Goal: Task Accomplishment & Management: Manage account settings

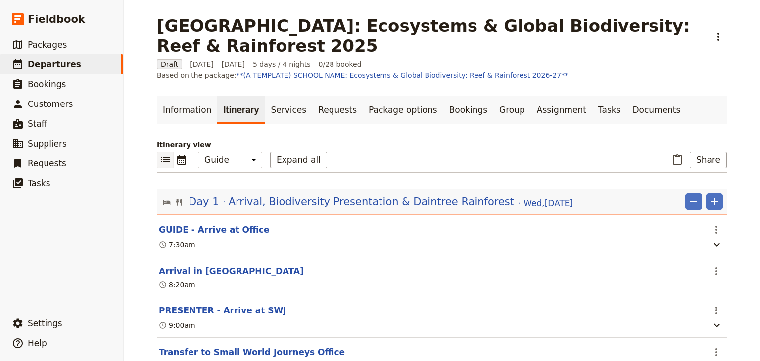
select select "STAFF"
click at [54, 65] on span "Departures" at bounding box center [54, 64] width 53 height 10
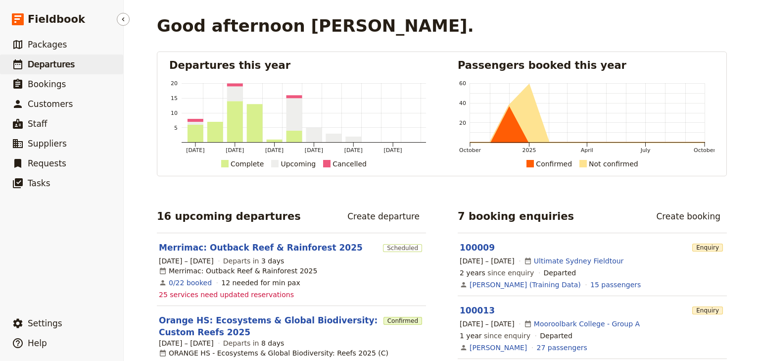
click at [36, 65] on span "Departures" at bounding box center [51, 64] width 47 height 10
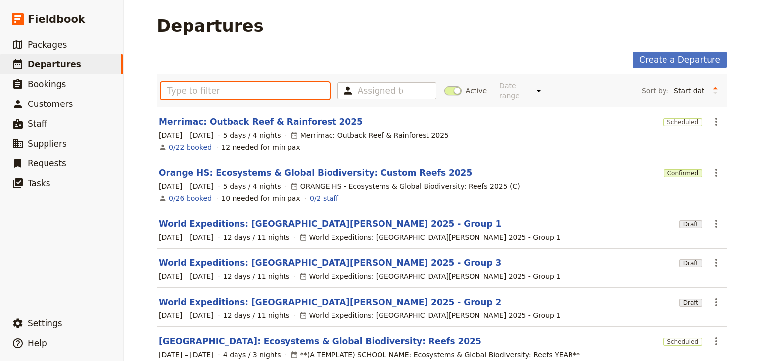
click at [187, 88] on input "text" at bounding box center [245, 90] width 169 height 17
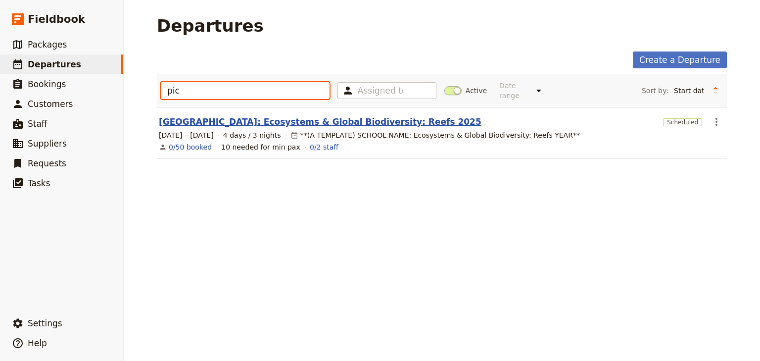
type input "pic"
click at [256, 116] on link "Picnic Point High School: Ecosystems & Global Biodiversity: Reefs 2025" at bounding box center [320, 122] width 323 height 12
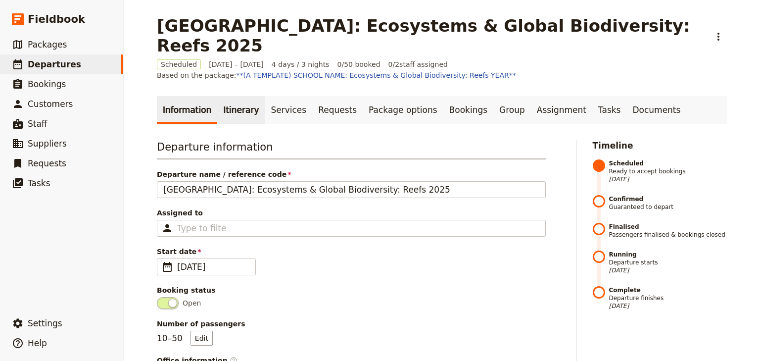
click at [232, 96] on link "Itinerary" at bounding box center [240, 110] width 47 height 28
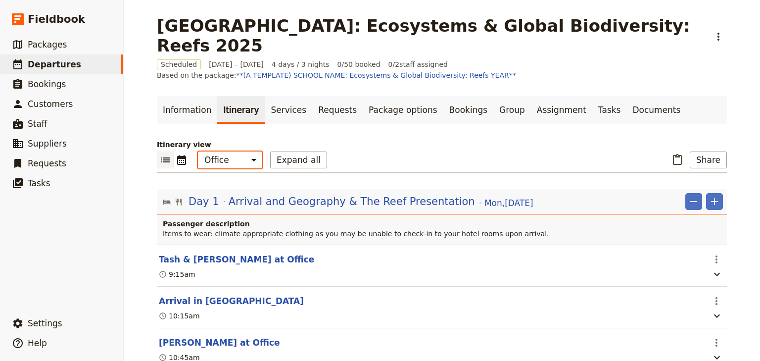
drag, startPoint x: 226, startPoint y: 141, endPoint x: 223, endPoint y: 135, distance: 7.4
click at [226, 151] on select "Office Guide Passenger Sales" at bounding box center [230, 159] width 64 height 17
select select "STAFF"
click at [198, 151] on select "Office Guide Passenger Sales" at bounding box center [230, 159] width 64 height 17
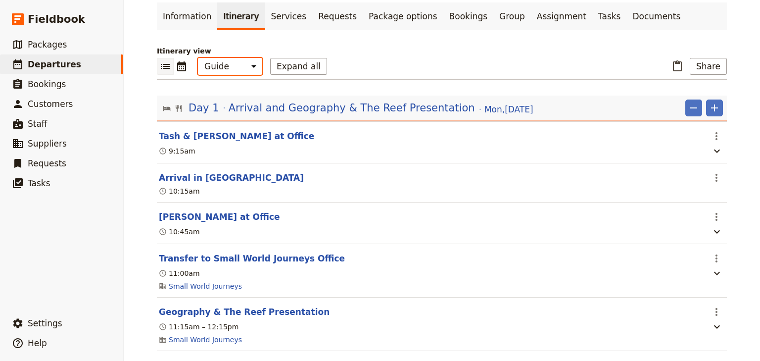
scroll to position [40, 0]
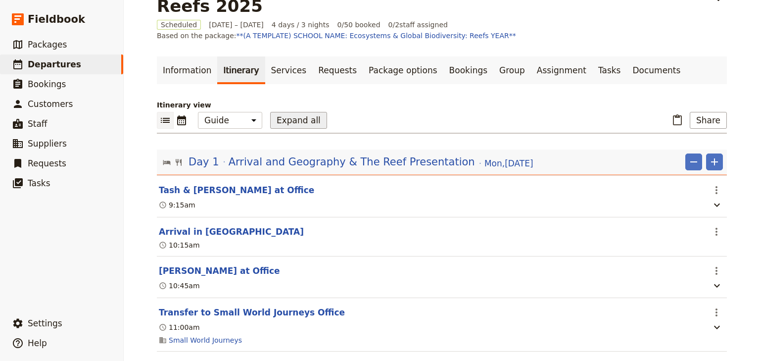
click at [282, 112] on button "Expand all" at bounding box center [298, 120] width 57 height 17
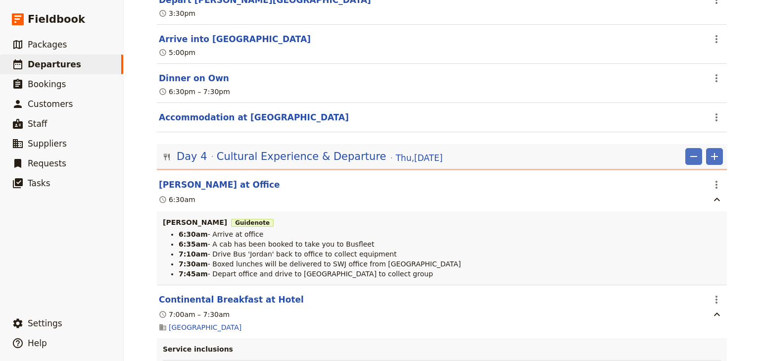
scroll to position [3166, 0]
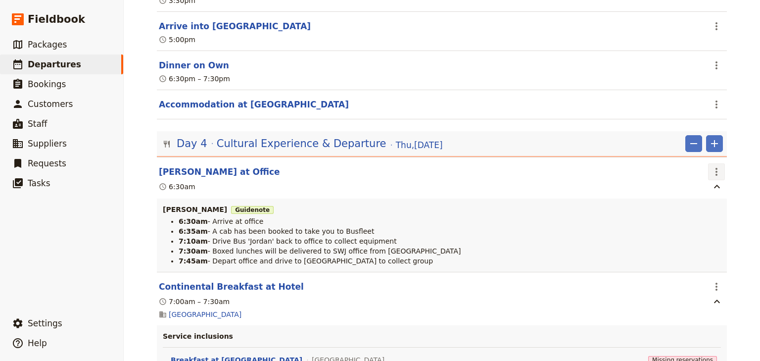
click at [714, 166] on icon "Actions" at bounding box center [716, 172] width 12 height 12
click at [702, 178] on span "Edit this itinerary item" at bounding box center [667, 179] width 78 height 10
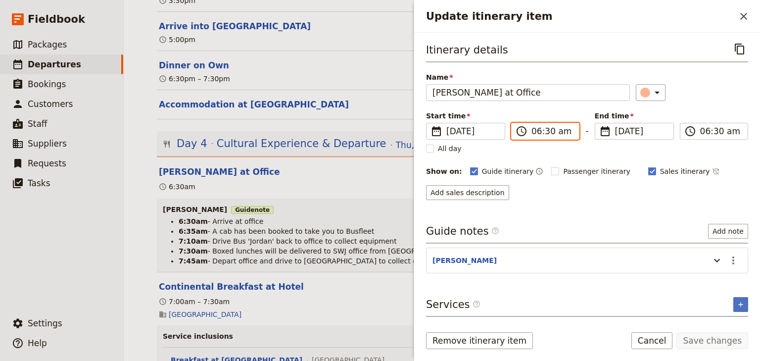
click at [538, 131] on input "06:30 am" at bounding box center [552, 131] width 42 height 12
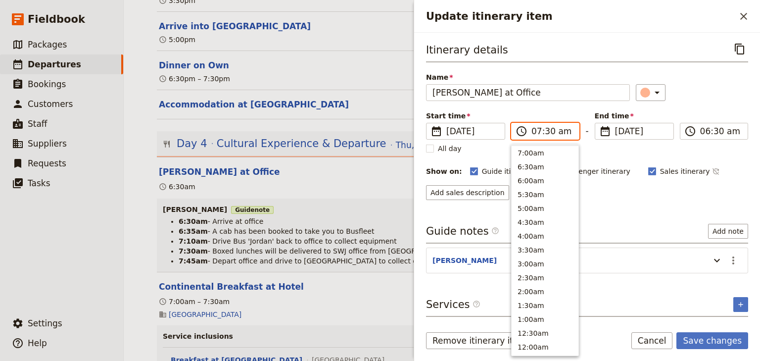
scroll to position [445, 0]
click at [547, 131] on input "07:30 am" at bounding box center [552, 131] width 42 height 12
type input "07:00 am"
click at [706, 132] on input "07:00 am" at bounding box center [721, 131] width 42 height 12
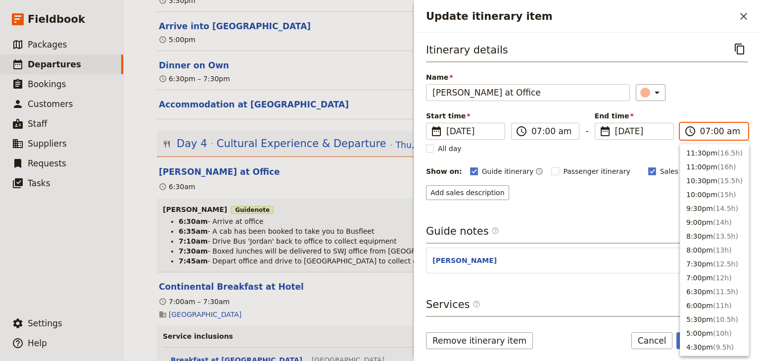
scroll to position [457, 0]
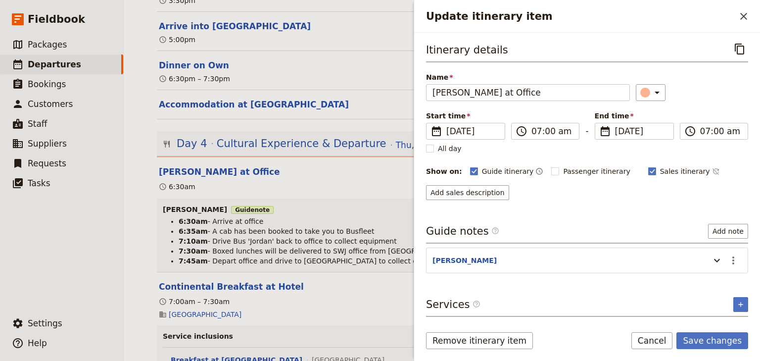
click at [695, 102] on div "Itinerary details ​ Name Steven Arrive at Office ​ Start time ​ 13 Nov 2025 13/…" at bounding box center [587, 120] width 322 height 159
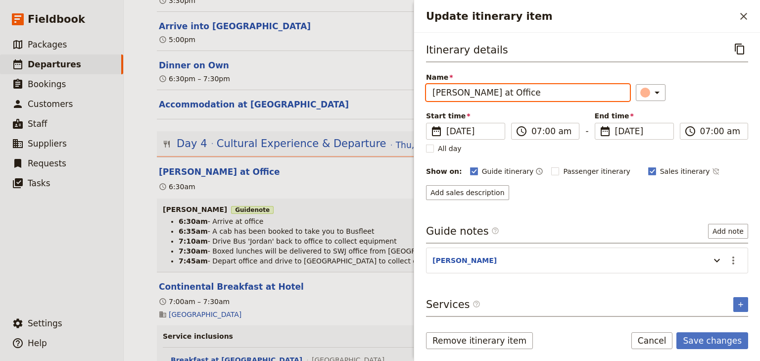
drag, startPoint x: 513, startPoint y: 91, endPoint x: 493, endPoint y: 90, distance: 20.8
click at [493, 90] on input "[PERSON_NAME] at Office" at bounding box center [528, 92] width 204 height 17
type input "Steven Arrive at Busfleet"
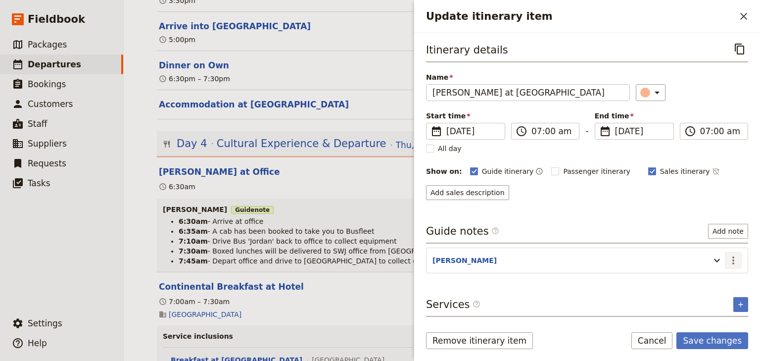
click at [731, 259] on icon "Actions" at bounding box center [733, 260] width 12 height 12
click at [714, 280] on span "Edit note" at bounding box center [704, 280] width 31 height 10
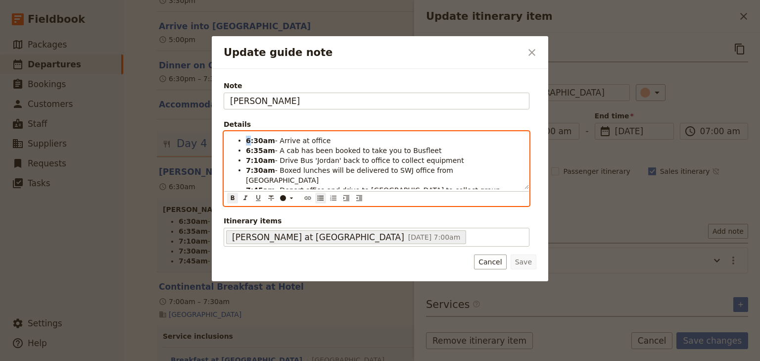
click at [246, 138] on strong "6:30am" at bounding box center [260, 141] width 29 height 8
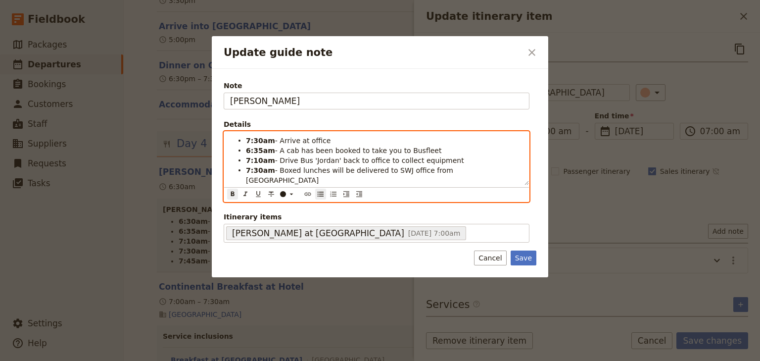
click at [254, 139] on strong "7:30am" at bounding box center [260, 141] width 29 height 8
click at [328, 142] on li "7:00am - Arrive at office" at bounding box center [384, 140] width 277 height 10
drag, startPoint x: 324, startPoint y: 140, endPoint x: 305, endPoint y: 139, distance: 18.9
click at [305, 139] on li "7:00am - Arrive at office" at bounding box center [384, 140] width 277 height 10
drag, startPoint x: 428, startPoint y: 150, endPoint x: 246, endPoint y: 151, distance: 182.5
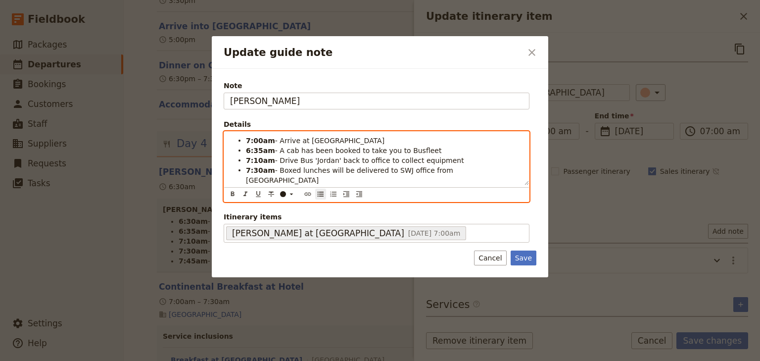
click at [246, 151] on li "6:35am - A cab has been booked to take you to Busfleet" at bounding box center [384, 150] width 277 height 10
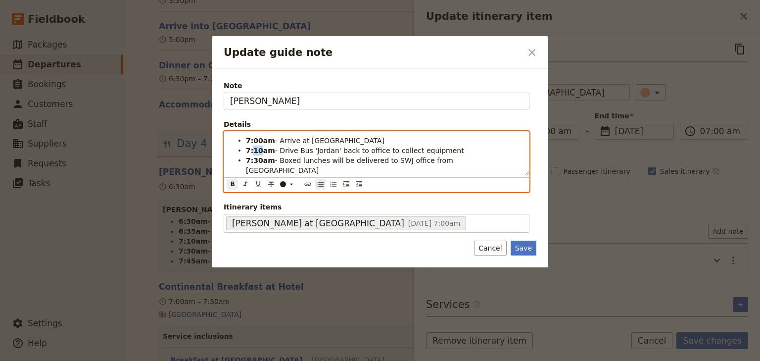
drag, startPoint x: 259, startPoint y: 149, endPoint x: 253, endPoint y: 149, distance: 5.9
click at [253, 149] on strong "7:10am" at bounding box center [260, 150] width 29 height 8
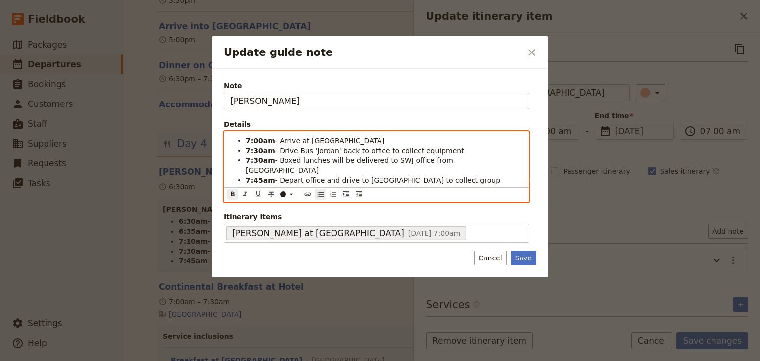
click at [315, 155] on li "7:30am - Boxed lunches will be delivered to SWJ office from Alfresco" at bounding box center [384, 165] width 277 height 20
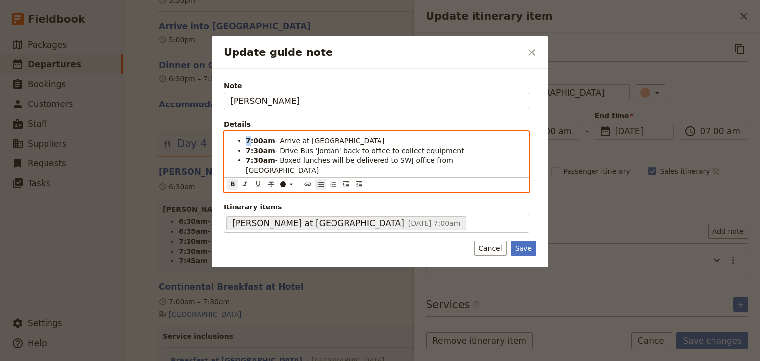
click at [247, 139] on strong "7:00am" at bounding box center [260, 141] width 29 height 8
click at [334, 141] on li "7:00am - Arrive at Busfleet" at bounding box center [384, 140] width 277 height 10
click at [253, 150] on strong "7:30am" at bounding box center [260, 150] width 29 height 8
click at [246, 139] on strong "7:00am" at bounding box center [260, 141] width 29 height 8
drag, startPoint x: 259, startPoint y: 138, endPoint x: 253, endPoint y: 138, distance: 6.4
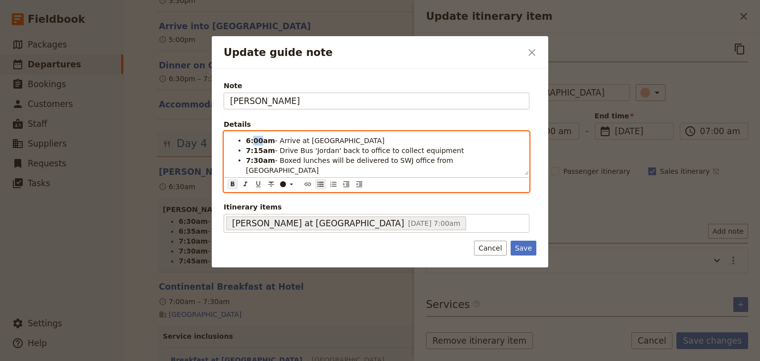
click at [253, 138] on strong "6:00am" at bounding box center [260, 141] width 29 height 8
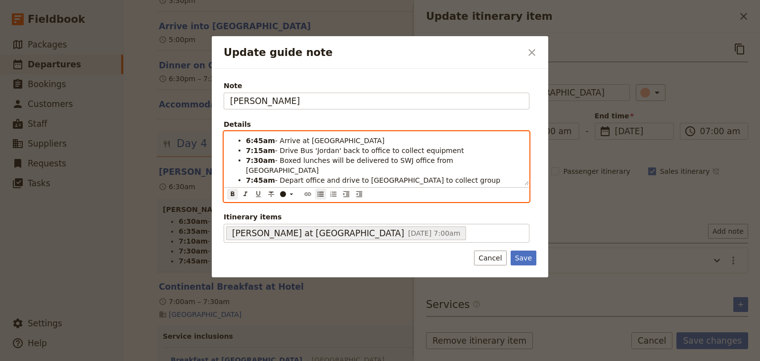
click at [303, 143] on span "- Arrive at Busfleet" at bounding box center [329, 141] width 109 height 8
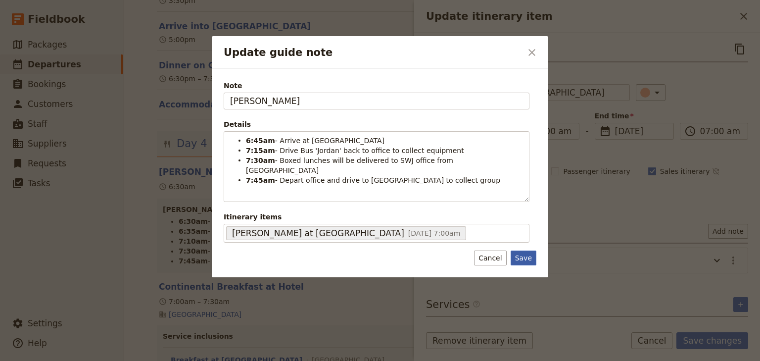
click at [524, 250] on button "Save" at bounding box center [523, 257] width 26 height 15
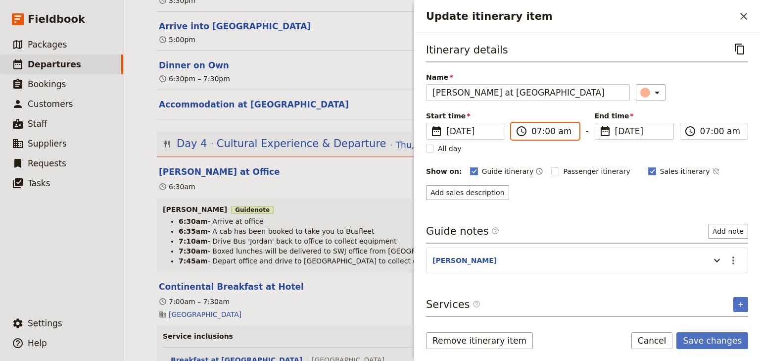
click at [532, 132] on input "07:00 am" at bounding box center [552, 131] width 42 height 12
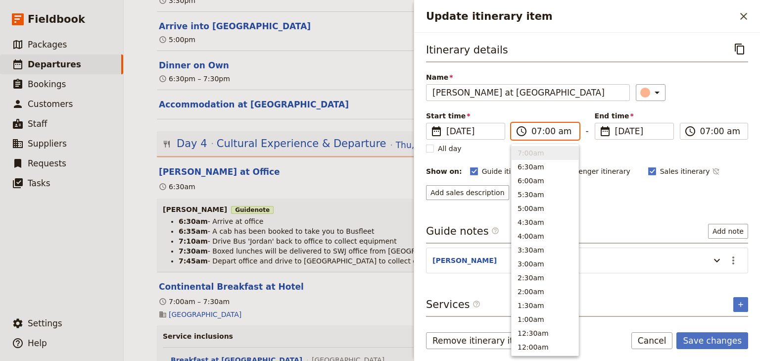
click at [532, 131] on input "07:00 am" at bounding box center [552, 131] width 42 height 12
click at [547, 131] on input "06:00 am" at bounding box center [552, 131] width 42 height 12
type input "06:45 am"
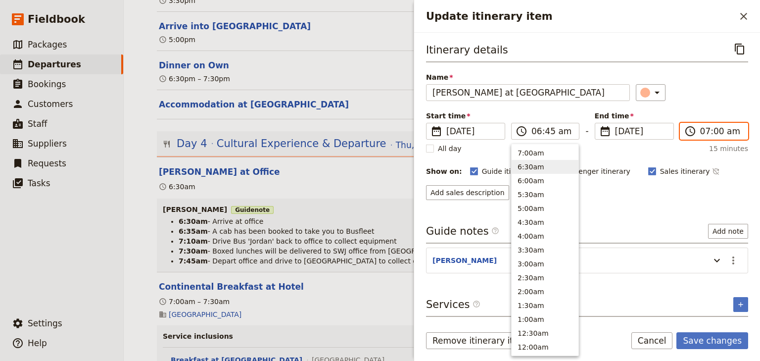
click at [700, 131] on input "07:00 am" at bounding box center [721, 131] width 42 height 12
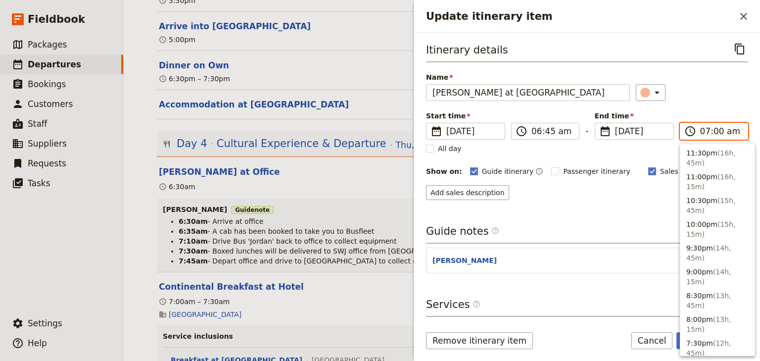
scroll to position [497, 0]
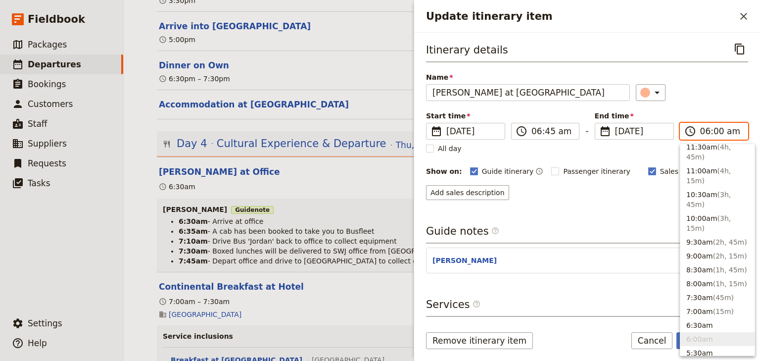
click at [712, 129] on input "06:00 am" at bounding box center [721, 131] width 42 height 12
type input "06:45 am"
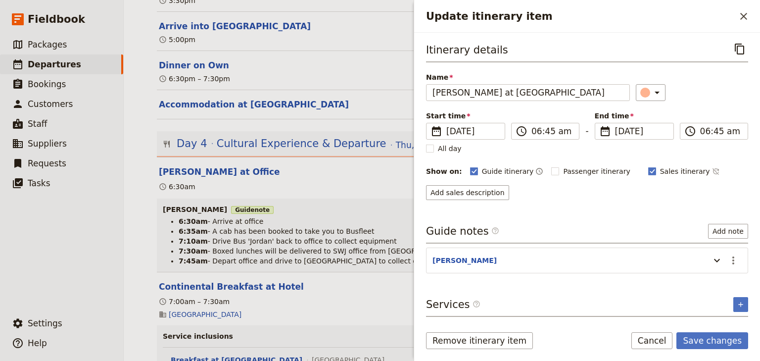
click at [703, 109] on div "Itinerary details ​ Name Steven Arrive at Busfleet ​ Start time ​ 13 Nov 2025 1…" at bounding box center [587, 120] width 322 height 159
click at [708, 338] on button "Save changes" at bounding box center [712, 340] width 72 height 17
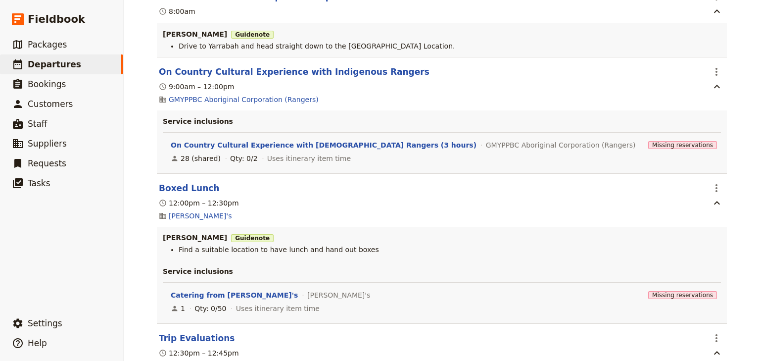
scroll to position [3522, 0]
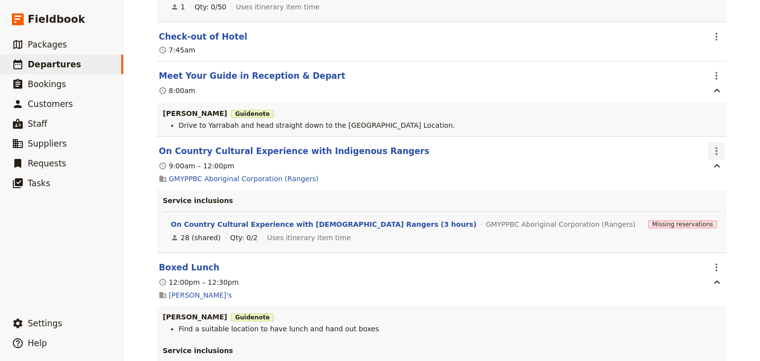
click at [712, 145] on icon "Actions" at bounding box center [716, 151] width 12 height 12
click at [702, 158] on span "Edit this itinerary item" at bounding box center [667, 160] width 78 height 10
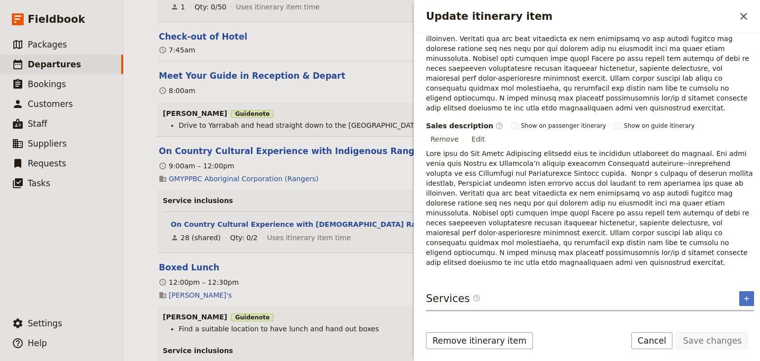
scroll to position [210, 0]
click at [573, 317] on button "On Country Cultural Experience with [DEMOGRAPHIC_DATA] Rangers (3 hours)" at bounding box center [542, 327] width 229 height 20
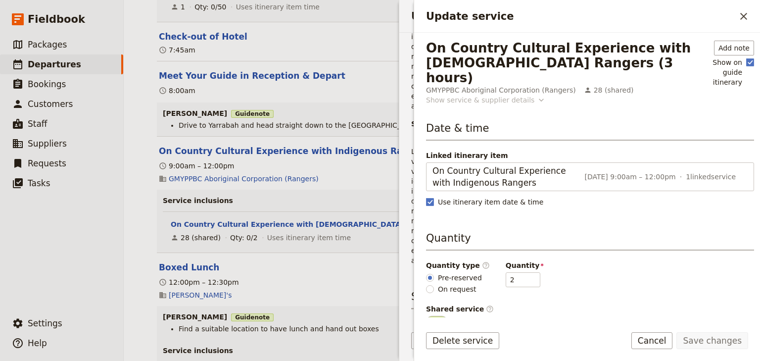
click at [536, 95] on icon "Update service" at bounding box center [541, 100] width 10 height 10
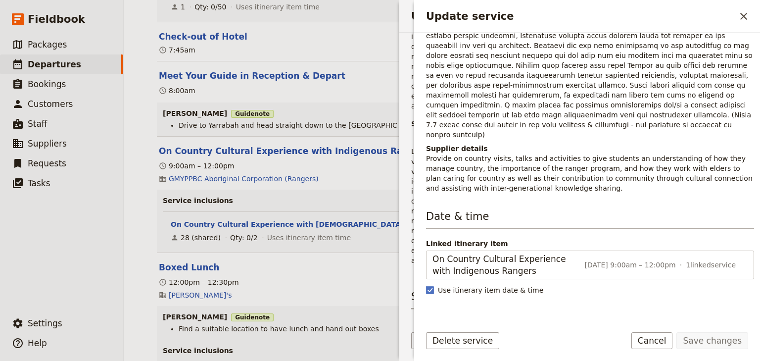
scroll to position [0, 0]
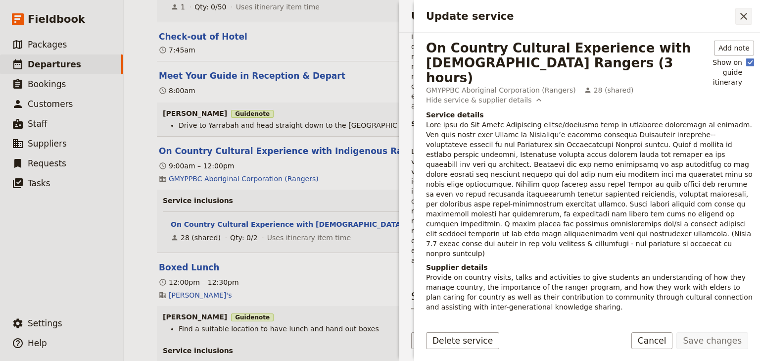
click at [744, 17] on icon "Close drawer" at bounding box center [743, 16] width 7 height 7
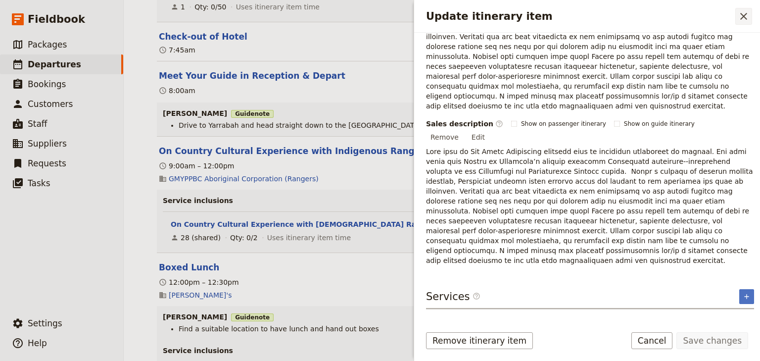
click at [743, 17] on icon "Close drawer" at bounding box center [744, 16] width 12 height 12
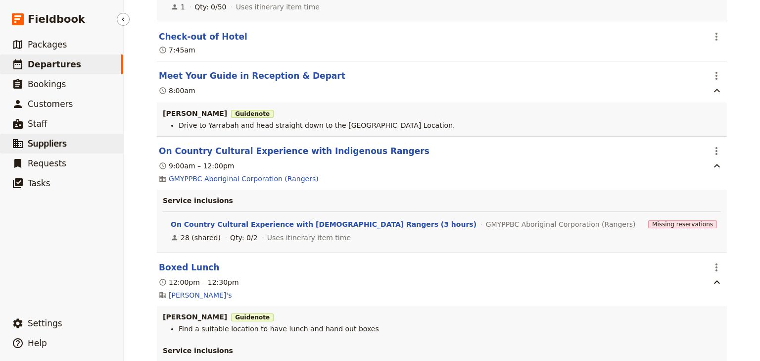
click at [50, 144] on span "Suppliers" at bounding box center [47, 143] width 39 height 10
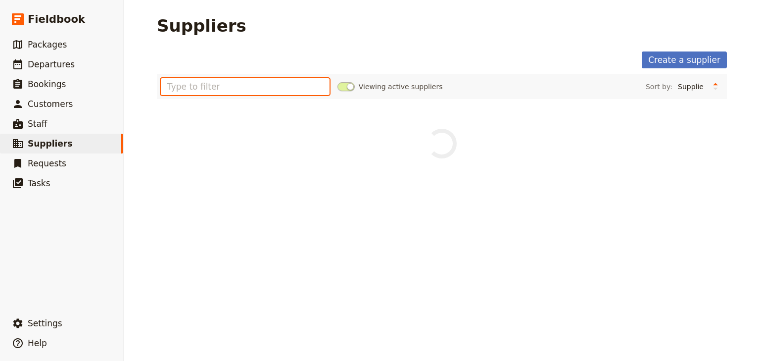
click at [190, 89] on input "text" at bounding box center [245, 86] width 169 height 17
type input "y"
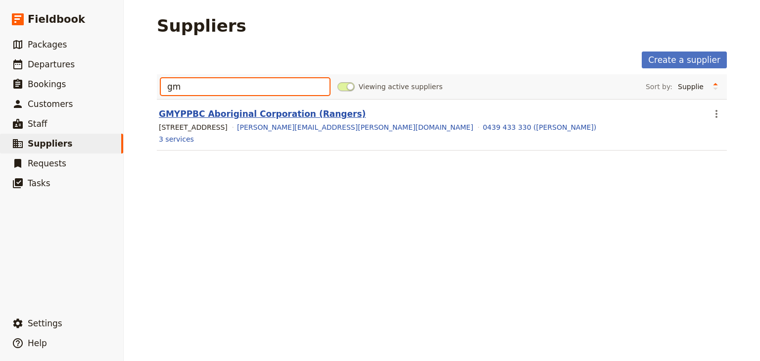
type input "gm"
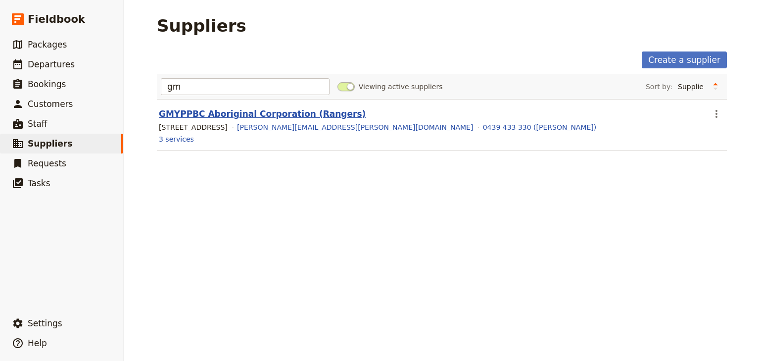
click at [233, 115] on link "GMYPPBC Aboriginal Corporation (Rangers)" at bounding box center [262, 114] width 207 height 10
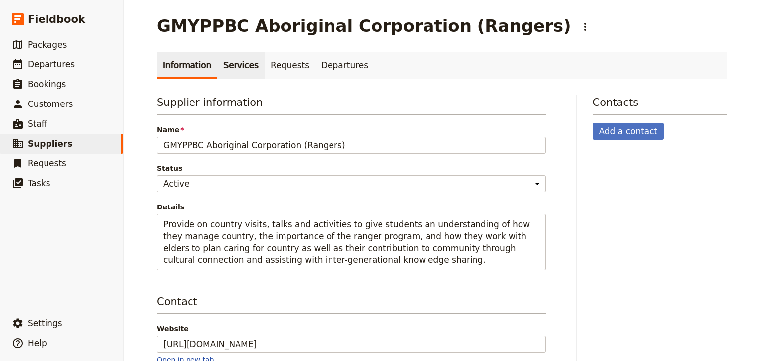
click at [233, 63] on link "Services" at bounding box center [240, 65] width 47 height 28
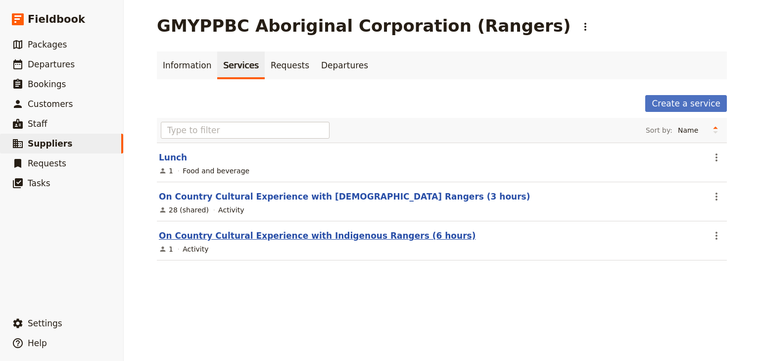
click at [305, 231] on link "On Country Cultural Experience with Indigenous Rangers (6 hours)" at bounding box center [317, 236] width 317 height 10
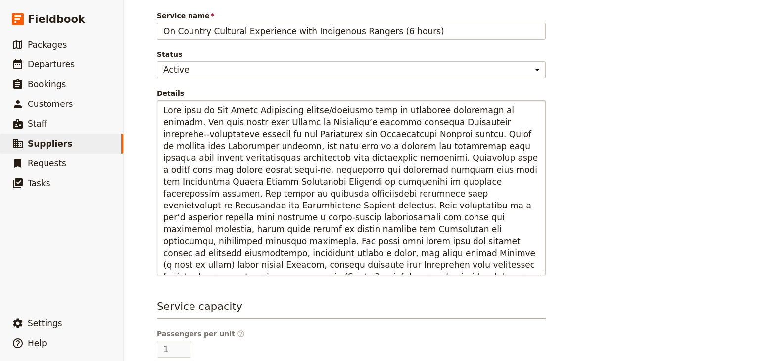
scroll to position [22, 0]
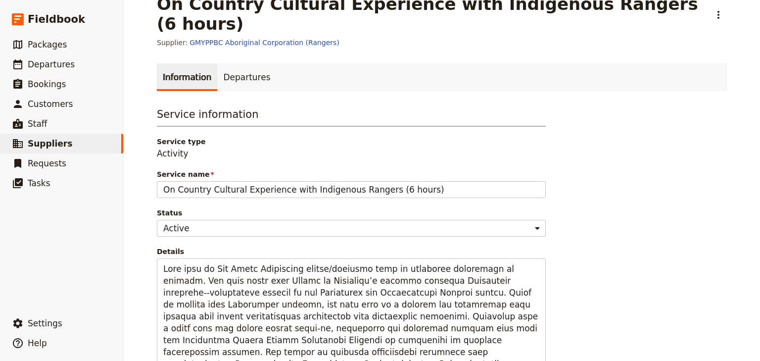
click at [188, 63] on link "Information" at bounding box center [187, 77] width 60 height 28
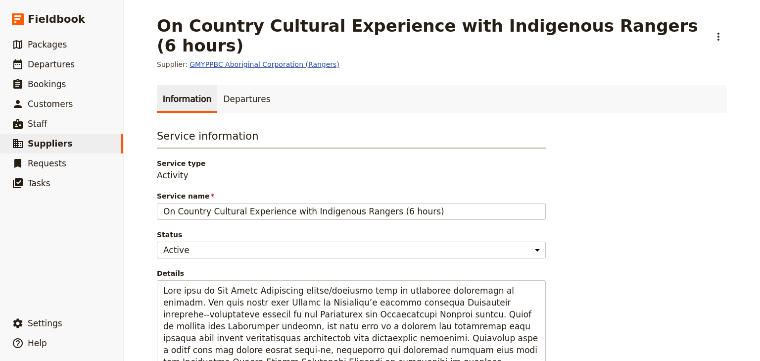
click at [271, 59] on link "GMYPPBC Aboriginal Corporation (Rangers)" at bounding box center [264, 64] width 150 height 10
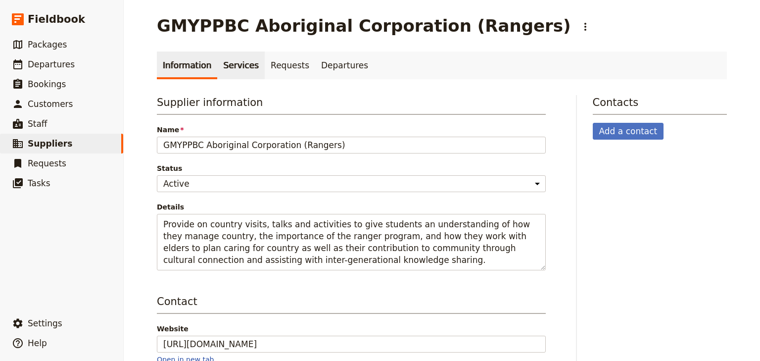
click at [233, 66] on link "Services" at bounding box center [240, 65] width 47 height 28
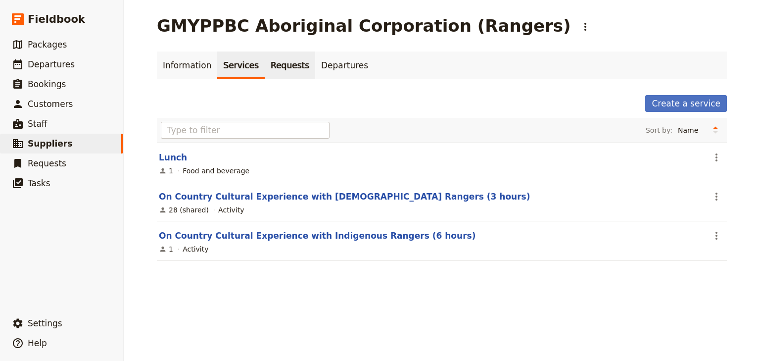
click at [267, 67] on link "Requests" at bounding box center [290, 65] width 50 height 28
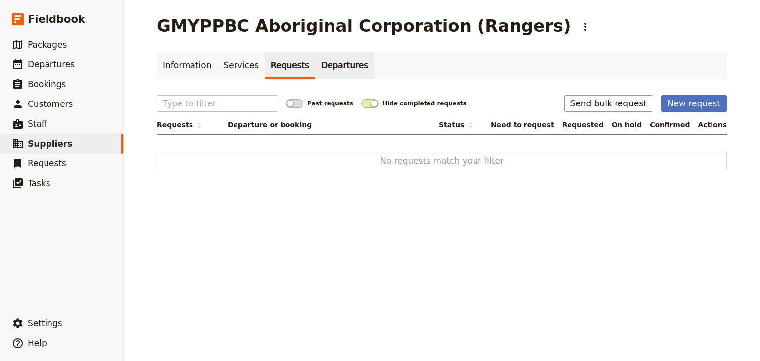
click at [318, 67] on link "Departures" at bounding box center [344, 65] width 59 height 28
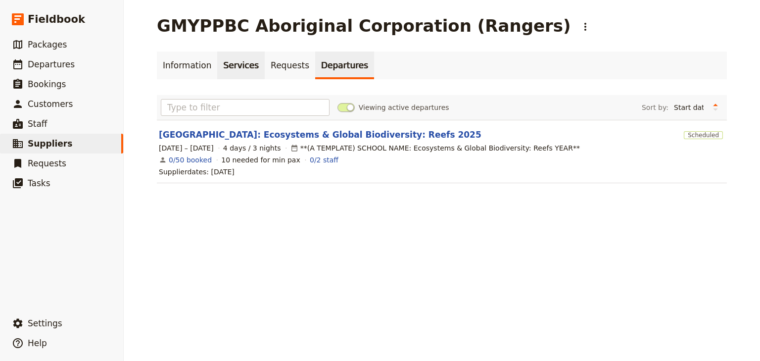
click at [230, 64] on link "Services" at bounding box center [240, 65] width 47 height 28
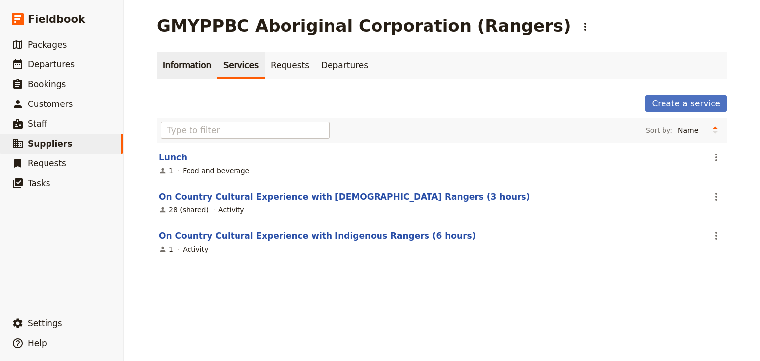
click at [170, 67] on link "Information" at bounding box center [187, 65] width 60 height 28
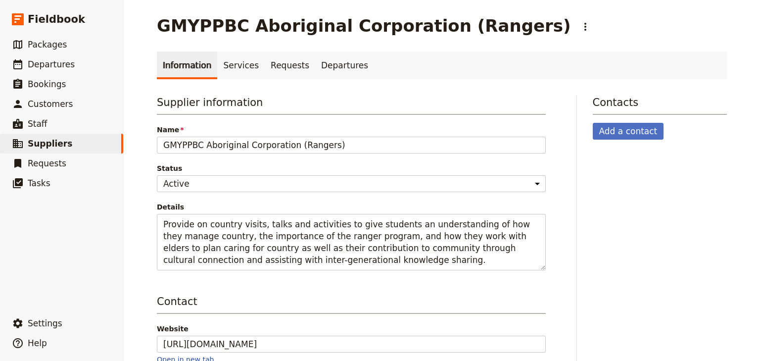
click at [645, 184] on div "Contacts Add a contact" at bounding box center [660, 364] width 135 height 538
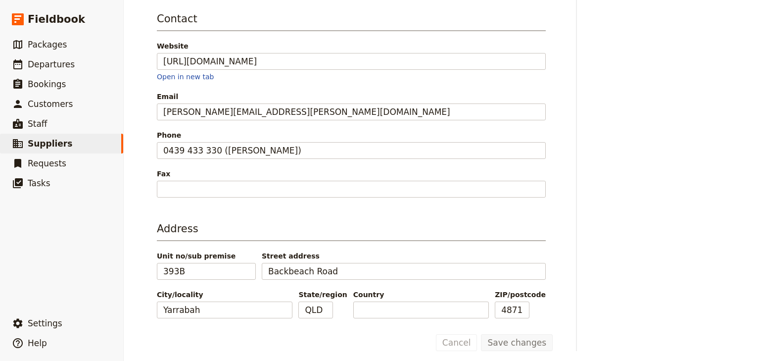
scroll to position [286, 0]
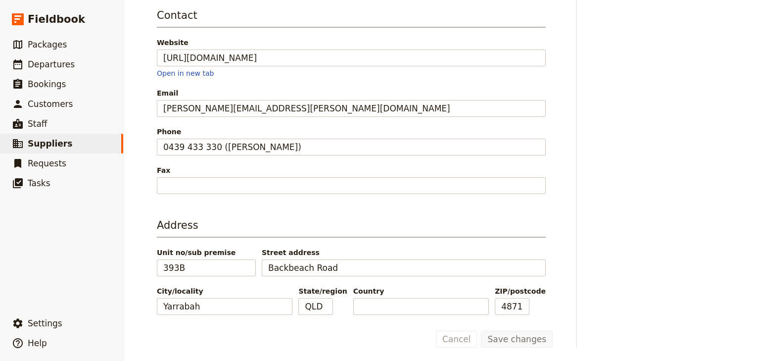
click at [656, 214] on div "Contacts Add a contact" at bounding box center [660, 78] width 135 height 538
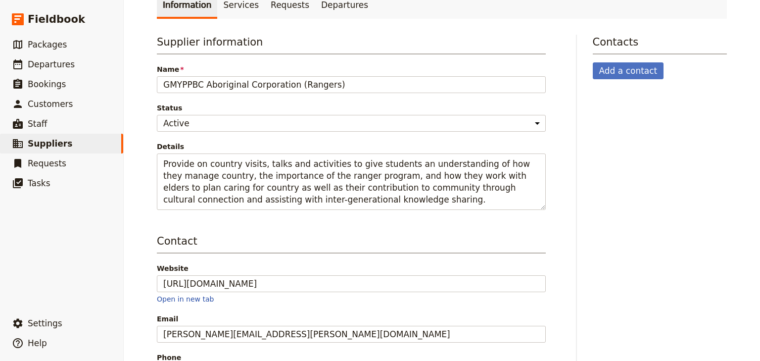
scroll to position [0, 0]
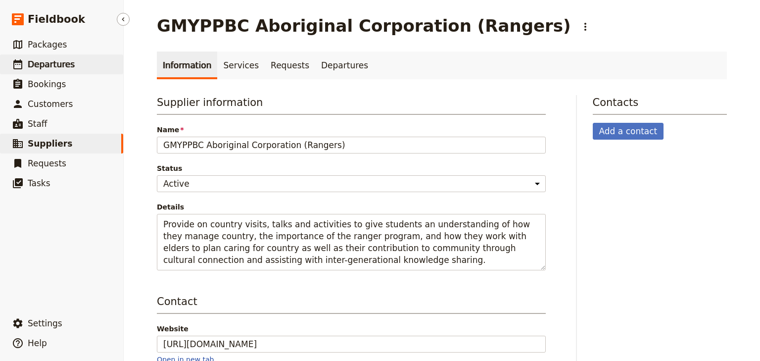
click at [63, 63] on span "Departures" at bounding box center [51, 64] width 47 height 10
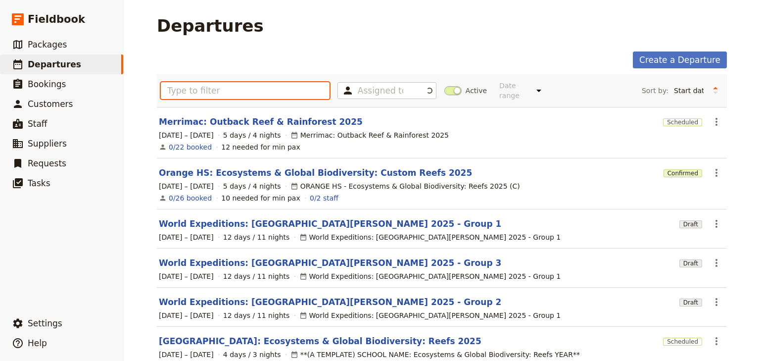
click at [214, 86] on input "text" at bounding box center [245, 90] width 169 height 17
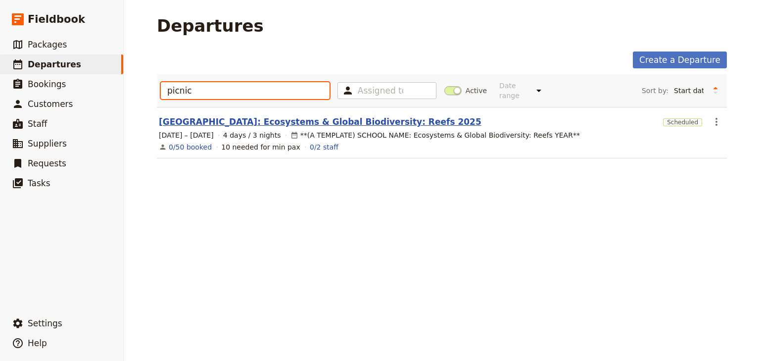
type input "picnic"
click at [247, 116] on link "[GEOGRAPHIC_DATA]: Ecosystems & Global Biodiversity: Reefs 2025" at bounding box center [320, 122] width 323 height 12
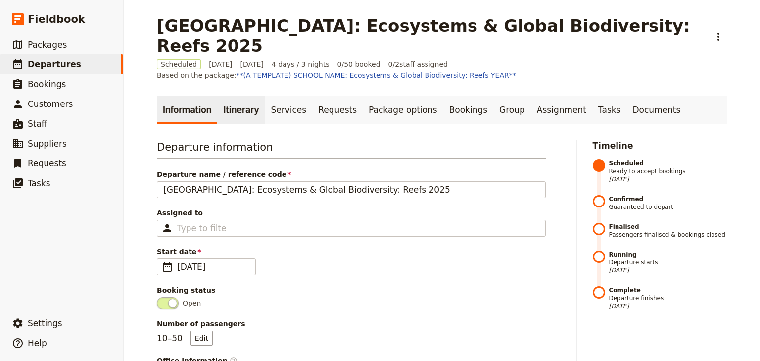
click at [231, 96] on link "Itinerary" at bounding box center [240, 110] width 47 height 28
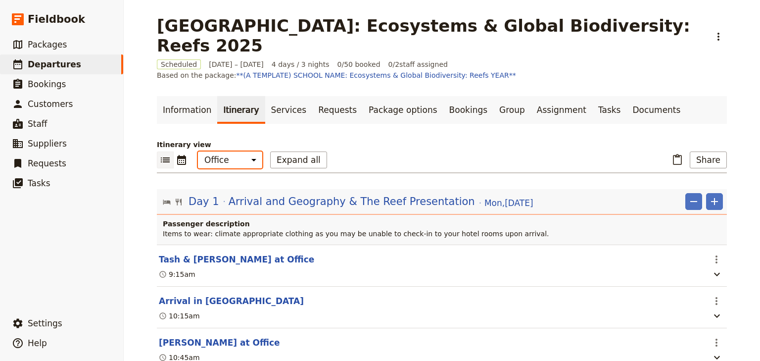
click at [230, 151] on select "Office Guide Passenger Sales" at bounding box center [230, 159] width 64 height 17
select select "STAFF"
click at [198, 151] on select "Office Guide Passenger Sales" at bounding box center [230, 159] width 64 height 17
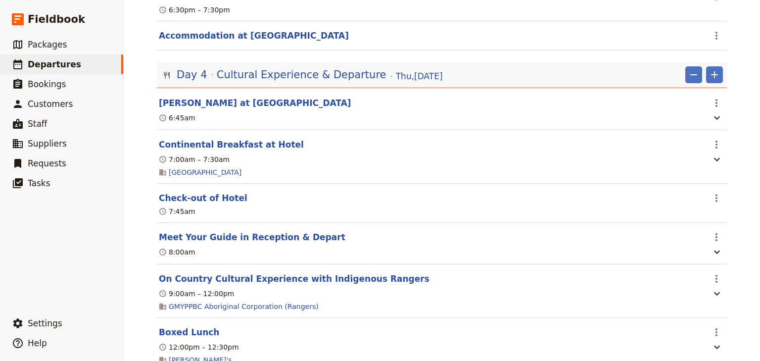
scroll to position [1899, 0]
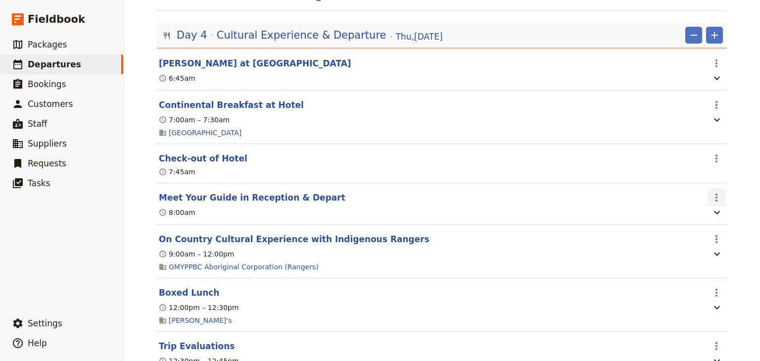
click at [712, 191] on icon "Actions" at bounding box center [716, 197] width 12 height 12
click at [709, 204] on span "Edit this itinerary item" at bounding box center [671, 207] width 87 height 10
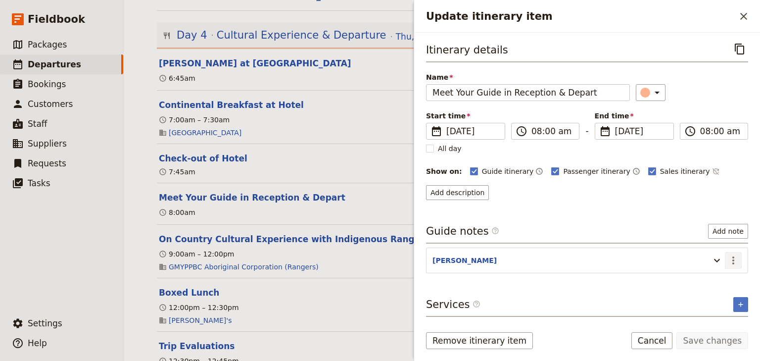
click at [732, 259] on icon "Actions" at bounding box center [733, 260] width 12 height 12
click at [713, 277] on span "Edit note" at bounding box center [704, 280] width 31 height 10
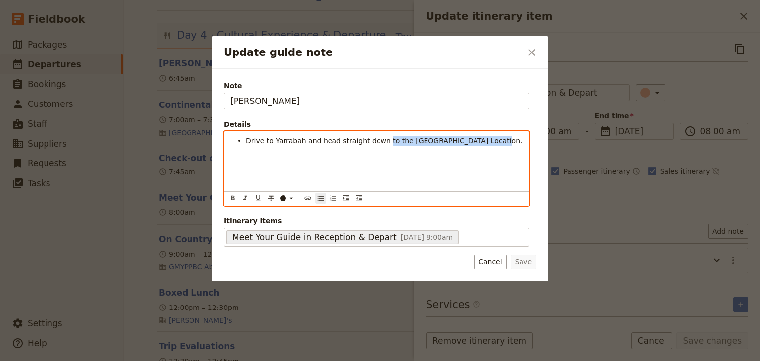
drag, startPoint x: 476, startPoint y: 141, endPoint x: 376, endPoint y: 139, distance: 99.9
click at [376, 139] on li "Drive to Yarrabah and head straight down to the Ganyjira Beach Location." at bounding box center [384, 140] width 277 height 10
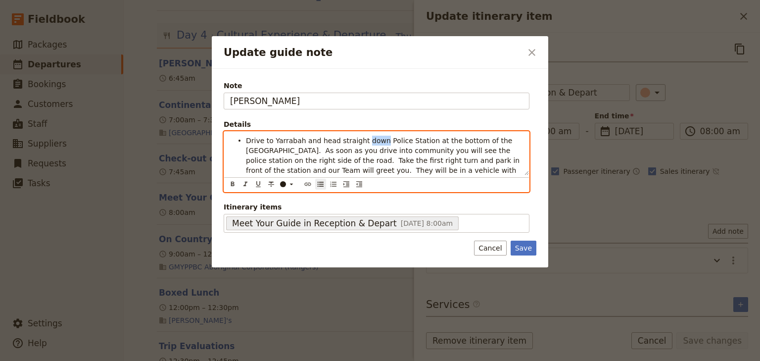
drag, startPoint x: 371, startPoint y: 138, endPoint x: 357, endPoint y: 139, distance: 14.4
click at [357, 139] on span "Drive to Yarrabah and head straight down Police Station at the bottom of the Ya…" at bounding box center [384, 160] width 276 height 47
drag, startPoint x: 491, startPoint y: 159, endPoint x: 481, endPoint y: 159, distance: 9.9
click at [481, 159] on span "Drive to Yarrabah and head straight to the Police Station at the bottom of the …" at bounding box center [382, 160] width 272 height 47
drag, startPoint x: 479, startPoint y: 160, endPoint x: 515, endPoint y: 160, distance: 36.6
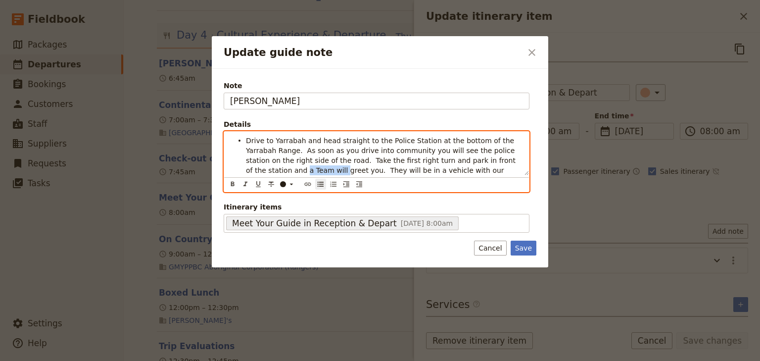
click at [515, 160] on li "Drive to Yarrabah and head straight to the Police Station at the bottom of the …" at bounding box center [384, 159] width 277 height 49
drag, startPoint x: 399, startPoint y: 170, endPoint x: 281, endPoint y: 170, distance: 117.7
click at [281, 170] on li "Drive to Yarrabah and head straight to the Police Station at the bottom of the …" at bounding box center [384, 159] width 277 height 49
drag, startPoint x: 280, startPoint y: 172, endPoint x: 245, endPoint y: 141, distance: 47.3
click at [245, 141] on ul "Drive to Yarrabah and head straight to the Police Station at the bottom of the …" at bounding box center [376, 156] width 293 height 40
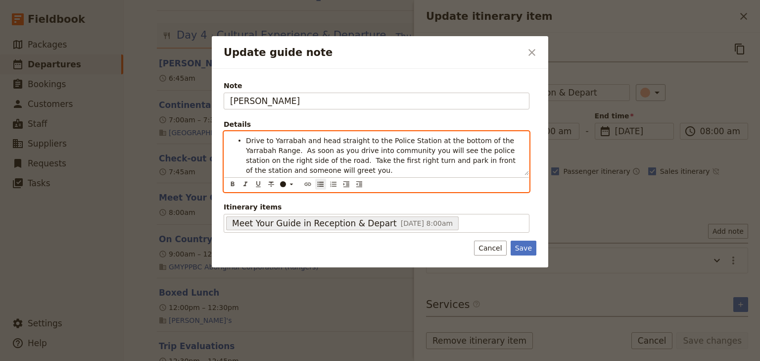
copy span "Drive to Yarrabah and head straight to the Police Station at the bottom of the …"
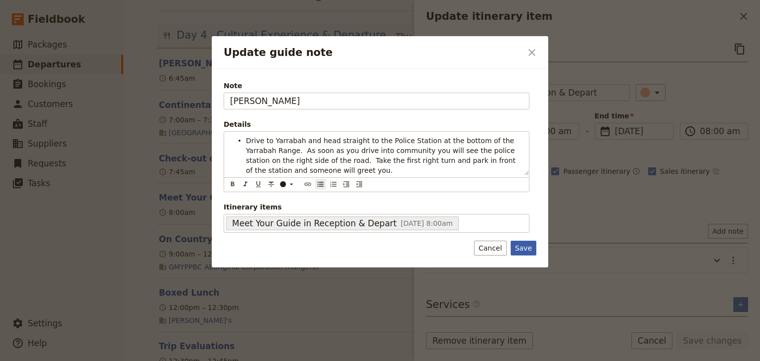
click at [523, 249] on button "Save" at bounding box center [523, 247] width 26 height 15
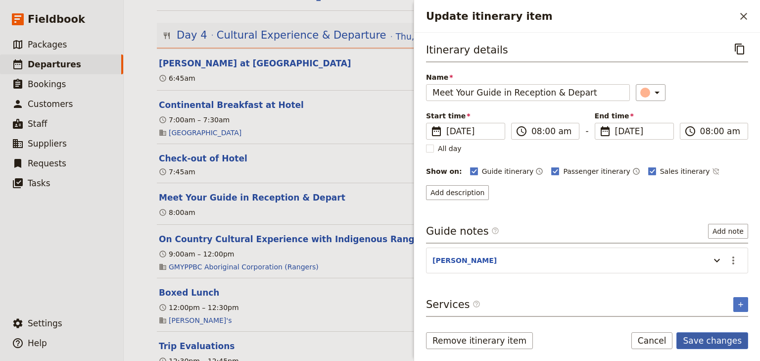
click at [708, 339] on button "Save changes" at bounding box center [712, 340] width 72 height 17
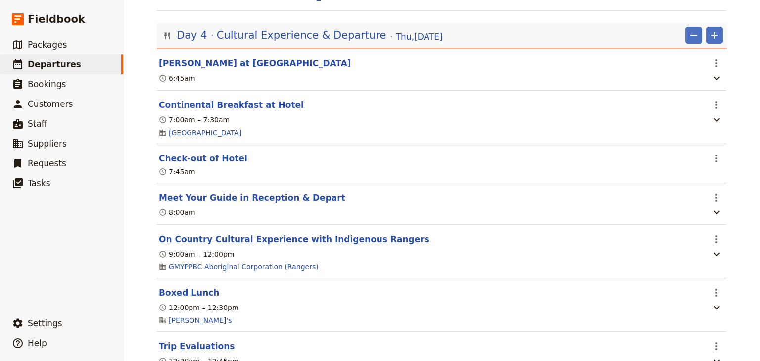
click at [740, 107] on div "Picnic Point High School: Ecosystems & Global Biodiversity: Reefs 2025 ​ Schedu…" at bounding box center [442, 180] width 636 height 361
click at [714, 206] on icon "button" at bounding box center [717, 212] width 12 height 12
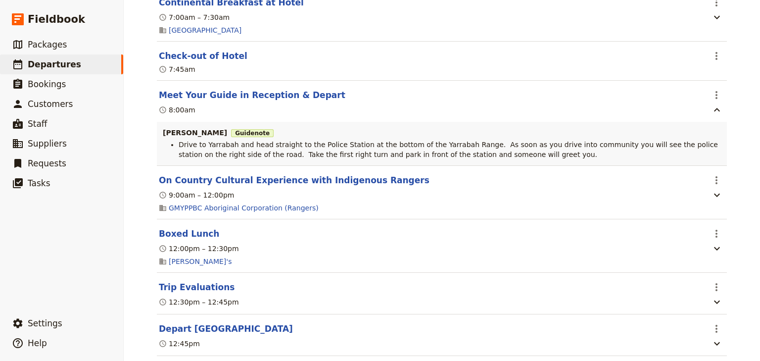
scroll to position [2018, 0]
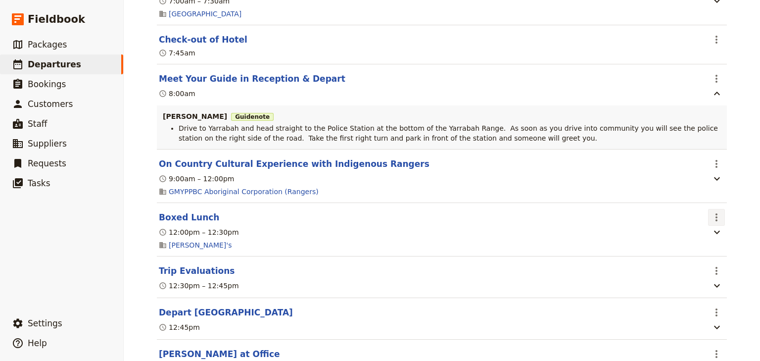
click at [710, 211] on icon "Actions" at bounding box center [716, 217] width 12 height 12
click at [696, 227] on span "Edit this itinerary item" at bounding box center [667, 229] width 78 height 10
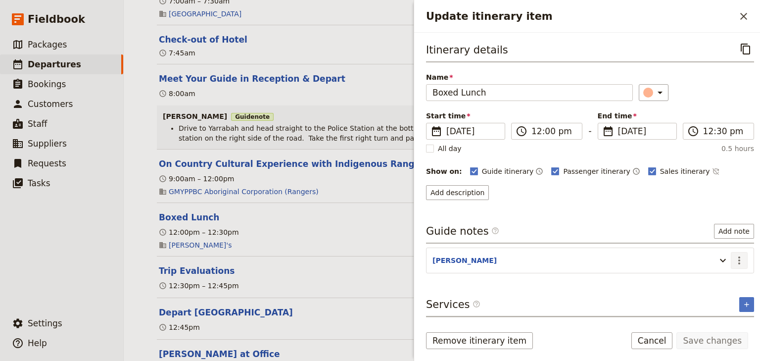
click at [738, 260] on icon "Actions" at bounding box center [739, 260] width 2 height 8
click at [710, 279] on span "Edit note" at bounding box center [704, 280] width 31 height 10
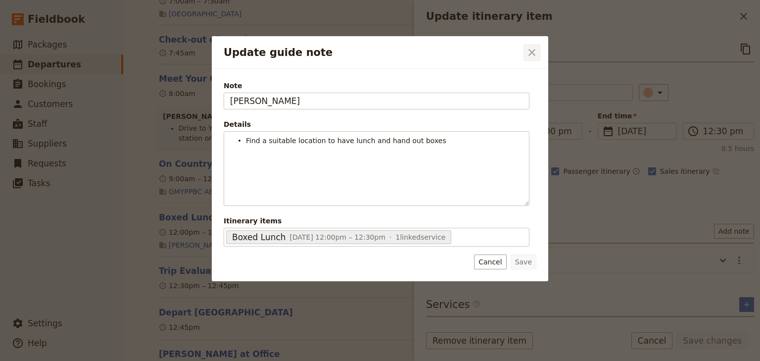
click at [534, 53] on icon "Close dialog" at bounding box center [532, 52] width 12 height 12
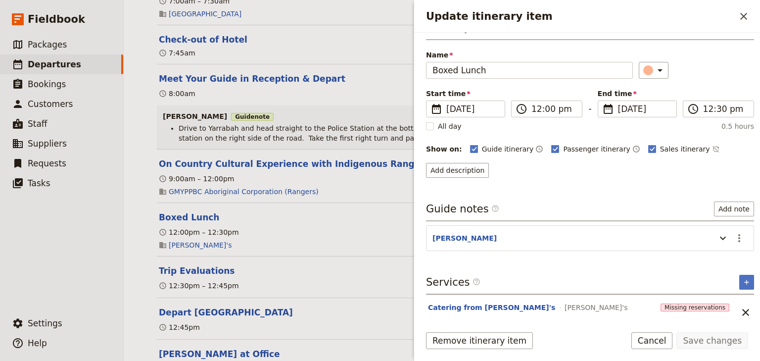
scroll to position [32, 0]
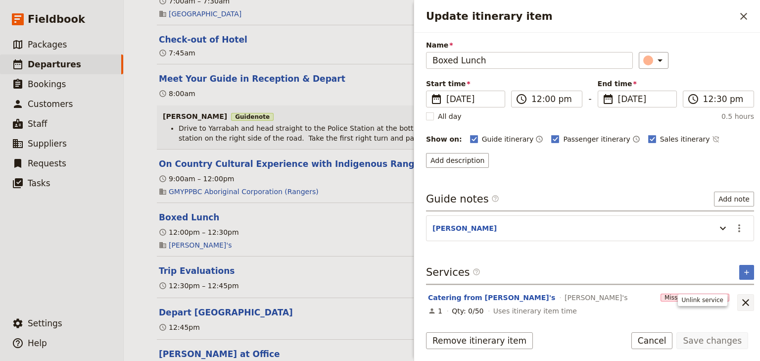
click at [739, 298] on icon "Unlink service" at bounding box center [745, 302] width 12 height 12
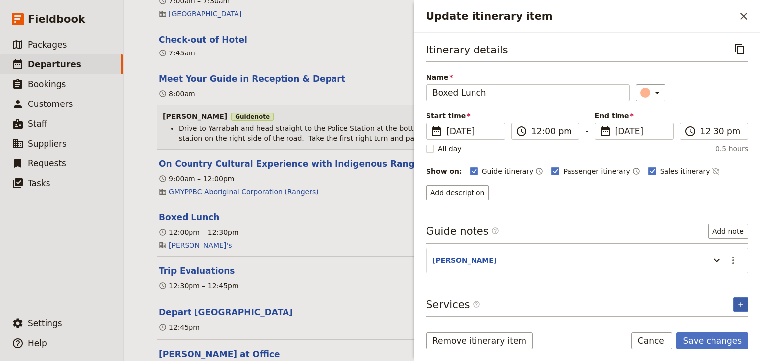
scroll to position [0, 0]
click at [742, 302] on icon "Add service inclusion" at bounding box center [741, 304] width 8 height 8
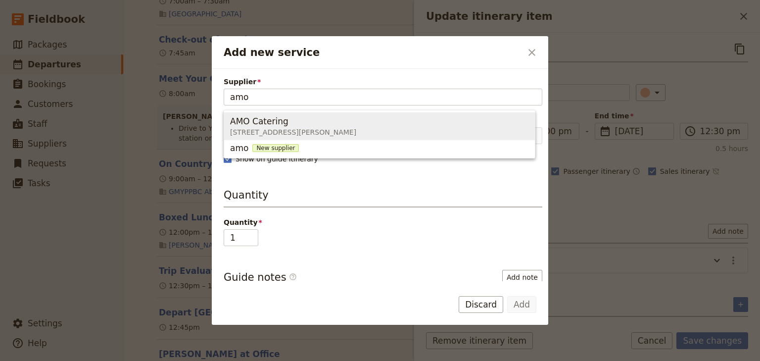
click at [250, 125] on span "AMO Catering" at bounding box center [259, 121] width 58 height 12
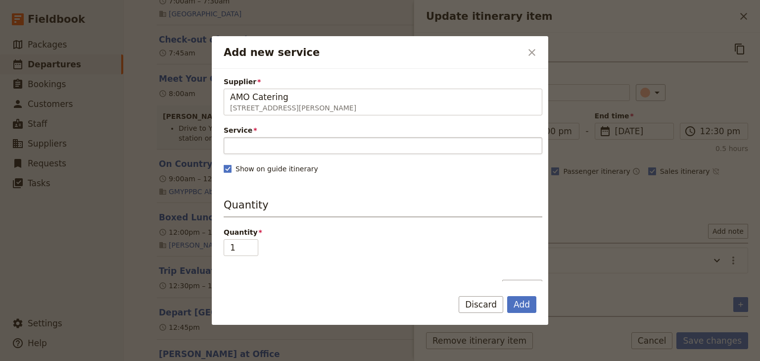
type input "AMO Catering"
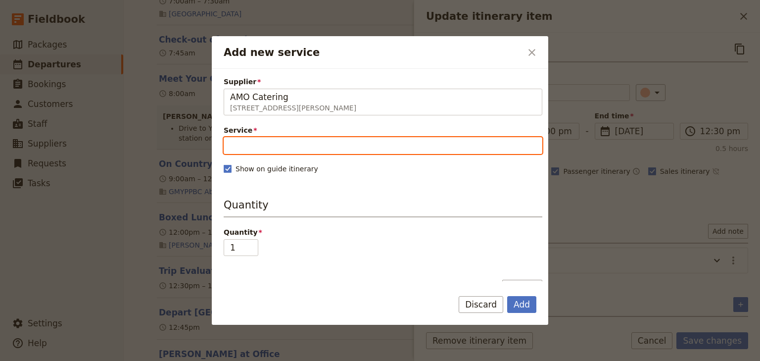
click at [251, 142] on input "Service" at bounding box center [383, 145] width 319 height 17
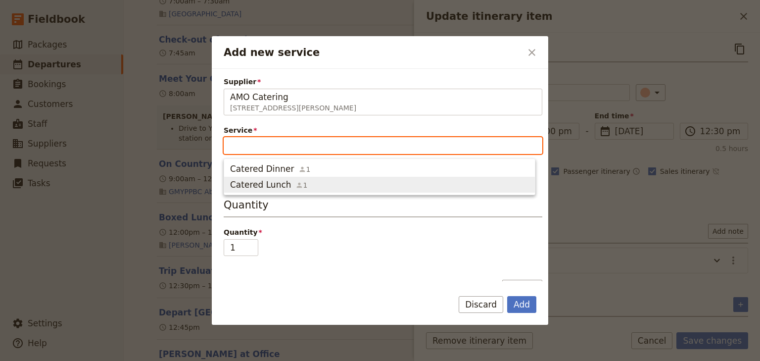
click at [265, 185] on span "Catered Lunch" at bounding box center [260, 185] width 61 height 12
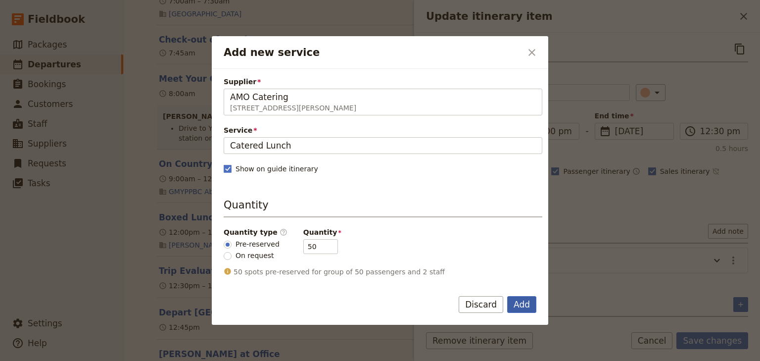
click at [521, 303] on button "Add" at bounding box center [521, 304] width 29 height 17
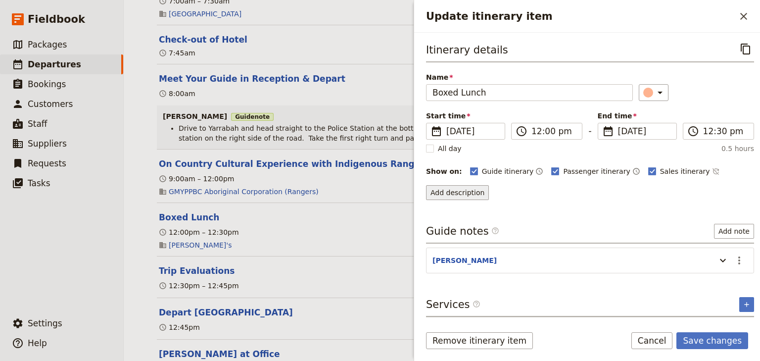
click at [470, 190] on button "Add description" at bounding box center [457, 192] width 63 height 15
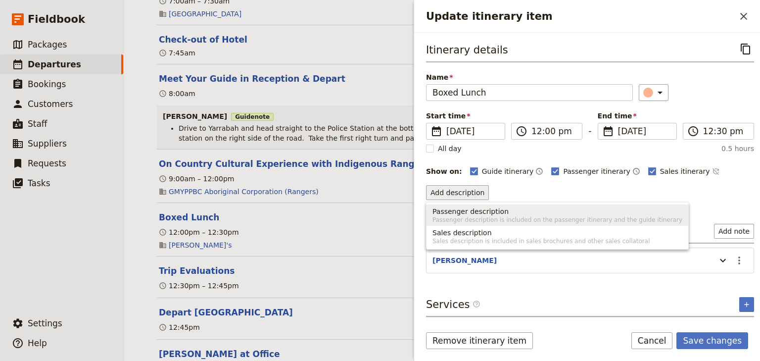
click at [469, 209] on span "Passenger description" at bounding box center [470, 211] width 76 height 10
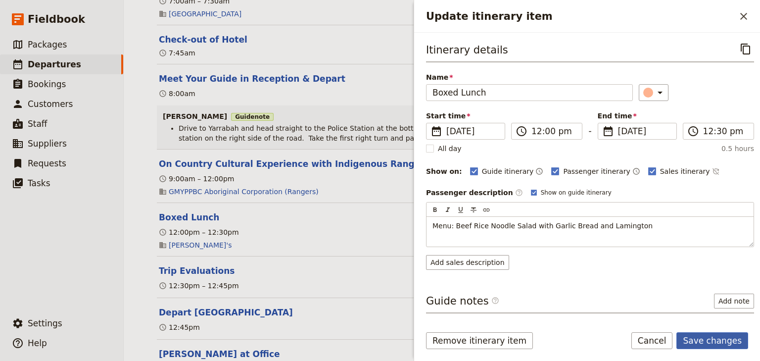
click at [706, 339] on button "Save changes" at bounding box center [712, 340] width 72 height 17
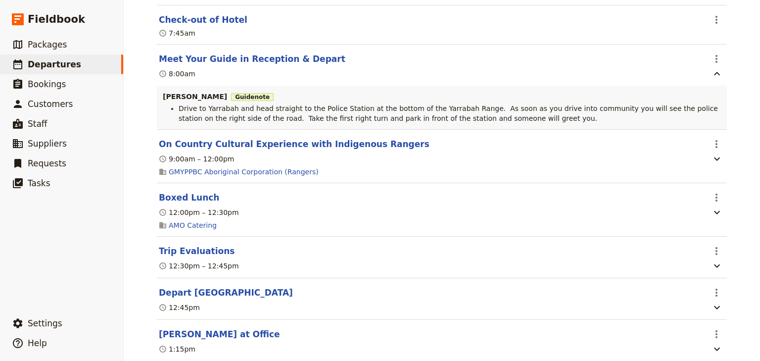
scroll to position [2018, 0]
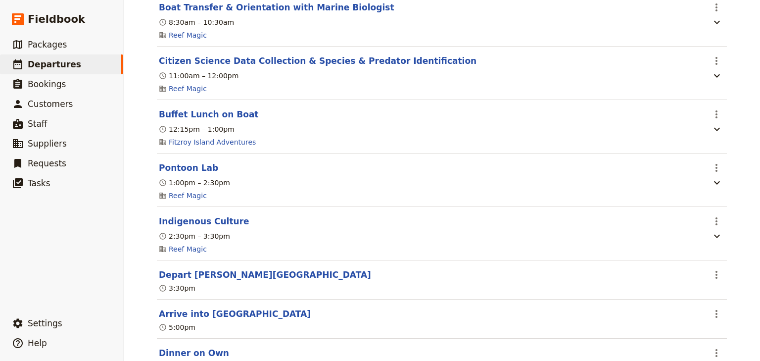
scroll to position [1306, 0]
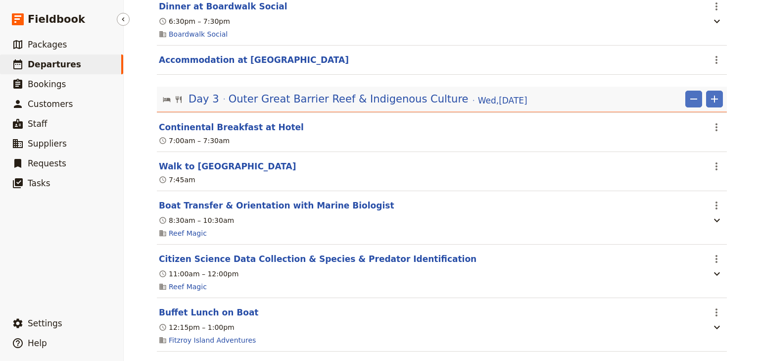
click at [49, 69] on span "Departures" at bounding box center [54, 64] width 53 height 10
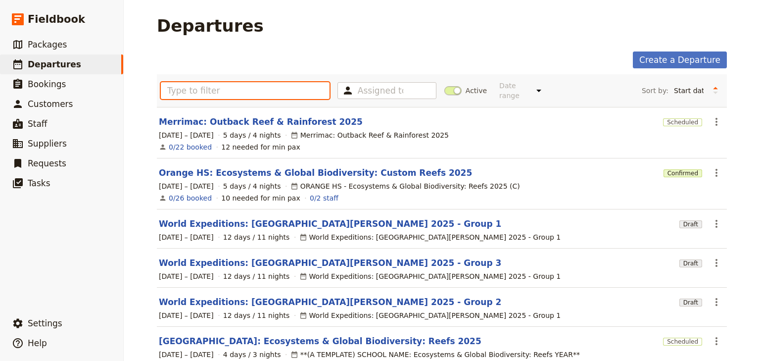
click at [184, 85] on input "text" at bounding box center [245, 90] width 169 height 17
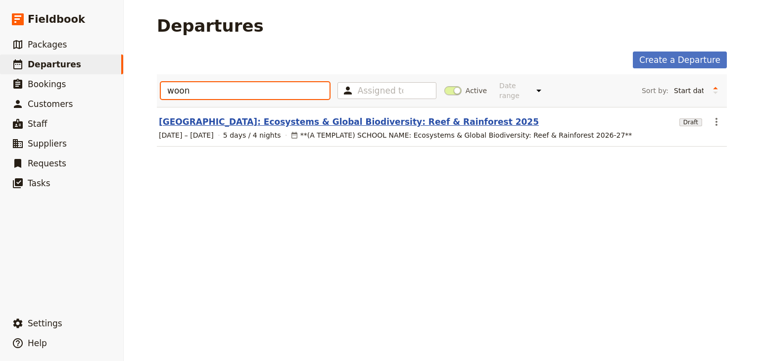
type input "woon"
click at [233, 117] on link "Woonona High School: Ecosystems & Global Biodiversity: Reef & Rainforest 2025" at bounding box center [349, 122] width 380 height 12
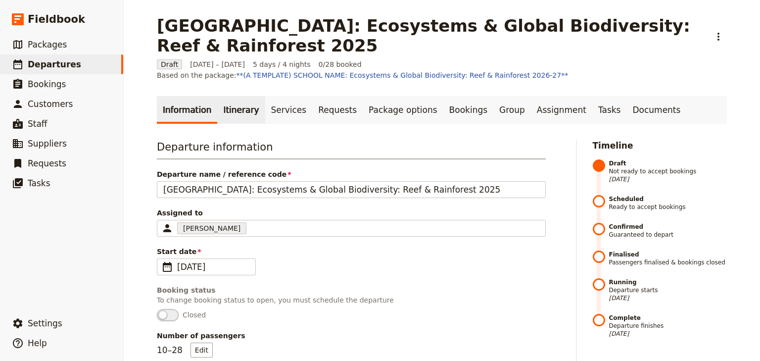
click at [224, 99] on link "Itinerary" at bounding box center [240, 110] width 47 height 28
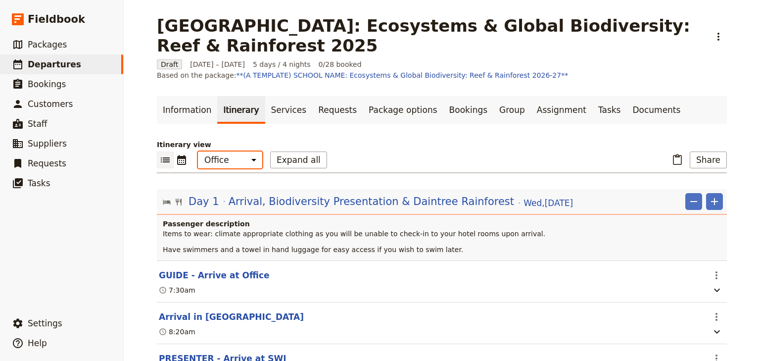
click at [224, 152] on select "Office Guide Passenger Sales" at bounding box center [230, 159] width 64 height 17
select select "STAFF"
click at [198, 151] on select "Office Guide Passenger Sales" at bounding box center [230, 159] width 64 height 17
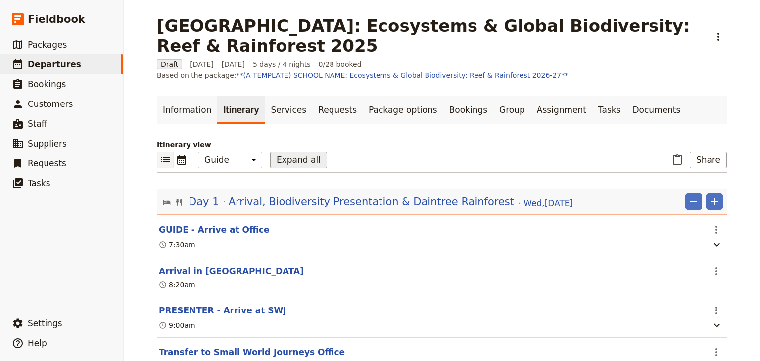
click at [281, 152] on button "Expand all" at bounding box center [298, 159] width 57 height 17
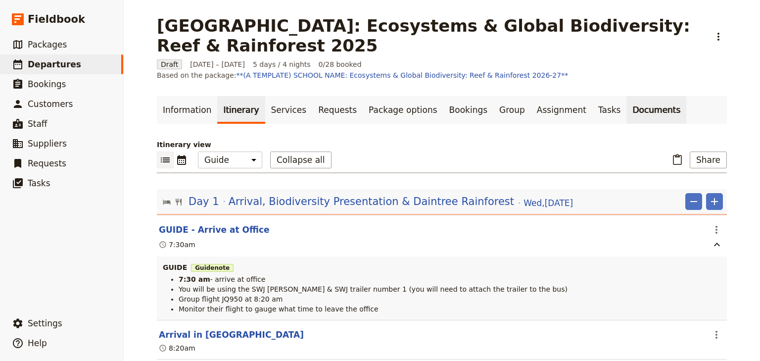
click at [626, 99] on link "Documents" at bounding box center [656, 110] width 60 height 28
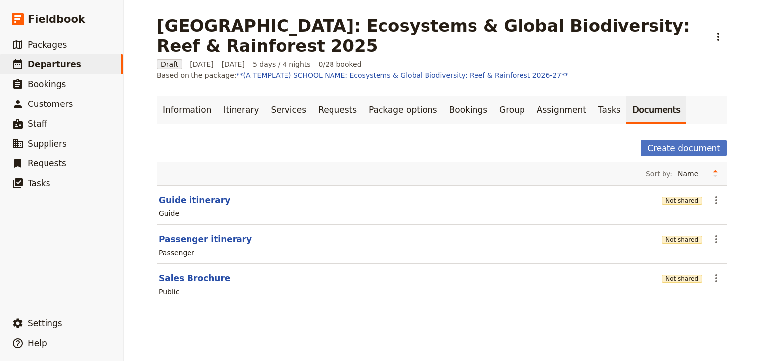
click at [202, 194] on button "Guide itinerary" at bounding box center [194, 200] width 71 height 12
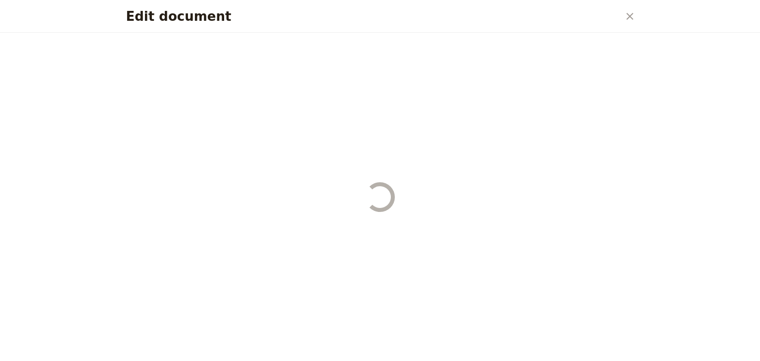
select select "STAFF"
select select "RUN_SHEET"
select select "DEFAULT"
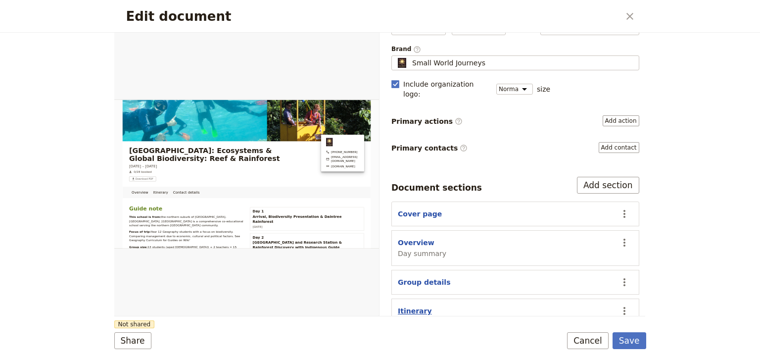
scroll to position [119, 0]
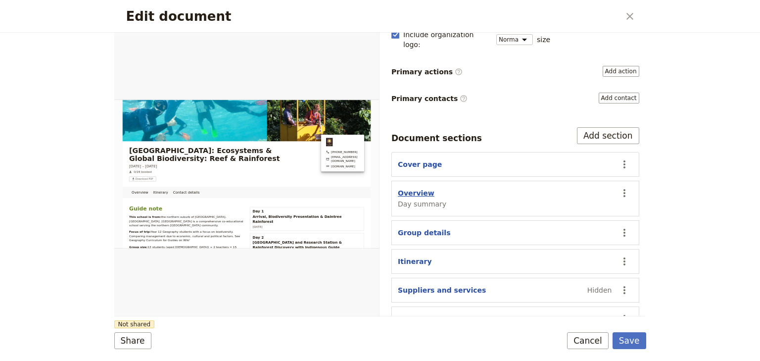
click at [414, 188] on button "Overview" at bounding box center [416, 193] width 37 height 10
select select "DAY_SUMMARY"
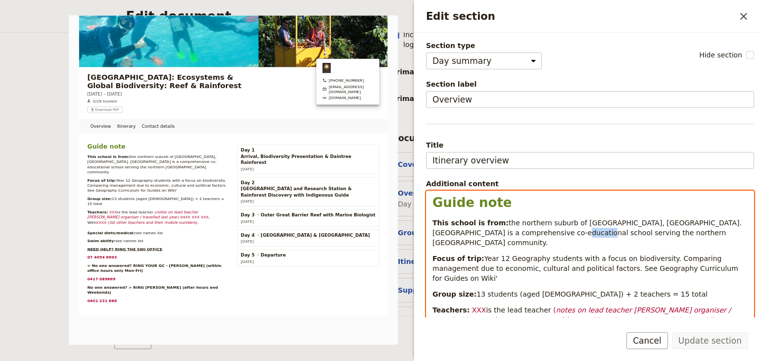
drag, startPoint x: 572, startPoint y: 231, endPoint x: 550, endPoint y: 233, distance: 21.9
click at [550, 233] on span "the northern suburb of Wollongong, NSW. Woonona High School is a comprehensive …" at bounding box center [587, 233] width 311 height 28
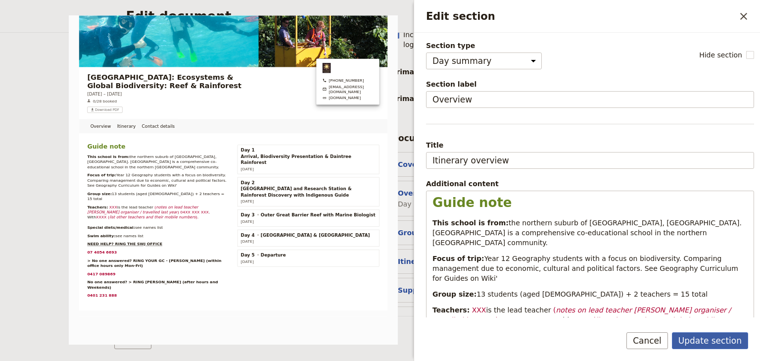
click at [703, 341] on button "Update section" at bounding box center [710, 340] width 76 height 17
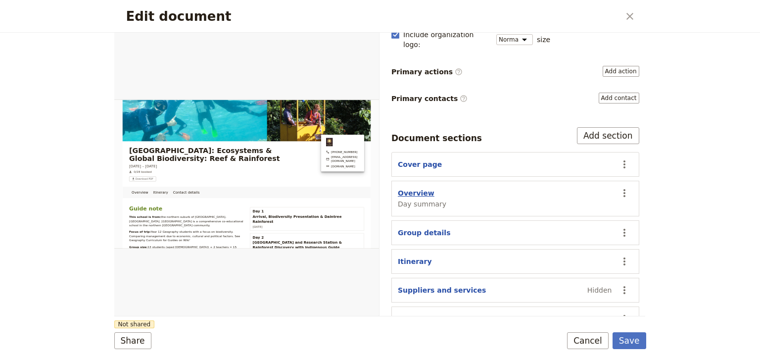
click at [420, 188] on button "Overview" at bounding box center [416, 193] width 37 height 10
select select "DAY_SUMMARY"
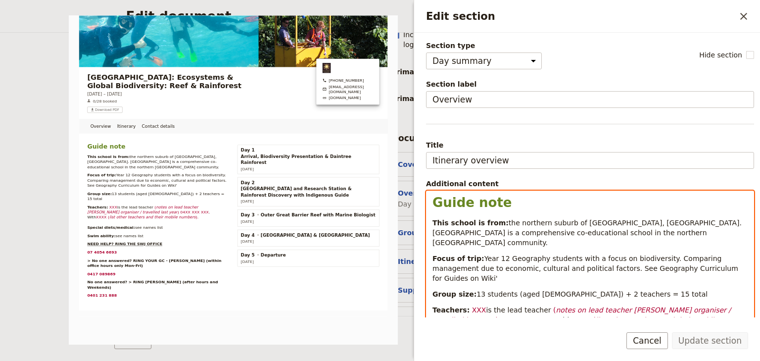
click at [707, 258] on p "Focus of trip: Year 12 Geography students with a focus on biodiversity. Compari…" at bounding box center [589, 268] width 315 height 30
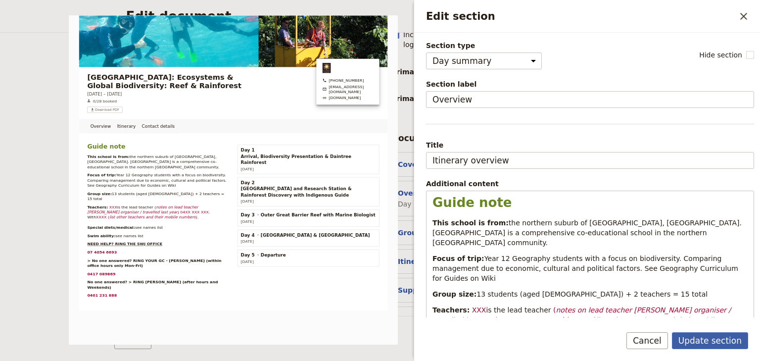
click at [723, 342] on button "Update section" at bounding box center [710, 340] width 76 height 17
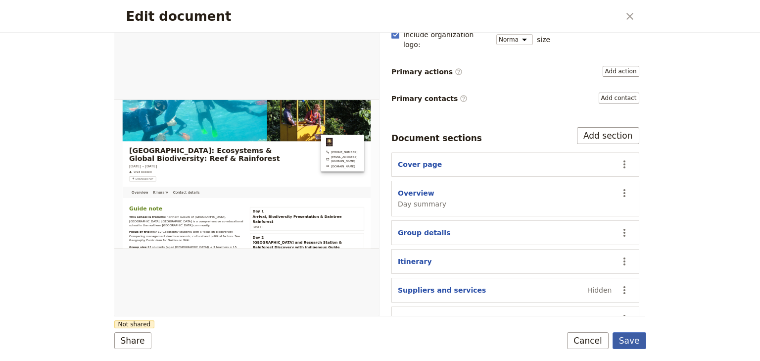
drag, startPoint x: 634, startPoint y: 343, endPoint x: 644, endPoint y: 334, distance: 13.4
click at [634, 342] on button "Save" at bounding box center [629, 340] width 34 height 17
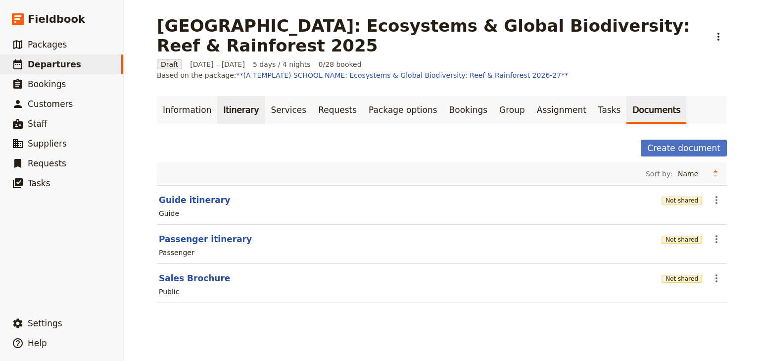
drag, startPoint x: 228, startPoint y: 95, endPoint x: 230, endPoint y: 102, distance: 7.2
click at [228, 96] on link "Itinerary" at bounding box center [240, 110] width 47 height 28
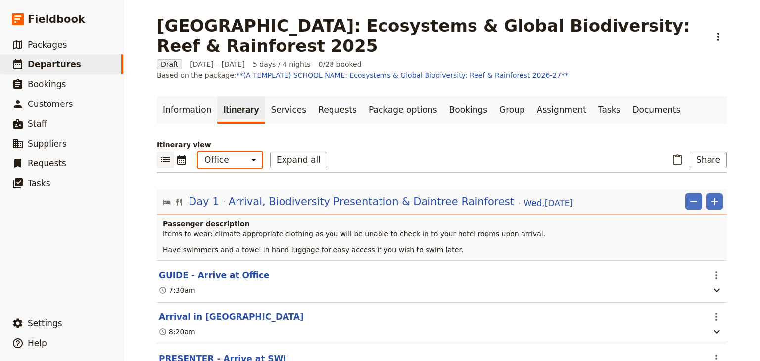
click at [229, 151] on select "Office Guide Passenger Sales" at bounding box center [230, 159] width 64 height 17
select select "PASSENGER"
click at [198, 151] on select "Office Guide Passenger Sales" at bounding box center [230, 159] width 64 height 17
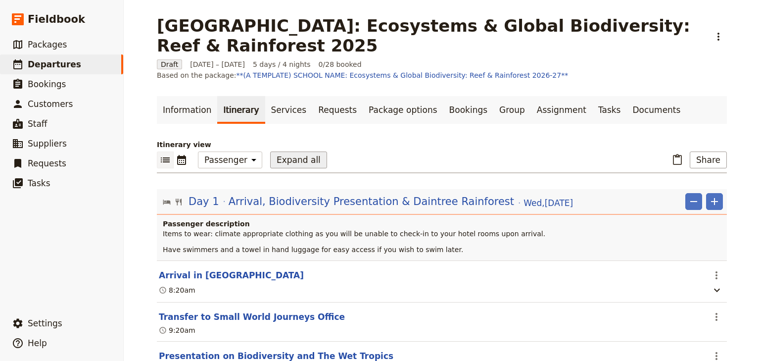
click at [285, 151] on button "Expand all" at bounding box center [298, 159] width 57 height 17
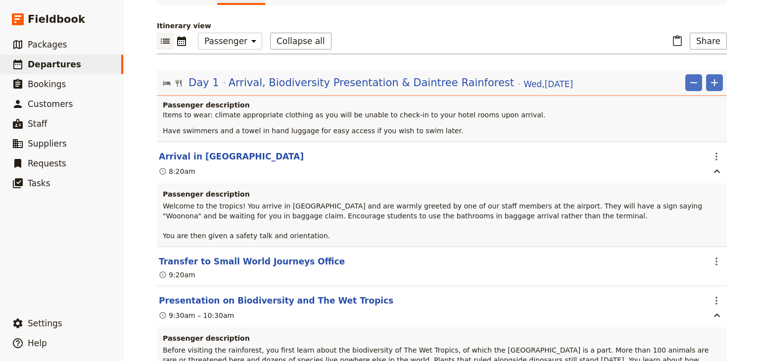
scroll to position [198, 0]
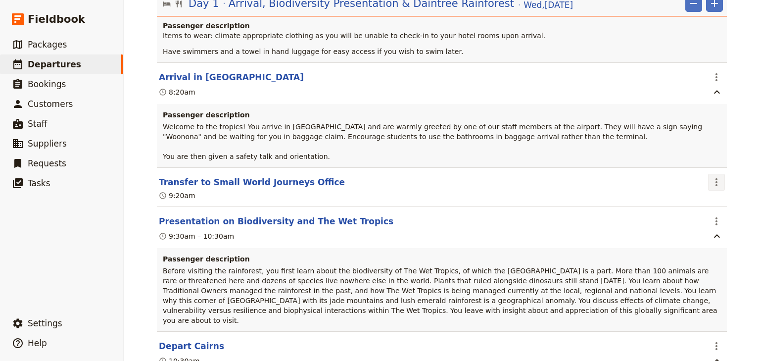
click at [715, 178] on icon "Actions" at bounding box center [716, 182] width 2 height 8
click at [704, 188] on span "Edit this itinerary item" at bounding box center [667, 192] width 78 height 10
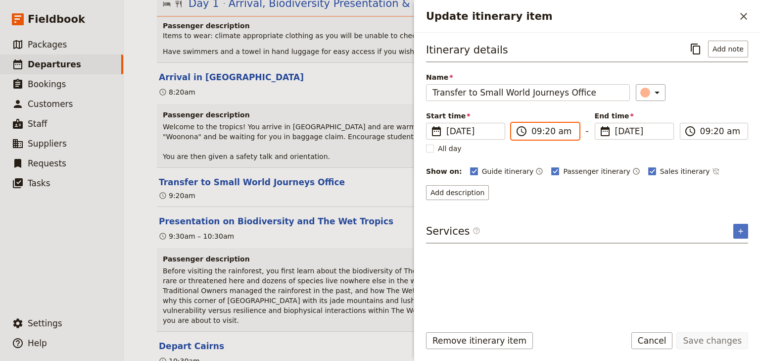
click at [553, 134] on input "09:20 am" at bounding box center [552, 131] width 42 height 12
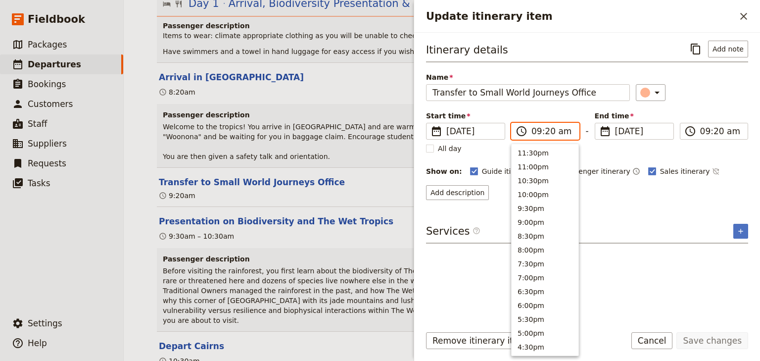
scroll to position [404, 0]
click at [548, 133] on input "09:20 am" at bounding box center [552, 131] width 42 height 12
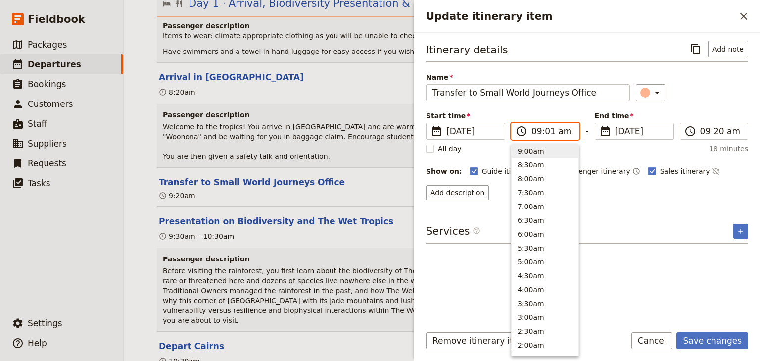
type input "09:10 am"
click at [719, 133] on input "09:20 am" at bounding box center [721, 131] width 42 height 12
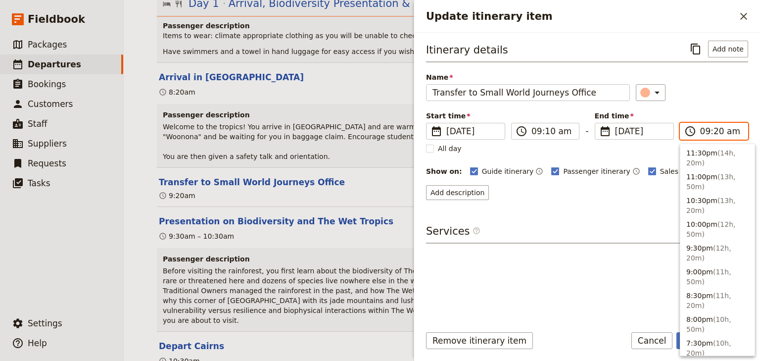
scroll to position [443, 0]
click at [716, 132] on input "09:20 am" at bounding box center [721, 131] width 42 height 12
type input "09:10 am"
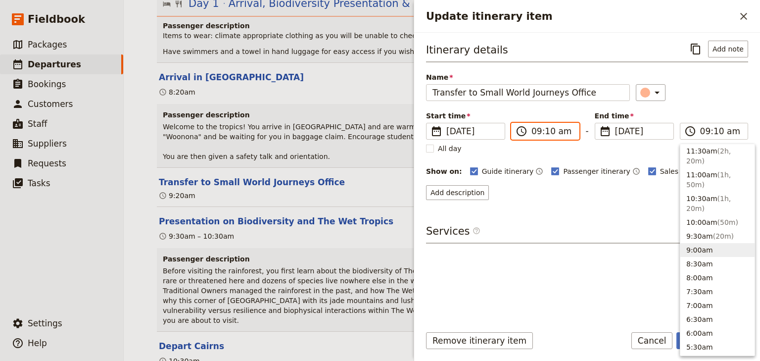
click at [545, 131] on input "09:10 am" at bounding box center [552, 131] width 42 height 12
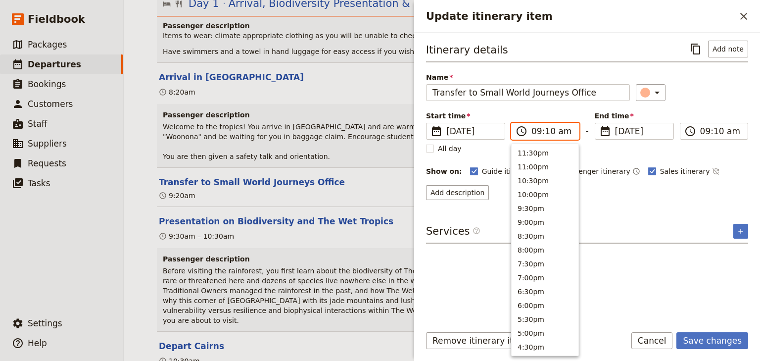
scroll to position [404, 0]
click at [545, 131] on input "09:10 am" at bounding box center [552, 131] width 42 height 12
type input "09:00 am"
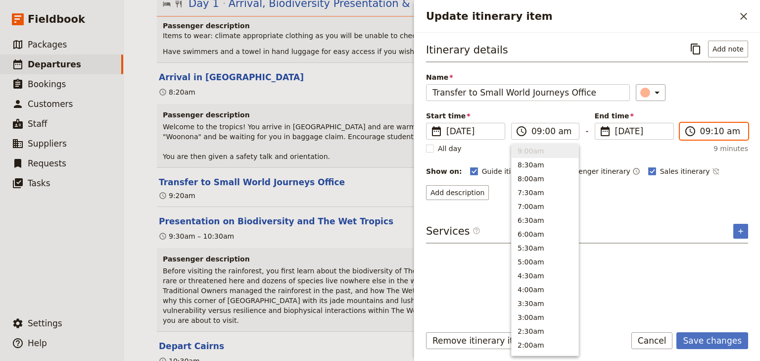
click at [716, 131] on input "09:10 am" at bounding box center [721, 131] width 42 height 12
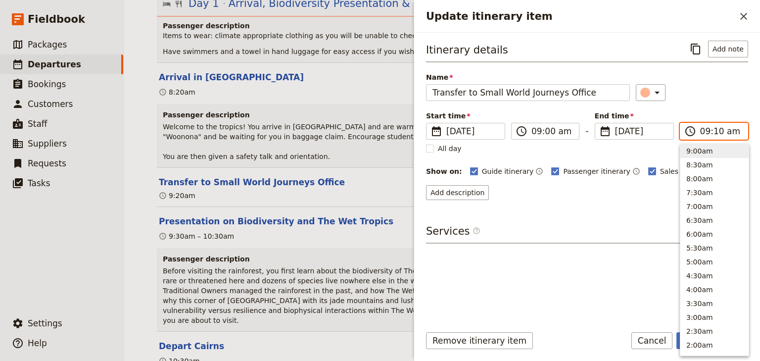
click at [716, 131] on input "09:10 am" at bounding box center [721, 131] width 42 height 12
click at [712, 132] on input "09:10 am" at bounding box center [721, 131] width 42 height 12
type input "09:00 am"
click at [702, 103] on div "Itinerary details ​ Add note Name Transfer to Small World Journeys Office ​ Sta…" at bounding box center [587, 120] width 322 height 159
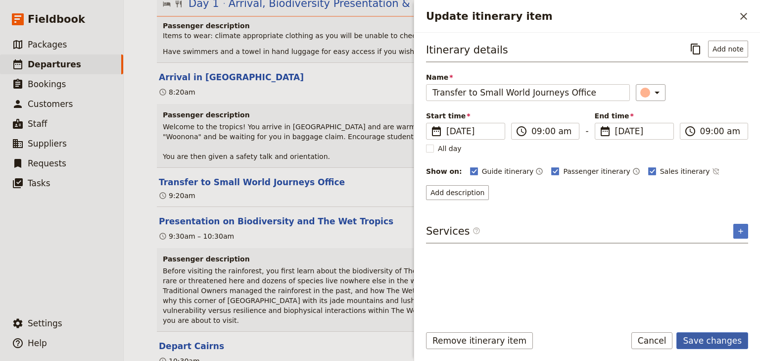
click at [708, 338] on button "Save changes" at bounding box center [712, 340] width 72 height 17
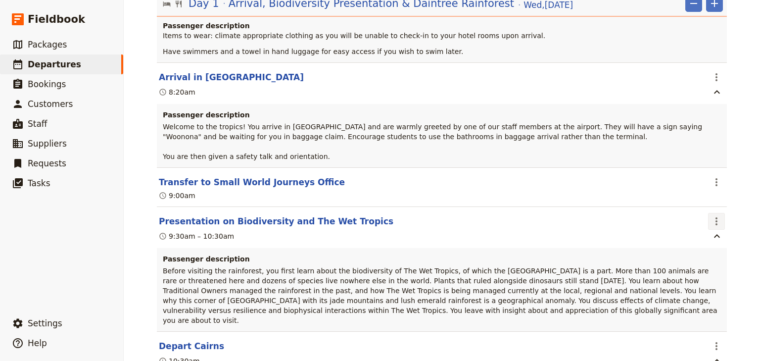
click at [715, 217] on icon "Actions" at bounding box center [716, 221] width 2 height 8
click at [705, 228] on span "Edit this itinerary item" at bounding box center [667, 232] width 78 height 10
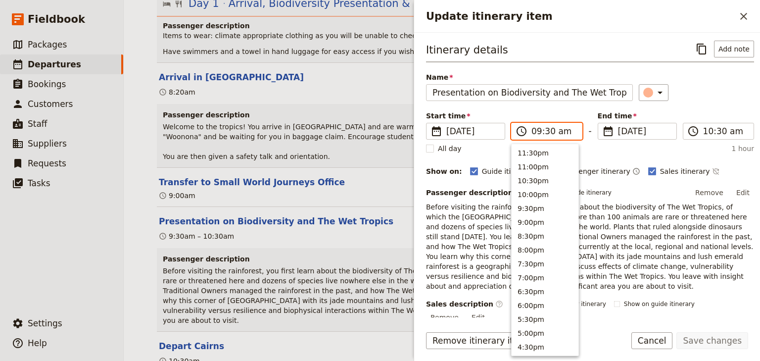
click at [536, 130] on input "09:30 am" at bounding box center [553, 131] width 45 height 12
click at [550, 130] on input "09:30 am" at bounding box center [553, 131] width 45 height 12
click at [549, 131] on input "09:30 am" at bounding box center [553, 131] width 45 height 12
click at [547, 131] on input "09:30 am" at bounding box center [553, 131] width 45 height 12
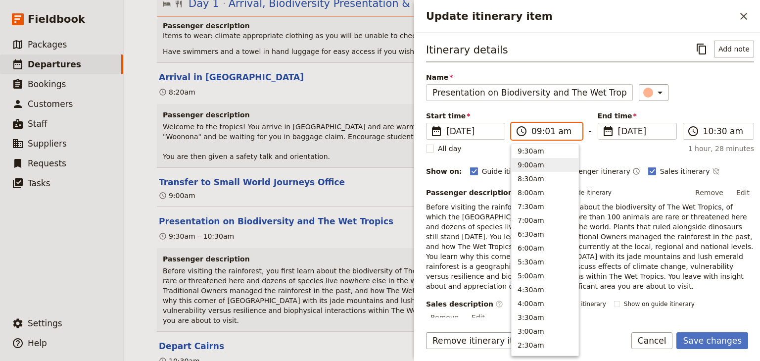
type input "09:15 am"
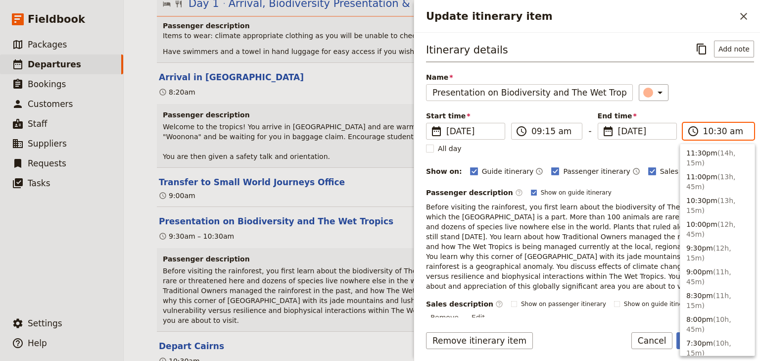
click at [704, 132] on input "10:30 am" at bounding box center [725, 131] width 45 height 12
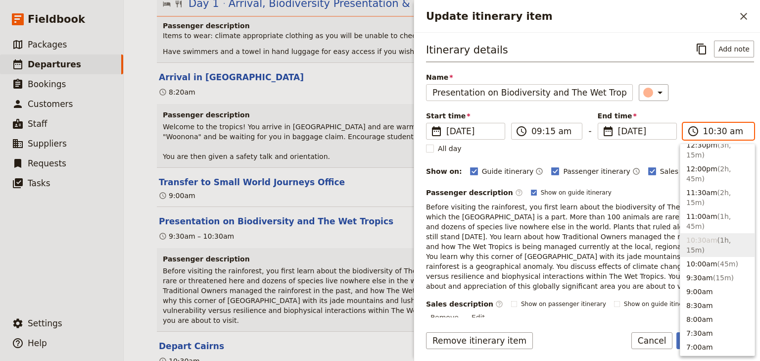
click at [714, 132] on input "10:30 am" at bounding box center [725, 131] width 45 height 12
type input "10:15 am"
click at [710, 106] on div "Itinerary details ​ Add note Name Presentation on Biodiversity and The Wet Trop…" at bounding box center [590, 228] width 328 height 375
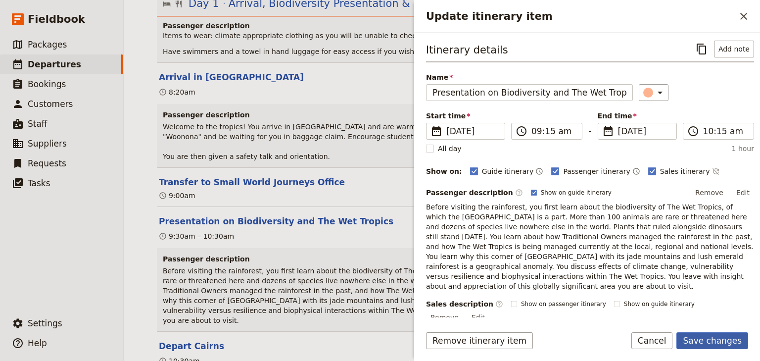
click at [707, 342] on button "Save changes" at bounding box center [712, 340] width 72 height 17
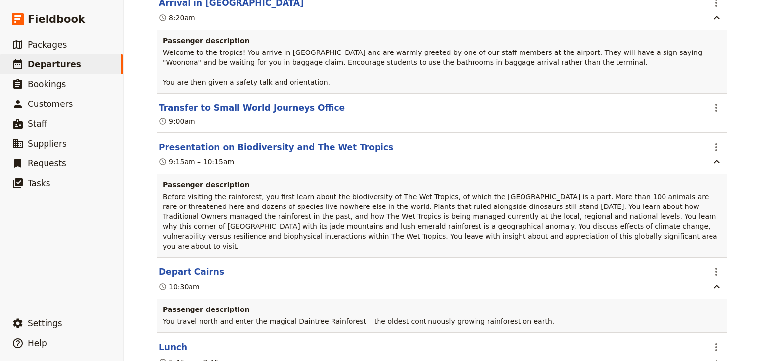
scroll to position [277, 0]
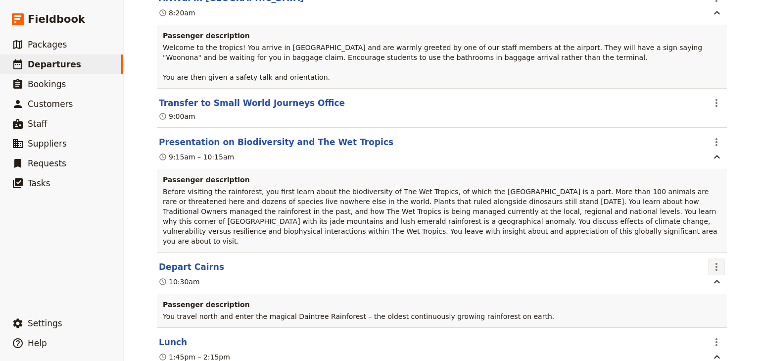
click at [715, 261] on icon "Actions" at bounding box center [716, 267] width 12 height 12
click at [703, 267] on span "Edit this itinerary item" at bounding box center [667, 268] width 78 height 10
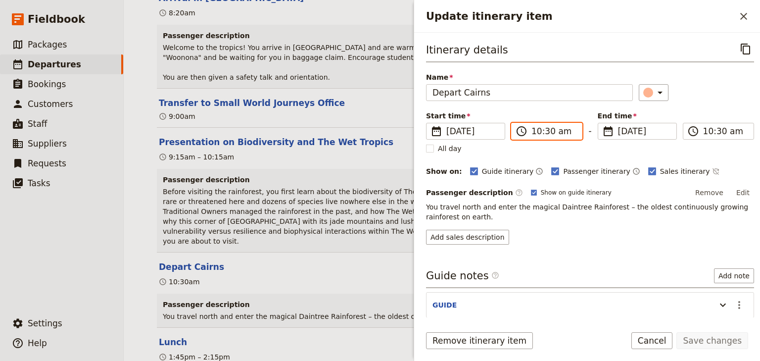
click at [547, 129] on input "10:30 am" at bounding box center [553, 131] width 45 height 12
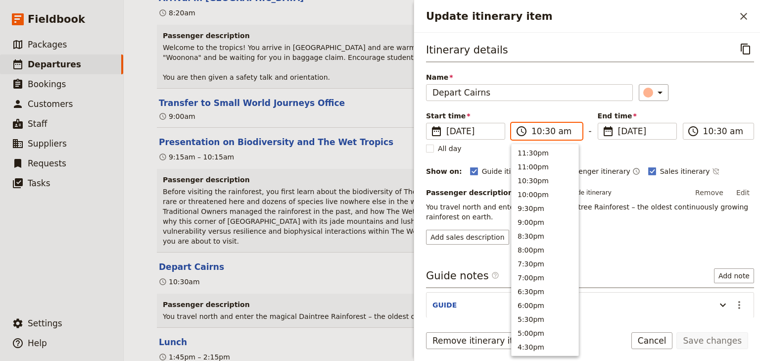
scroll to position [362, 0]
click at [545, 129] on input "10:30 am" at bounding box center [553, 131] width 45 height 12
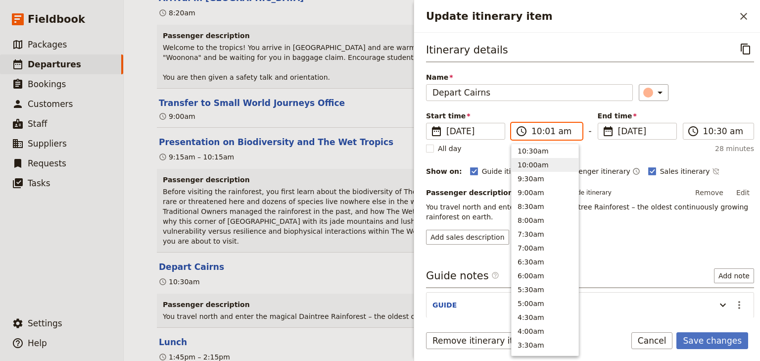
type input "10:15 am"
click at [716, 131] on input "10:30 am" at bounding box center [725, 131] width 45 height 12
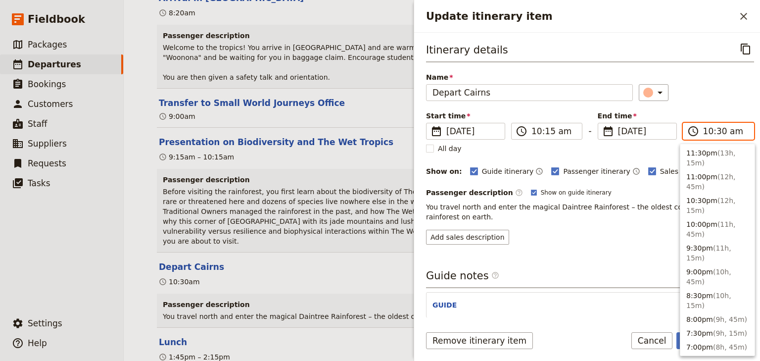
scroll to position [402, 0]
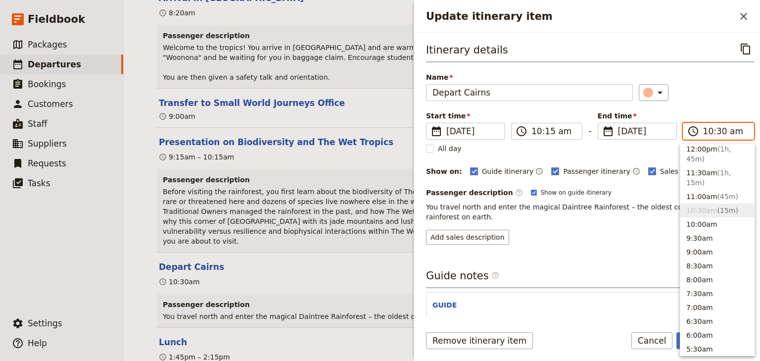
click at [713, 132] on input "10:30 am" at bounding box center [725, 131] width 45 height 12
type input "10:15 am"
click at [702, 109] on div "Itinerary details ​ Name Depart Cairns ​ Start time ​ 26 Nov 2025 26/11/2025 20…" at bounding box center [590, 143] width 328 height 204
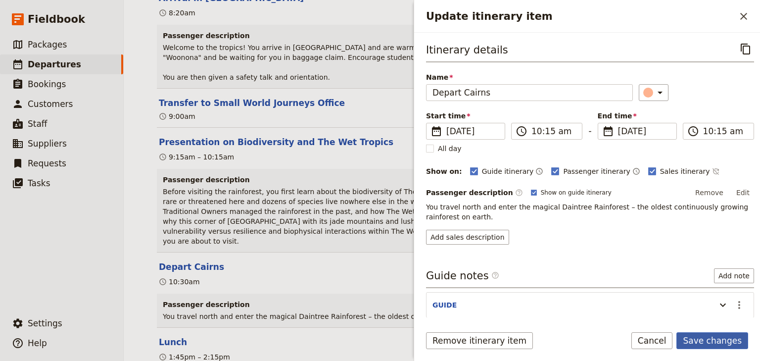
click at [709, 337] on button "Save changes" at bounding box center [712, 340] width 72 height 17
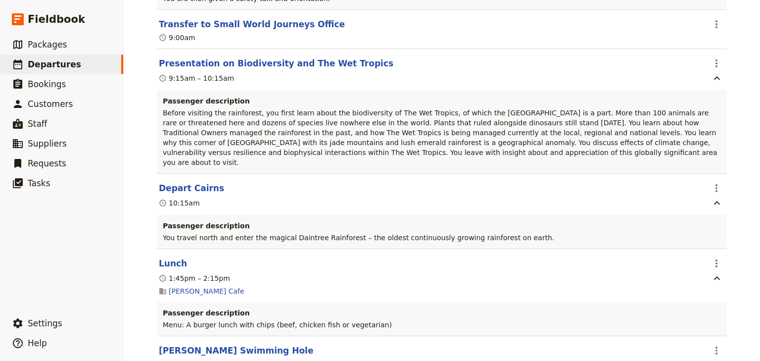
scroll to position [356, 0]
click at [711, 257] on icon "Actions" at bounding box center [716, 263] width 12 height 12
click at [710, 344] on icon "Actions" at bounding box center [716, 350] width 12 height 12
click at [680, 298] on span "Edit this itinerary item" at bounding box center [667, 295] width 78 height 10
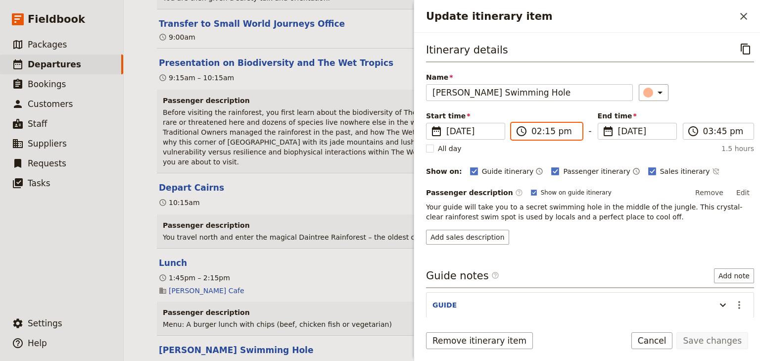
click at [534, 131] on input "02:15 pm" at bounding box center [553, 131] width 45 height 12
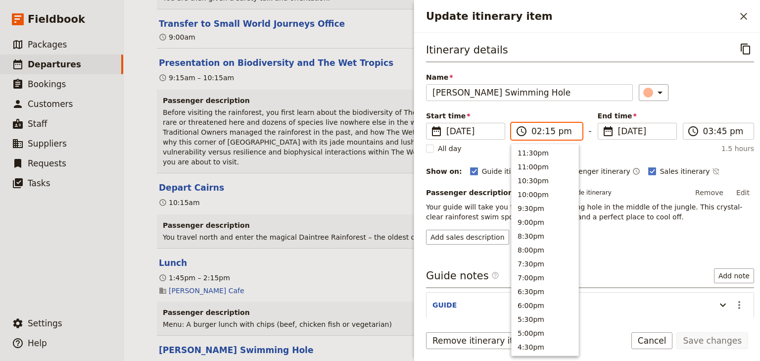
scroll to position [265, 0]
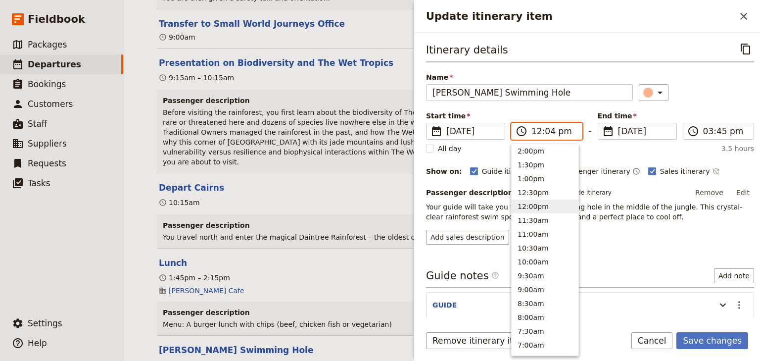
type input "12:45 pm"
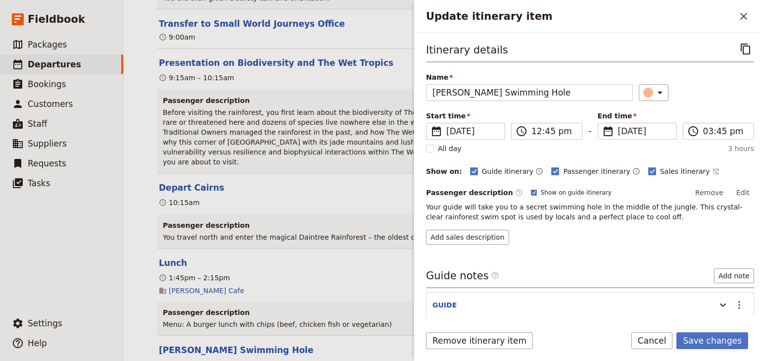
click at [704, 112] on div "Start time ​ 26 Nov 2025 26/11/2025 2025-11-26 12:45 ​ 12:45 pm - End time ​ 26…" at bounding box center [590, 125] width 328 height 29
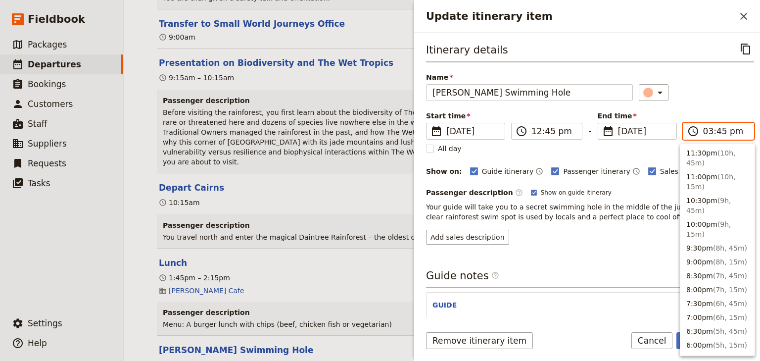
click at [703, 131] on input "03:45 pm" at bounding box center [725, 131] width 45 height 12
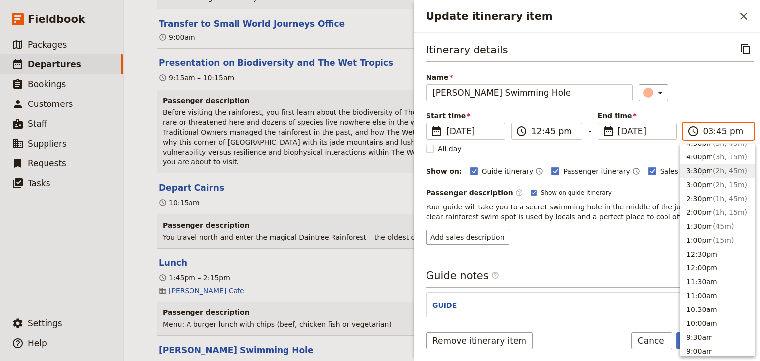
type input "01:45 pm"
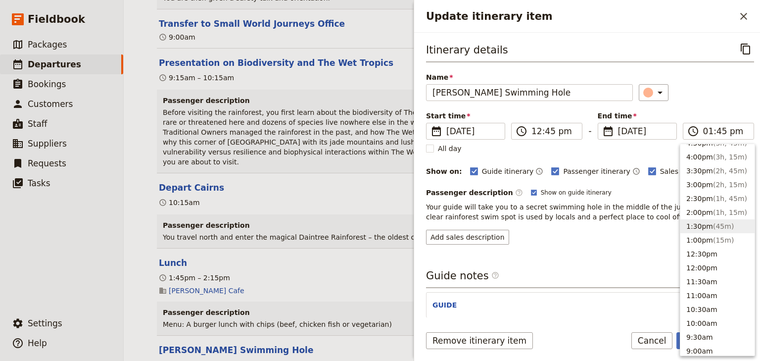
click at [714, 113] on div "Start time ​ 26 Nov 2025 26/11/2025 2025-11-26 12:45 ​ 12:45 pm - End time ​ 26…" at bounding box center [590, 125] width 328 height 29
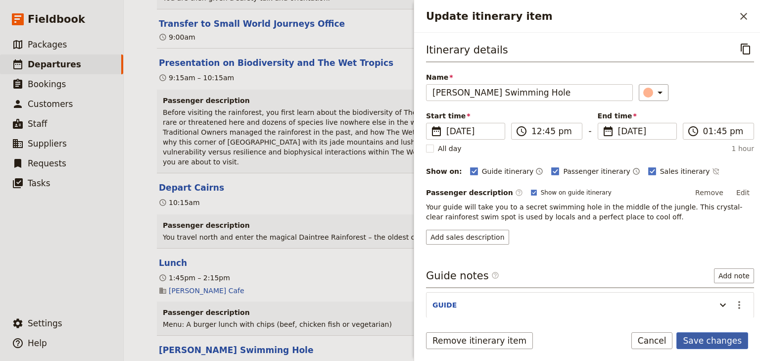
click at [715, 338] on button "Save changes" at bounding box center [712, 340] width 72 height 17
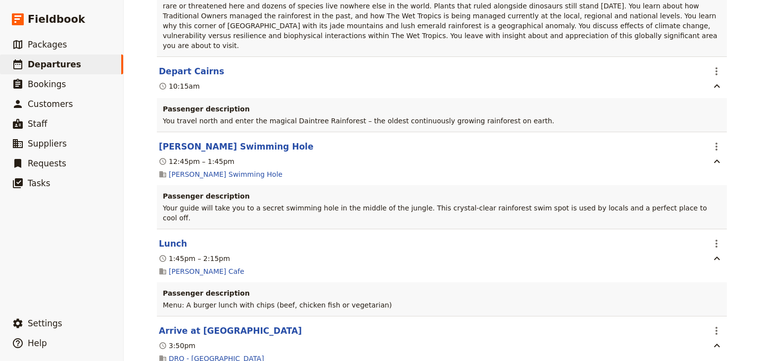
scroll to position [475, 0]
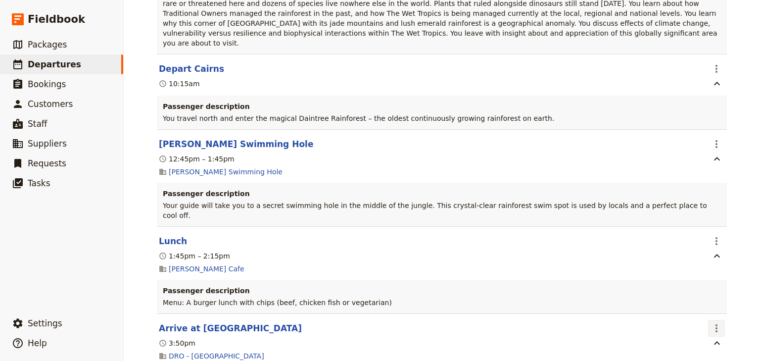
click at [716, 322] on icon "Actions" at bounding box center [716, 328] width 12 height 12
click at [700, 316] on span "Edit this itinerary item" at bounding box center [667, 321] width 78 height 10
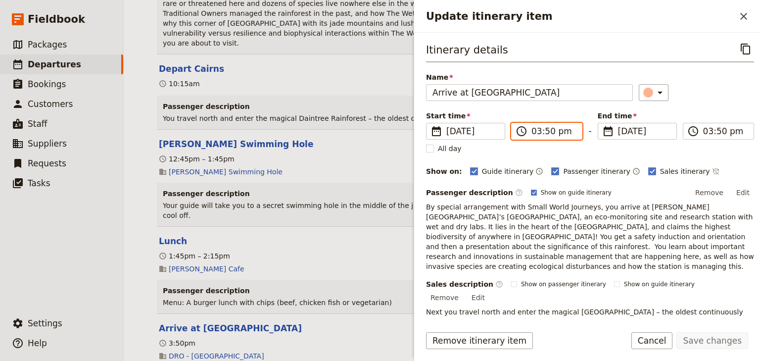
click at [536, 133] on input "03:50 pm" at bounding box center [553, 131] width 45 height 12
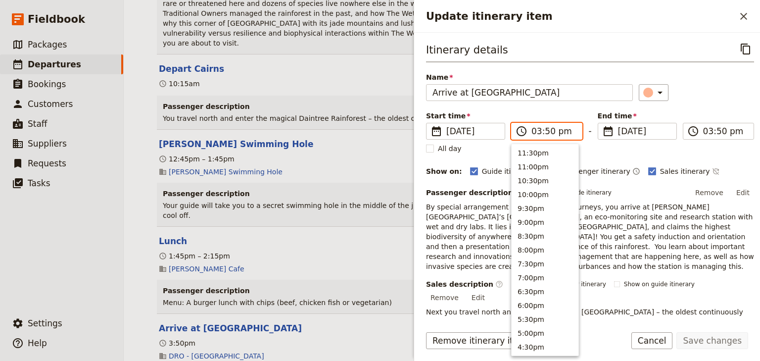
scroll to position [224, 0]
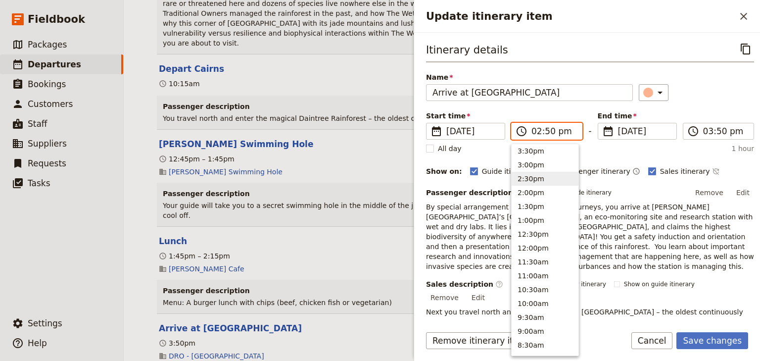
click at [544, 132] on input "02:50 pm" at bounding box center [553, 131] width 45 height 12
type input "02:20 pm"
click at [699, 131] on label "​ 03:50 pm" at bounding box center [718, 131] width 71 height 17
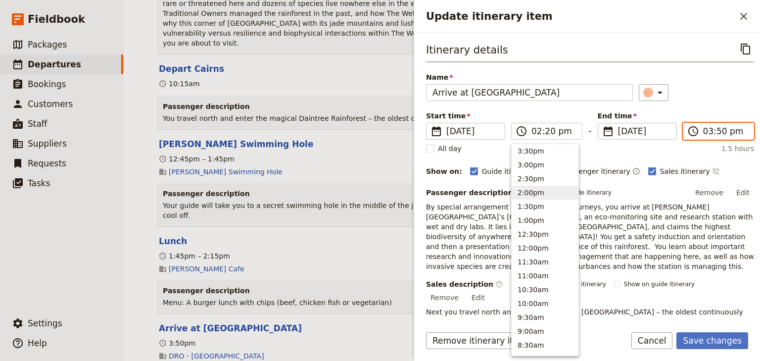
click at [703, 131] on input "03:50 pm" at bounding box center [725, 131] width 45 height 12
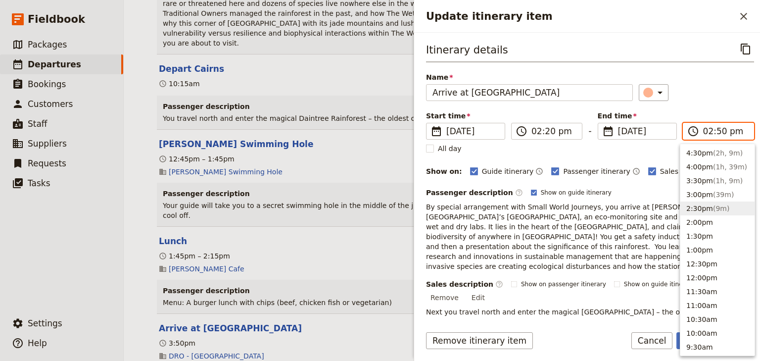
click at [713, 131] on input "02:50 pm" at bounding box center [725, 131] width 45 height 12
type input "02:20 pm"
click at [711, 104] on div "Itinerary details ​ Name Arrive at Daintree Rainforest Observatory ​ Start time…" at bounding box center [590, 218] width 328 height 355
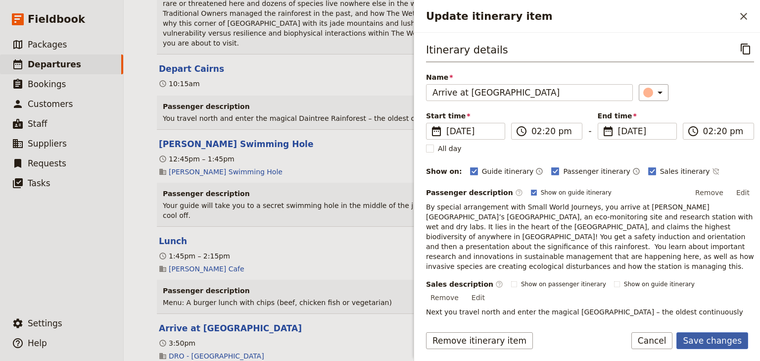
click at [703, 338] on button "Save changes" at bounding box center [712, 340] width 72 height 17
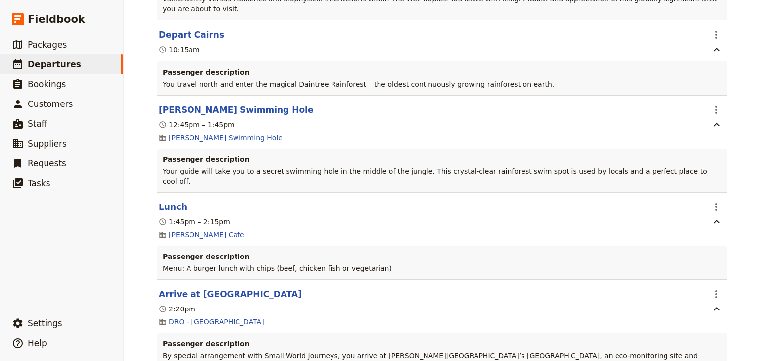
scroll to position [554, 0]
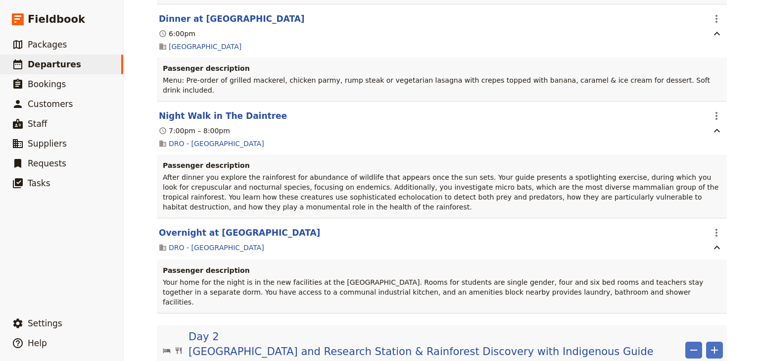
scroll to position [989, 0]
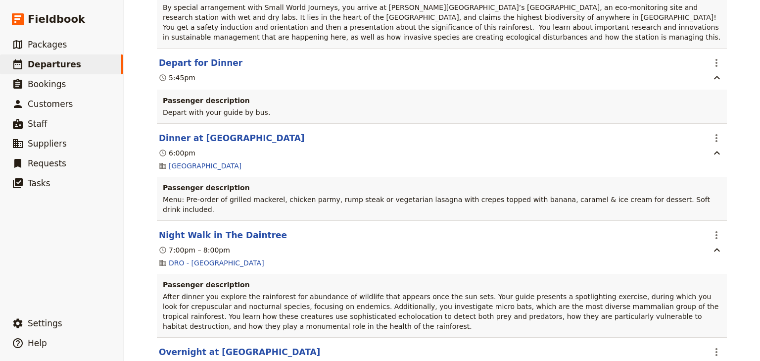
scroll to position [791, 0]
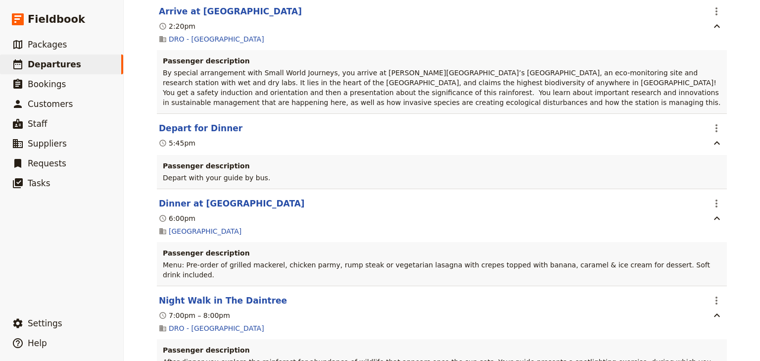
click at [750, 169] on div "Woonona High School: Ecosystems & Global Biodiversity: Reef & Rainforest 2025 ​…" at bounding box center [442, 180] width 636 height 361
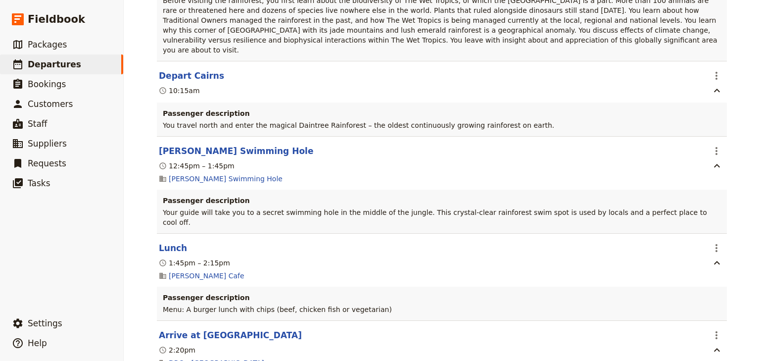
scroll to position [487, 0]
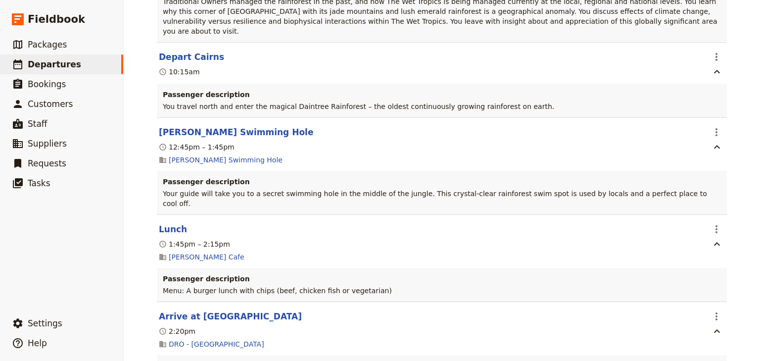
click at [141, 286] on div "Woonona High School: Ecosystems & Global Biodiversity: Reef & Rainforest 2025 ​…" at bounding box center [442, 180] width 636 height 361
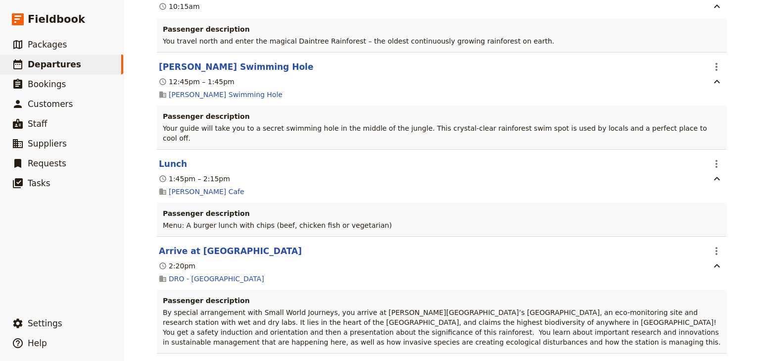
scroll to position [566, 0]
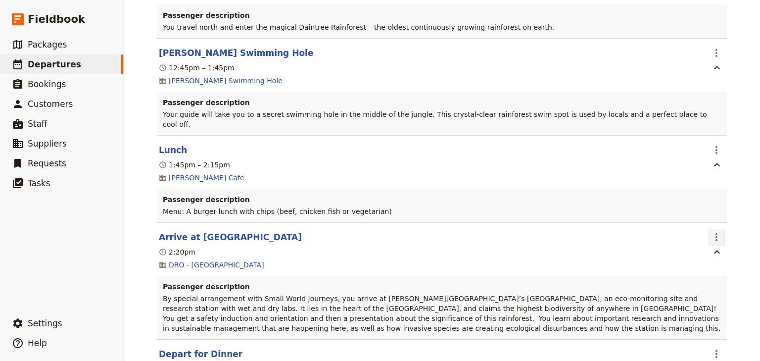
drag, startPoint x: 715, startPoint y: 208, endPoint x: 713, endPoint y: 217, distance: 9.5
click at [715, 231] on icon "Actions" at bounding box center [716, 237] width 12 height 12
click at [703, 228] on span "Edit this itinerary item" at bounding box center [667, 230] width 78 height 10
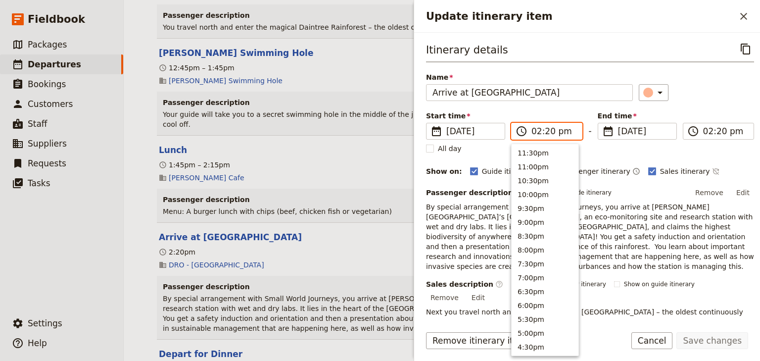
click at [533, 130] on input "02:20 pm" at bounding box center [553, 131] width 45 height 12
click at [550, 130] on input "02:20 pm" at bounding box center [553, 131] width 45 height 12
click at [546, 130] on input "02:20 pm" at bounding box center [553, 131] width 45 height 12
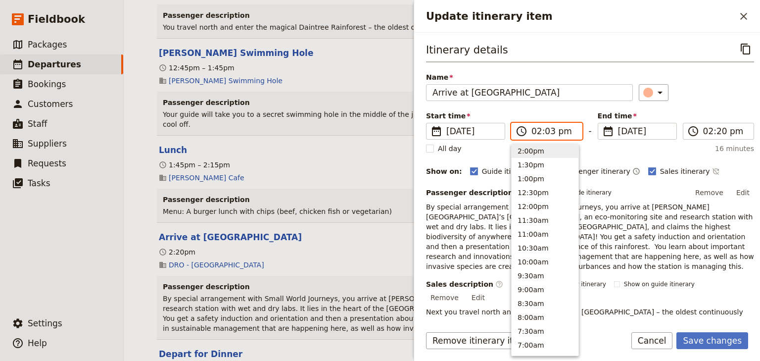
type input "02:30 pm"
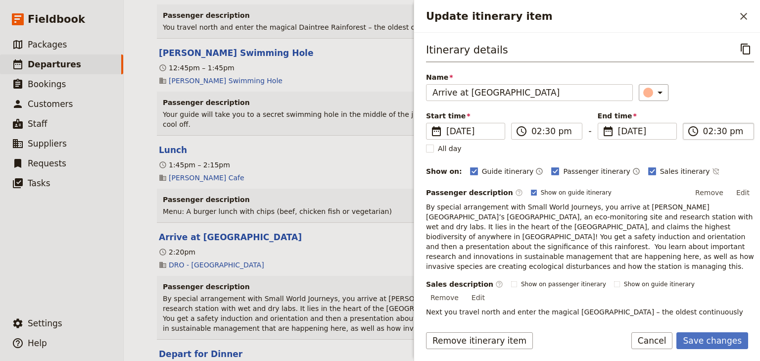
click at [714, 130] on input "02:30 pm" at bounding box center [725, 131] width 45 height 12
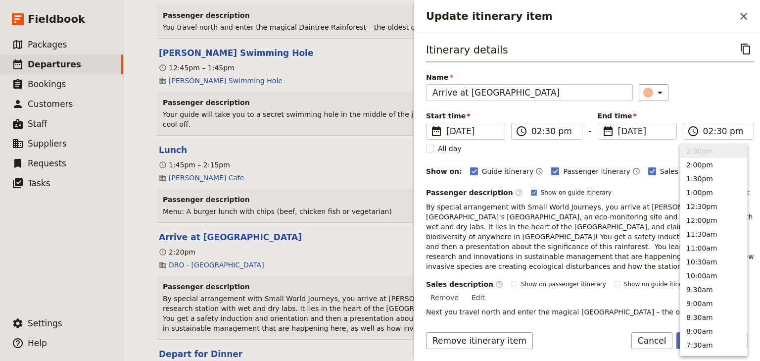
click at [712, 108] on div "Itinerary details ​ Name Arrive at Daintree Rainforest Observatory ​ Start time…" at bounding box center [590, 218] width 328 height 355
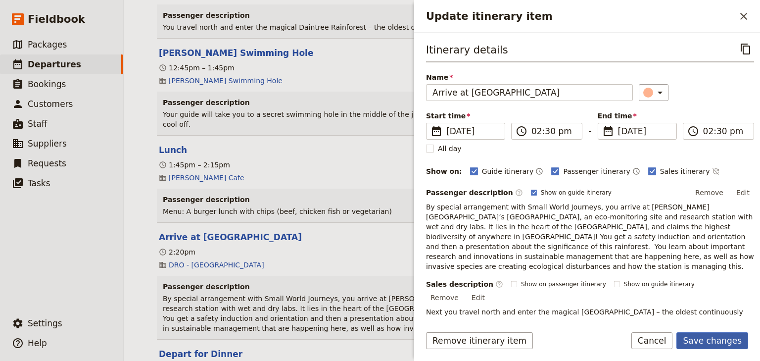
click at [711, 342] on button "Save changes" at bounding box center [712, 340] width 72 height 17
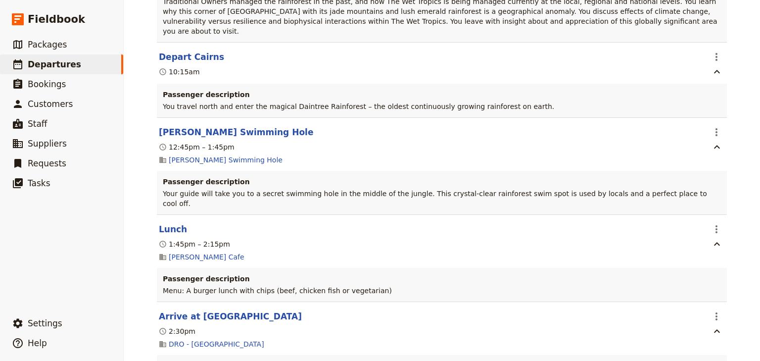
scroll to position [447, 0]
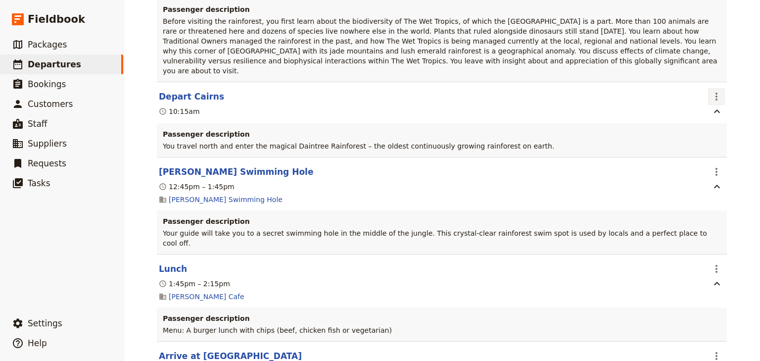
click at [715, 92] on icon "Actions" at bounding box center [716, 96] width 2 height 8
click at [701, 95] on span "Edit this itinerary item" at bounding box center [667, 97] width 78 height 10
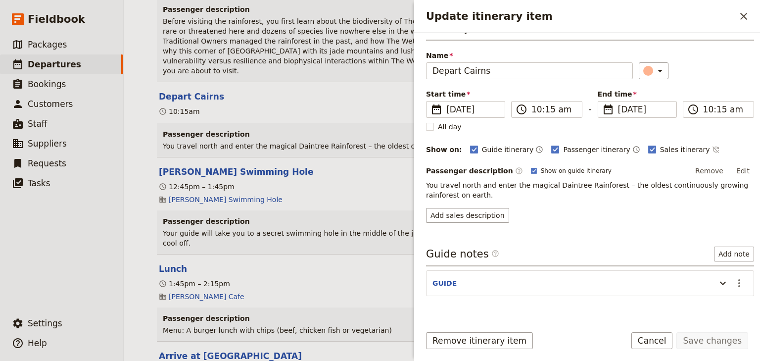
scroll to position [40, 0]
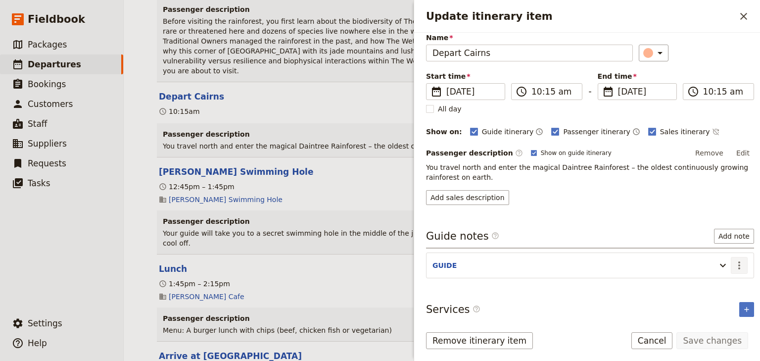
click at [733, 261] on icon "Actions" at bounding box center [739, 265] width 12 height 12
click at [696, 283] on span "Edit note" at bounding box center [704, 284] width 31 height 10
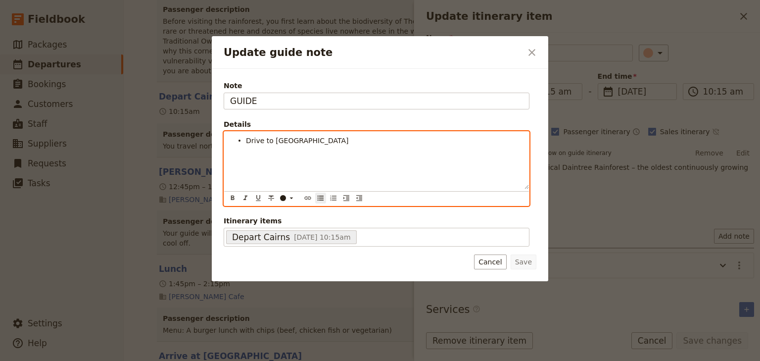
click at [319, 139] on li "Drive to Masons Cafe" at bounding box center [384, 140] width 277 height 10
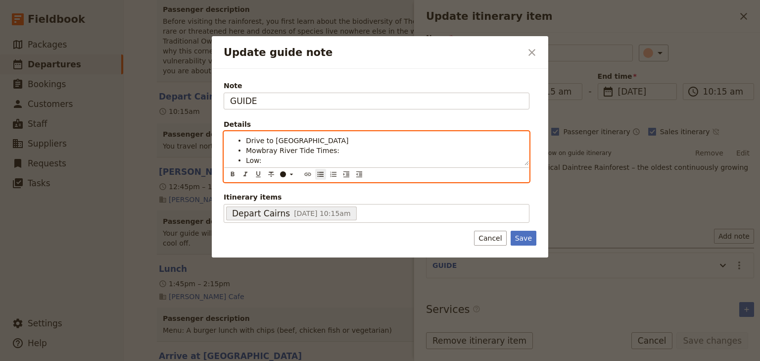
click at [245, 158] on ul "Drive to Masons Cafe Mowbray River Tide Times: Low:" at bounding box center [376, 151] width 293 height 30
drag, startPoint x: 249, startPoint y: 159, endPoint x: 241, endPoint y: 160, distance: 7.9
click at [241, 160] on ul "Drive to Masons Cafe Mowbray River Tide Times: Low:" at bounding box center [376, 151] width 293 height 30
click at [320, 175] on icon "Bulleted list" at bounding box center [321, 174] width 8 height 8
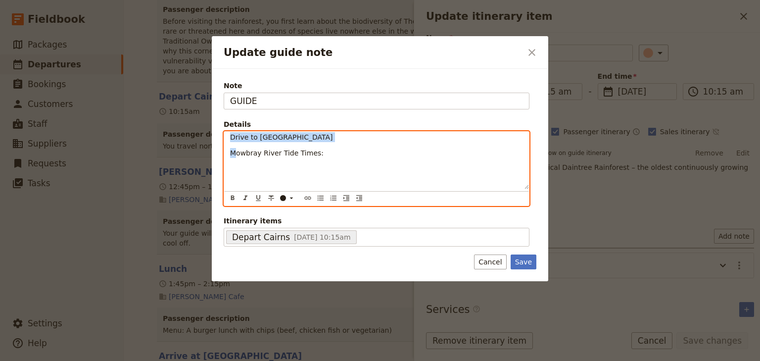
scroll to position [0, 0]
drag, startPoint x: 236, startPoint y: 151, endPoint x: 228, endPoint y: 136, distance: 17.5
click at [228, 136] on div "Drive to Masons Cafe Mowbray River Tide Times:" at bounding box center [376, 160] width 305 height 57
click at [320, 197] on icon "Bulleted list" at bounding box center [321, 197] width 6 height 5
drag, startPoint x: 262, startPoint y: 156, endPoint x: 286, endPoint y: 156, distance: 24.7
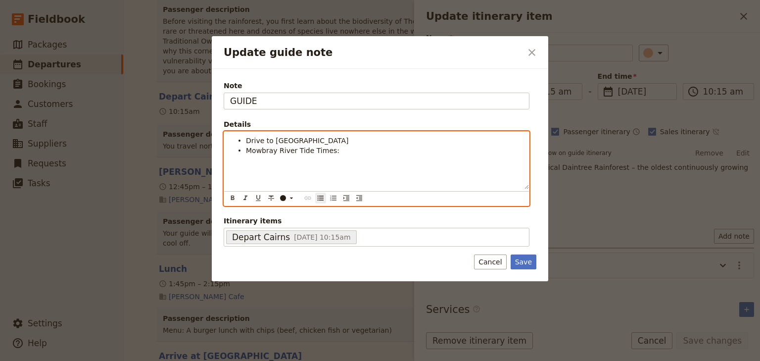
click at [263, 156] on div "Drive to Masons Cafe Mowbray River Tide Times:" at bounding box center [376, 160] width 305 height 57
click at [239, 157] on div "Drive to Masons Cafe Mowbray River Tide Times: Low:" at bounding box center [376, 160] width 305 height 57
click at [230, 167] on span "Low:" at bounding box center [238, 168] width 16 height 8
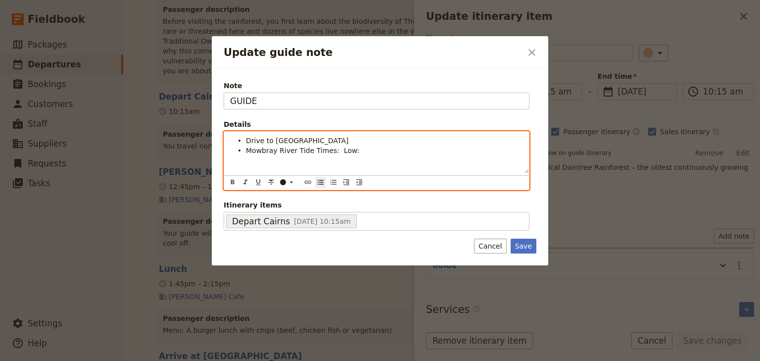
click at [355, 150] on li "Mowbray River Tide Times: Low:" at bounding box center [384, 150] width 277 height 10
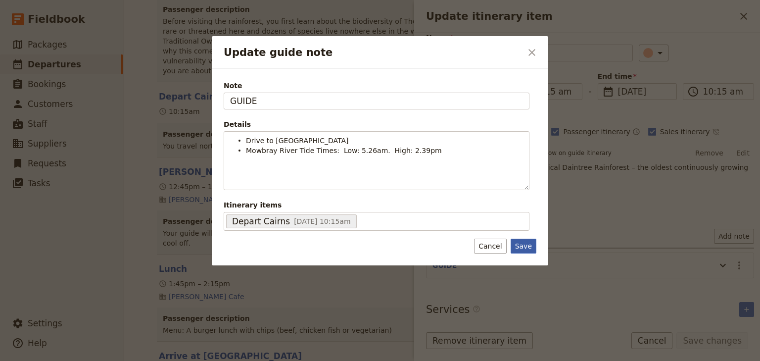
click at [526, 245] on button "Save" at bounding box center [523, 245] width 26 height 15
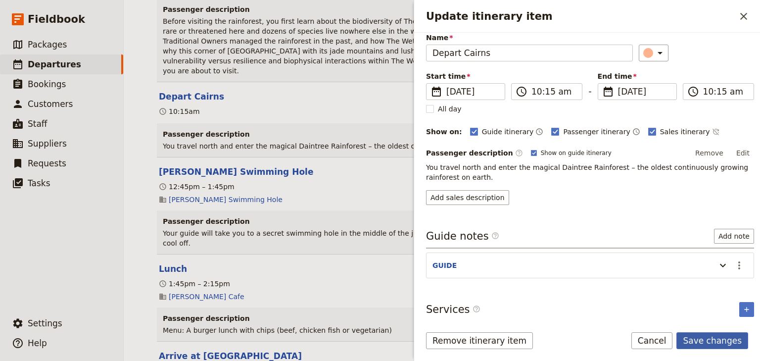
click at [706, 341] on button "Save changes" at bounding box center [712, 340] width 72 height 17
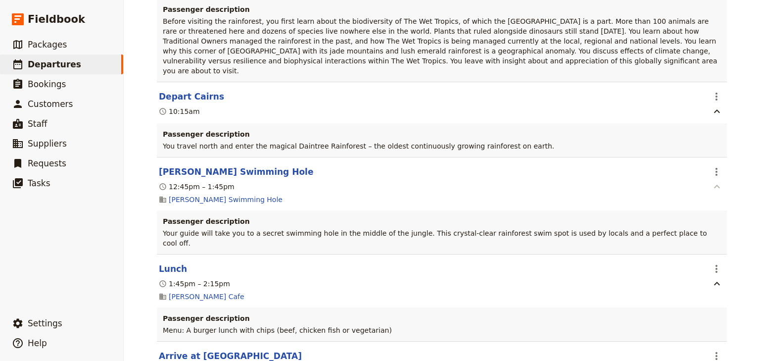
drag, startPoint x: 713, startPoint y: 150, endPoint x: 714, endPoint y: 160, distance: 9.9
click at [715, 168] on icon "Actions" at bounding box center [716, 172] width 2 height 8
click at [707, 174] on span "Edit this itinerary item" at bounding box center [671, 173] width 87 height 10
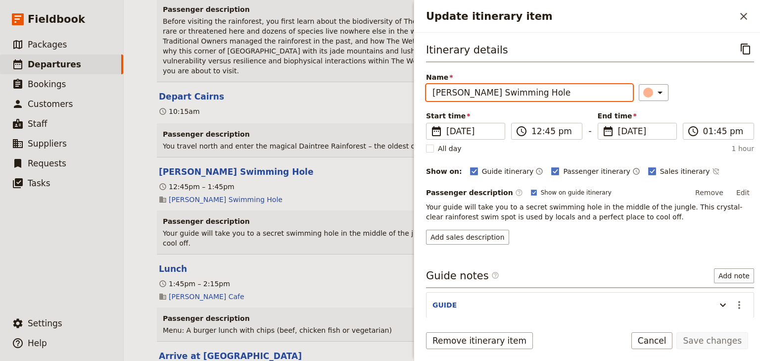
drag, startPoint x: 461, startPoint y: 90, endPoint x: 396, endPoint y: 84, distance: 65.1
click at [396, 84] on div "Woonona High School: Ecosystems & Global Biodiversity: Reef & Rainforest 2025 ​…" at bounding box center [442, 180] width 636 height 361
type input "Rainforest Swimming Hole"
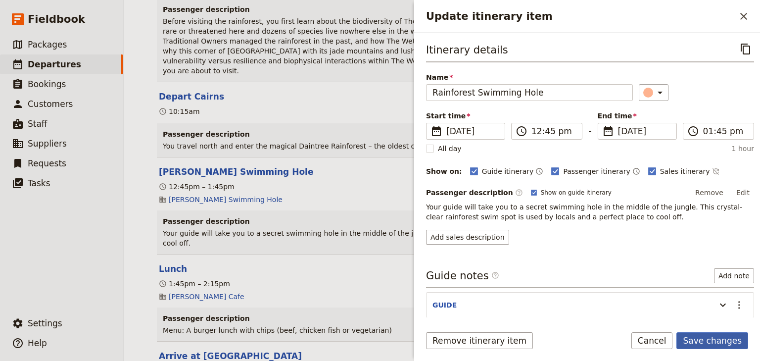
click at [699, 340] on button "Save changes" at bounding box center [712, 340] width 72 height 17
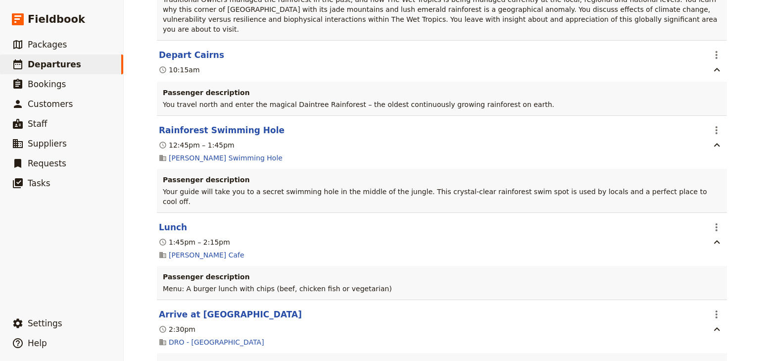
scroll to position [526, 0]
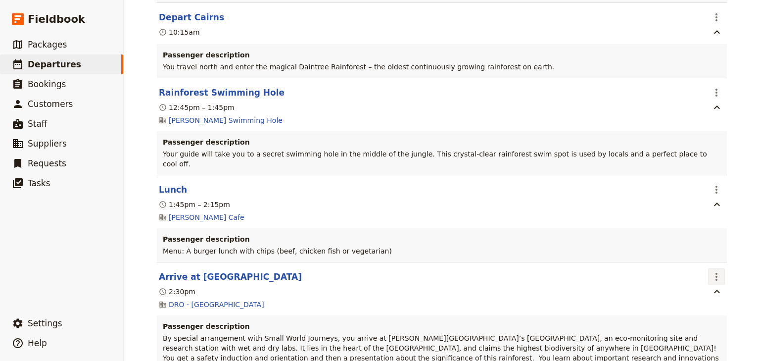
click at [718, 271] on icon "Actions" at bounding box center [716, 277] width 12 height 12
click at [701, 266] on span "Edit this itinerary item" at bounding box center [667, 269] width 78 height 10
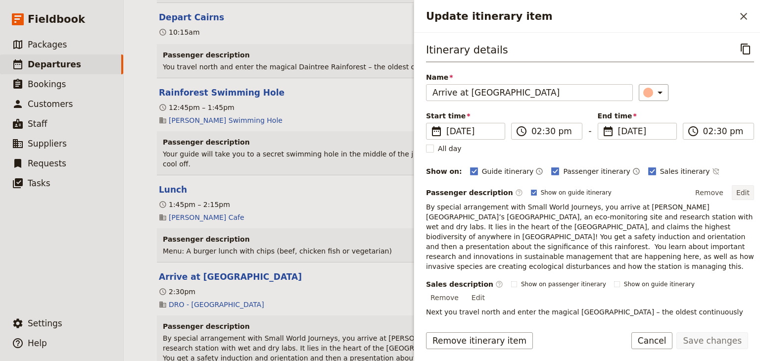
click at [736, 193] on button "Edit" at bounding box center [743, 192] width 22 height 15
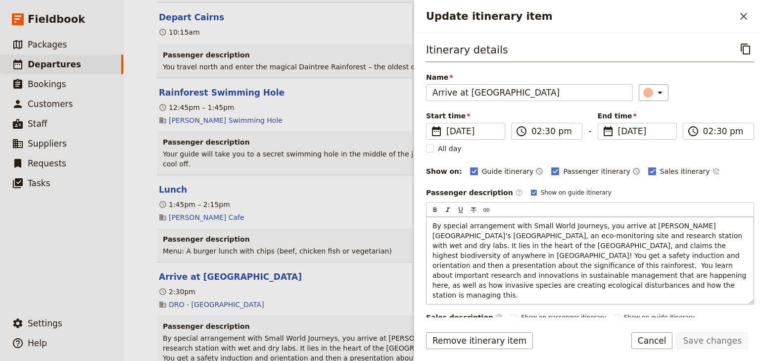
click at [469, 261] on span "By special arrangement with Small World Journeys, you arrive at James Cook Univ…" at bounding box center [590, 260] width 316 height 77
click at [710, 339] on button "Save changes" at bounding box center [712, 340] width 72 height 17
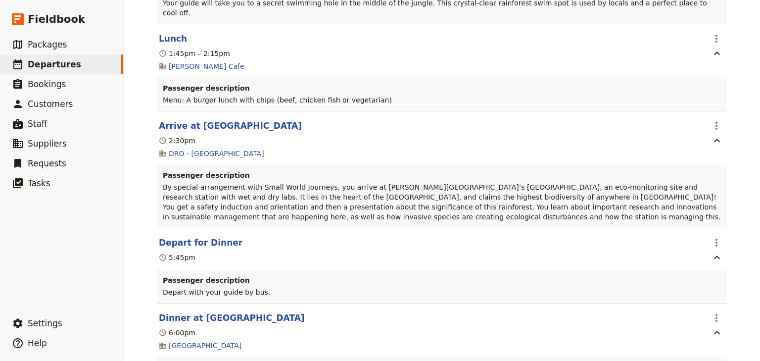
scroll to position [764, 0]
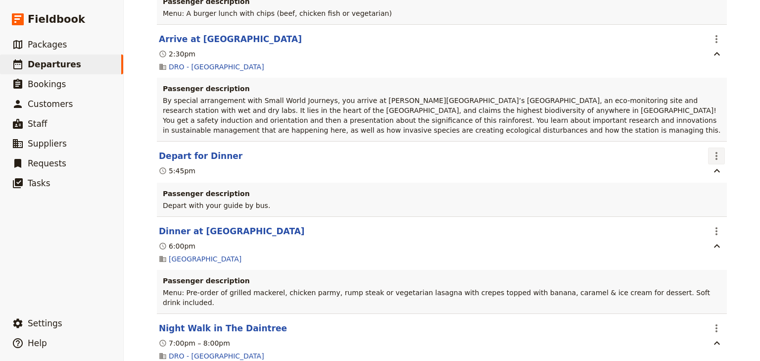
click at [723, 141] on section "Depart for Dinner ​ 5:45pm Passenger description Depart with your guide by bus." at bounding box center [442, 178] width 570 height 75
click at [715, 150] on icon "Actions" at bounding box center [716, 156] width 12 height 12
click at [714, 146] on span "Edit this itinerary item" at bounding box center [671, 149] width 87 height 10
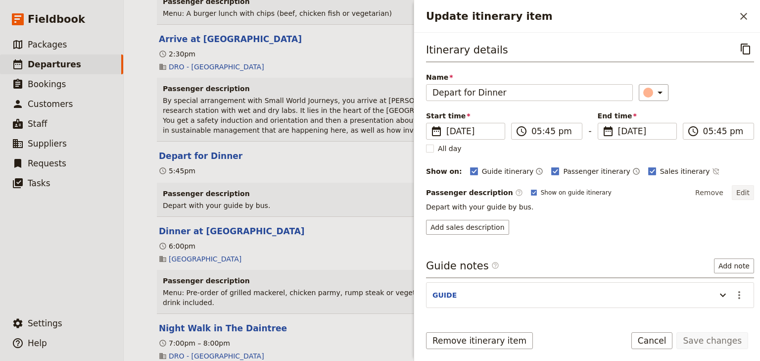
click at [735, 191] on button "Edit" at bounding box center [743, 192] width 22 height 15
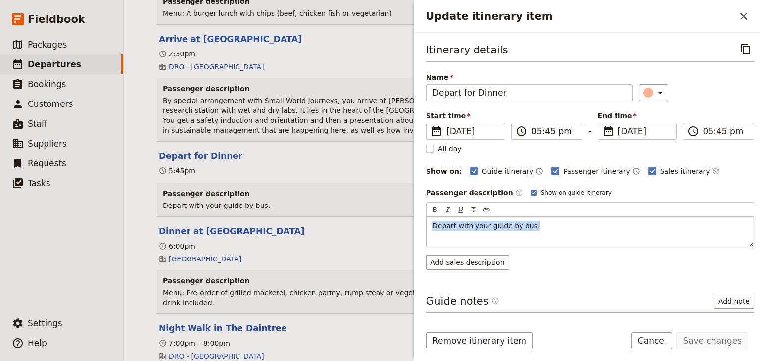
drag, startPoint x: 534, startPoint y: 225, endPoint x: 427, endPoint y: 226, distance: 107.3
click at [427, 226] on div "Depart with your guide by bus." at bounding box center [589, 232] width 327 height 30
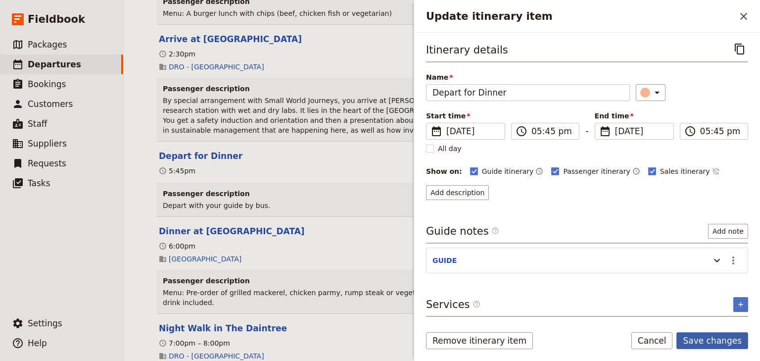
click at [699, 339] on button "Save changes" at bounding box center [712, 340] width 72 height 17
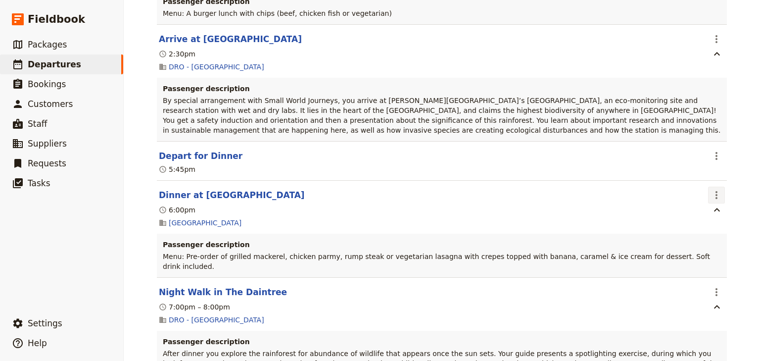
click at [717, 189] on icon "Actions" at bounding box center [716, 195] width 12 height 12
click at [702, 183] on span "Edit this itinerary item" at bounding box center [667, 188] width 78 height 10
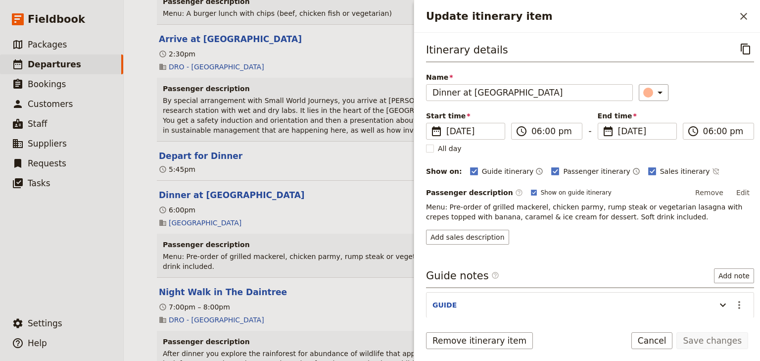
scroll to position [77, 0]
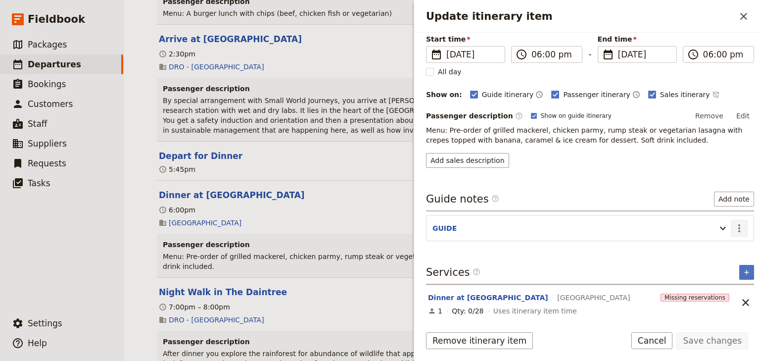
click at [733, 224] on icon "Actions" at bounding box center [739, 228] width 12 height 12
click at [714, 249] on span "Edit note" at bounding box center [704, 247] width 31 height 10
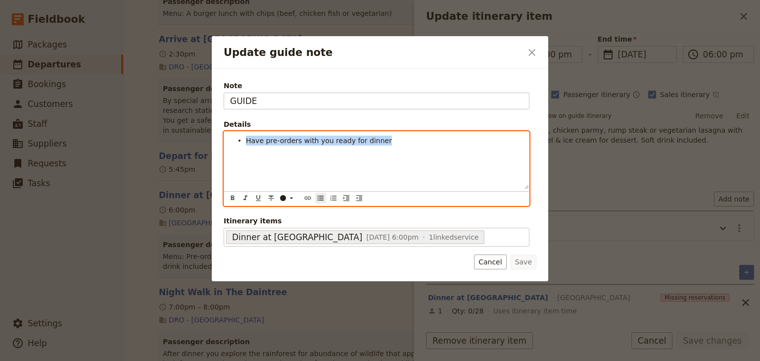
drag, startPoint x: 380, startPoint y: 141, endPoint x: 244, endPoint y: 140, distance: 136.5
click at [244, 140] on ul "Have pre-orders with you ready for dinner" at bounding box center [376, 141] width 293 height 10
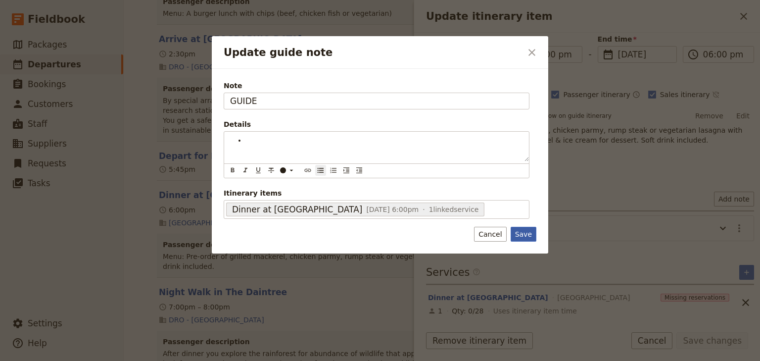
click at [519, 232] on div "Note GUIDE Details ​ ​ ​ ​ ​ ​ ​ ​ ​ ​ Itinerary items Dinner at Beach House 26…" at bounding box center [380, 161] width 336 height 184
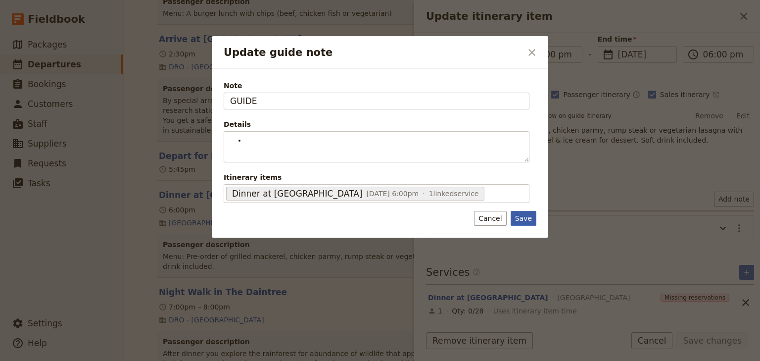
click at [533, 222] on button "Save" at bounding box center [523, 218] width 26 height 15
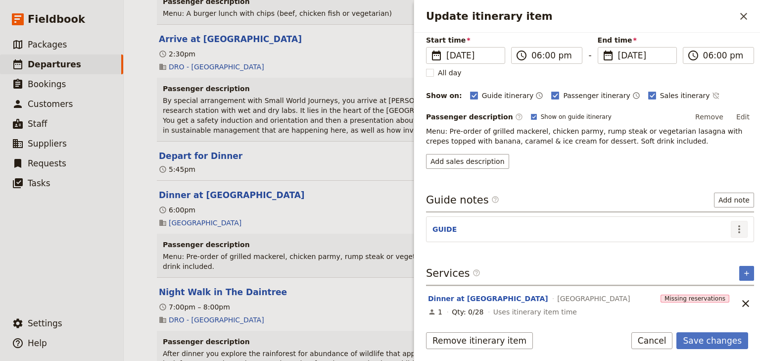
click at [733, 226] on icon "Actions" at bounding box center [739, 229] width 12 height 12
click at [704, 261] on span "Remove note" at bounding box center [712, 262] width 46 height 10
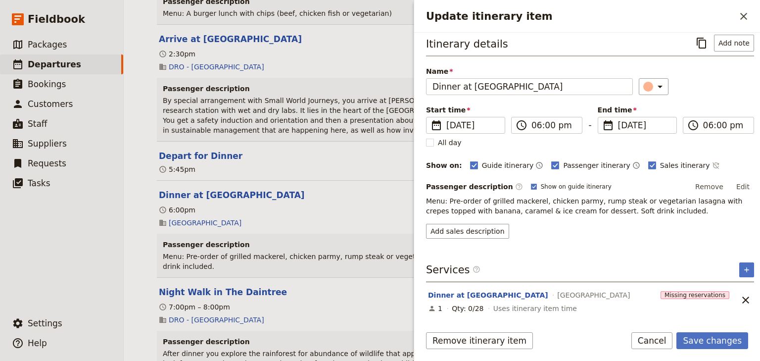
scroll to position [3, 0]
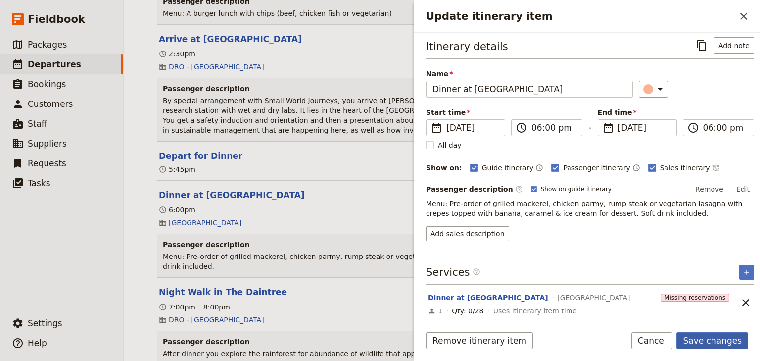
click at [711, 337] on button "Save changes" at bounding box center [712, 340] width 72 height 17
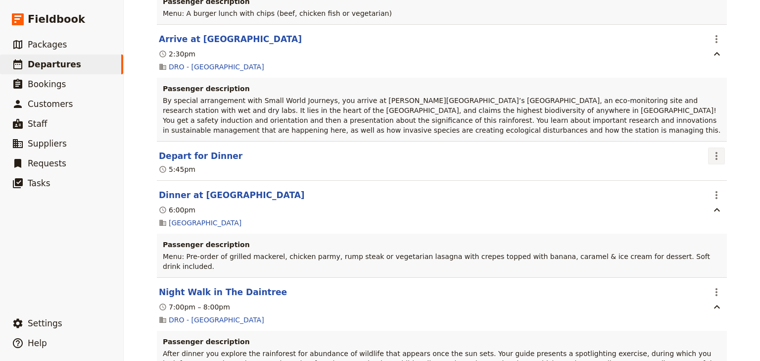
click at [712, 150] on icon "Actions" at bounding box center [716, 156] width 12 height 12
click at [697, 145] on span "Edit this itinerary item" at bounding box center [667, 149] width 78 height 10
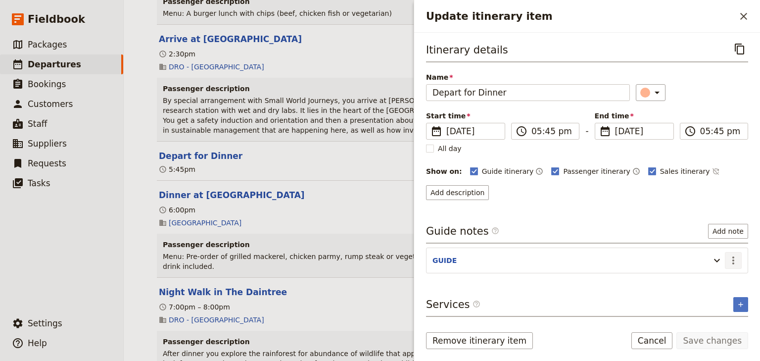
click at [734, 258] on icon "Actions" at bounding box center [733, 260] width 12 height 12
click at [704, 275] on span "Edit note" at bounding box center [704, 280] width 31 height 10
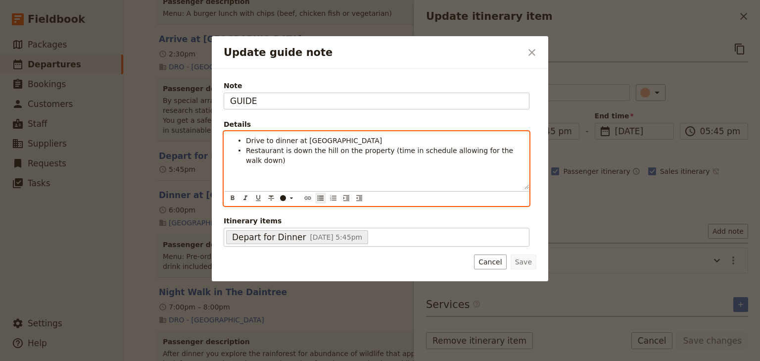
click at [246, 138] on span "Drive to dinner at Beach House" at bounding box center [314, 141] width 136 height 8
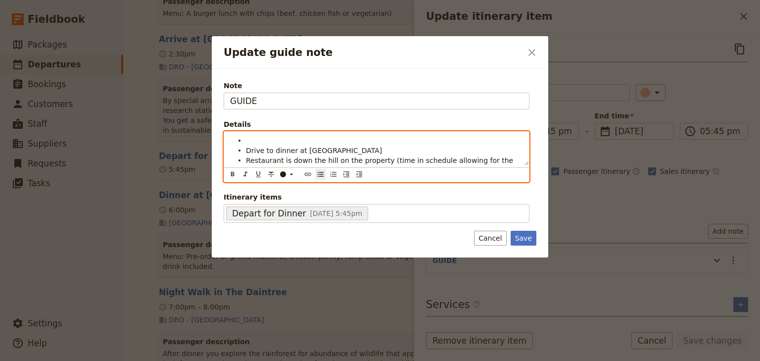
click at [246, 138] on li "Update guide note" at bounding box center [384, 140] width 277 height 10
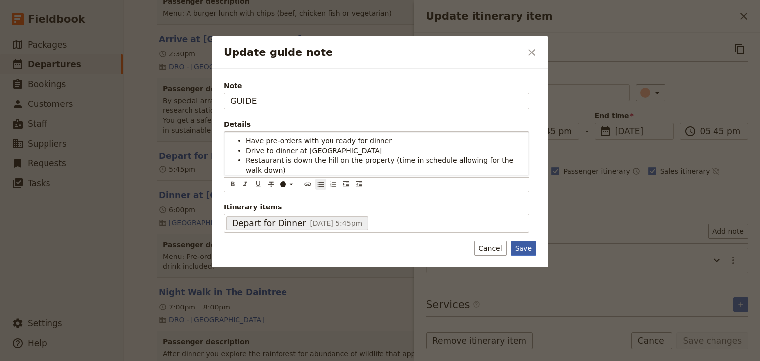
click at [524, 240] on button "Save" at bounding box center [523, 247] width 26 height 15
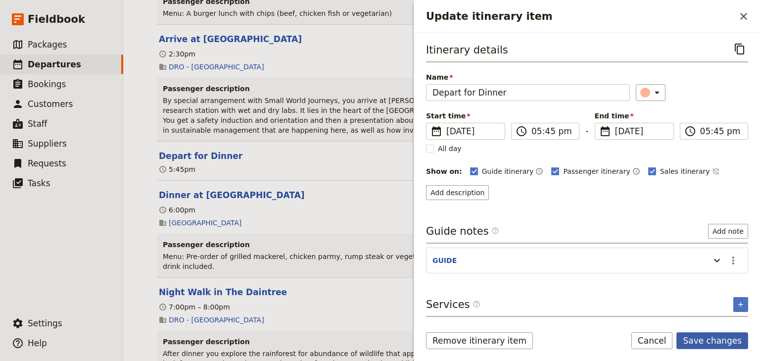
click at [721, 344] on button "Save changes" at bounding box center [712, 340] width 72 height 17
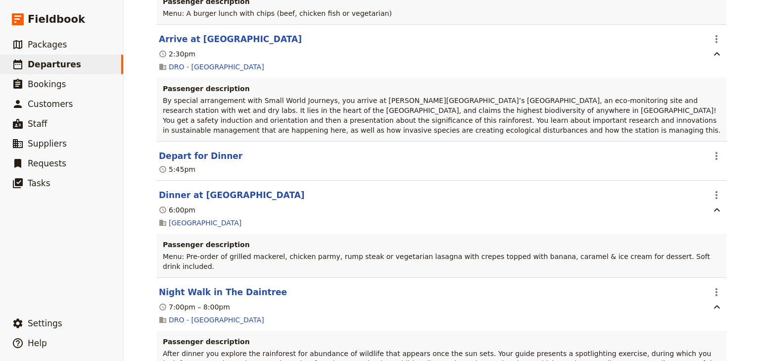
click at [740, 174] on div "Woonona High School: Ecosystems & Global Biodiversity: Reef & Rainforest 2025 ​…" at bounding box center [442, 180] width 636 height 361
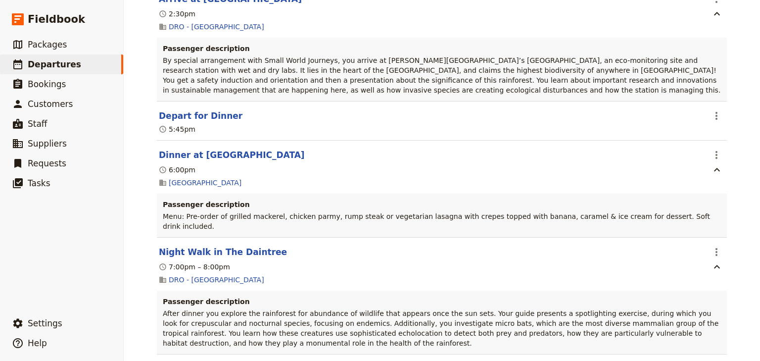
scroll to position [882, 0]
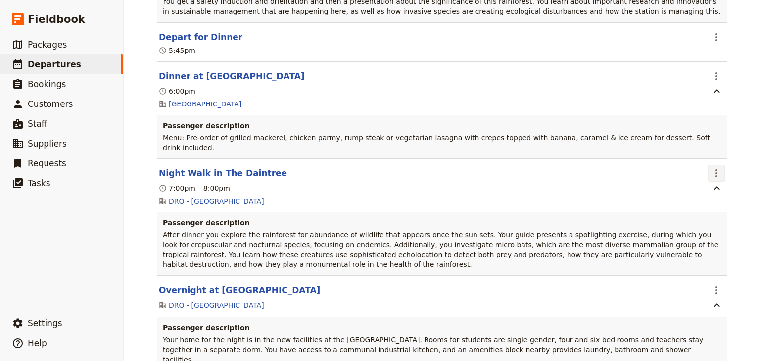
click at [711, 167] on icon "Actions" at bounding box center [716, 173] width 12 height 12
click at [708, 157] on span "Edit this itinerary item" at bounding box center [671, 157] width 87 height 10
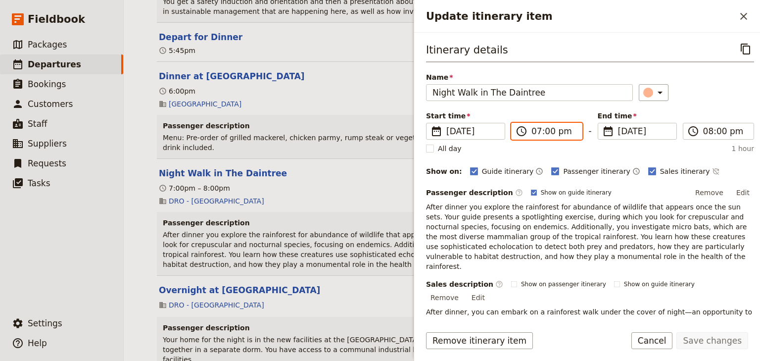
click at [542, 129] on input "07:00 pm" at bounding box center [553, 131] width 45 height 12
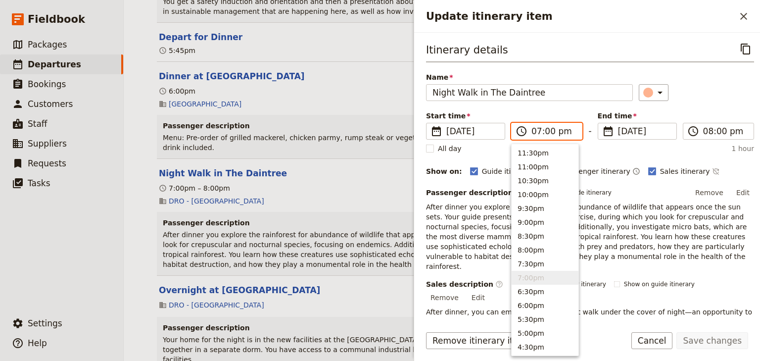
click at [547, 131] on input "07:00 pm" at bounding box center [553, 131] width 45 height 12
type input "07:30 pm"
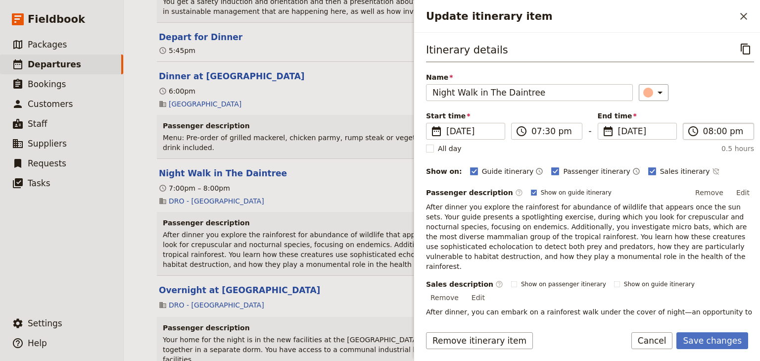
click at [699, 130] on label "​ 08:00 pm" at bounding box center [718, 131] width 71 height 17
click at [703, 130] on input "08:00 pm" at bounding box center [725, 131] width 45 height 12
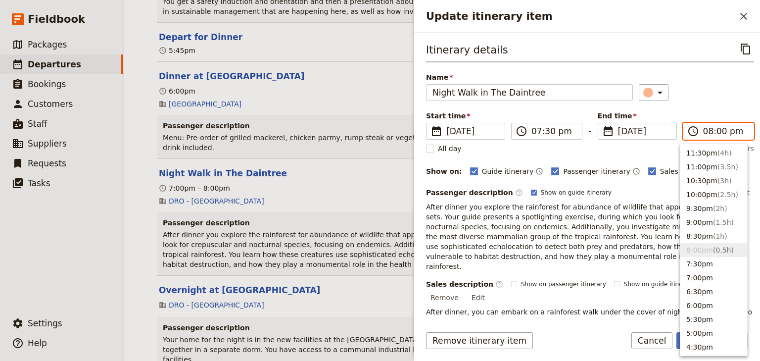
click at [716, 131] on input "08:00 pm" at bounding box center [725, 131] width 45 height 12
type input "08:30 pm"
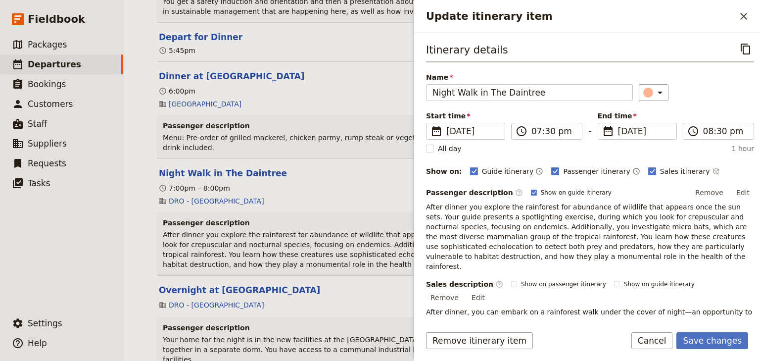
click at [706, 107] on div "Itinerary details ​ Name Night Walk in The Daintree ​ Start time ​ 26 Nov 2025 …" at bounding box center [590, 203] width 328 height 325
click at [713, 341] on button "Save changes" at bounding box center [712, 340] width 72 height 17
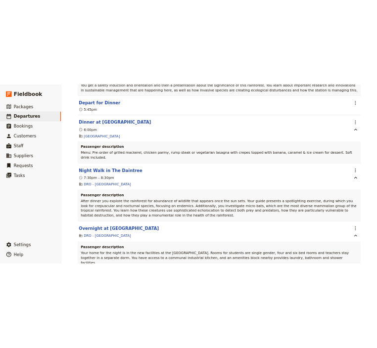
scroll to position [922, 0]
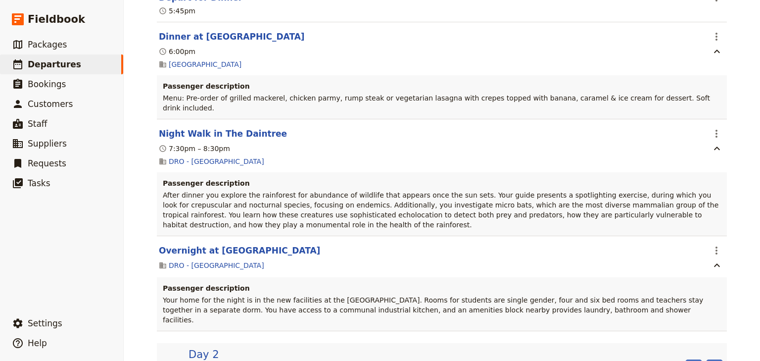
click at [738, 158] on div "Woonona High School: Ecosystems & Global Biodiversity: Reef & Rainforest 2025 ​…" at bounding box center [442, 180] width 636 height 361
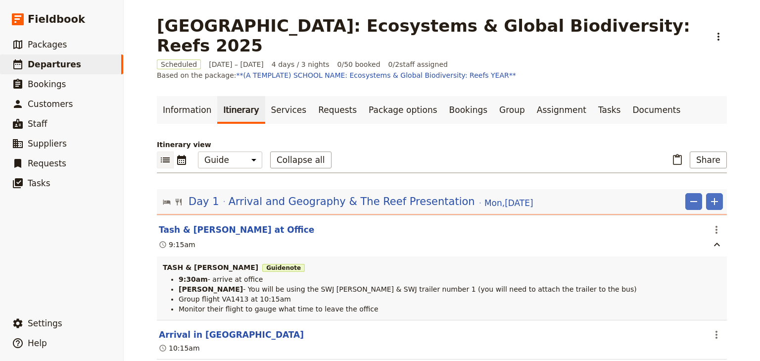
select select "STAFF"
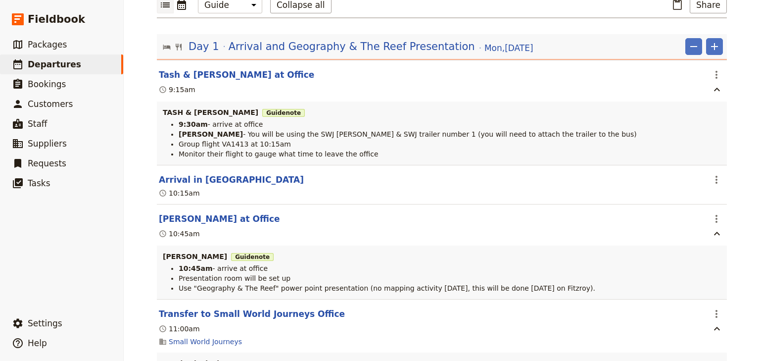
scroll to position [119, 0]
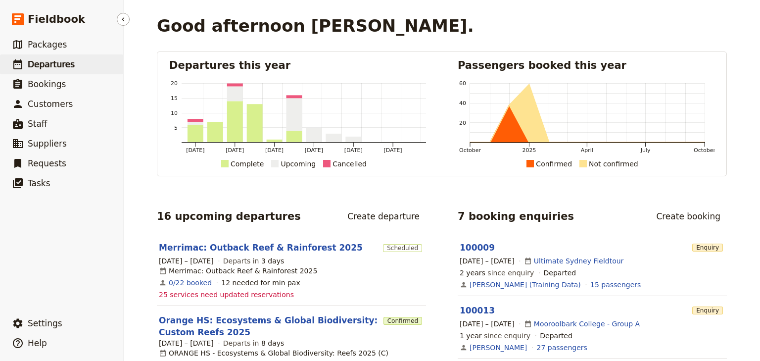
click at [48, 64] on span "Departures" at bounding box center [51, 64] width 47 height 10
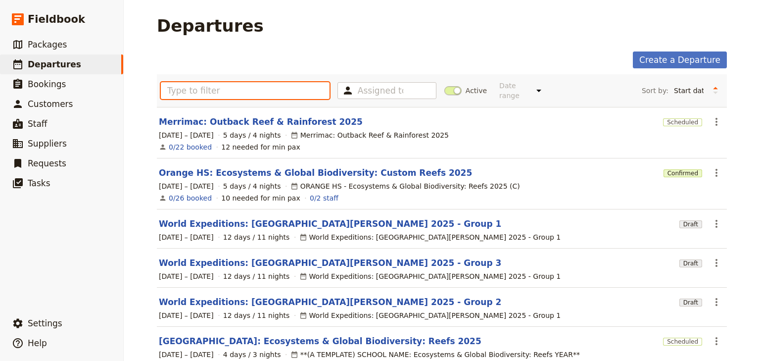
click at [176, 87] on input "text" at bounding box center [245, 90] width 169 height 17
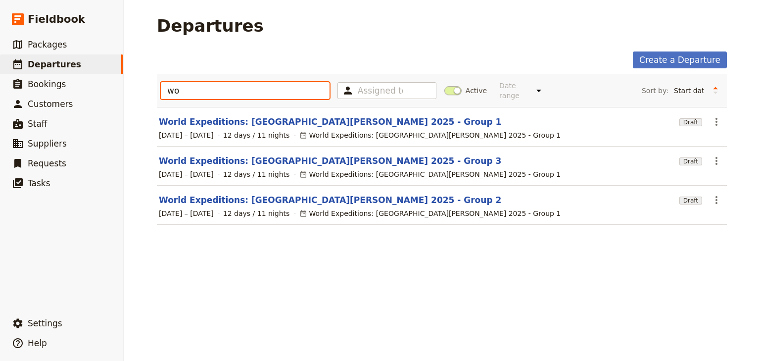
type input "w"
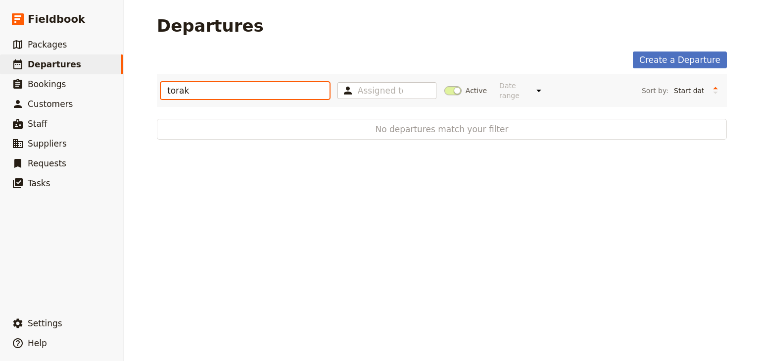
type input "torak"
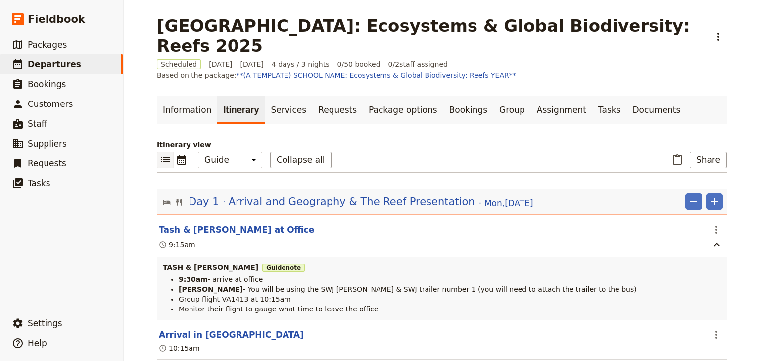
select select "STAFF"
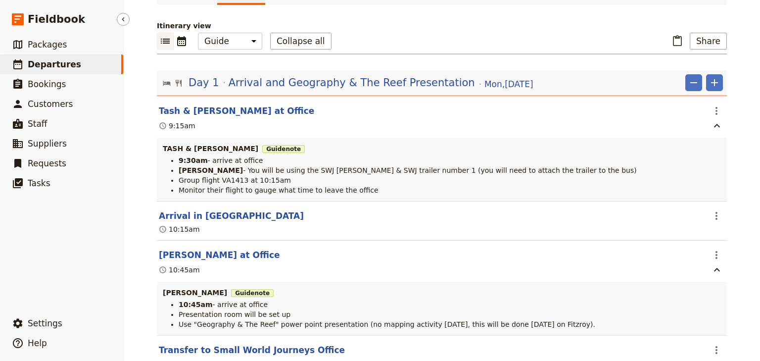
click at [47, 65] on span "Departures" at bounding box center [54, 64] width 53 height 10
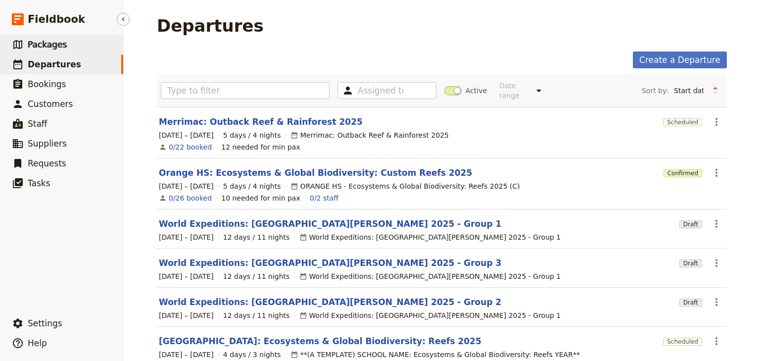
click at [43, 40] on span "Packages" at bounding box center [47, 45] width 39 height 10
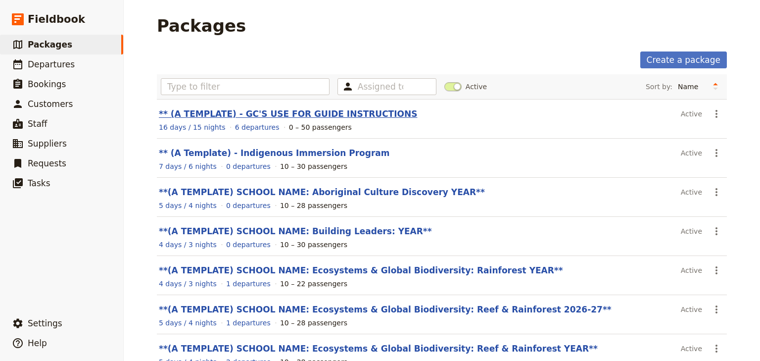
click at [230, 113] on link "** (A TEMPLATE) - GC'S USE FOR GUIDE INSTRUCTIONS" at bounding box center [288, 114] width 258 height 10
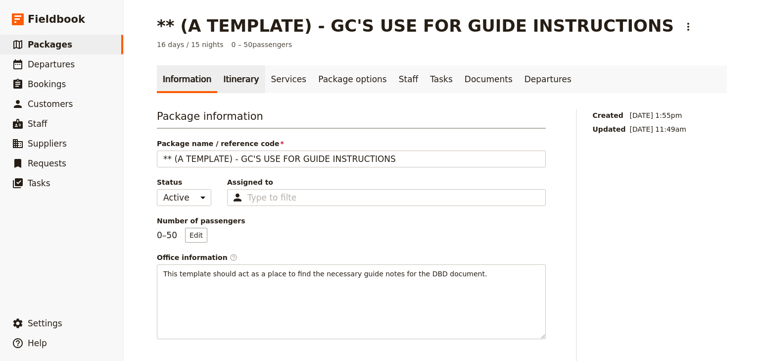
click at [222, 80] on link "Itinerary" at bounding box center [240, 79] width 47 height 28
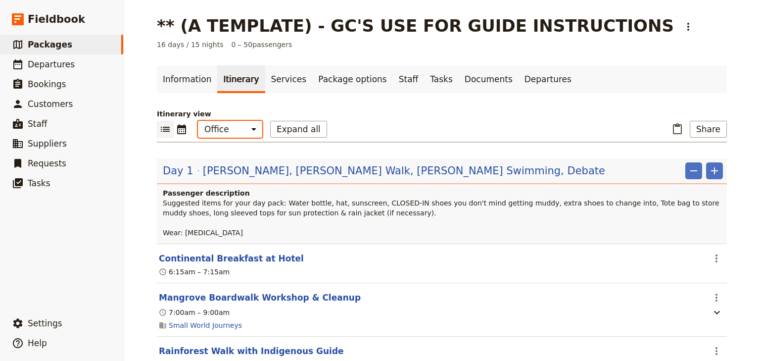
drag, startPoint x: 220, startPoint y: 128, endPoint x: 217, endPoint y: 119, distance: 9.9
click at [220, 128] on select "Office Guide Passenger Sales" at bounding box center [230, 129] width 64 height 17
select select "PASSENGER"
click at [198, 121] on select "Office Guide Passenger Sales" at bounding box center [230, 129] width 64 height 17
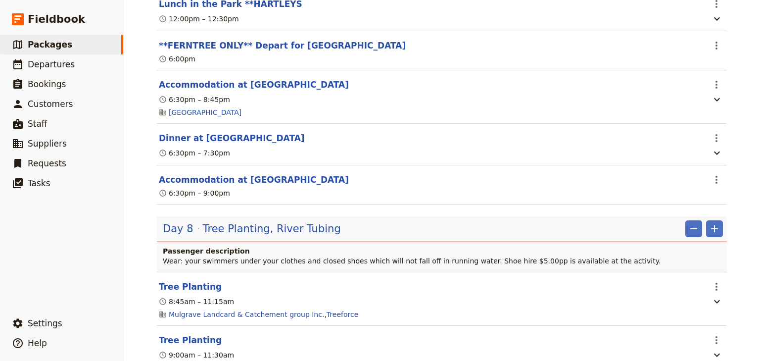
scroll to position [2889, 0]
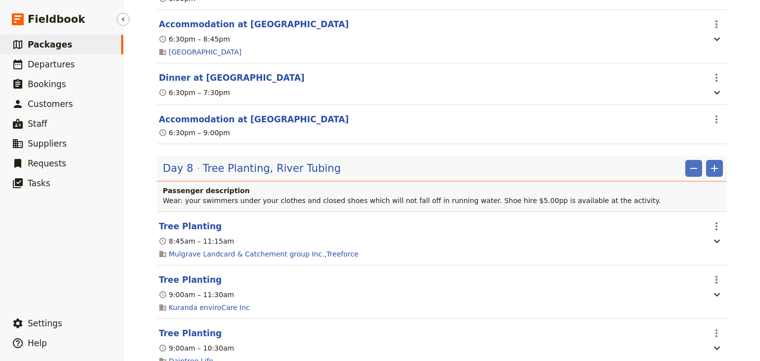
click at [42, 43] on span "Packages" at bounding box center [50, 45] width 45 height 10
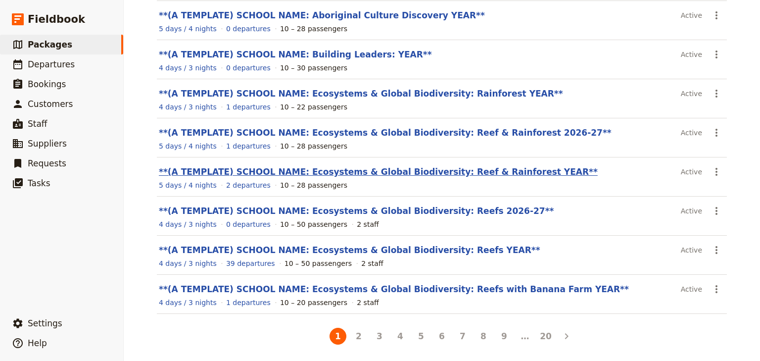
click at [425, 167] on link "**(A TEMPLATE) SCHOOL NAME: Ecosystems & Global Biodiversity: Reef & Rainforest…" at bounding box center [378, 172] width 439 height 10
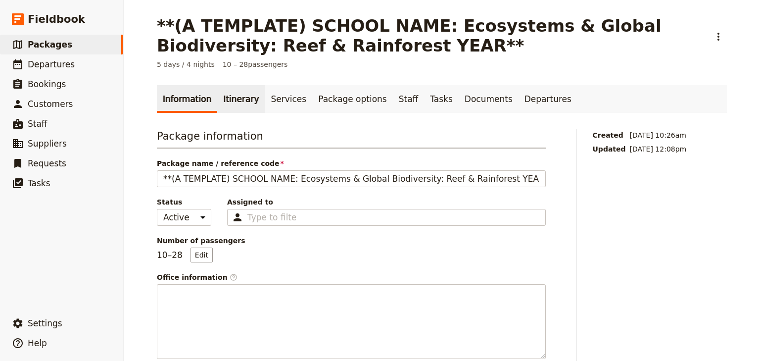
click at [235, 100] on link "Itinerary" at bounding box center [240, 99] width 47 height 28
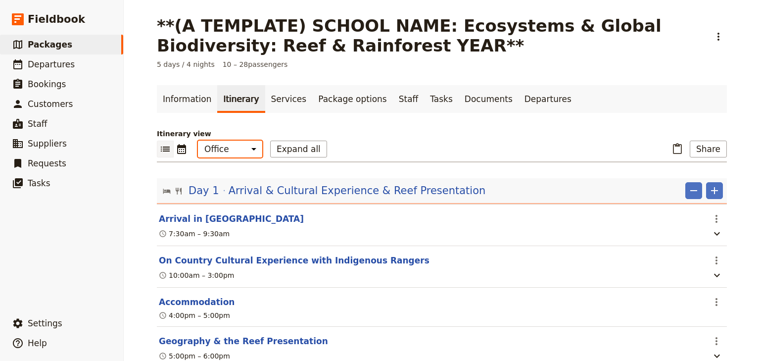
click at [227, 152] on select "Office Guide Passenger Sales" at bounding box center [230, 148] width 64 height 17
select select "PASSENGER"
click at [198, 140] on select "Office Guide Passenger Sales" at bounding box center [230, 148] width 64 height 17
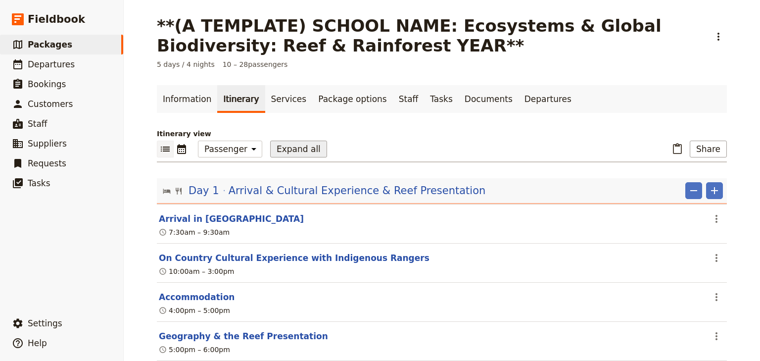
click at [281, 148] on button "Expand all" at bounding box center [298, 148] width 57 height 17
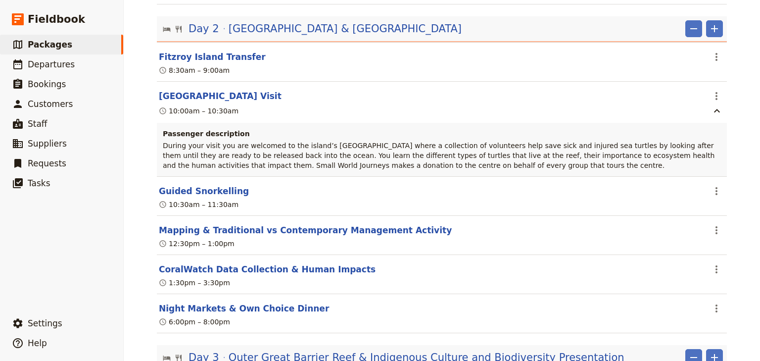
scroll to position [554, 0]
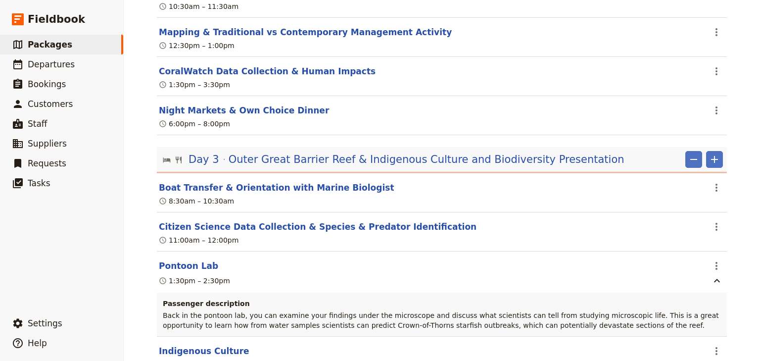
click at [736, 133] on div "**(A TEMPLATE) SCHOOL NAME: Ecosystems & Global Biodiversity: Reef & Rainforest…" at bounding box center [442, 180] width 636 height 361
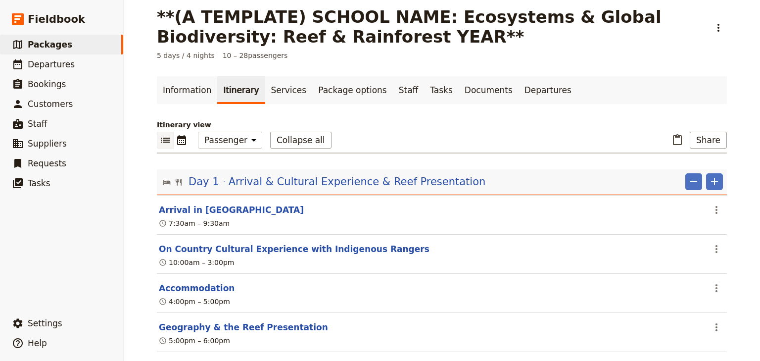
scroll to position [0, 0]
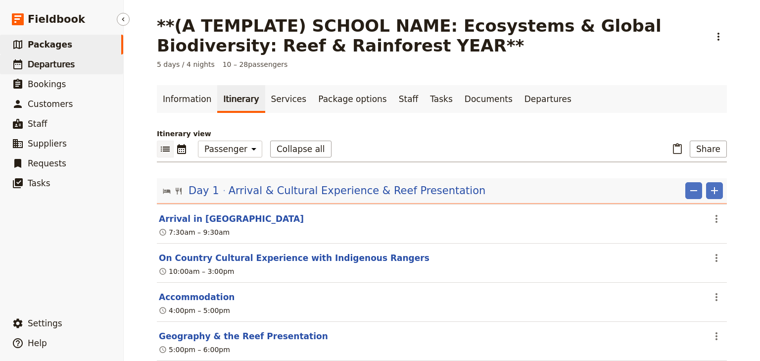
drag, startPoint x: 58, startPoint y: 63, endPoint x: 63, endPoint y: 62, distance: 5.2
click at [58, 63] on span "Departures" at bounding box center [51, 64] width 47 height 10
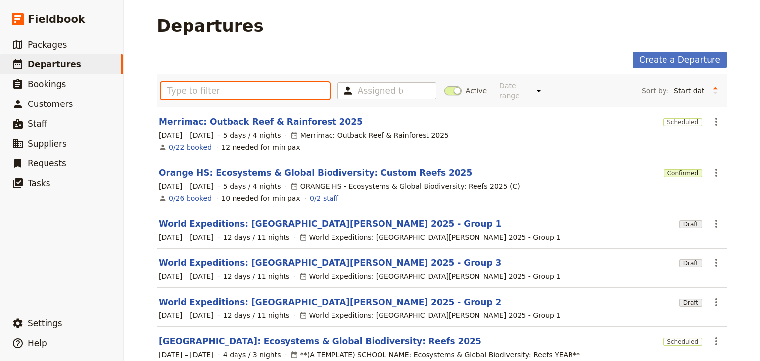
click at [189, 84] on input "text" at bounding box center [245, 90] width 169 height 17
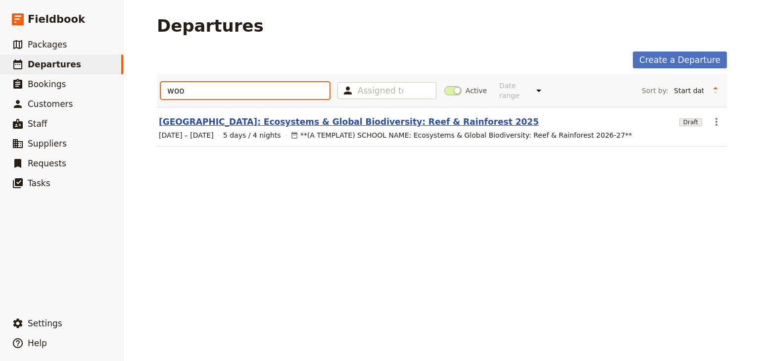
type input "woo"
click at [269, 116] on link "[GEOGRAPHIC_DATA]: Ecosystems & Global Biodiversity: Reef & Rainforest 2025" at bounding box center [349, 122] width 380 height 12
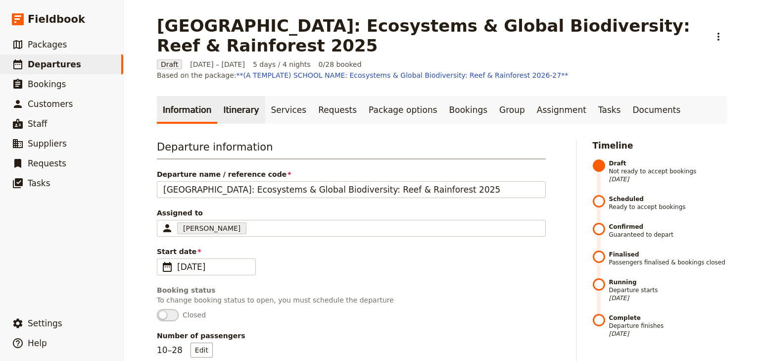
click at [239, 99] on link "Itinerary" at bounding box center [240, 110] width 47 height 28
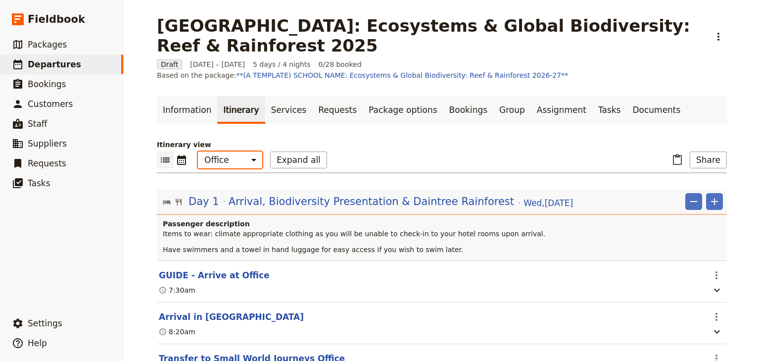
click at [231, 151] on select "Office Guide Passenger Sales" at bounding box center [230, 159] width 64 height 17
select select "PASSENGER"
click at [198, 151] on select "Office Guide Passenger Sales" at bounding box center [230, 159] width 64 height 17
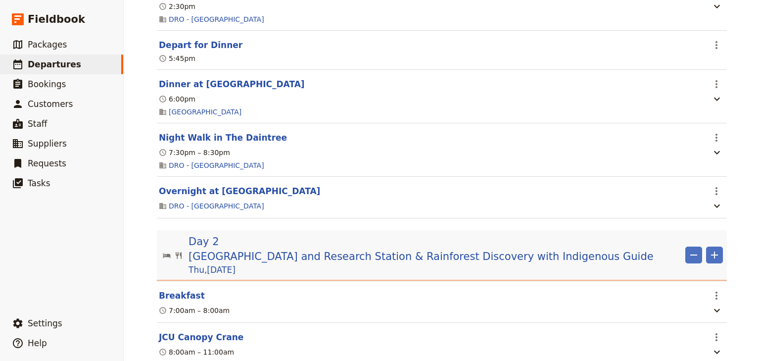
scroll to position [673, 0]
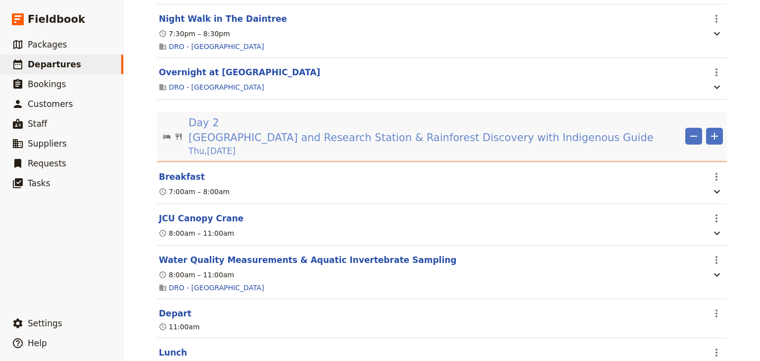
click at [304, 135] on span "[GEOGRAPHIC_DATA] and Research Station & Rainforest Discovery with Indigenous G…" at bounding box center [420, 137] width 465 height 15
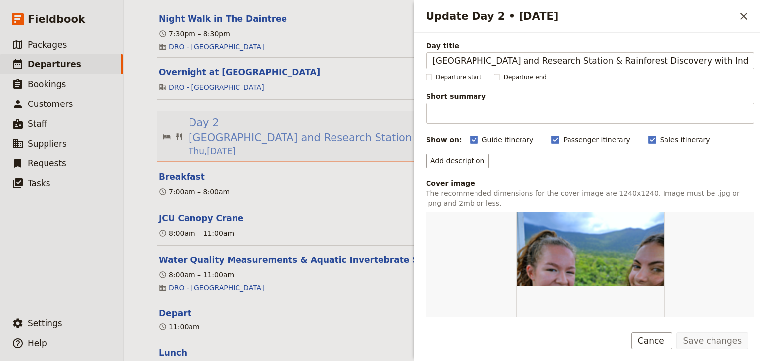
scroll to position [0, 61]
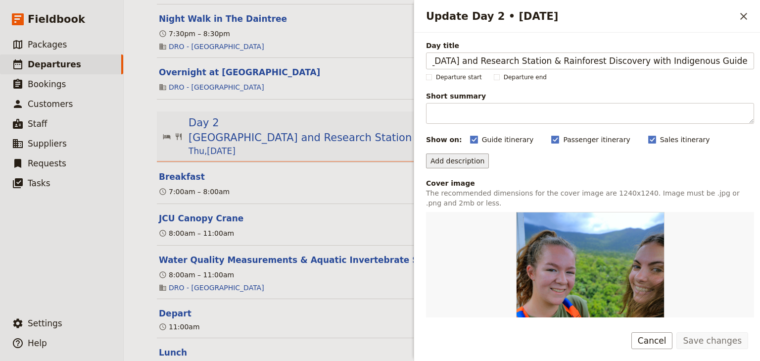
click at [442, 162] on button "Add description" at bounding box center [457, 160] width 63 height 15
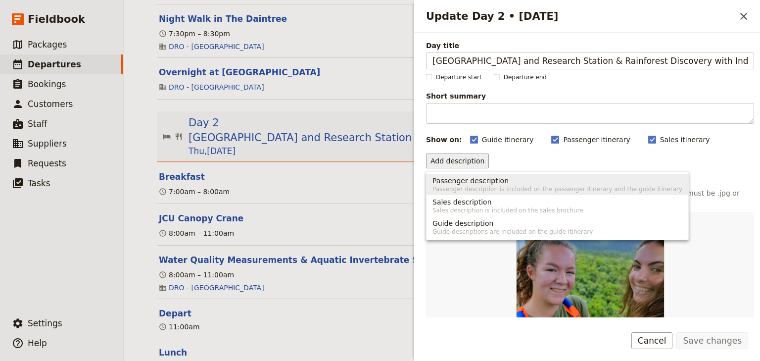
click at [443, 182] on span "Passenger description" at bounding box center [470, 181] width 76 height 10
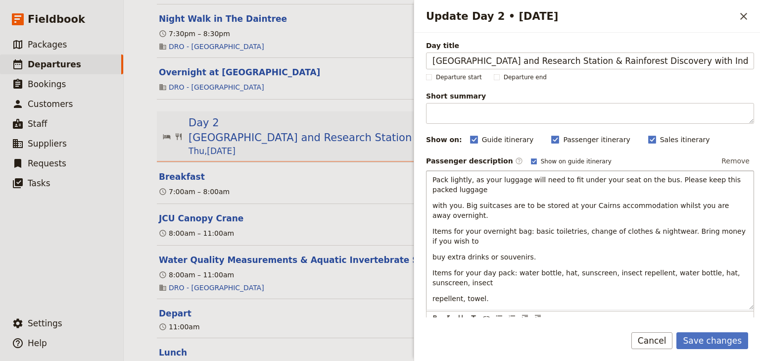
click at [431, 206] on div "Pack lightly, as your luggage will need to fit under your seat on the bus. Plea…" at bounding box center [589, 240] width 327 height 138
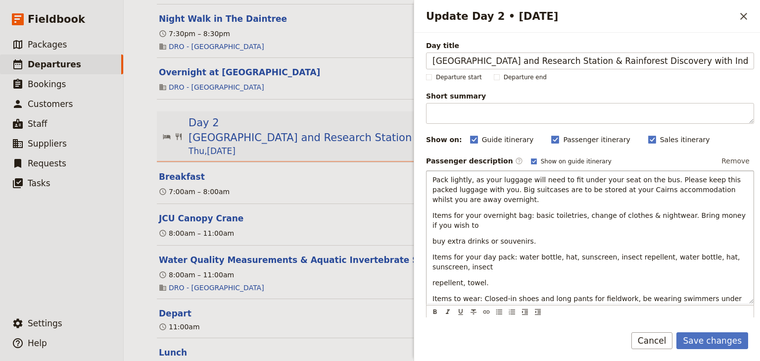
click at [431, 242] on div "Pack lightly, as your luggage will need to fit under your seat on the bus. Plea…" at bounding box center [589, 237] width 327 height 133
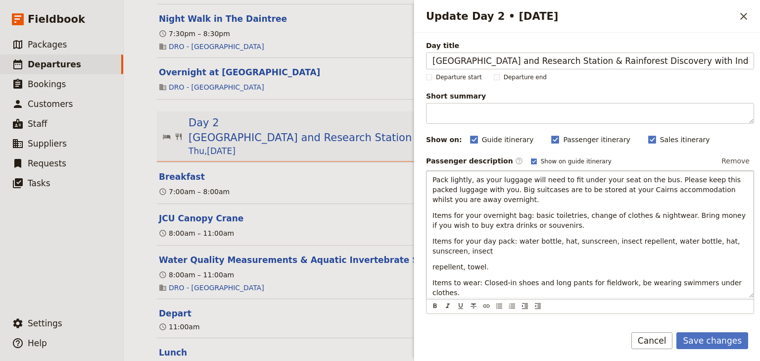
click at [432, 265] on span "repellent, towel." at bounding box center [460, 267] width 56 height 8
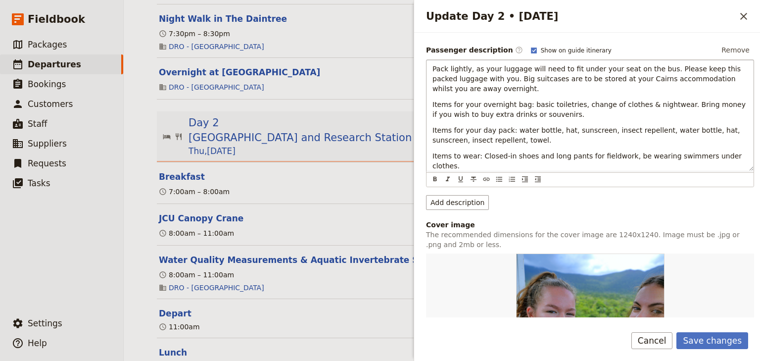
scroll to position [158, 0]
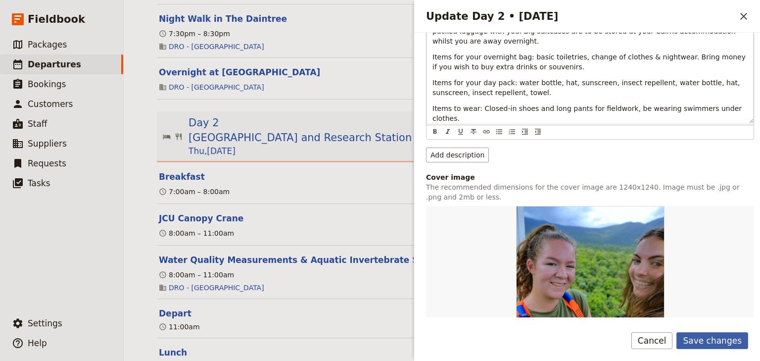
click at [717, 339] on button "Save changes" at bounding box center [712, 340] width 72 height 17
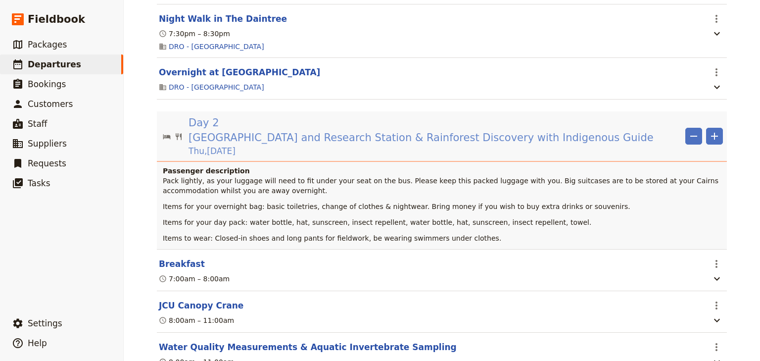
click at [337, 130] on span "[GEOGRAPHIC_DATA] and Research Station & Rainforest Discovery with Indigenous G…" at bounding box center [420, 137] width 465 height 15
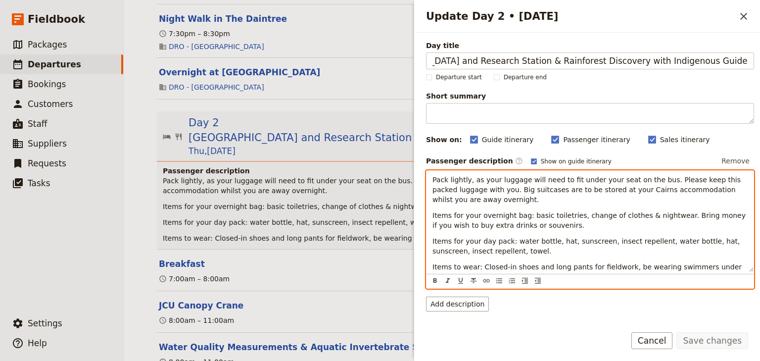
scroll to position [0, 0]
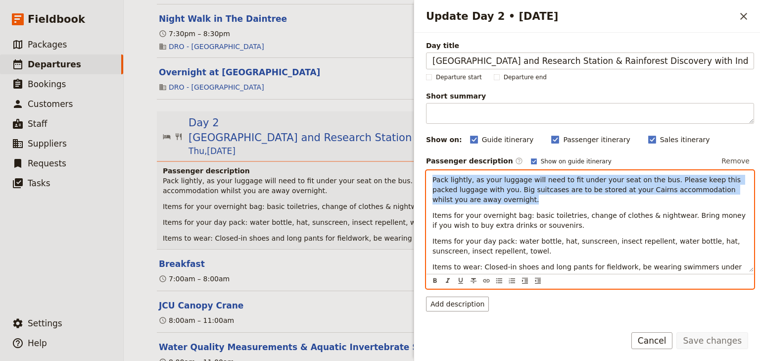
drag, startPoint x: 463, startPoint y: 200, endPoint x: 427, endPoint y: 179, distance: 41.5
click at [427, 179] on div "Pack lightly, as your luggage will need to fit under your seat on the bus. Plea…" at bounding box center [589, 221] width 327 height 101
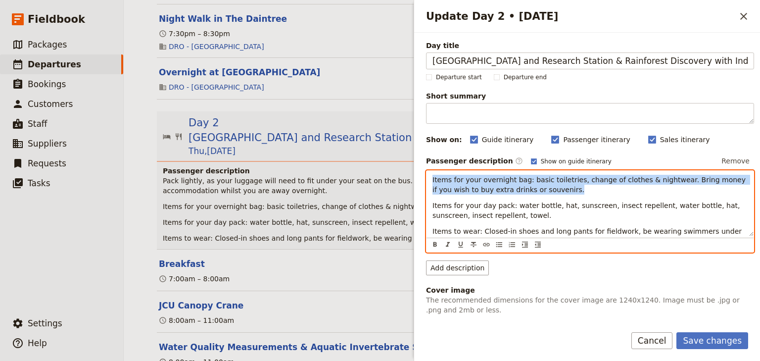
drag, startPoint x: 529, startPoint y: 191, endPoint x: 427, endPoint y: 179, distance: 103.2
click at [427, 179] on div "Items for your overnight bag: basic toiletries, change of clothes & nightwear. …" at bounding box center [589, 203] width 327 height 65
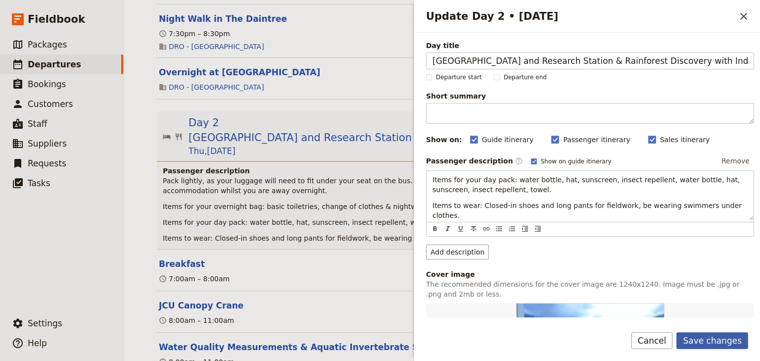
click at [720, 337] on button "Save changes" at bounding box center [712, 340] width 72 height 17
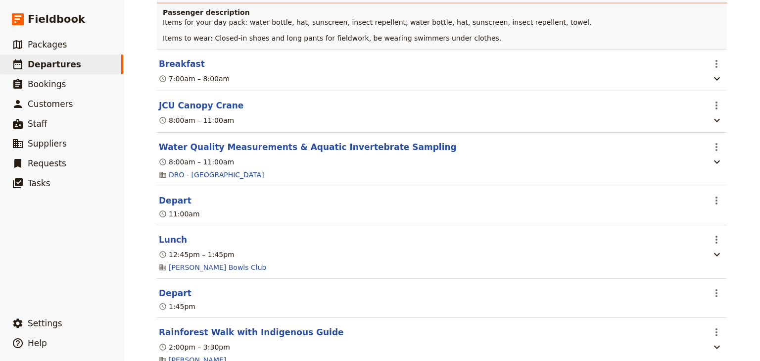
scroll to position [673, 0]
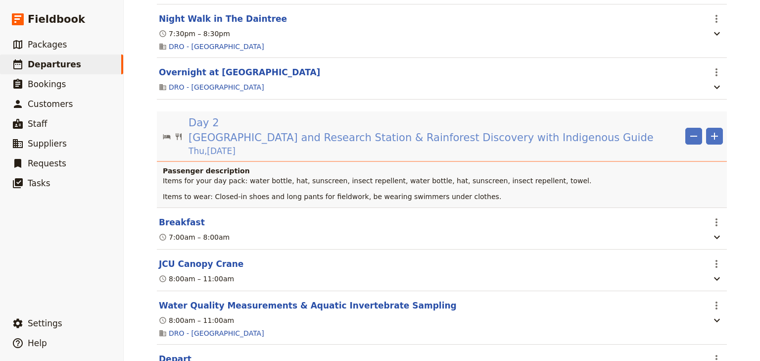
click at [352, 138] on span "[GEOGRAPHIC_DATA] and Research Station & Rainforest Discovery with Indigenous G…" at bounding box center [420, 137] width 465 height 15
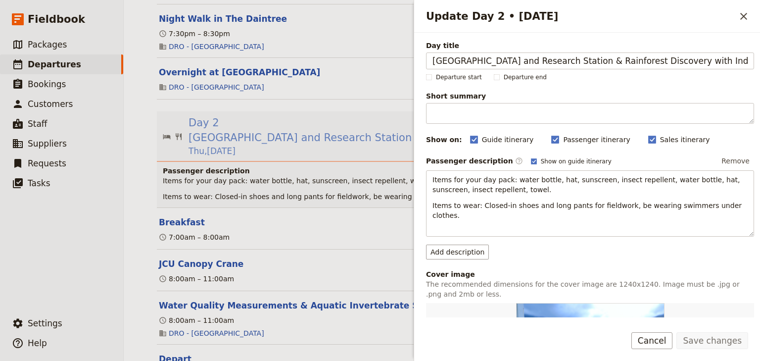
scroll to position [0, 61]
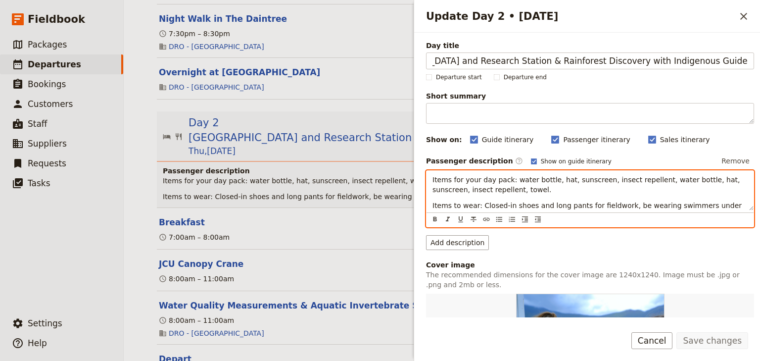
click at [501, 190] on p "Items for your day pack: water bottle, hat, sunscreen, insect repellent, water …" at bounding box center [589, 185] width 315 height 20
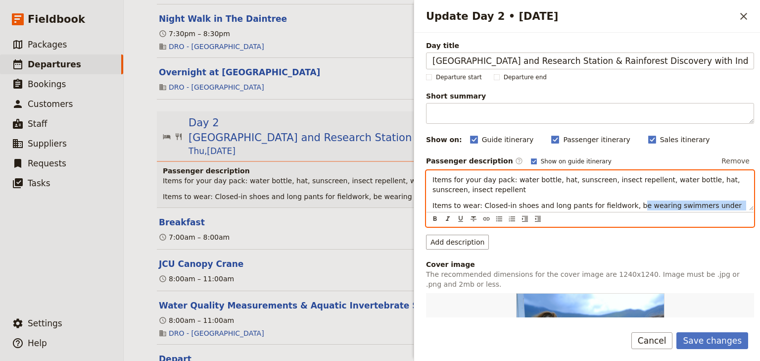
drag, startPoint x: 732, startPoint y: 206, endPoint x: 620, endPoint y: 205, distance: 111.8
click at [620, 205] on p "Items to wear: Closed-in shoes and long pants for fieldwork, be wearing swimmer…" at bounding box center [589, 210] width 315 height 20
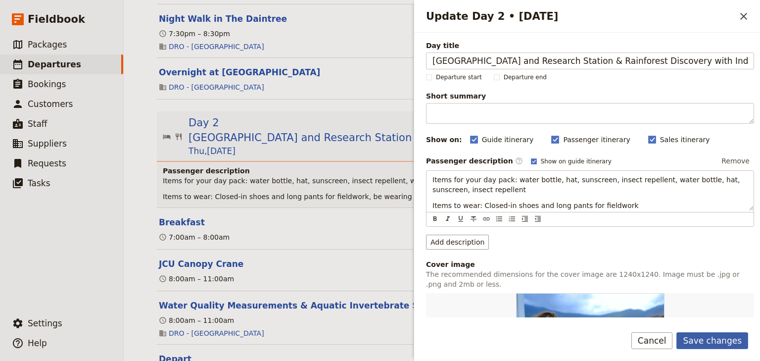
click at [717, 338] on button "Save changes" at bounding box center [712, 340] width 72 height 17
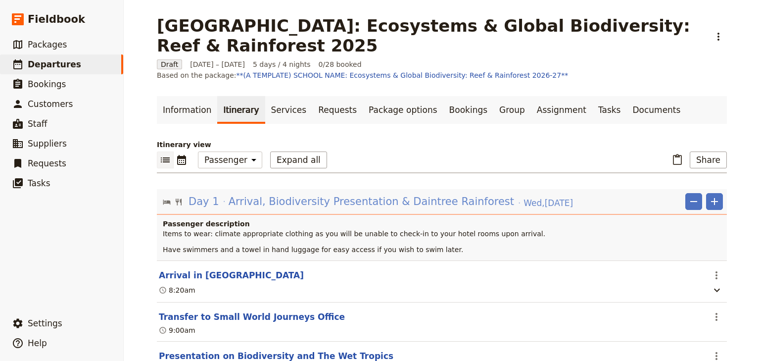
click at [425, 194] on span "Arrival, Biodiversity Presentation & Daintree Rainforest" at bounding box center [371, 201] width 285 height 15
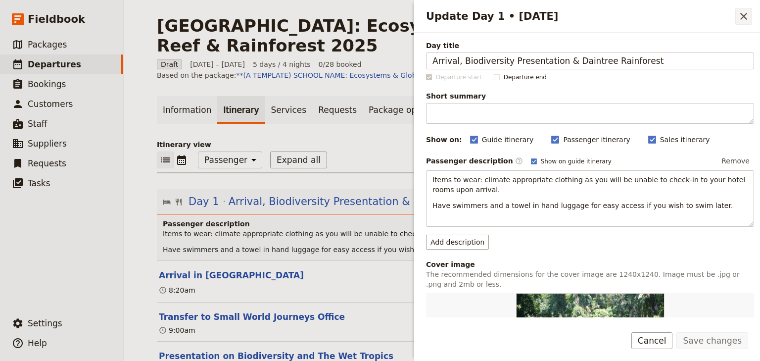
click at [743, 9] on button "​" at bounding box center [743, 16] width 17 height 17
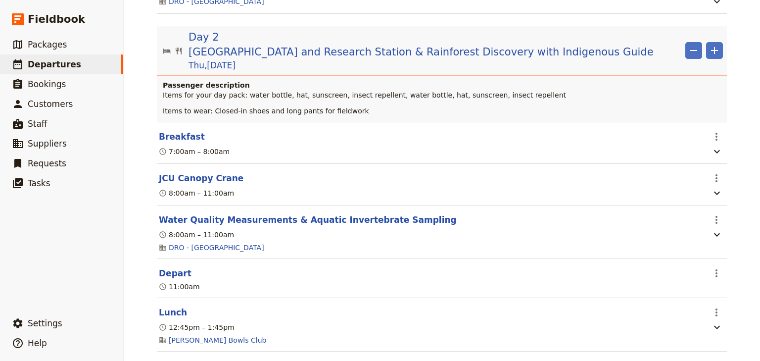
scroll to position [819, 0]
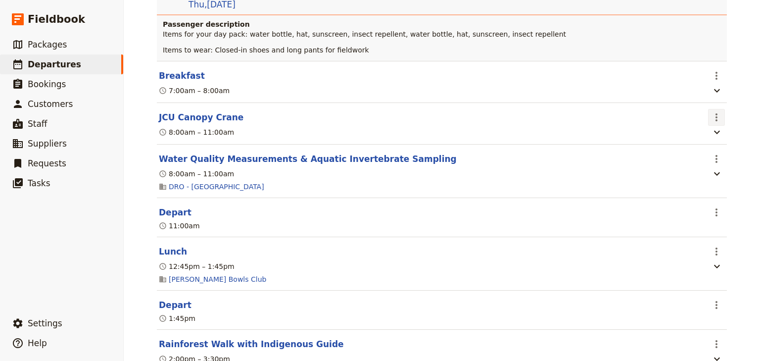
drag, startPoint x: 713, startPoint y: 111, endPoint x: 708, endPoint y: 122, distance: 11.8
click at [715, 113] on icon "Actions" at bounding box center [716, 117] width 2 height 8
click at [702, 130] on span "Edit this itinerary item" at bounding box center [667, 133] width 78 height 10
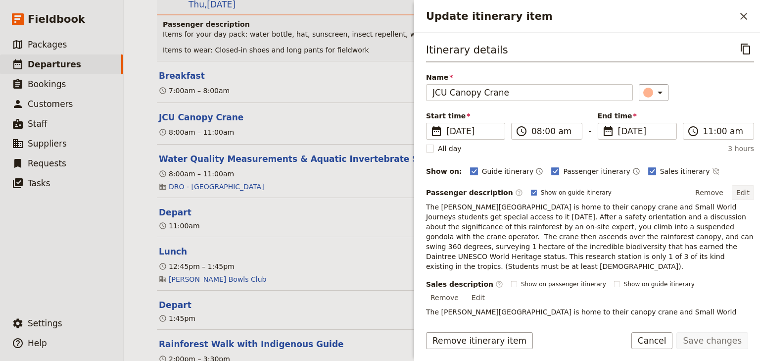
click at [736, 190] on button "Edit" at bounding box center [743, 192] width 22 height 15
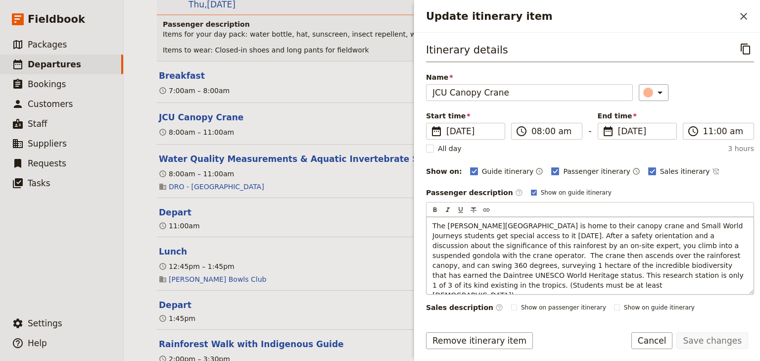
drag, startPoint x: 514, startPoint y: 286, endPoint x: 430, endPoint y: 287, distance: 84.1
click at [430, 287] on div "The James Cook University Research Station is home to their canopy crane and Sm…" at bounding box center [589, 255] width 327 height 77
click at [710, 342] on button "Save changes" at bounding box center [712, 340] width 72 height 17
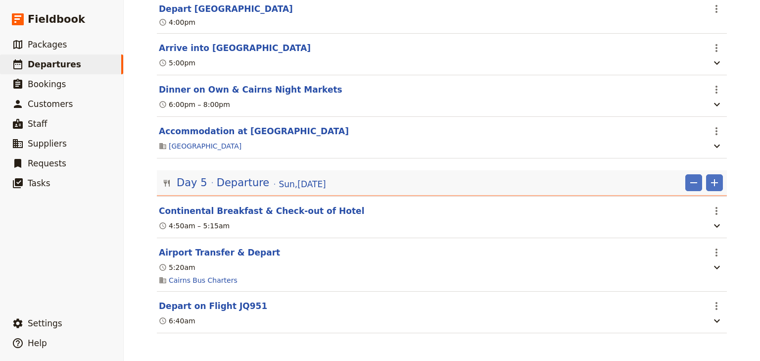
scroll to position [2781, 0]
click at [236, 208] on button "Continental Breakfast & Check-out of Hotel" at bounding box center [261, 211] width 205 height 12
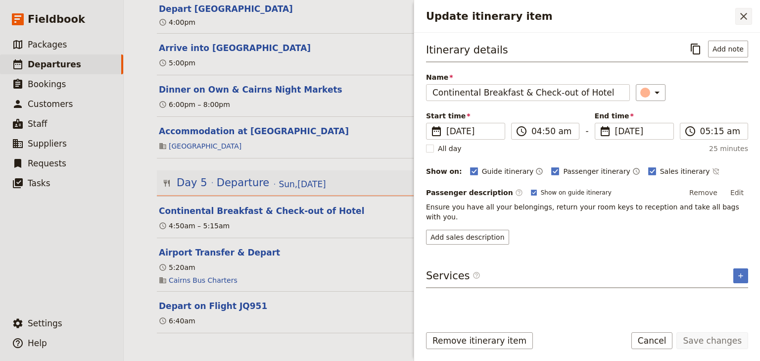
click at [742, 19] on icon "Close drawer" at bounding box center [744, 16] width 12 height 12
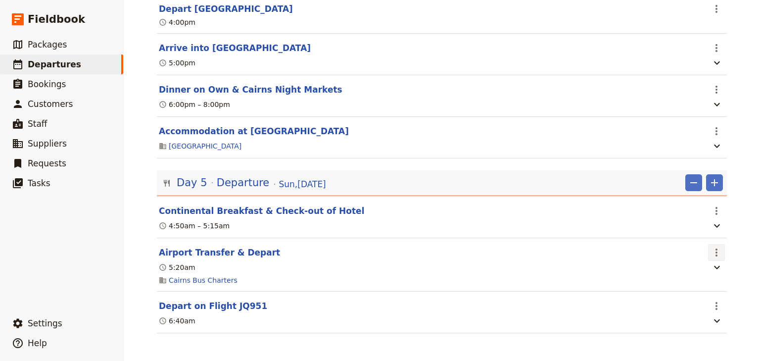
click at [712, 253] on icon "Actions" at bounding box center [716, 252] width 12 height 12
click at [711, 272] on span "Edit this itinerary item" at bounding box center [671, 273] width 87 height 10
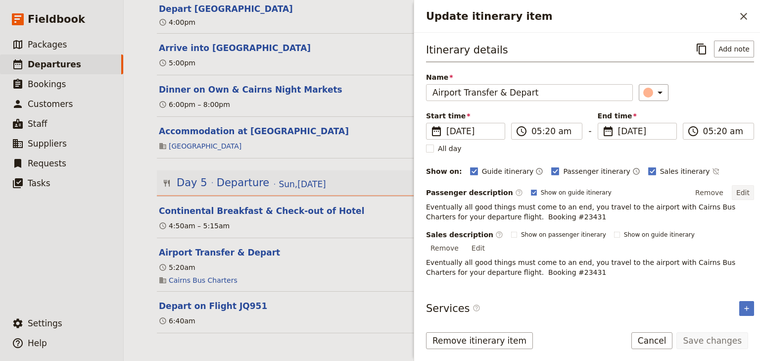
click at [737, 189] on button "Edit" at bounding box center [743, 192] width 22 height 15
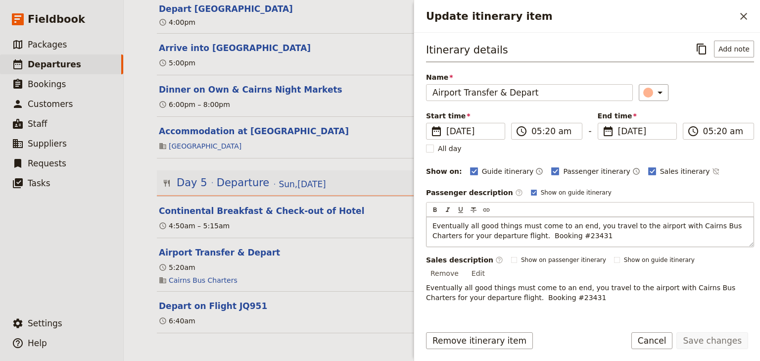
click at [501, 233] on span "Eventually all good things must come to an end, you travel to the airport with …" at bounding box center [588, 231] width 312 height 18
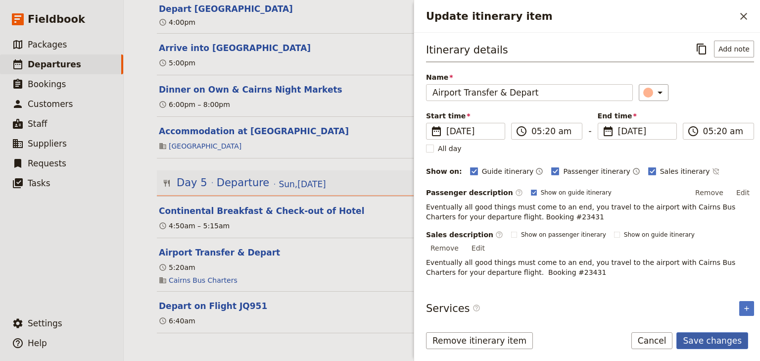
click at [692, 337] on button "Save changes" at bounding box center [712, 340] width 72 height 17
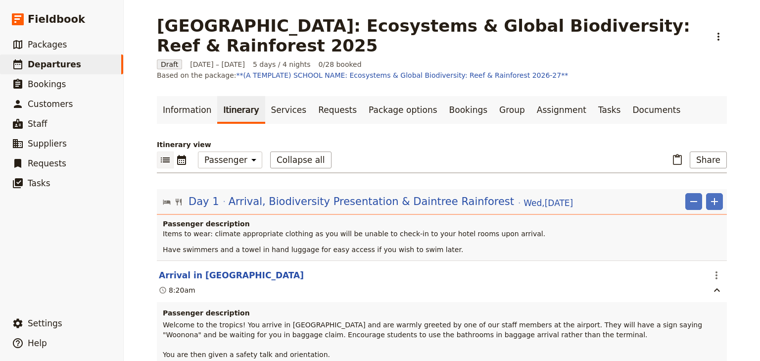
select select "PASSENGER"
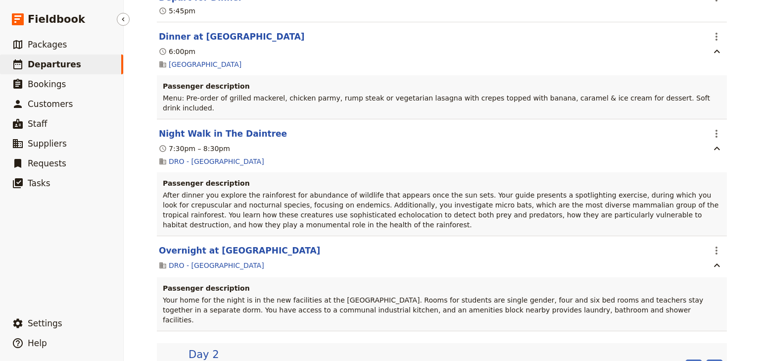
click at [47, 63] on span "Departures" at bounding box center [54, 64] width 53 height 10
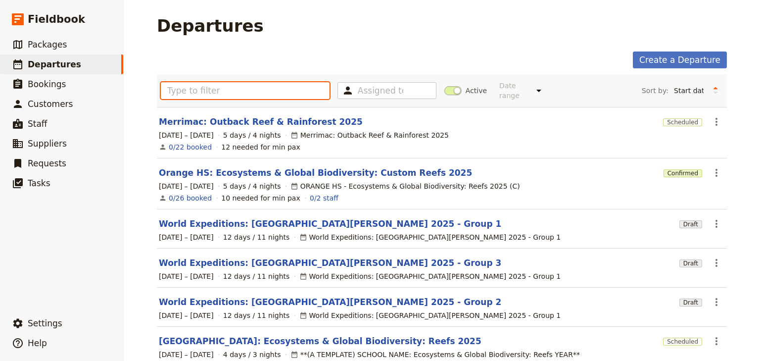
click at [178, 90] on input "text" at bounding box center [245, 90] width 169 height 17
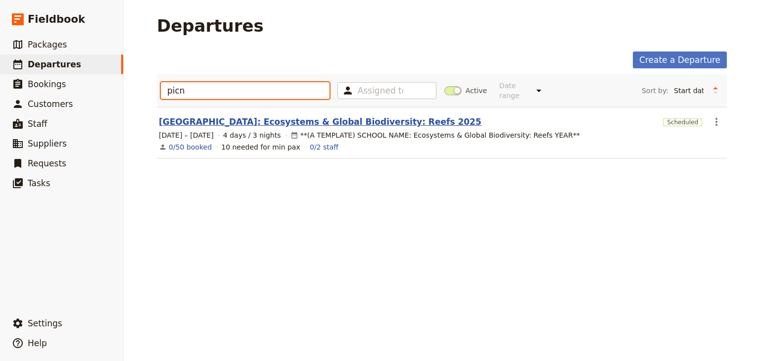
type input "picn"
click at [257, 116] on link "[GEOGRAPHIC_DATA]: Ecosystems & Global Biodiversity: Reefs 2025" at bounding box center [320, 122] width 323 height 12
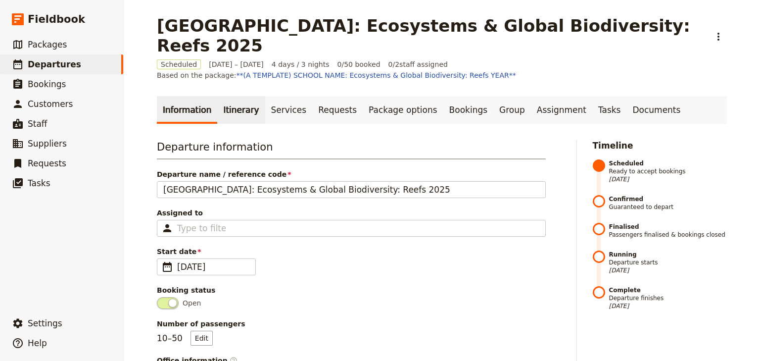
click at [233, 96] on link "Itinerary" at bounding box center [240, 110] width 47 height 28
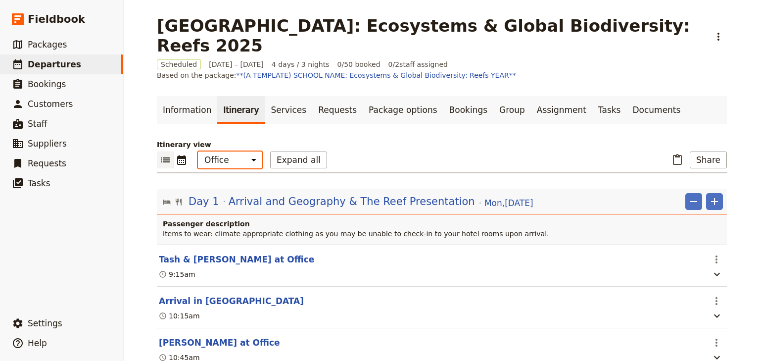
drag, startPoint x: 226, startPoint y: 139, endPoint x: 225, endPoint y: 147, distance: 8.5
click at [226, 151] on select "Office Guide Passenger Sales" at bounding box center [230, 159] width 64 height 17
select select "PASSENGER"
click at [198, 151] on select "Office Guide Passenger Sales" at bounding box center [230, 159] width 64 height 17
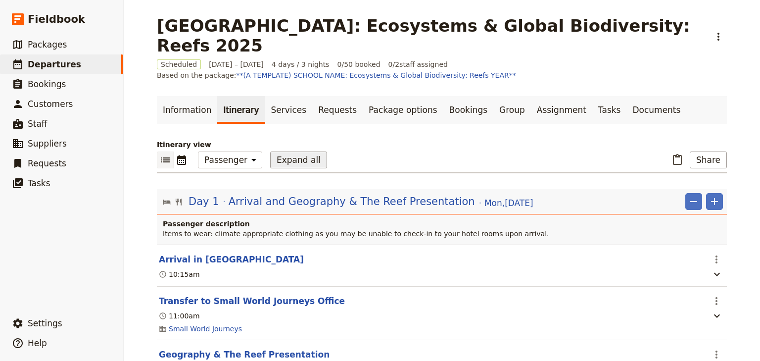
click at [287, 151] on button "Expand all" at bounding box center [298, 159] width 57 height 17
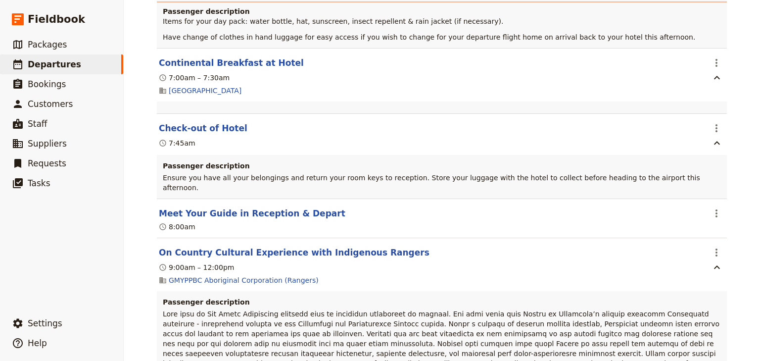
scroll to position [3148, 0]
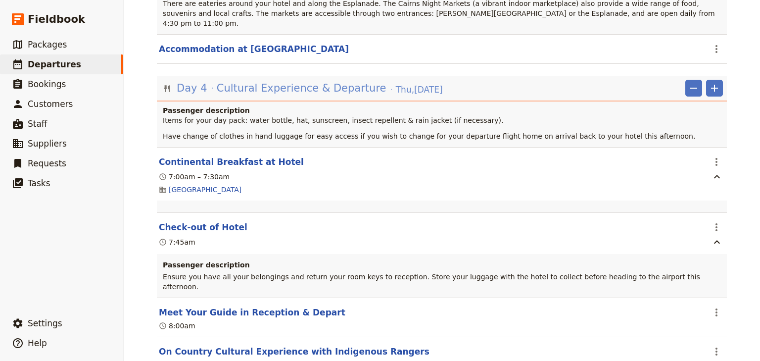
click at [287, 81] on span "Cultural Experience & Departure" at bounding box center [302, 88] width 170 height 15
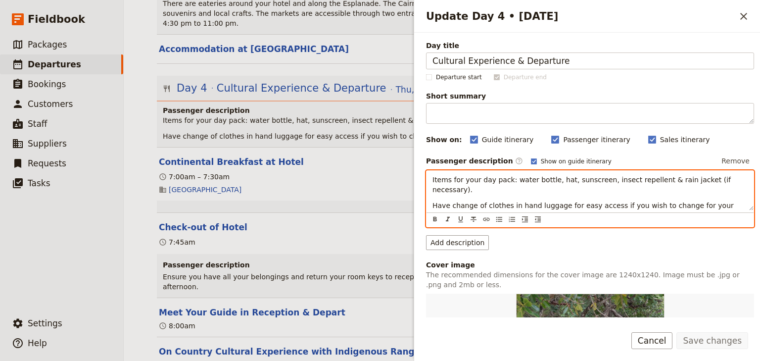
click at [465, 201] on span "Have change of clothes in hand luggage for easy access if you wish to change fo…" at bounding box center [583, 210] width 303 height 18
drag, startPoint x: 449, startPoint y: 194, endPoint x: 433, endPoint y: 193, distance: 15.3
click at [433, 201] on span "Have change of clothes in hand luggage for easy access if you wish to change fo…" at bounding box center [583, 210] width 303 height 18
drag, startPoint x: 498, startPoint y: 193, endPoint x: 468, endPoint y: 193, distance: 29.7
click at [468, 201] on span "Be wearing change of clothes in hand luggage for easy access if you wish to cha…" at bounding box center [585, 210] width 307 height 18
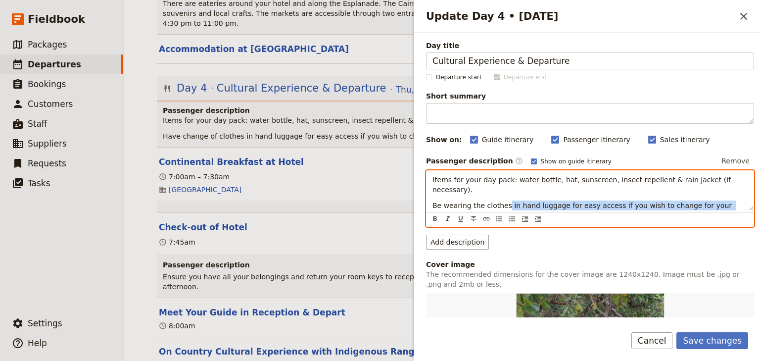
drag, startPoint x: 502, startPoint y: 194, endPoint x: 603, endPoint y: 203, distance: 101.8
click at [603, 203] on p "Be wearing the clothes in hand luggage for easy access if you wish to change fo…" at bounding box center [589, 210] width 315 height 20
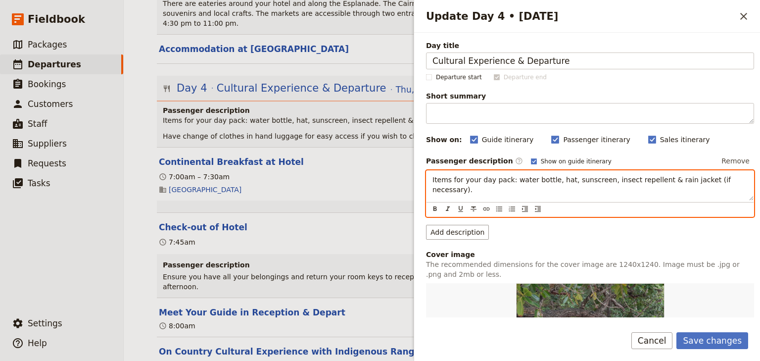
drag, startPoint x: 631, startPoint y: 194, endPoint x: 673, endPoint y: 235, distance: 58.8
click at [633, 201] on span "Be wearing the clothes that are you comfortable travelling home in later today." at bounding box center [571, 205] width 279 height 8
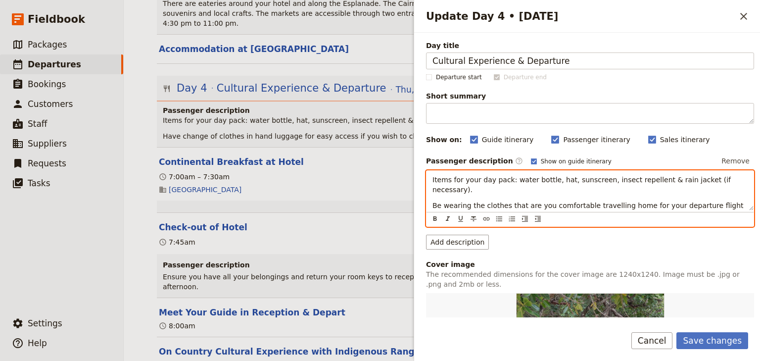
click at [708, 201] on span "Be wearing the clothes that are you comfortable travelling home for your depart…" at bounding box center [588, 210] width 313 height 18
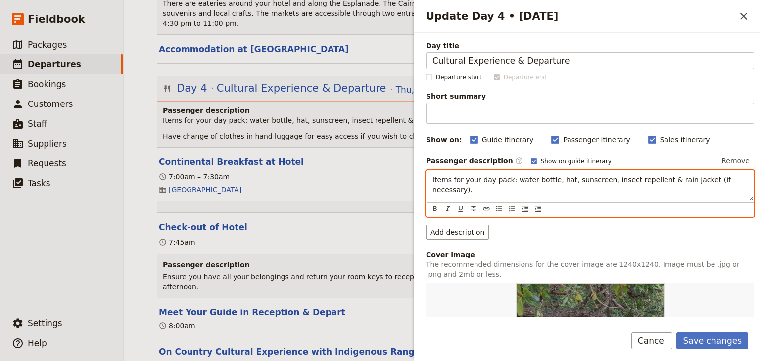
drag, startPoint x: 742, startPoint y: 195, endPoint x: 560, endPoint y: 193, distance: 182.0
click at [560, 193] on div "Items for your day pack: water bottle, hat, sunscreen, insect repellent & rain …" at bounding box center [589, 186] width 327 height 30
drag, startPoint x: 738, startPoint y: 195, endPoint x: 428, endPoint y: 196, distance: 310.1
click at [428, 196] on div "Items for your day pack: water bottle, hat, sunscreen, insect repellent & rain …" at bounding box center [589, 186] width 327 height 30
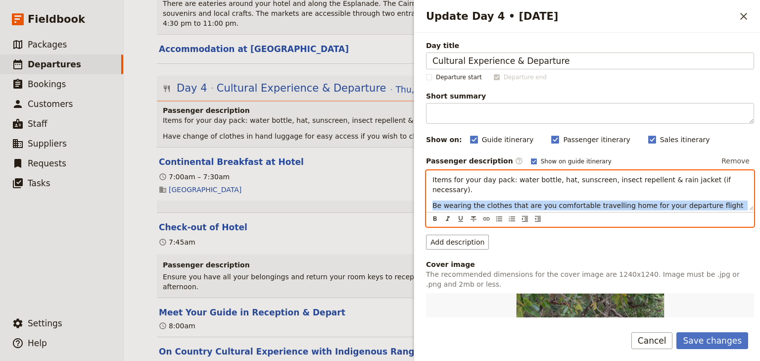
copy span "Be wearing the clothes that are you comfortable travelling home for your depart…"
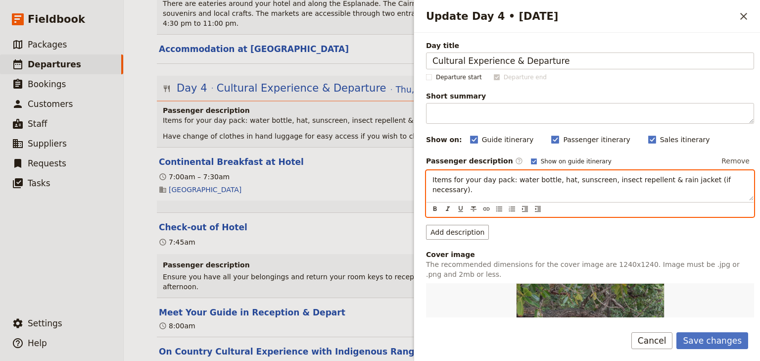
click at [431, 195] on div "Items for your day pack: water bottle, hat, sunscreen, insect repellent & rain …" at bounding box center [589, 186] width 327 height 30
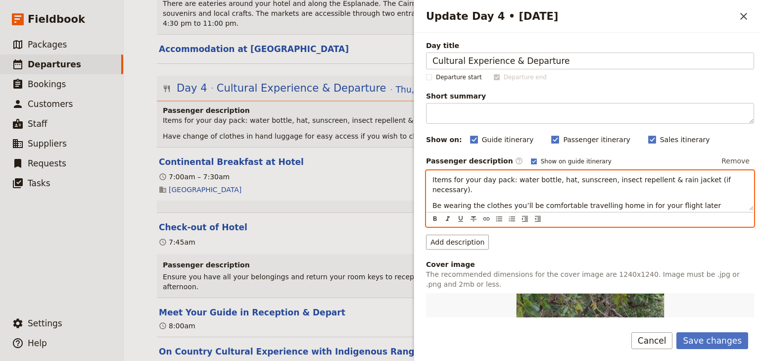
click at [714, 200] on p "Be wearing the clothes you’ll be comfortable travelling home in for your flight…" at bounding box center [589, 210] width 315 height 20
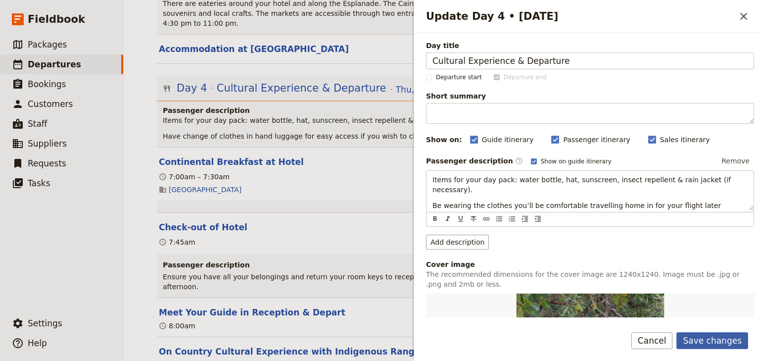
click at [707, 341] on button "Save changes" at bounding box center [712, 340] width 72 height 17
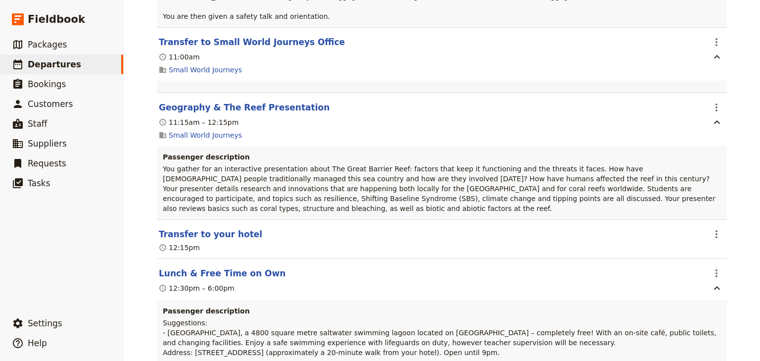
scroll to position [0, 0]
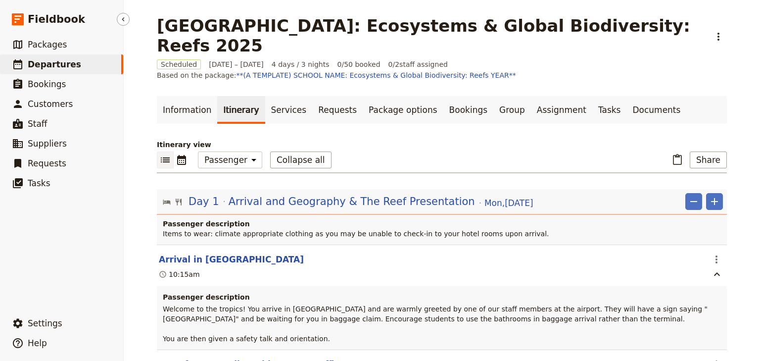
click at [24, 66] on link "​ Departures" at bounding box center [61, 64] width 123 height 20
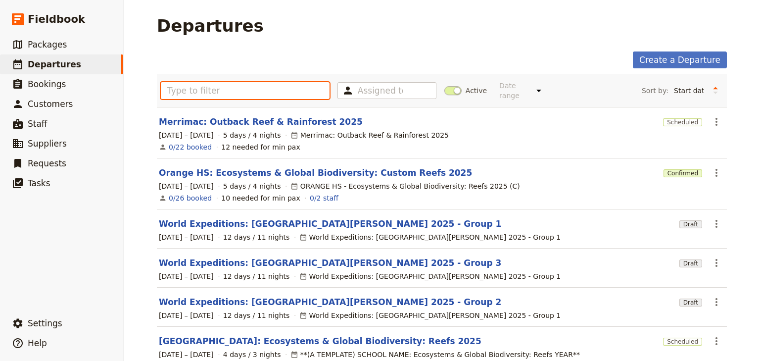
click at [183, 84] on input "text" at bounding box center [245, 90] width 169 height 17
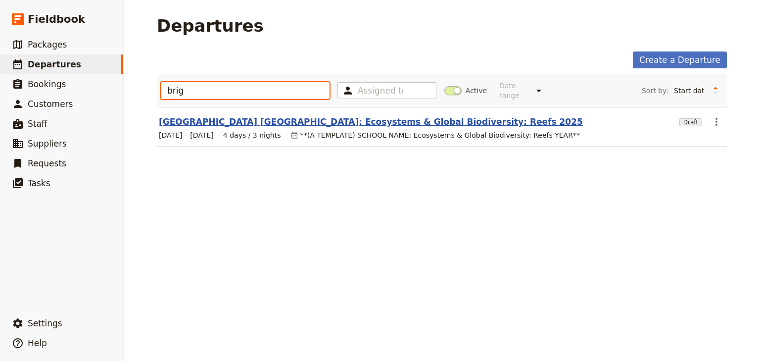
type input "brig"
click at [229, 116] on link "[GEOGRAPHIC_DATA] [GEOGRAPHIC_DATA]: Ecosystems & Global Biodiversity: Reefs 20…" at bounding box center [371, 122] width 424 height 12
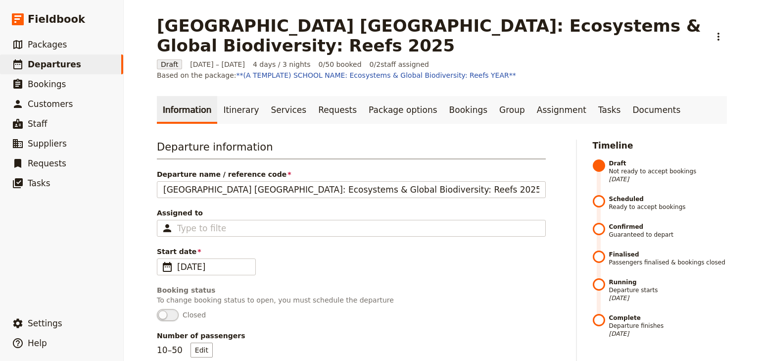
click at [228, 111] on link "Itinerary" at bounding box center [240, 110] width 47 height 28
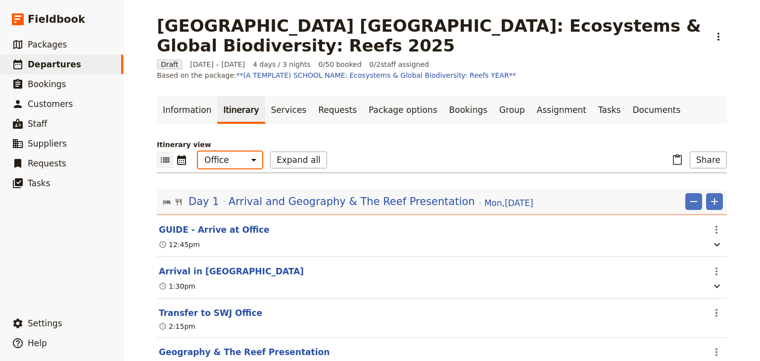
click at [228, 165] on select "Office Guide Passenger Sales" at bounding box center [230, 159] width 64 height 17
select select "STAFF"
click at [198, 151] on select "Office Guide Passenger Sales" at bounding box center [230, 159] width 64 height 17
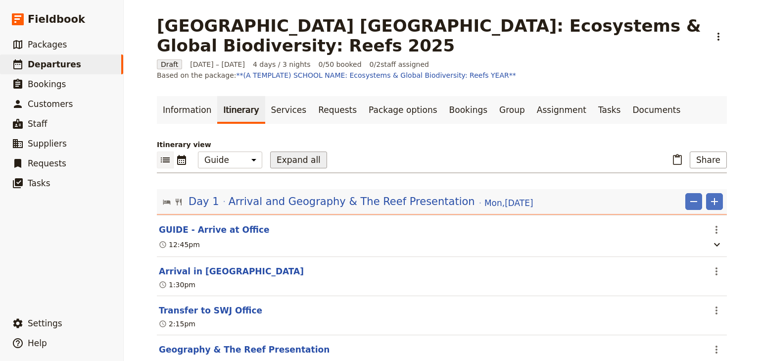
click at [277, 163] on button "Expand all" at bounding box center [298, 159] width 57 height 17
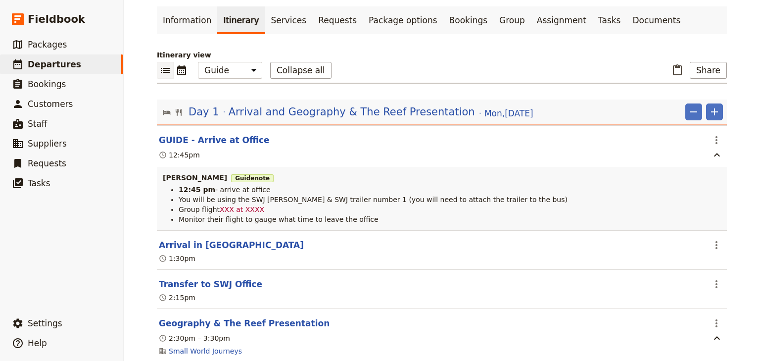
scroll to position [158, 0]
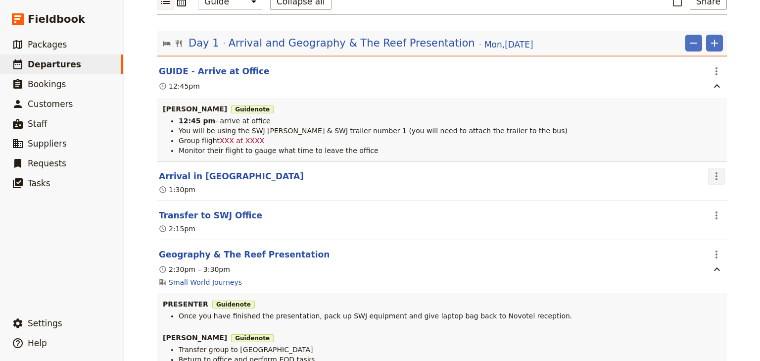
click at [715, 178] on icon "Actions" at bounding box center [716, 176] width 2 height 8
click at [694, 200] on span "Edit this itinerary item" at bounding box center [667, 197] width 78 height 10
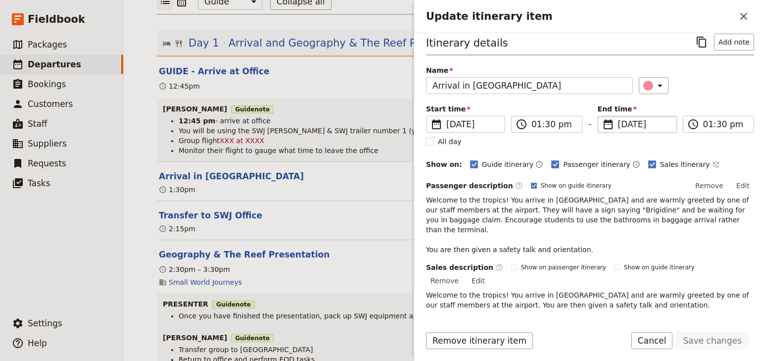
scroll to position [0, 0]
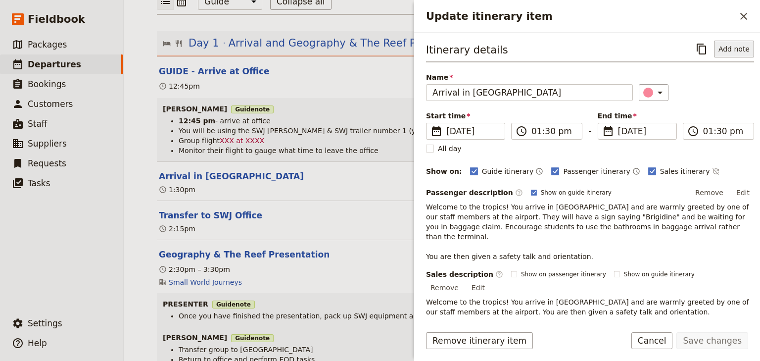
click at [724, 49] on button "Add note" at bounding box center [734, 49] width 40 height 17
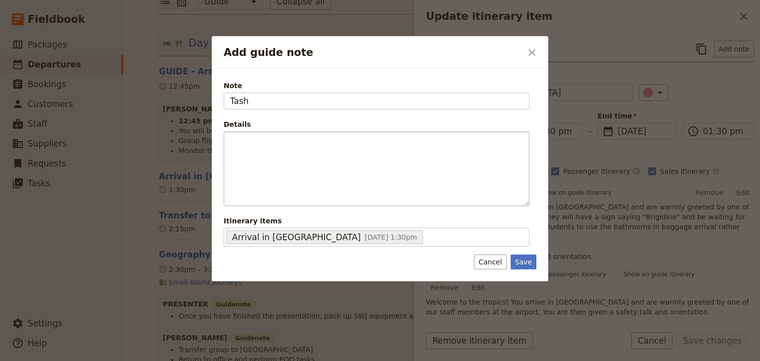
type input "Tash"
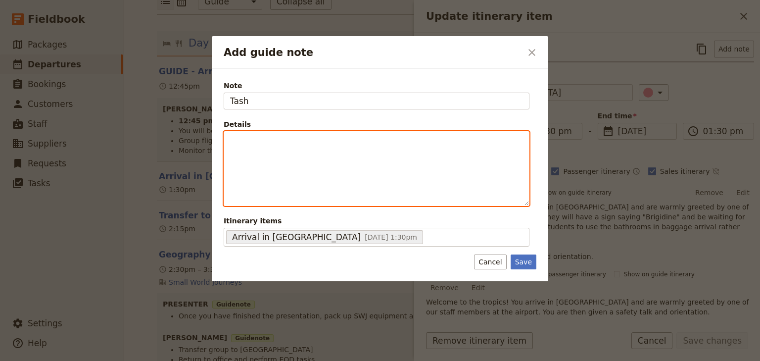
click at [239, 139] on p "Add guide note" at bounding box center [376, 141] width 293 height 10
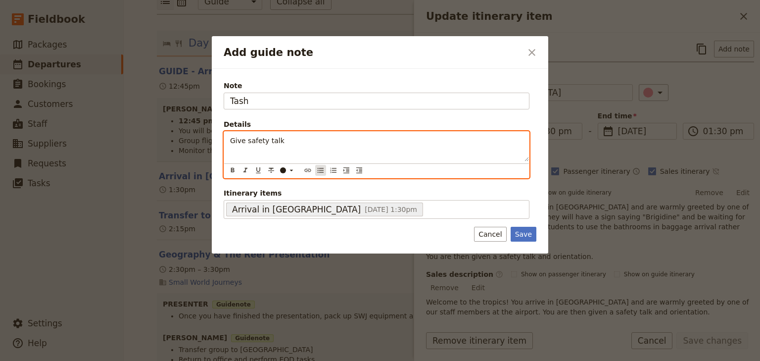
click at [322, 168] on icon "Bulleted list" at bounding box center [321, 170] width 8 height 8
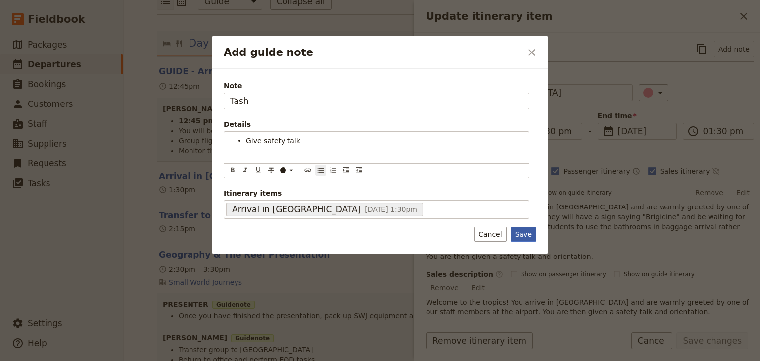
click at [521, 231] on div "Note Tash Details Give safety talk ​ ​ ​ ​ ​ ​ ​ ​ ​ ​ Give safety talk Itinera…" at bounding box center [380, 161] width 336 height 184
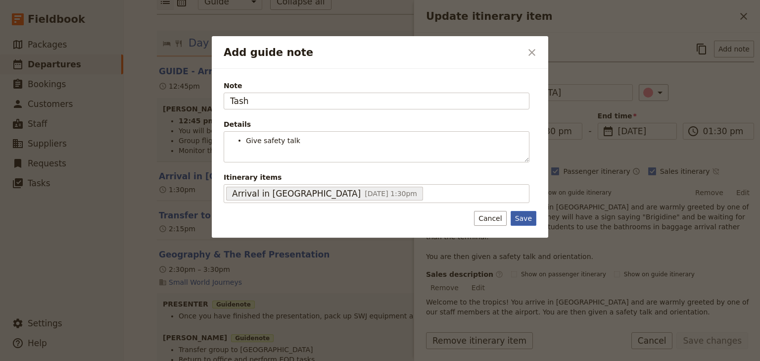
click at [524, 218] on button "Save" at bounding box center [523, 218] width 26 height 15
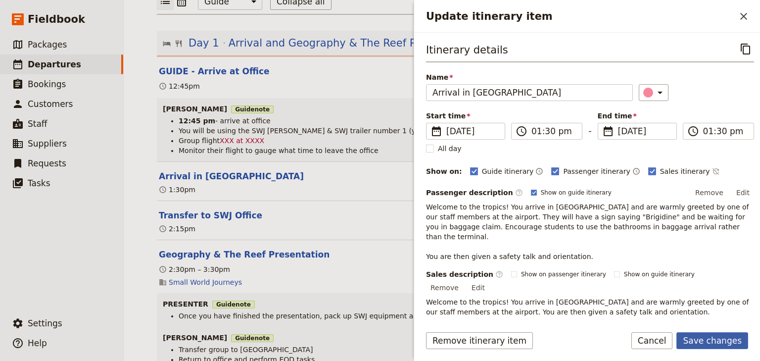
click at [718, 340] on button "Save changes" at bounding box center [712, 340] width 72 height 17
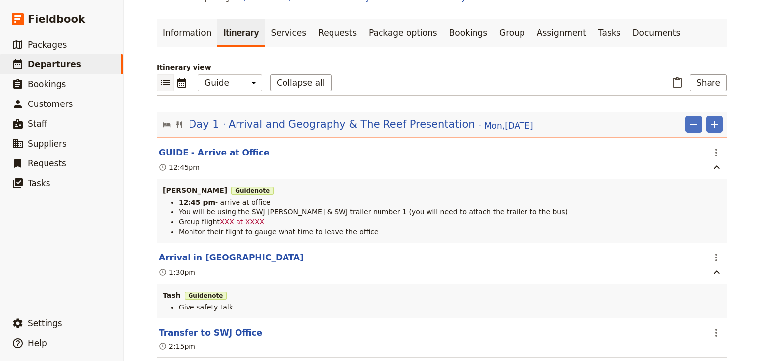
scroll to position [79, 0]
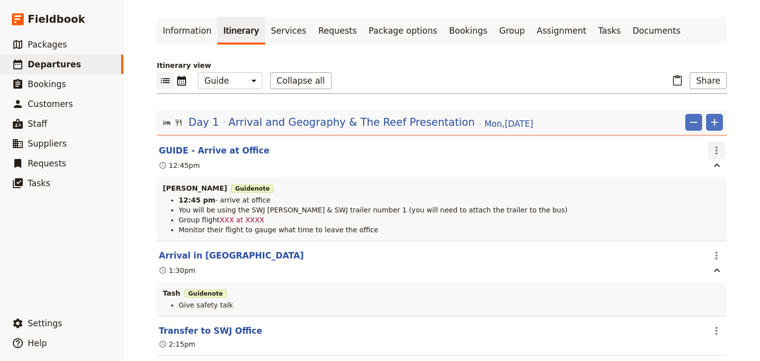
click at [715, 148] on icon "Actions" at bounding box center [716, 150] width 2 height 8
click at [705, 169] on span "Edit this itinerary item" at bounding box center [667, 171] width 78 height 10
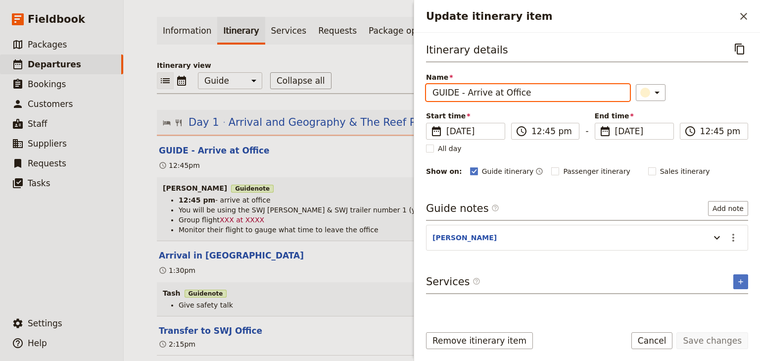
drag, startPoint x: 456, startPoint y: 92, endPoint x: 398, endPoint y: 89, distance: 57.9
click at [398, 89] on div "Brigidine College Randwick: Ecosystems & Global Biodiversity: Reefs 2025 ​ Draf…" at bounding box center [442, 180] width 636 height 361
type input "Andrew & Tash - Arrive at Office"
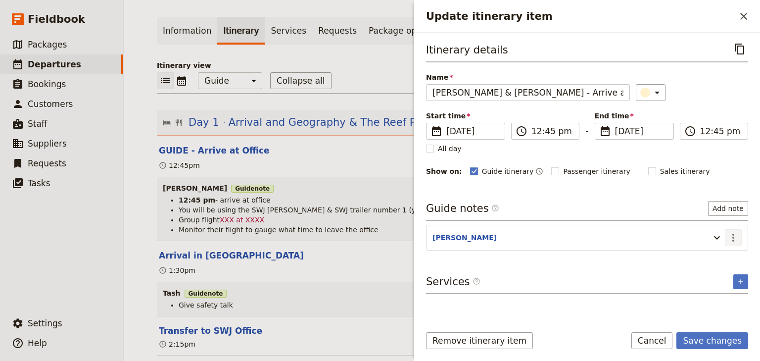
click at [738, 234] on icon "Actions" at bounding box center [733, 237] width 12 height 12
click at [714, 253] on span "Edit note" at bounding box center [704, 257] width 31 height 10
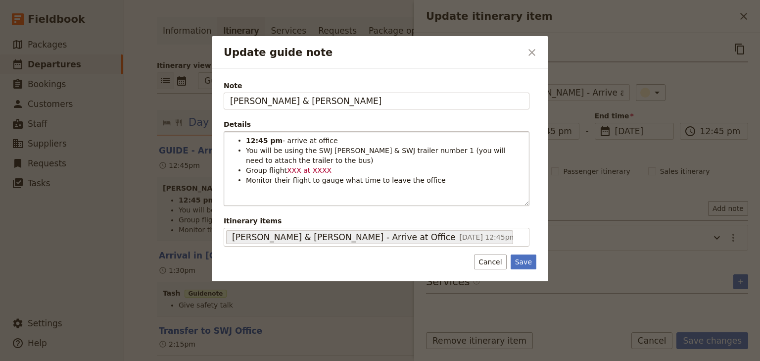
type input "ANDREW & TASH"
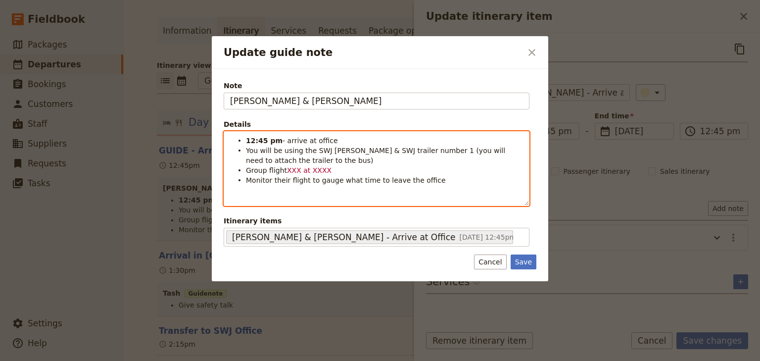
click at [246, 145] on li "You will be using the SWJ Rosa & SWJ trailer number 1 (you will need to attach …" at bounding box center [384, 155] width 277 height 20
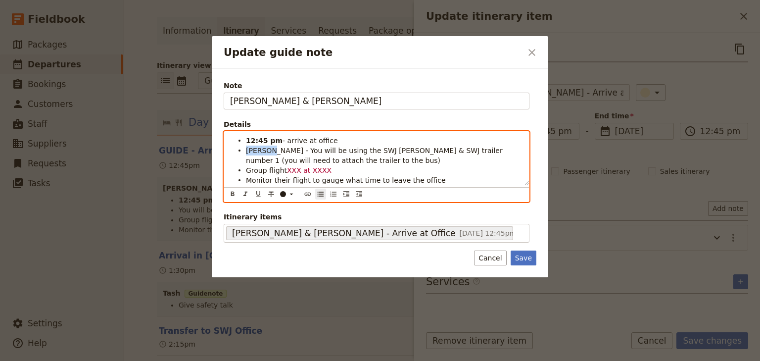
drag, startPoint x: 270, startPoint y: 150, endPoint x: 246, endPoint y: 150, distance: 24.2
click at [246, 150] on span "Andrew - You will be using the SWJ Rosa & SWJ trailer number 1 (you will need t…" at bounding box center [375, 155] width 259 height 18
click at [230, 190] on icon "Format bold" at bounding box center [233, 194] width 8 height 8
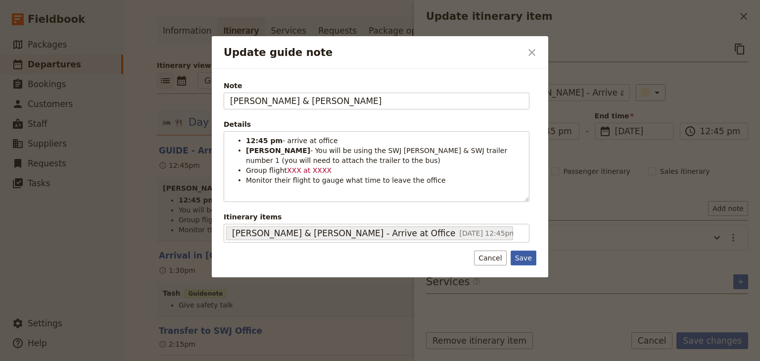
click at [525, 255] on button "Save" at bounding box center [523, 257] width 26 height 15
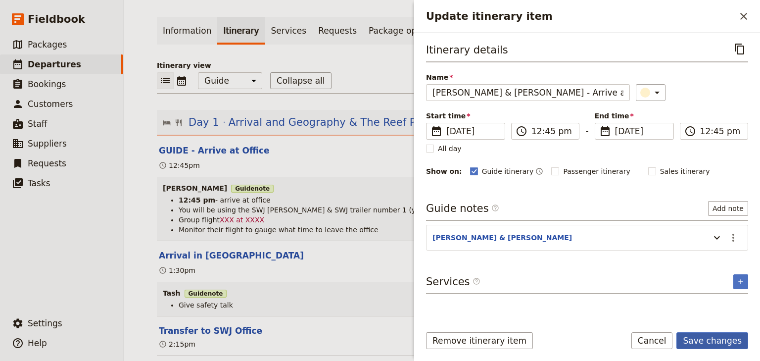
click at [709, 339] on button "Save changes" at bounding box center [712, 340] width 72 height 17
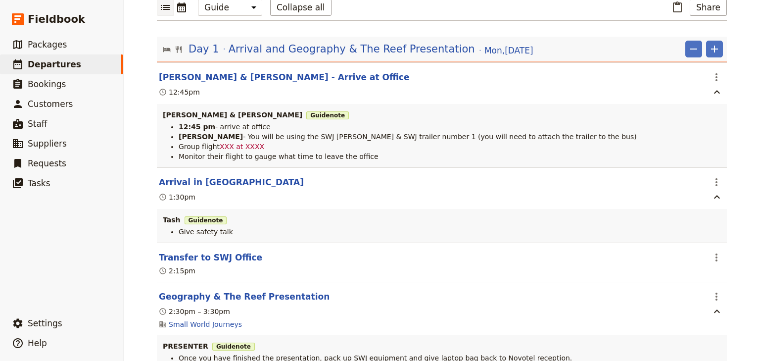
scroll to position [158, 0]
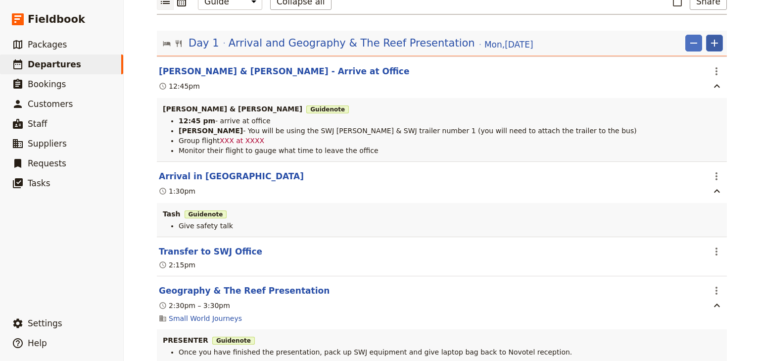
click at [713, 43] on icon "Add" at bounding box center [714, 43] width 7 height 7
click at [694, 62] on span "Add itinerary item" at bounding box center [681, 64] width 63 height 10
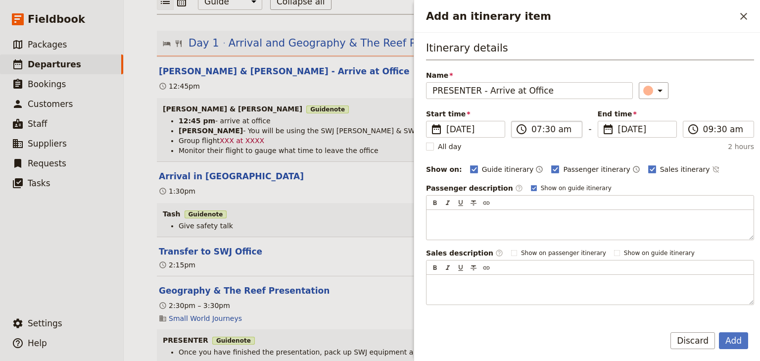
type input "PRESENTER - Arrive at Office"
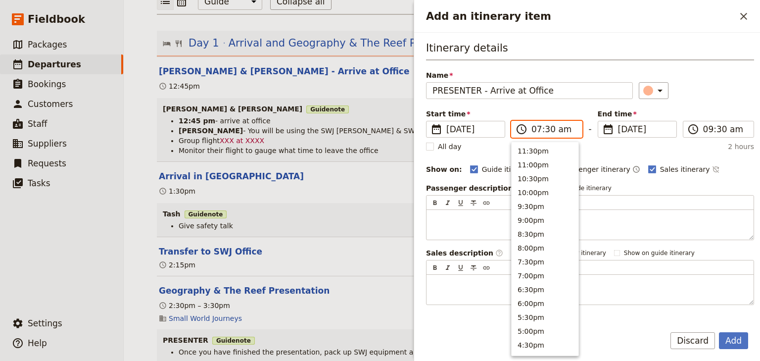
click at [535, 131] on input "07:30 am" at bounding box center [553, 129] width 45 height 12
click at [546, 129] on input "02:30 am" at bounding box center [553, 129] width 45 height 12
type input "02:00 pm"
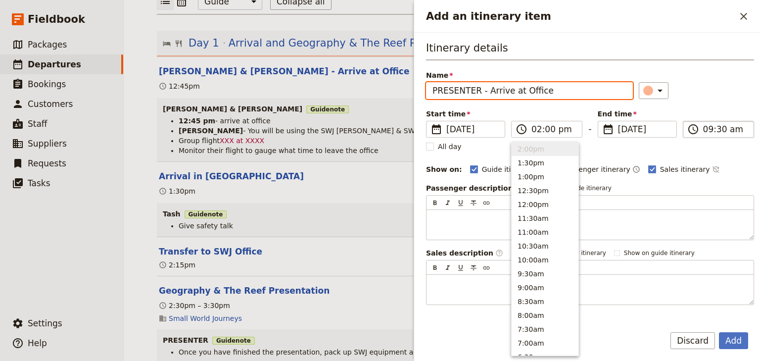
type input "02:00 pm"
click at [703, 128] on input "02:00 pm" at bounding box center [725, 129] width 45 height 12
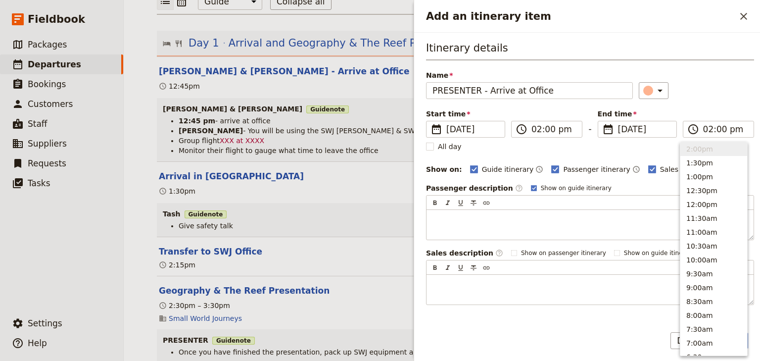
click at [698, 93] on div "​" at bounding box center [696, 90] width 115 height 17
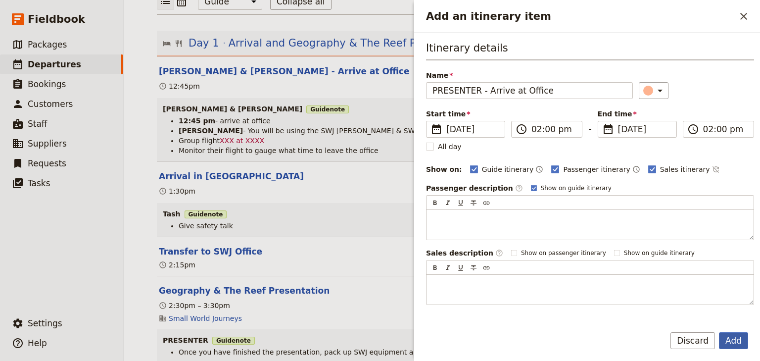
click at [732, 340] on button "Add" at bounding box center [733, 340] width 29 height 17
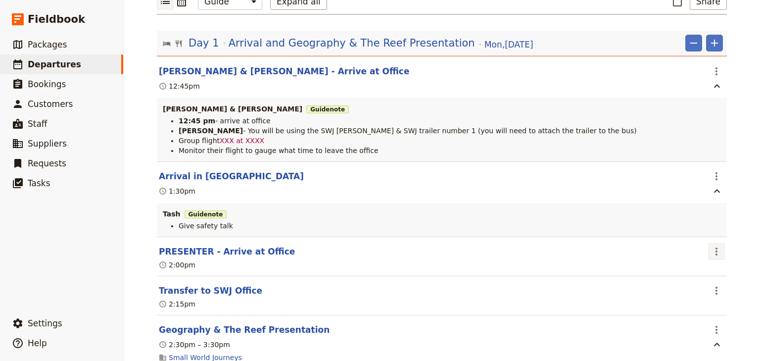
click at [715, 252] on icon "Actions" at bounding box center [716, 251] width 2 height 8
click at [696, 275] on span "Edit this itinerary item" at bounding box center [667, 273] width 78 height 10
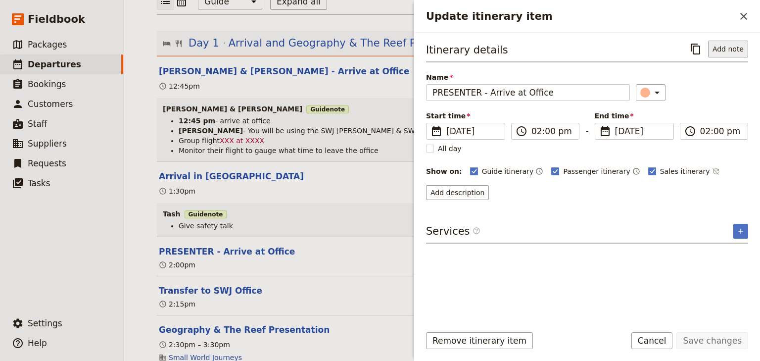
click at [727, 47] on button "Add note" at bounding box center [728, 49] width 40 height 17
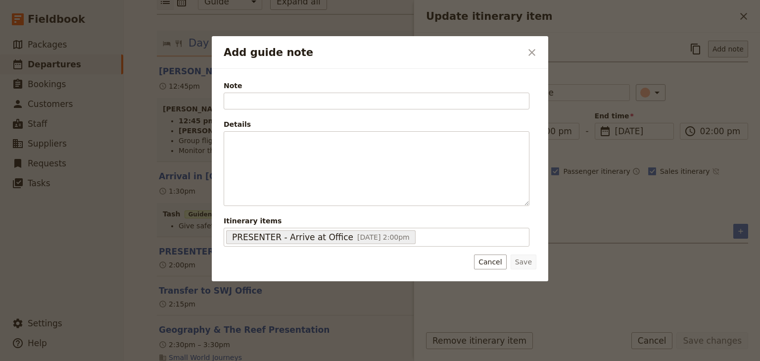
type input "G"
type input "PRESENTER"
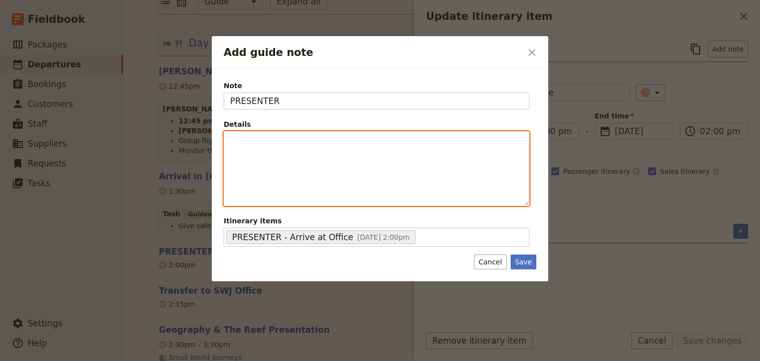
click at [238, 140] on p "Add guide note" at bounding box center [376, 141] width 293 height 10
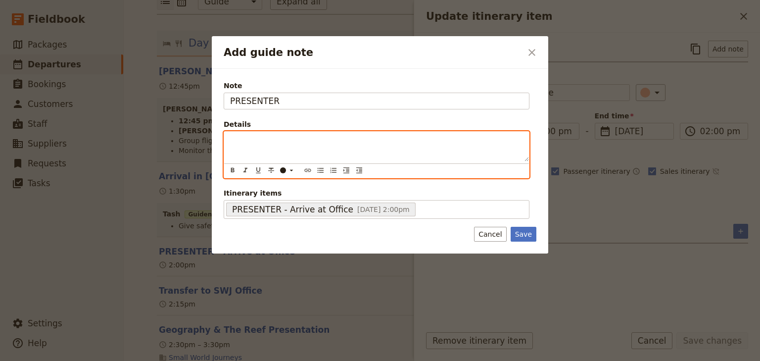
scroll to position [13, 0]
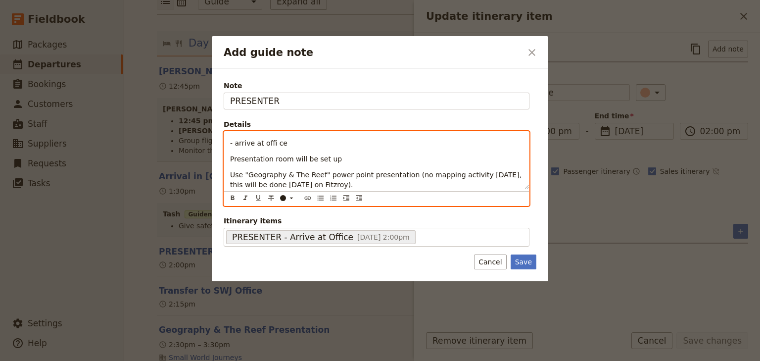
click at [234, 142] on span "- arrive at offi ce" at bounding box center [258, 143] width 57 height 8
click at [286, 144] on span "- XXX arrive at offi ce" at bounding box center [267, 143] width 74 height 8
drag, startPoint x: 236, startPoint y: 178, endPoint x: 227, endPoint y: 138, distance: 40.6
click at [227, 138] on div "10:45am - XXX arrive at office Presentation room will be set up Use "Geography …" at bounding box center [376, 160] width 305 height 57
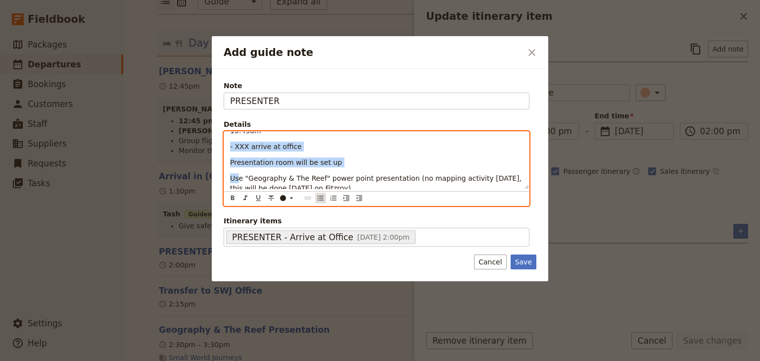
click at [320, 197] on icon "Bulleted list" at bounding box center [321, 197] width 6 height 5
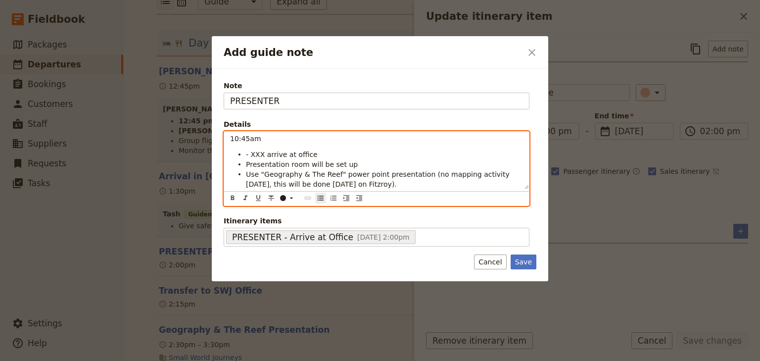
click at [275, 161] on span "Presentation room will be set up" at bounding box center [302, 164] width 112 height 8
click at [251, 154] on span "- XXX arrive at office" at bounding box center [282, 154] width 72 height 8
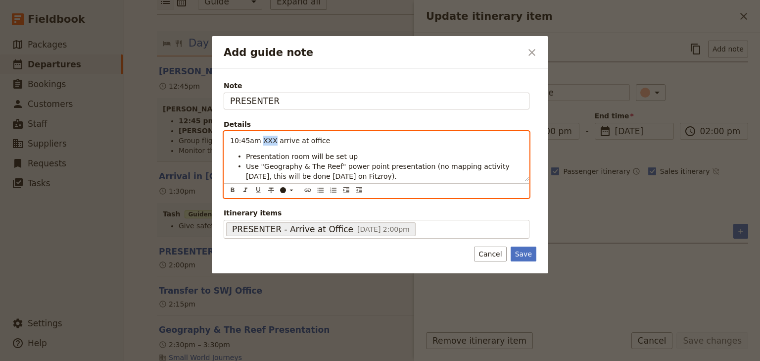
drag, startPoint x: 269, startPoint y: 138, endPoint x: 258, endPoint y: 139, distance: 11.4
click at [258, 139] on span "10:45am XXX arrive at office" at bounding box center [280, 141] width 100 height 8
drag, startPoint x: 231, startPoint y: 138, endPoint x: 241, endPoint y: 138, distance: 9.9
click at [241, 138] on span "10:45am PRESENTER arrive at office" at bounding box center [293, 141] width 127 height 8
click at [317, 189] on icon "Bulleted list" at bounding box center [321, 190] width 8 height 8
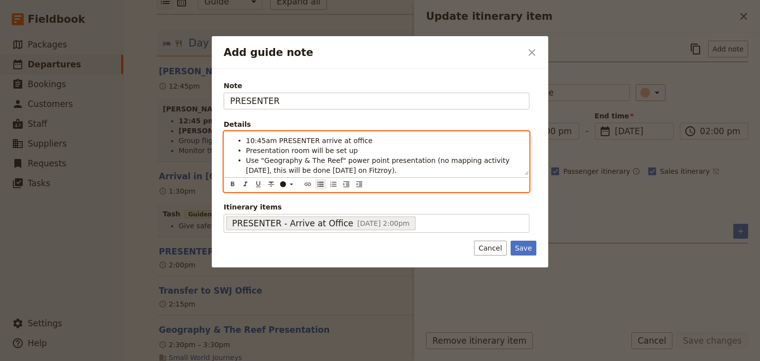
click at [281, 159] on span "Use "Geography & The Reef" power point presentation (no mapping activity today,…" at bounding box center [379, 165] width 266 height 18
drag, startPoint x: 271, startPoint y: 138, endPoint x: 247, endPoint y: 137, distance: 23.3
click at [247, 137] on span "10:45am PRESENTER arrive at office" at bounding box center [309, 141] width 127 height 8
drag, startPoint x: 269, startPoint y: 139, endPoint x: 247, endPoint y: 138, distance: 22.3
click at [247, 138] on span "2:00 pm - PRESENTER arrive at office" at bounding box center [310, 141] width 129 height 8
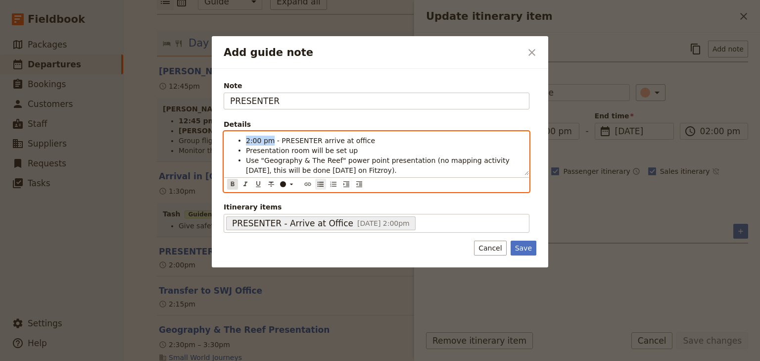
click at [231, 182] on icon "Format bold" at bounding box center [232, 183] width 3 height 4
click at [289, 158] on span "Use "Geography & The Reef" power point presentation (no mapping activity today,…" at bounding box center [379, 165] width 266 height 18
drag, startPoint x: 313, startPoint y: 138, endPoint x: 280, endPoint y: 138, distance: 32.6
click at [280, 138] on span "- PRESENTER arrive at office" at bounding box center [326, 141] width 98 height 8
drag, startPoint x: 290, startPoint y: 140, endPoint x: 276, endPoint y: 139, distance: 13.9
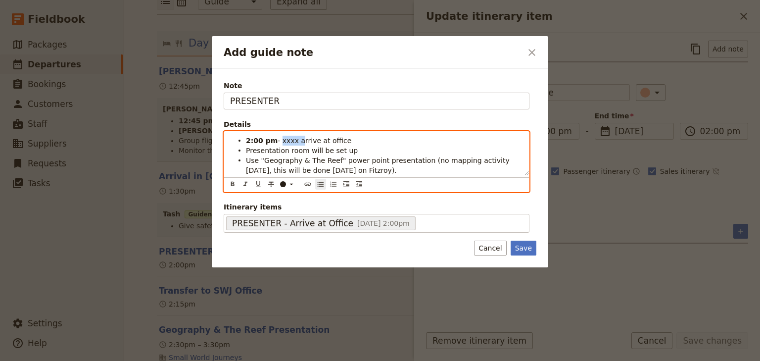
click at [277, 139] on span "- xxxx arrive at office" at bounding box center [314, 141] width 74 height 8
click at [292, 184] on icon "Add guide note" at bounding box center [291, 184] width 8 height 8
click at [285, 205] on div "button" at bounding box center [283, 207] width 6 height 6
click at [306, 160] on span "Use "Geography & The Reef" power point presentation (no mapping activity today,…" at bounding box center [379, 165] width 266 height 18
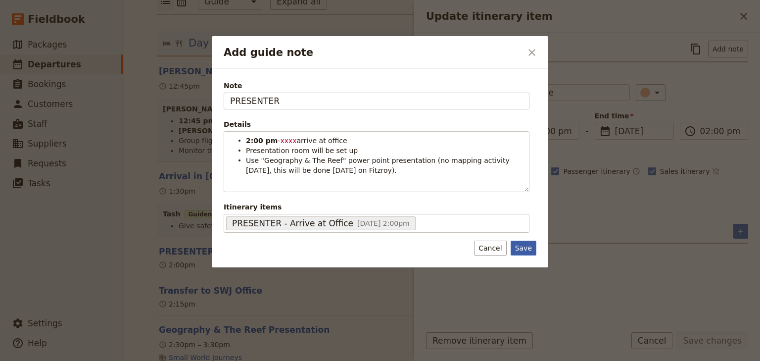
click at [523, 245] on button "Save" at bounding box center [523, 247] width 26 height 15
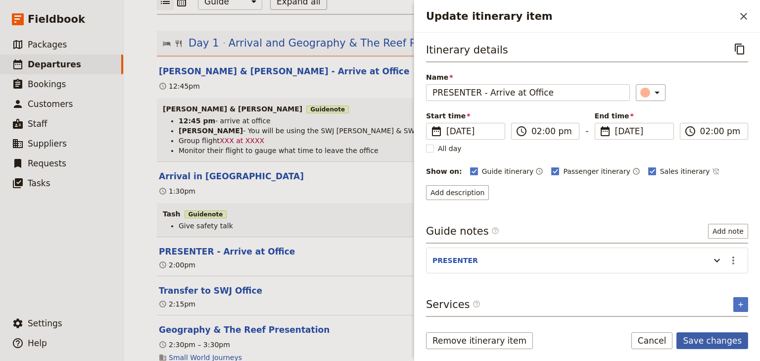
click at [716, 345] on button "Save changes" at bounding box center [712, 340] width 72 height 17
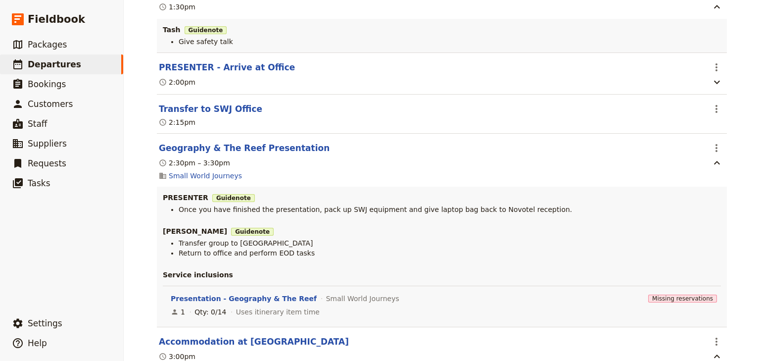
scroll to position [356, 0]
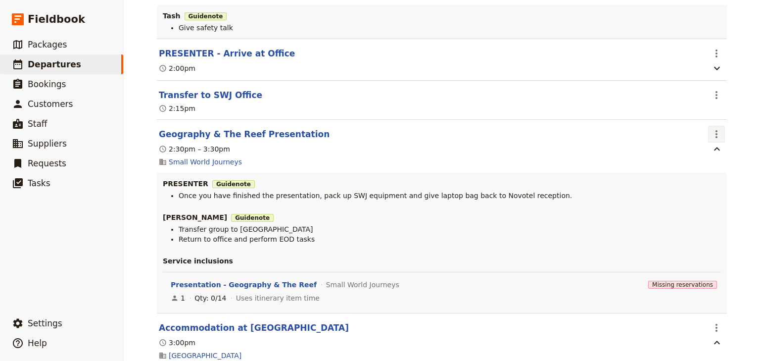
click at [710, 135] on icon "Actions" at bounding box center [716, 134] width 12 height 12
click at [679, 159] on span "Edit this itinerary item" at bounding box center [667, 156] width 78 height 10
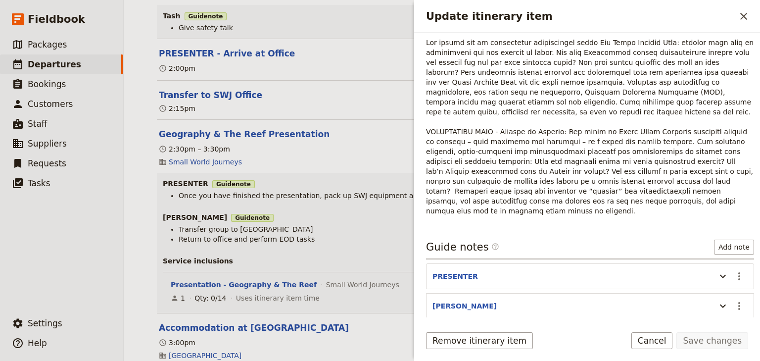
scroll to position [316, 0]
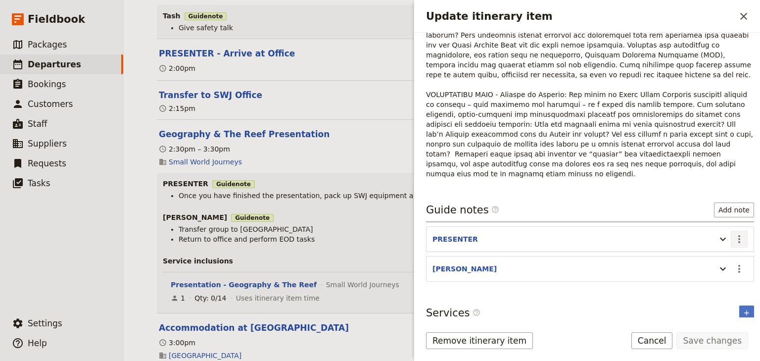
click at [735, 233] on icon "Actions" at bounding box center [739, 239] width 12 height 12
click at [719, 217] on span "Edit note" at bounding box center [704, 218] width 31 height 10
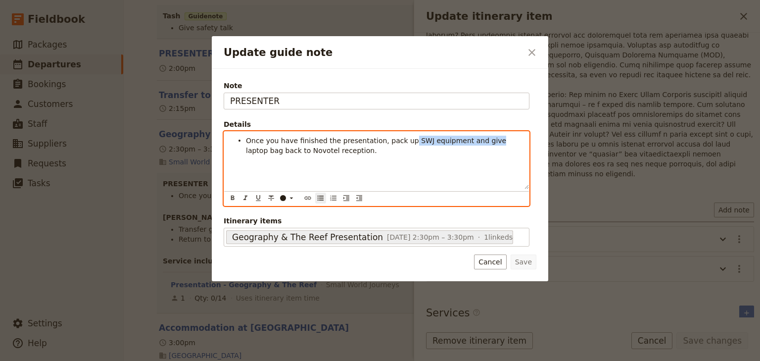
drag, startPoint x: 475, startPoint y: 140, endPoint x: 398, endPoint y: 139, distance: 77.2
click at [398, 139] on span "Once you have finished the presentation, pack up SWJ equipment and give laptop …" at bounding box center [377, 146] width 263 height 18
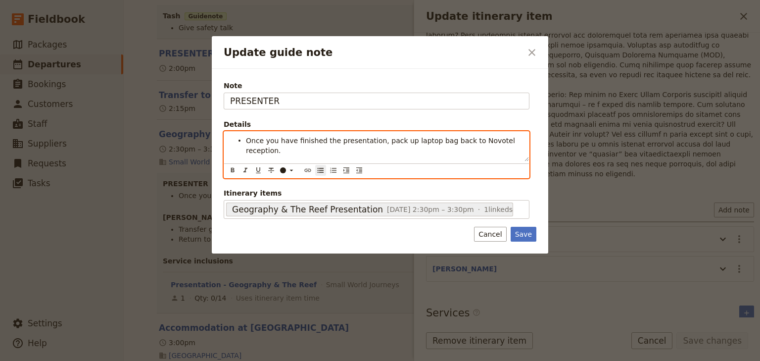
drag, startPoint x: 419, startPoint y: 139, endPoint x: 530, endPoint y: 140, distance: 110.8
click at [530, 140] on div "Note PRESENTER Details Once you have finished the presentation, pack up laptop …" at bounding box center [379, 150] width 313 height 140
drag, startPoint x: 498, startPoint y: 140, endPoint x: 467, endPoint y: 140, distance: 30.7
click at [467, 140] on span "Once you have finished the presentation, pack up laptop and equipment and then …" at bounding box center [381, 146] width 270 height 18
drag, startPoint x: 495, startPoint y: 139, endPoint x: 526, endPoint y: 214, distance: 80.7
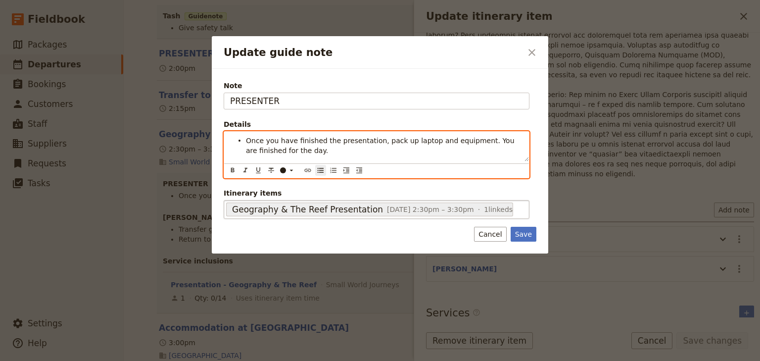
click at [499, 144] on span "Once you have finished the presentation, pack up laptop and equipment. You are …" at bounding box center [381, 146] width 271 height 18
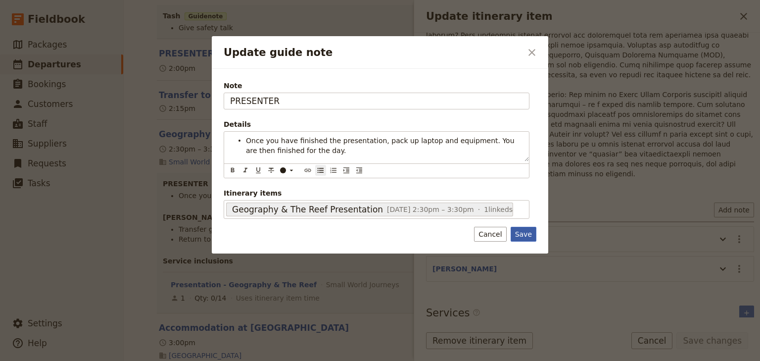
click at [524, 230] on button "Save" at bounding box center [523, 234] width 26 height 15
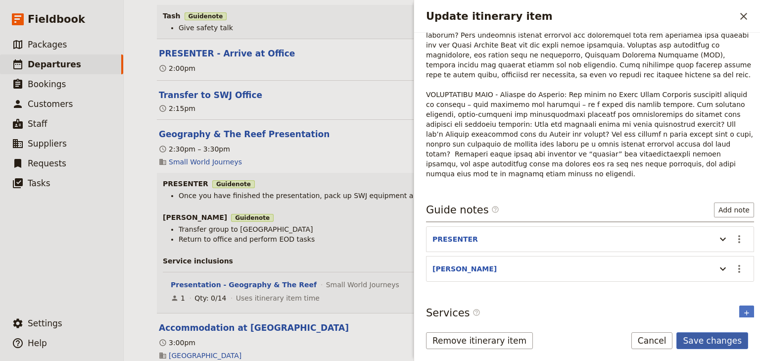
click at [725, 341] on button "Save changes" at bounding box center [712, 340] width 72 height 17
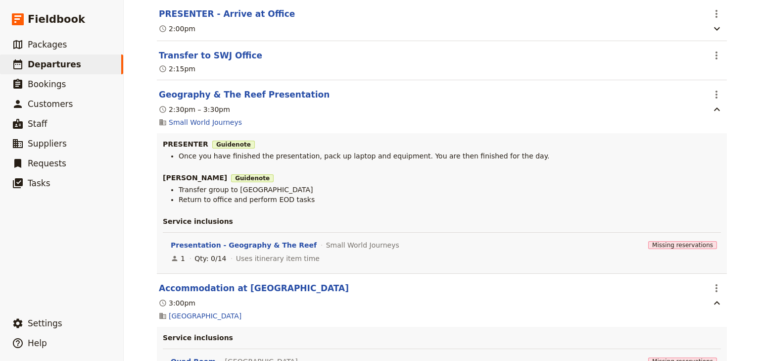
scroll to position [514, 0]
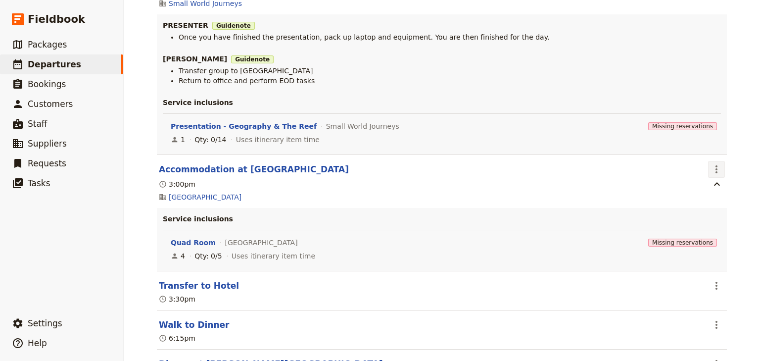
click at [716, 174] on icon "Actions" at bounding box center [716, 169] width 12 height 12
click at [695, 192] on span "Edit this itinerary item" at bounding box center [667, 192] width 78 height 10
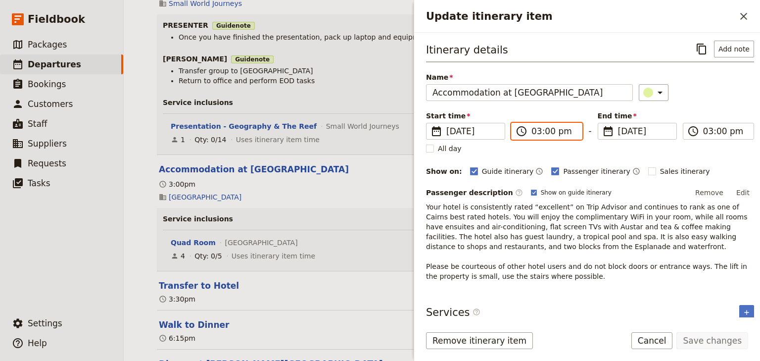
click at [543, 132] on input "03:00 pm" at bounding box center [553, 131] width 45 height 12
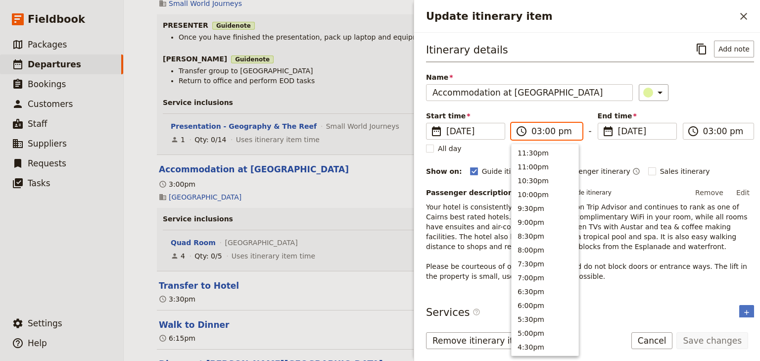
scroll to position [237, 0]
click at [547, 133] on input "03:00 pm" at bounding box center [553, 131] width 45 height 12
type input "03:45 pm"
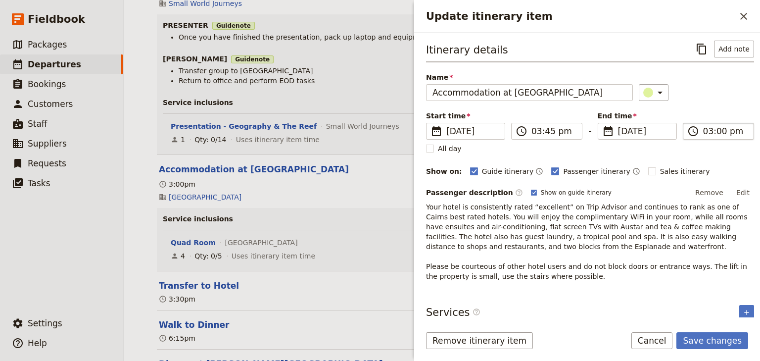
type input "03:45 pm"
click at [714, 132] on input "03:45 pm" at bounding box center [725, 131] width 45 height 12
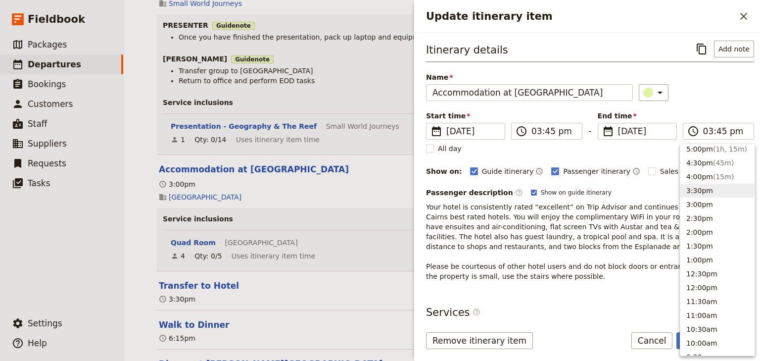
click at [714, 107] on div "Itinerary details ​ Add note Name Accommodation at Heritage Hotel Cairns ​ Star…" at bounding box center [590, 161] width 328 height 240
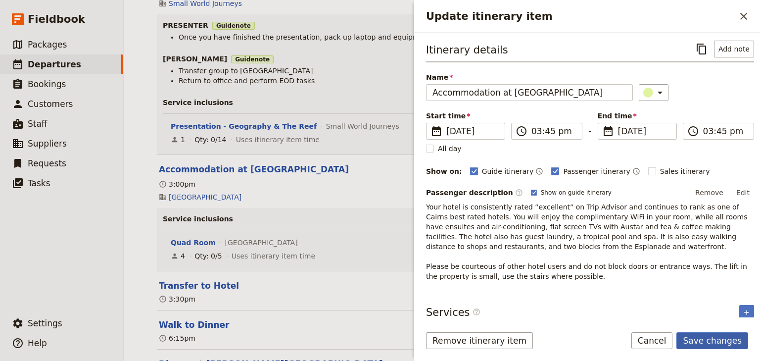
click at [709, 340] on button "Save changes" at bounding box center [712, 340] width 72 height 17
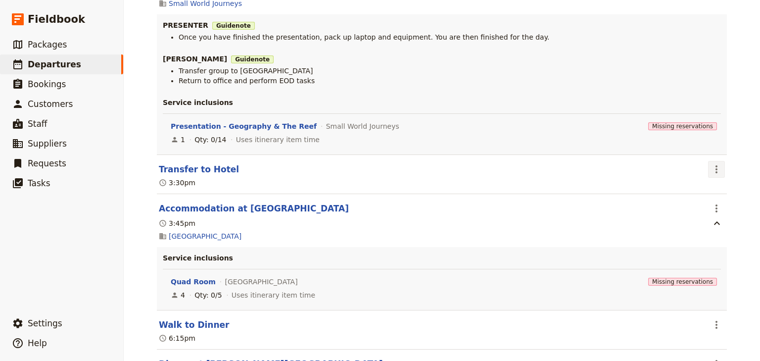
click at [715, 170] on icon "Actions" at bounding box center [716, 169] width 12 height 12
click at [695, 195] on span "Edit this itinerary item" at bounding box center [667, 192] width 78 height 10
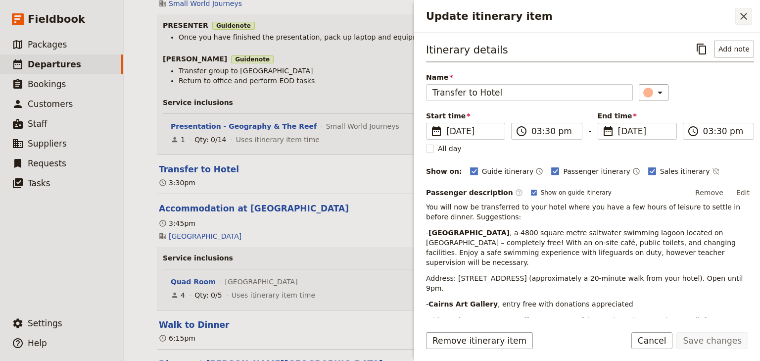
click at [748, 16] on icon "Close drawer" at bounding box center [744, 16] width 12 height 12
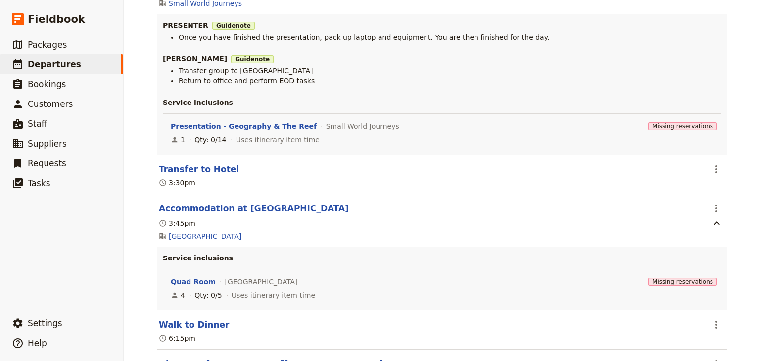
click at [743, 176] on div "Brigidine College Randwick: Ecosystems & Global Biodiversity: Reefs 2025 ​ Draf…" at bounding box center [442, 180] width 636 height 361
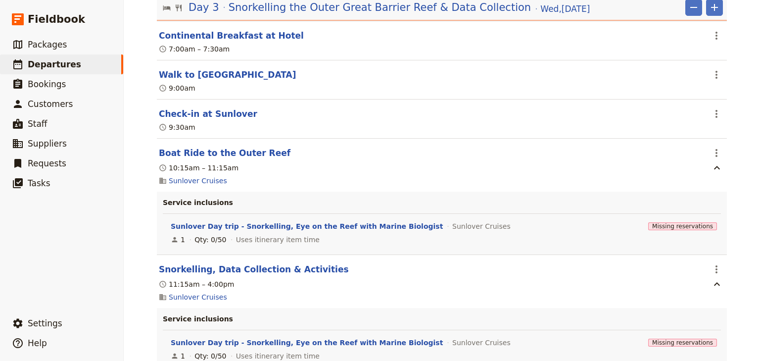
scroll to position [2335, 0]
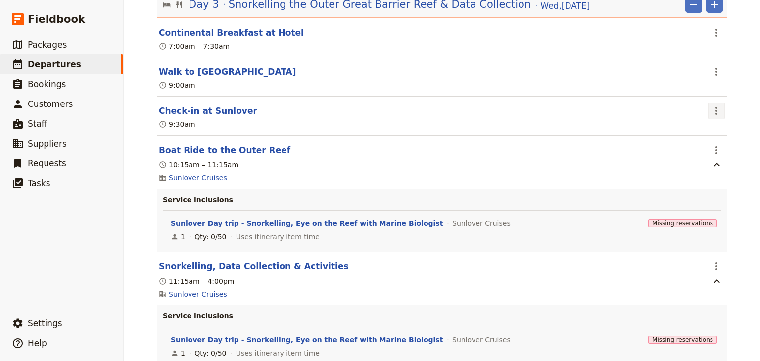
click at [711, 113] on icon "Actions" at bounding box center [716, 111] width 12 height 12
click at [709, 134] on span "Edit this itinerary item" at bounding box center [671, 136] width 87 height 10
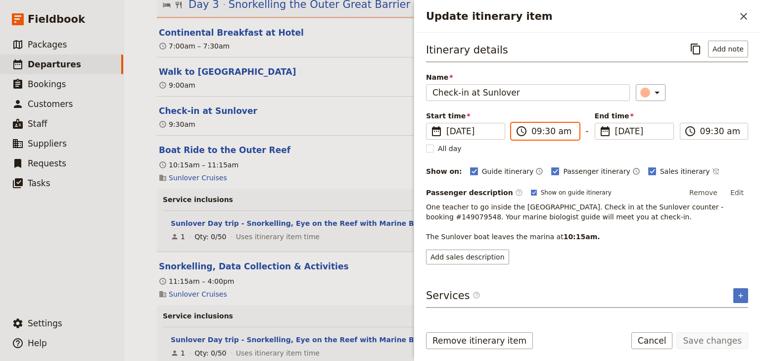
click at [546, 128] on input "09:30 am" at bounding box center [552, 131] width 42 height 12
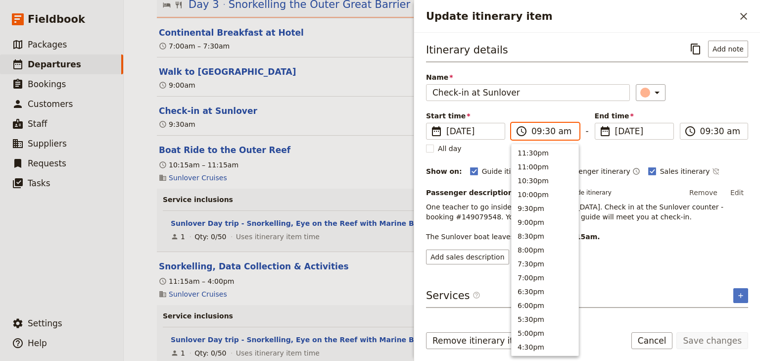
scroll to position [390, 0]
click at [546, 131] on input "09:30 am" at bounding box center [552, 131] width 42 height 12
type input "09:15 am"
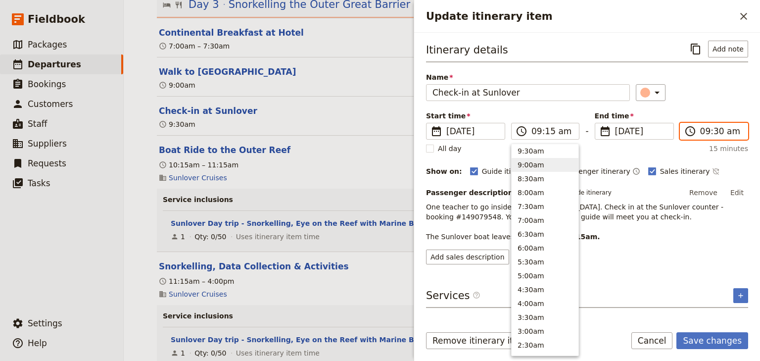
click at [710, 130] on input "09:30 am" at bounding box center [721, 131] width 42 height 12
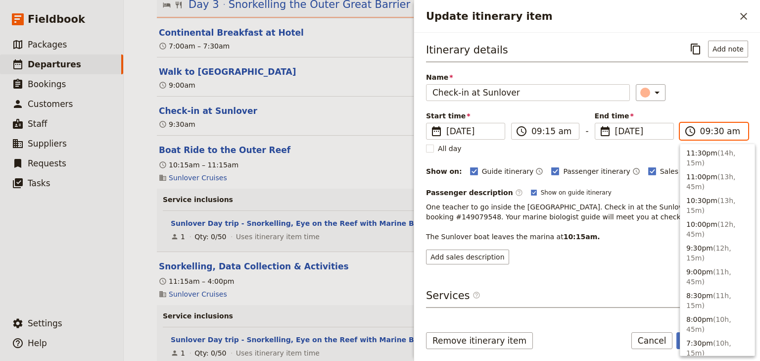
scroll to position [429, 0]
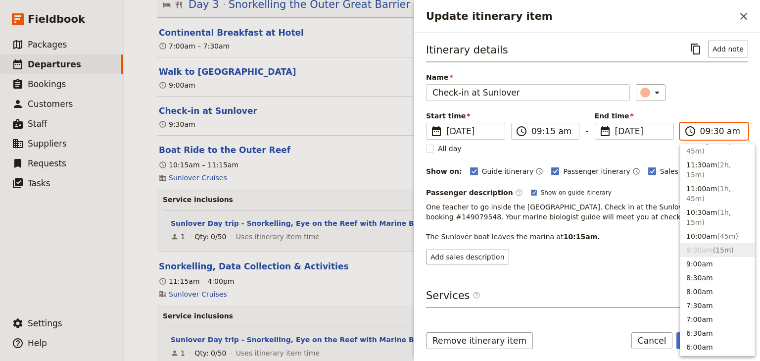
click at [714, 130] on input "09:30 am" at bounding box center [721, 131] width 42 height 12
type input "09:15 am"
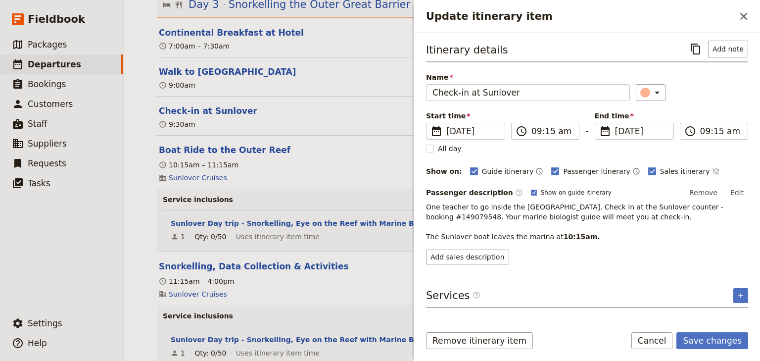
click at [710, 103] on div "Itinerary details ​ Add note Name Check-in at Sunlover ​ Start time ​ 10 Dec 20…" at bounding box center [587, 153] width 322 height 224
drag, startPoint x: 707, startPoint y: 337, endPoint x: 699, endPoint y: 332, distance: 8.9
click at [706, 337] on button "Save changes" at bounding box center [712, 340] width 72 height 17
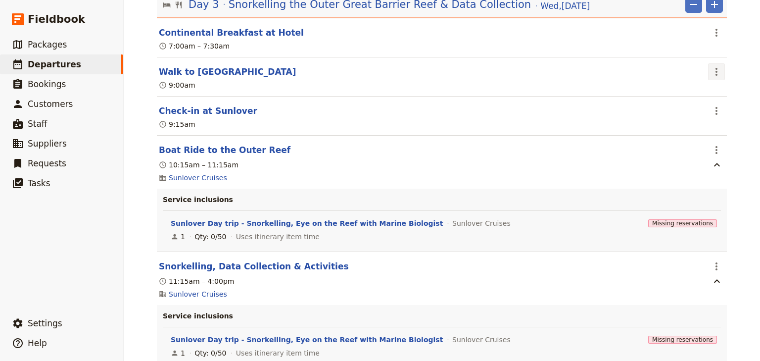
click at [718, 74] on icon "Actions" at bounding box center [716, 72] width 12 height 12
click at [699, 95] on span "Edit this itinerary item" at bounding box center [667, 97] width 78 height 10
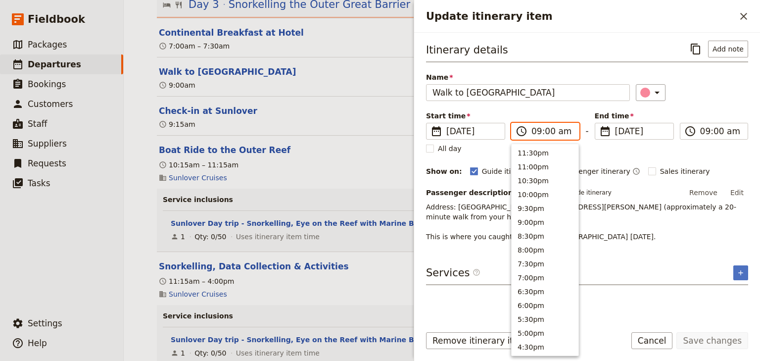
click at [534, 130] on input "09:00 am" at bounding box center [552, 131] width 42 height 12
click at [545, 131] on input "08:00 am" at bounding box center [552, 131] width 42 height 12
type input "08:55 am"
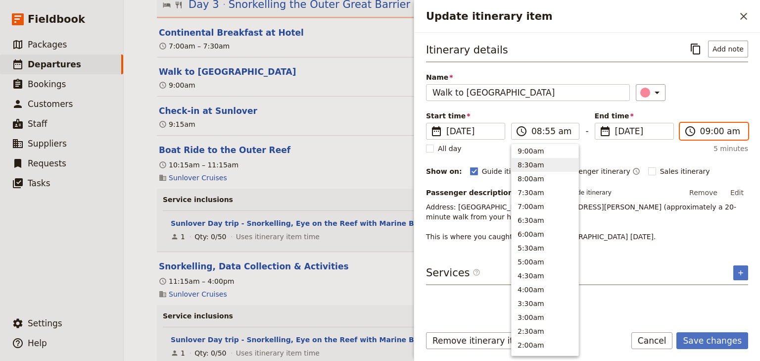
click at [705, 130] on input "09:00 am" at bounding box center [721, 131] width 42 height 12
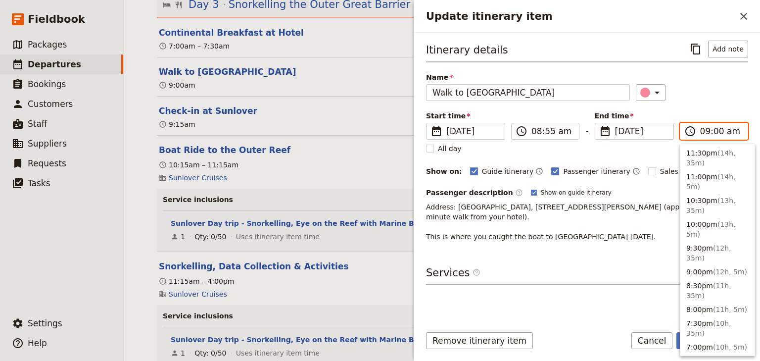
scroll to position [423, 0]
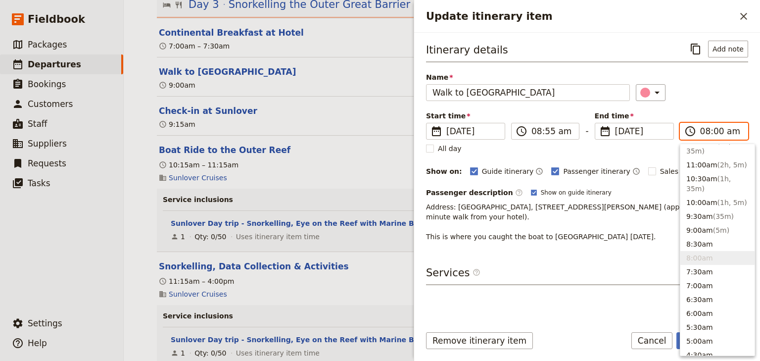
click at [714, 129] on input "08:00 am" at bounding box center [721, 131] width 42 height 12
type input "08:55 am"
click at [699, 103] on div "Itinerary details ​ Add note Name Walk to Reef Fleet Terminal ​ Start time ​ 10…" at bounding box center [587, 141] width 322 height 201
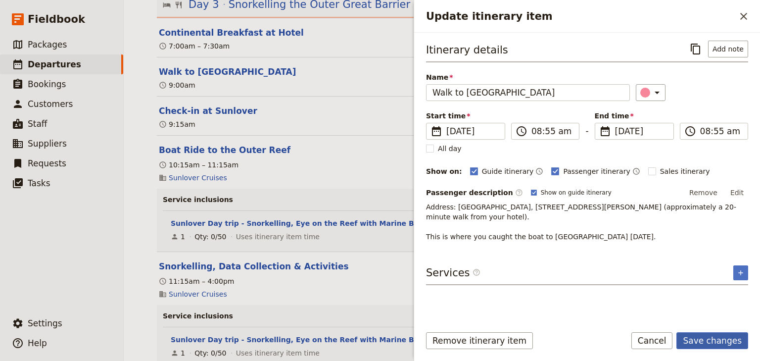
click at [716, 341] on button "Save changes" at bounding box center [712, 340] width 72 height 17
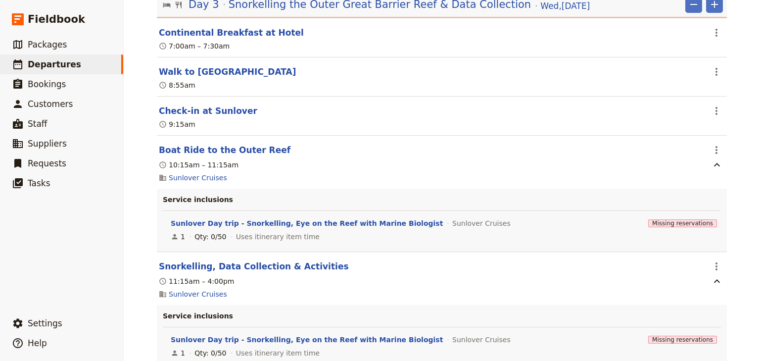
drag, startPoint x: 737, startPoint y: 224, endPoint x: 741, endPoint y: 216, distance: 9.3
click at [737, 224] on div "Brigidine College Randwick: Ecosystems & Global Biodiversity: Reefs 2025 ​ Draf…" at bounding box center [442, 180] width 636 height 361
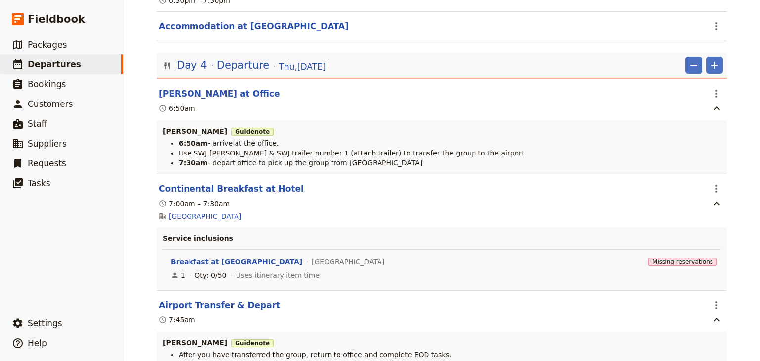
scroll to position [2922, 0]
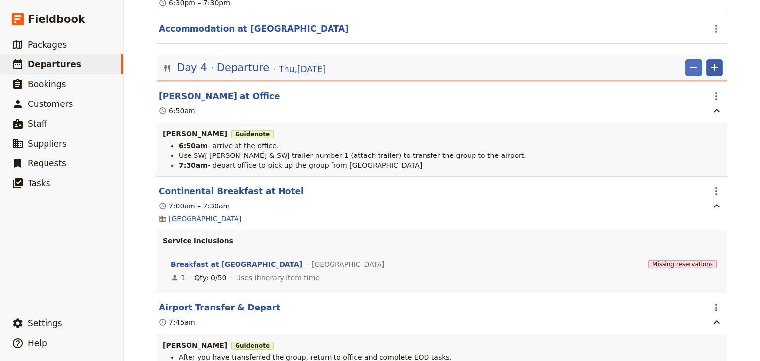
click at [711, 71] on icon "Add" at bounding box center [714, 67] width 7 height 7
click at [675, 94] on span "Add itinerary item" at bounding box center [681, 94] width 63 height 10
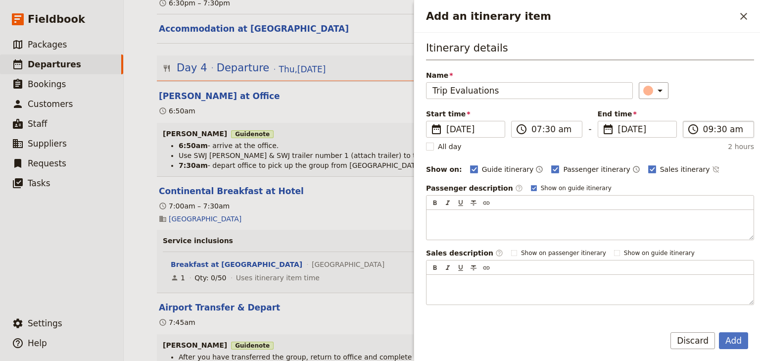
type input "Trip Evaluations"
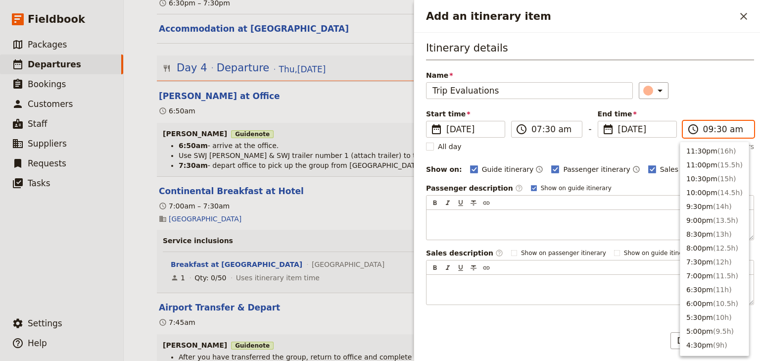
click at [703, 133] on input "09:30 am" at bounding box center [725, 129] width 45 height 12
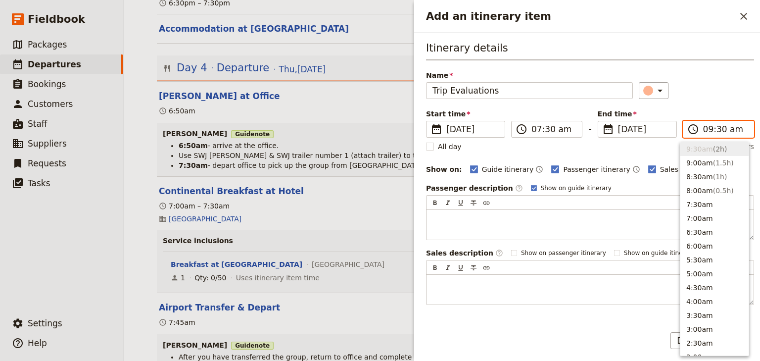
type input "07:30 am"
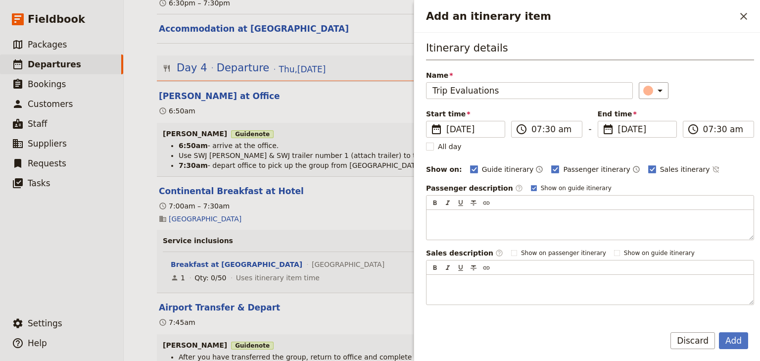
click at [704, 91] on div "​" at bounding box center [696, 90] width 115 height 17
click at [738, 341] on button "Add" at bounding box center [733, 340] width 29 height 17
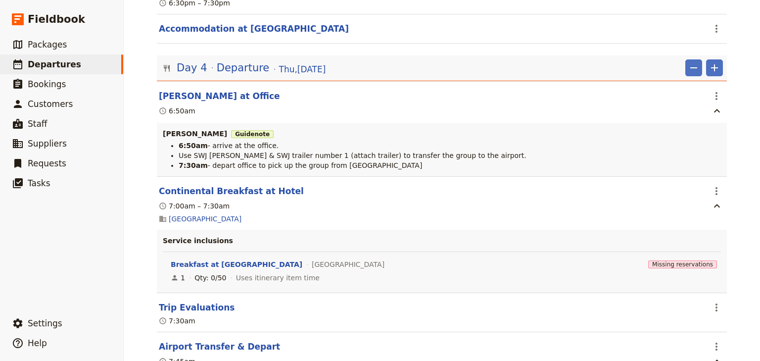
click at [737, 133] on div "Brigidine College Randwick: Ecosystems & Global Biodiversity: Reefs 2025 ​ Draf…" at bounding box center [442, 180] width 636 height 361
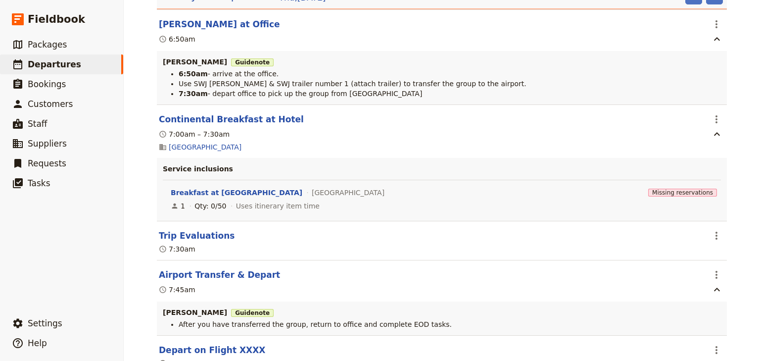
scroll to position [3001, 0]
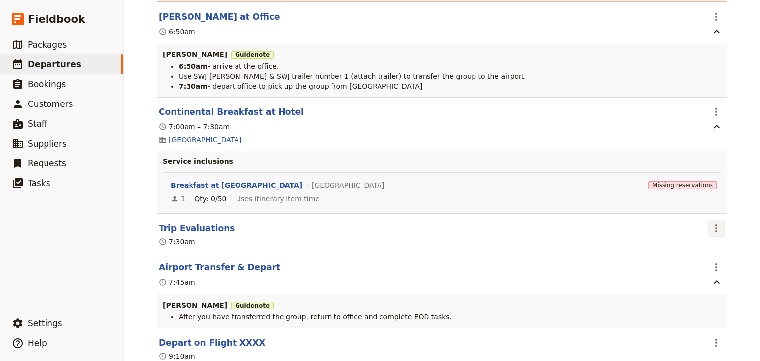
click at [715, 232] on icon "Actions" at bounding box center [716, 228] width 12 height 12
click at [695, 253] on span "Edit this itinerary item" at bounding box center [667, 254] width 78 height 10
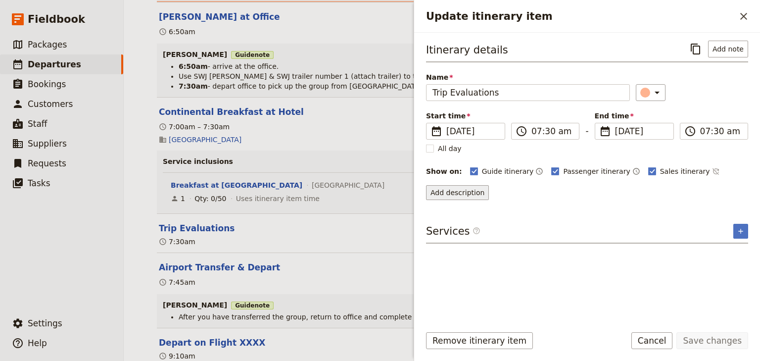
click at [450, 192] on button "Add description" at bounding box center [457, 192] width 63 height 15
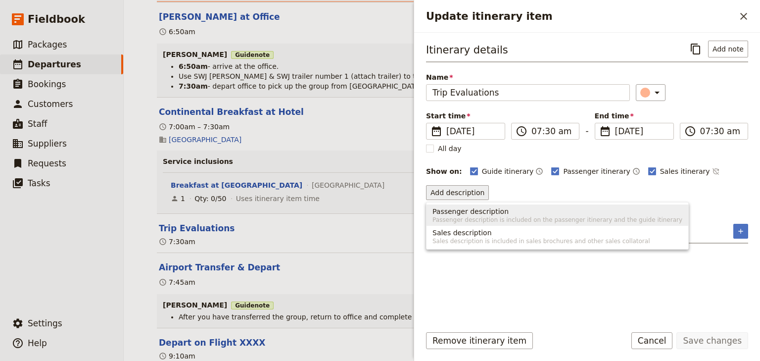
click at [451, 211] on span "Passenger description" at bounding box center [470, 211] width 76 height 10
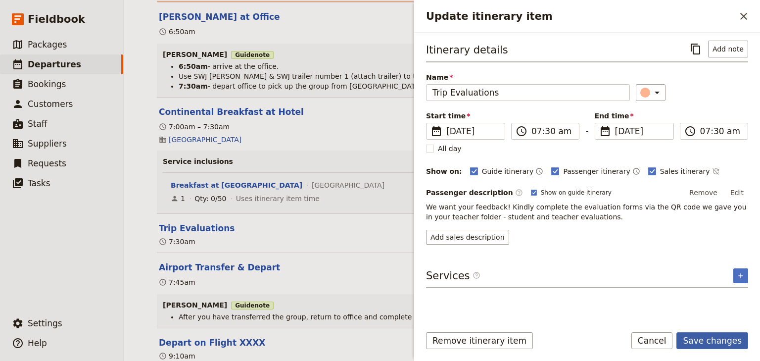
click at [704, 339] on button "Save changes" at bounding box center [712, 340] width 72 height 17
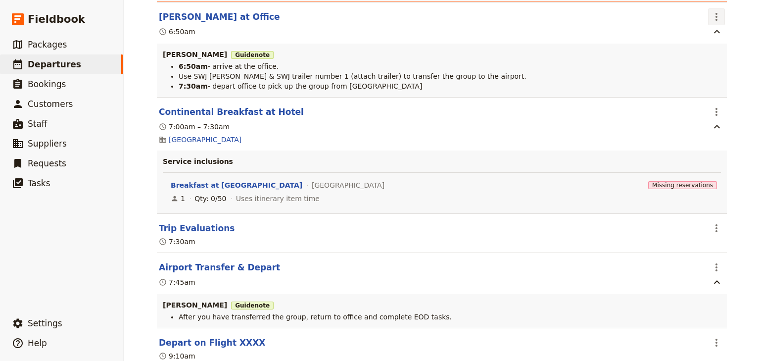
click at [714, 22] on icon "Actions" at bounding box center [716, 17] width 12 height 12
click at [705, 40] on span "Edit this itinerary item" at bounding box center [667, 42] width 78 height 10
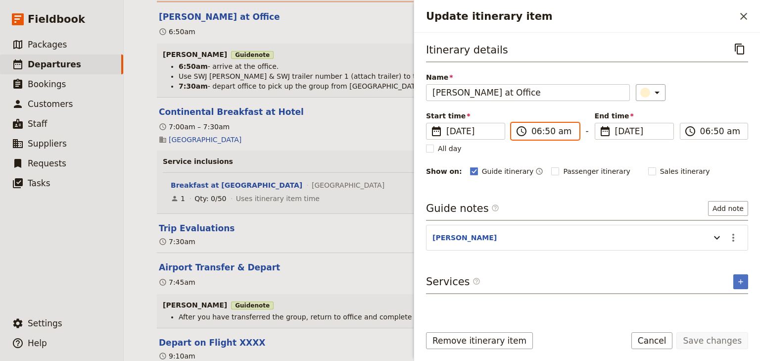
click at [547, 133] on input "06:50 am" at bounding box center [552, 131] width 42 height 12
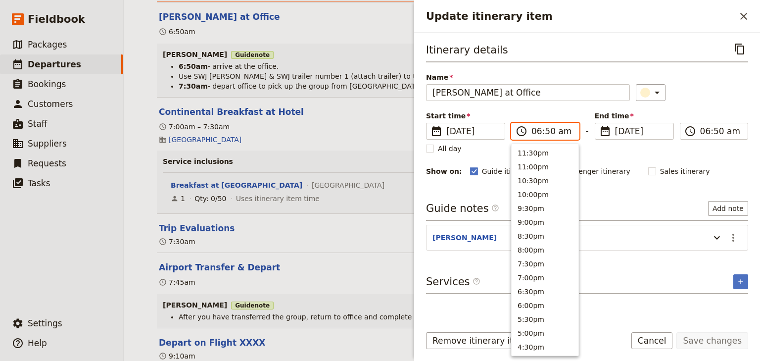
scroll to position [457, 0]
click at [547, 132] on input "06:50 am" at bounding box center [552, 131] width 42 height 12
type input "06:45 am"
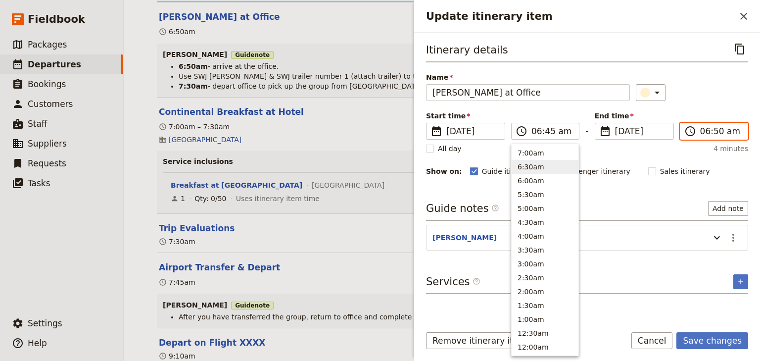
click at [714, 132] on input "06:50 am" at bounding box center [721, 131] width 42 height 12
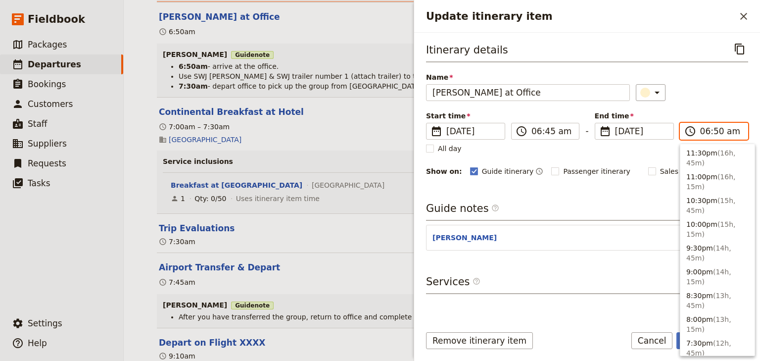
scroll to position [497, 0]
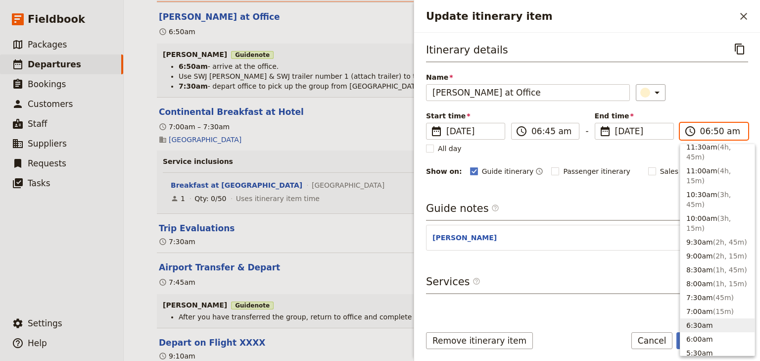
click at [714, 131] on input "06:50 am" at bounding box center [721, 131] width 42 height 12
type input "06:45 am"
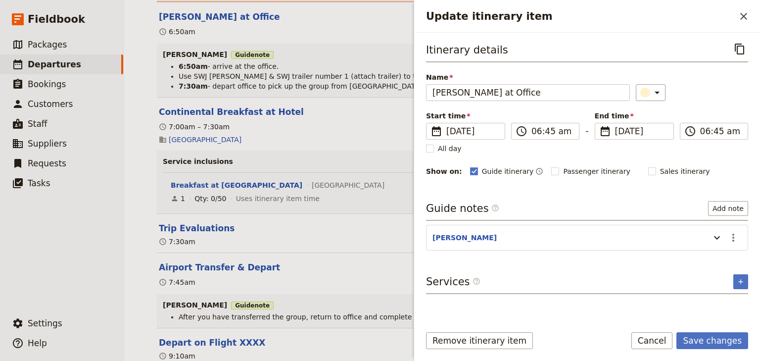
click at [706, 112] on div "Start time ​ 11 Dec 2025 11/12/2025 2025-12-11 06:45 ​ 06:45 am - End time ​ 11…" at bounding box center [587, 125] width 322 height 29
click at [733, 237] on icon "Actions" at bounding box center [733, 237] width 12 height 12
click at [708, 256] on span "Edit note" at bounding box center [704, 257] width 31 height 10
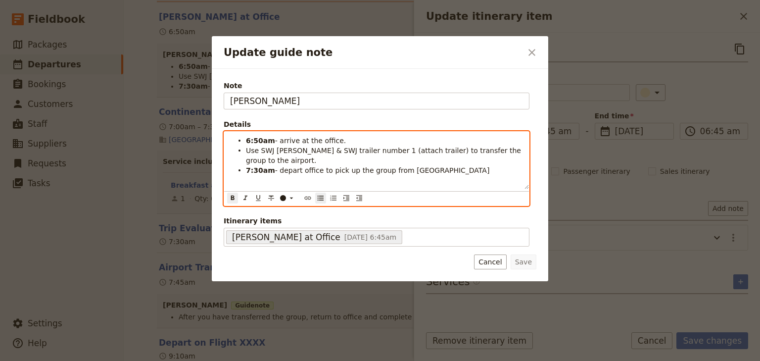
click at [257, 137] on strong "6:50am" at bounding box center [260, 141] width 29 height 8
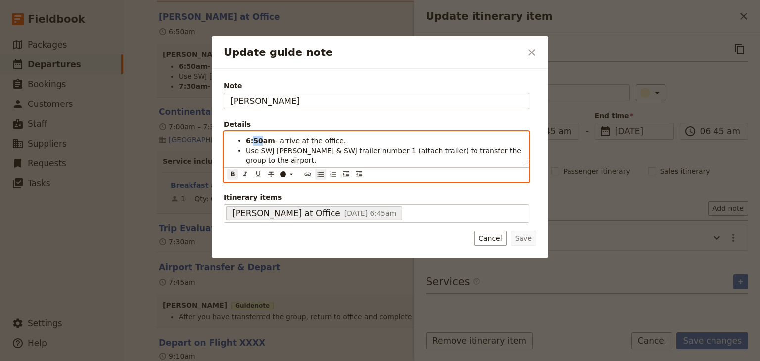
drag, startPoint x: 260, startPoint y: 138, endPoint x: 253, endPoint y: 139, distance: 6.9
click at [253, 139] on strong "6:50am" at bounding box center [260, 141] width 29 height 8
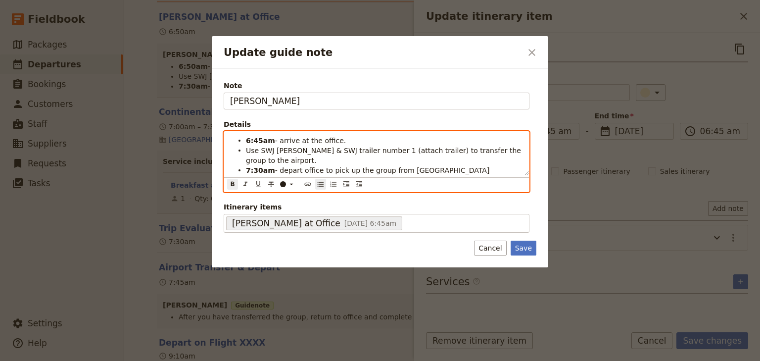
click at [328, 144] on span "- arrive at the office." at bounding box center [310, 141] width 71 height 8
click at [332, 140] on span "- arrive at the office." at bounding box center [310, 141] width 71 height 8
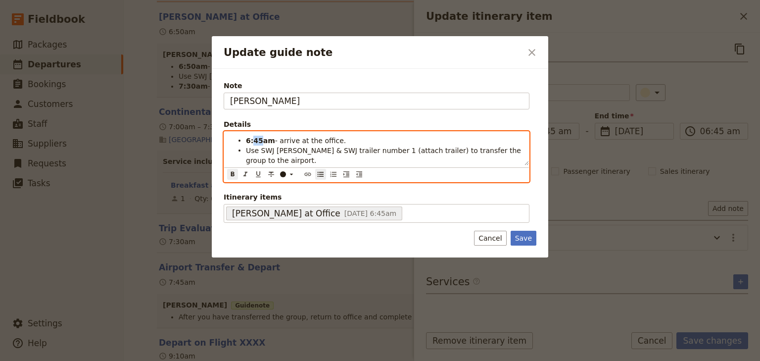
drag, startPoint x: 259, startPoint y: 138, endPoint x: 252, endPoint y: 138, distance: 6.4
click at [252, 138] on strong "6:45am" at bounding box center [260, 141] width 29 height 8
click at [304, 148] on span "Use SWJ Rosa & SWJ trailer number 1 (attach trailer) to transfer the group to t…" at bounding box center [384, 155] width 277 height 18
drag, startPoint x: 258, startPoint y: 159, endPoint x: 252, endPoint y: 160, distance: 6.0
click at [252, 166] on strong "7:30am" at bounding box center [260, 170] width 29 height 8
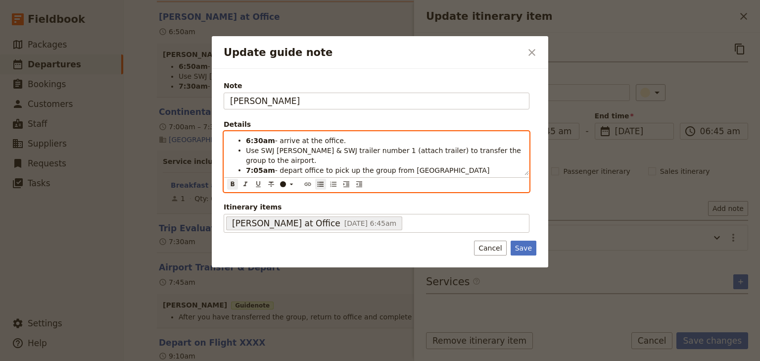
click at [460, 165] on li "7:05am - depart office to pick up the group from Heritage Hotel" at bounding box center [384, 170] width 277 height 10
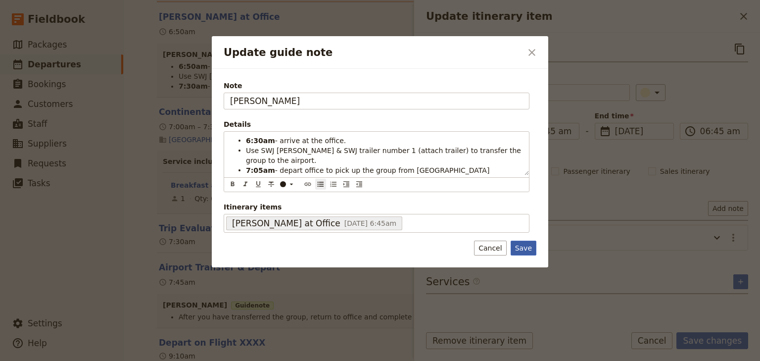
click at [521, 240] on button "Save" at bounding box center [523, 247] width 26 height 15
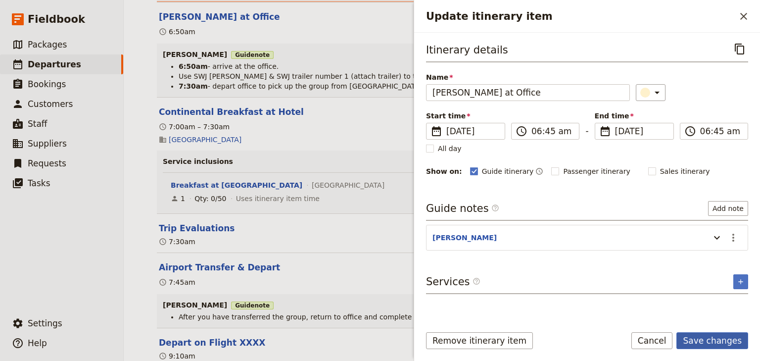
click at [706, 339] on button "Save changes" at bounding box center [712, 340] width 72 height 17
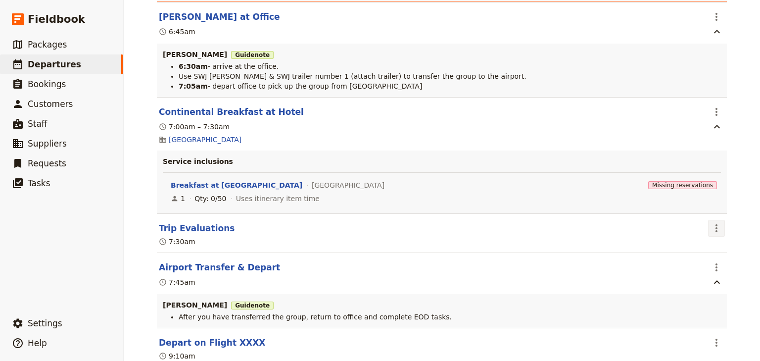
click at [714, 233] on icon "Actions" at bounding box center [716, 228] width 12 height 12
click at [711, 254] on span "Edit this itinerary item" at bounding box center [671, 254] width 87 height 10
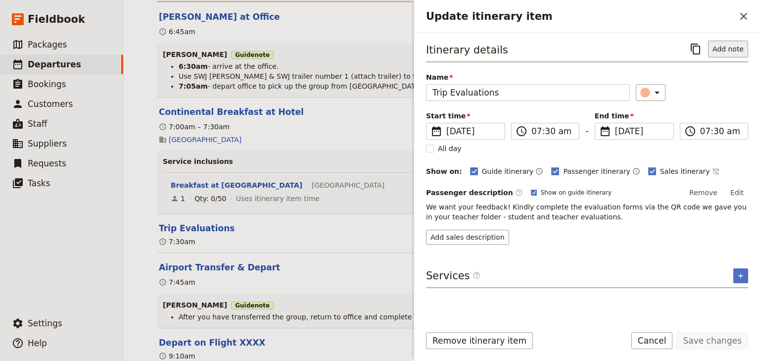
click at [722, 49] on button "Add note" at bounding box center [728, 49] width 40 height 17
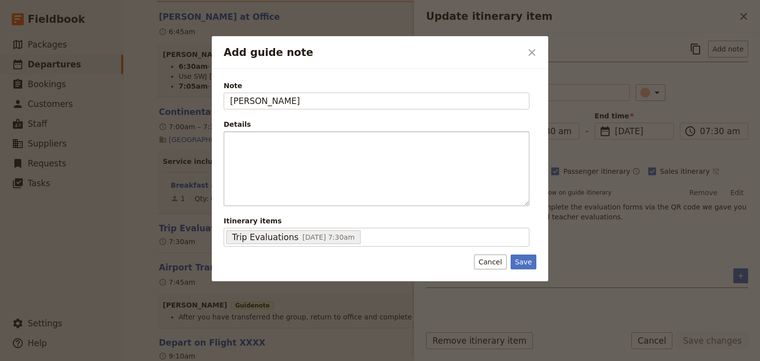
type input "[PERSON_NAME]"
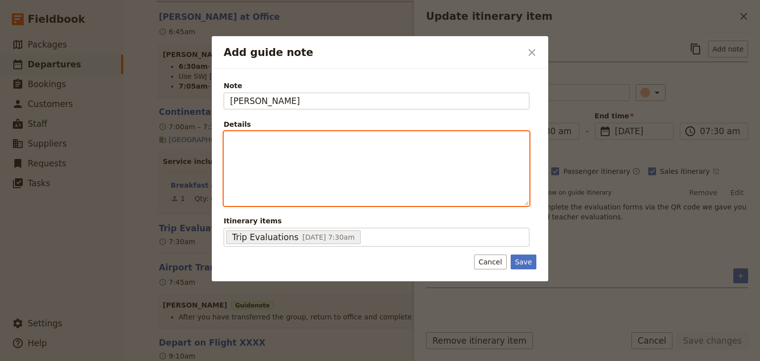
click at [275, 144] on p "Add guide note" at bounding box center [376, 141] width 293 height 10
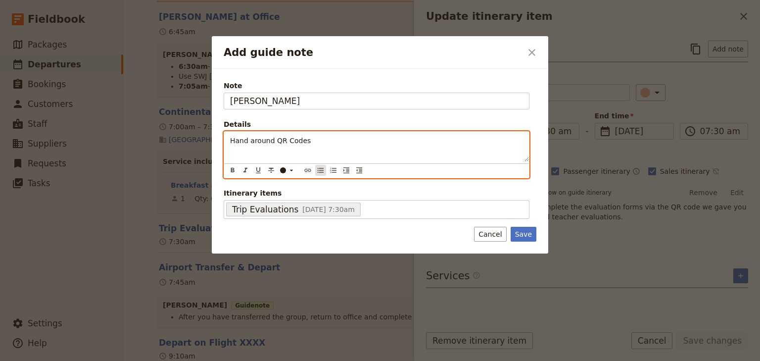
click at [320, 174] on button "​" at bounding box center [320, 170] width 11 height 11
click at [351, 146] on div "Hand around QR Codes" at bounding box center [376, 147] width 305 height 30
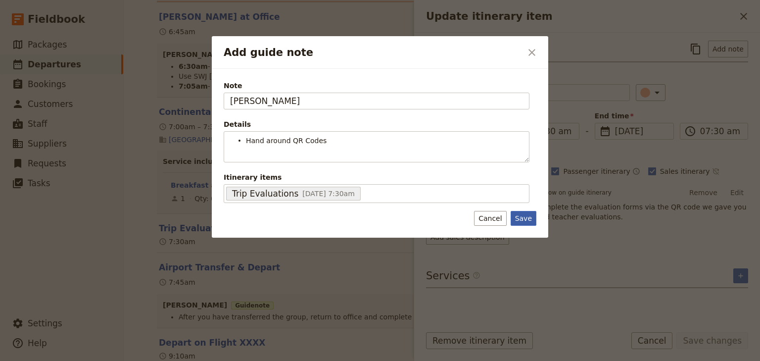
click at [526, 235] on div "Note ANDREW Details Hand around QR Codes ​ ​ ​ ​ ​ ​ ​ ​ ​ ​ Hand around QR Cod…" at bounding box center [380, 153] width 336 height 169
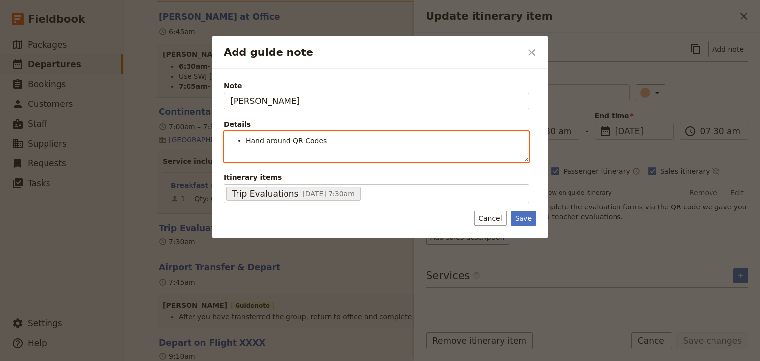
drag, startPoint x: 290, startPoint y: 139, endPoint x: 323, endPoint y: 179, distance: 51.6
click at [293, 142] on span "Hand around QR Codes" at bounding box center [286, 141] width 81 height 8
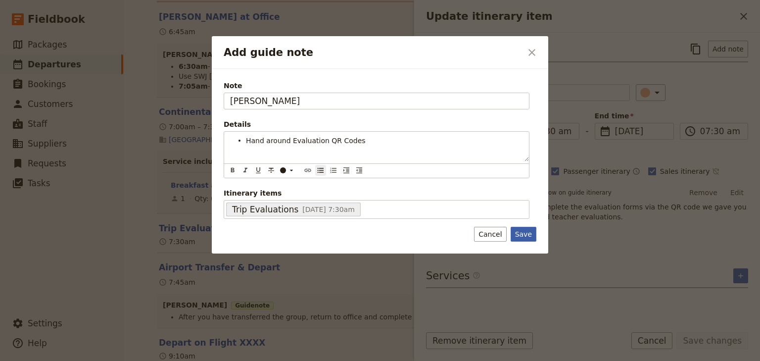
click at [526, 237] on button "Save" at bounding box center [523, 234] width 26 height 15
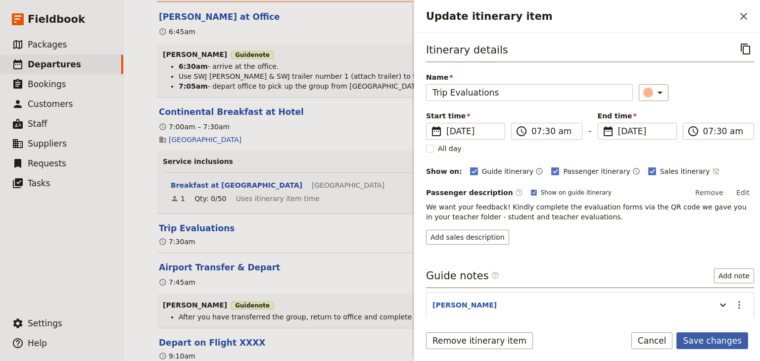
click at [715, 342] on button "Save changes" at bounding box center [712, 340] width 72 height 17
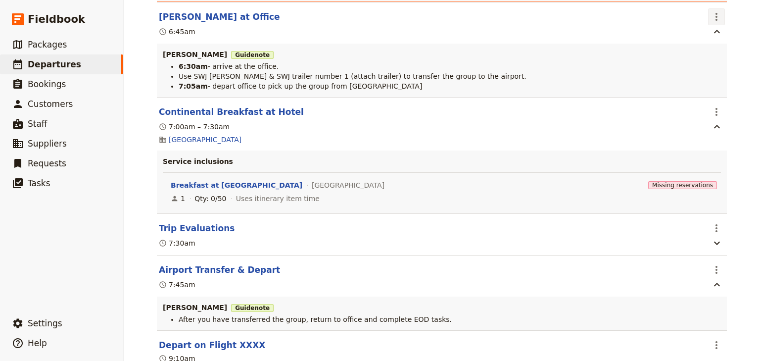
click at [717, 18] on icon "Actions" at bounding box center [716, 17] width 12 height 12
click at [708, 42] on span "Edit this itinerary item" at bounding box center [671, 42] width 87 height 10
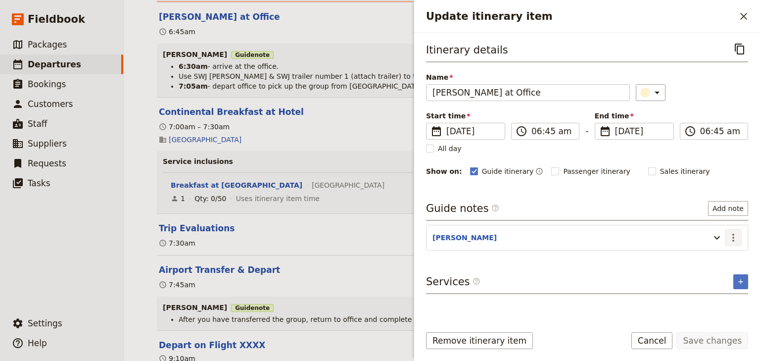
click at [732, 234] on icon "Actions" at bounding box center [733, 237] width 12 height 12
click at [704, 252] on span "Edit note" at bounding box center [704, 257] width 31 height 10
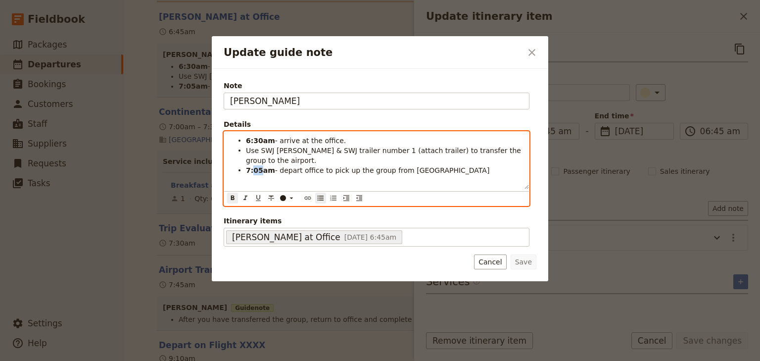
drag, startPoint x: 259, startPoint y: 158, endPoint x: 253, endPoint y: 159, distance: 6.4
click at [253, 166] on strong "7:05am" at bounding box center [260, 170] width 29 height 8
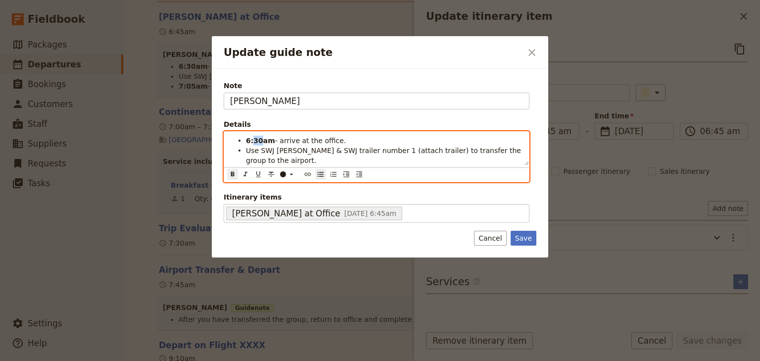
drag, startPoint x: 259, startPoint y: 139, endPoint x: 252, endPoint y: 140, distance: 7.0
click at [252, 140] on strong "6:30am" at bounding box center [260, 141] width 29 height 8
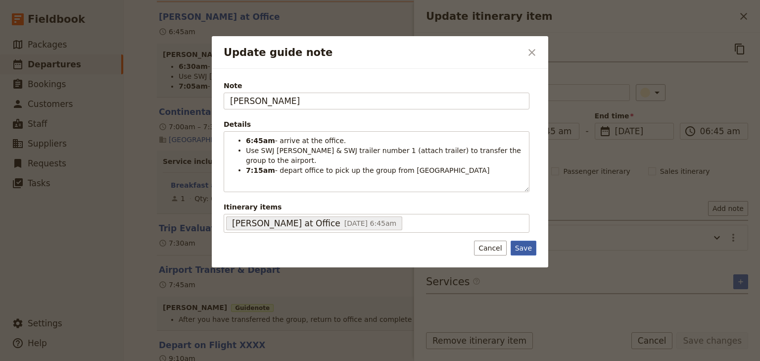
click at [527, 240] on button "Save" at bounding box center [523, 247] width 26 height 15
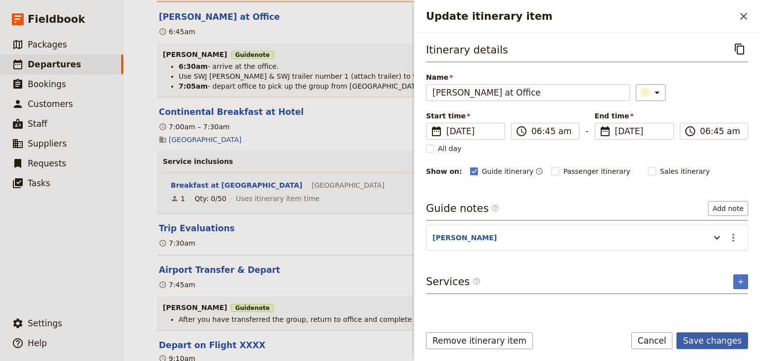
click at [698, 337] on button "Save changes" at bounding box center [712, 340] width 72 height 17
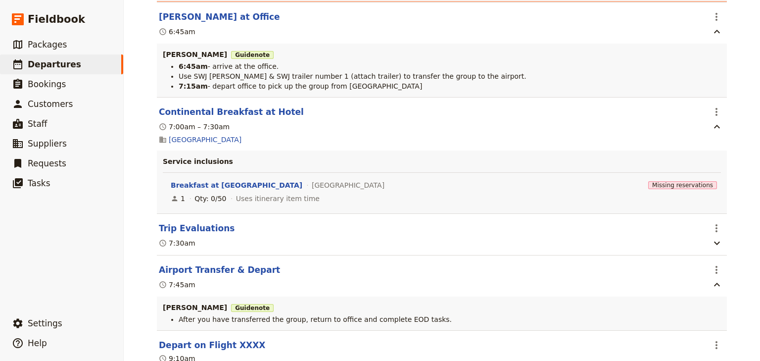
scroll to position [3041, 0]
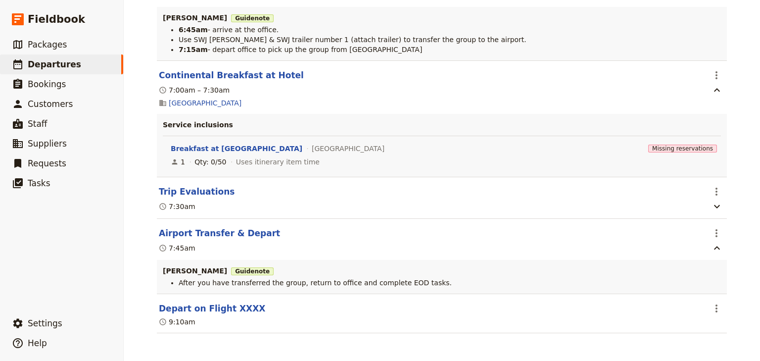
click at [746, 229] on div "Brigidine College Randwick: Ecosystems & Global Biodiversity: Reefs 2025 ​ Draf…" at bounding box center [442, 180] width 636 height 361
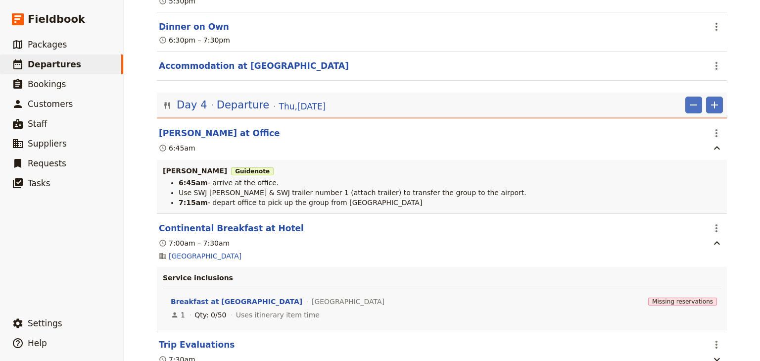
scroll to position [2882, 0]
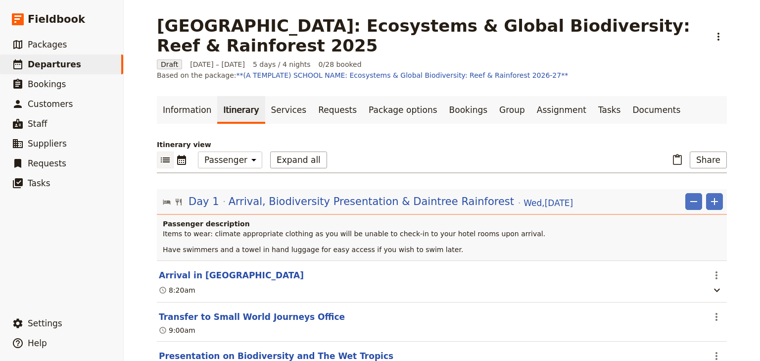
select select "PASSENGER"
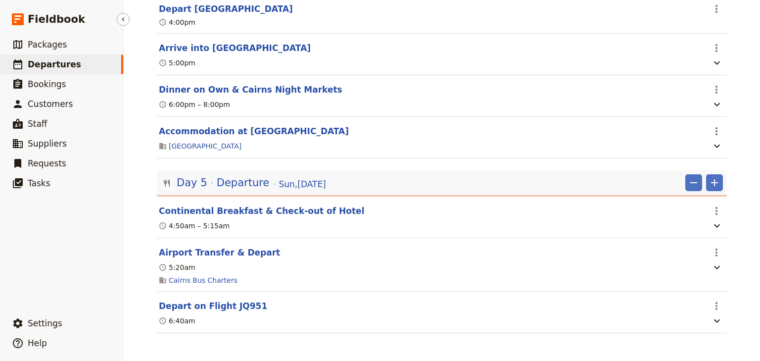
click at [62, 64] on span "Departures" at bounding box center [54, 64] width 53 height 10
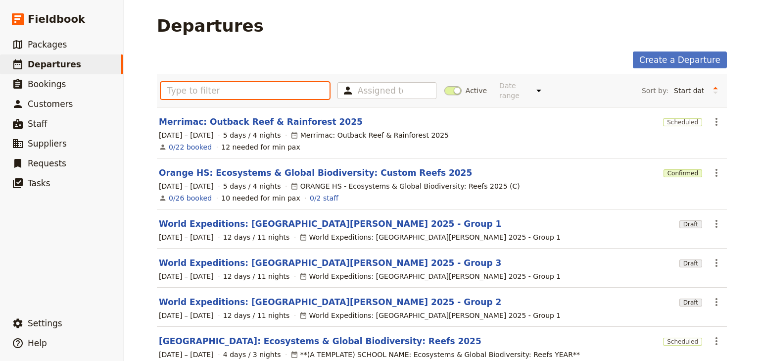
click at [172, 89] on input "text" at bounding box center [245, 90] width 169 height 17
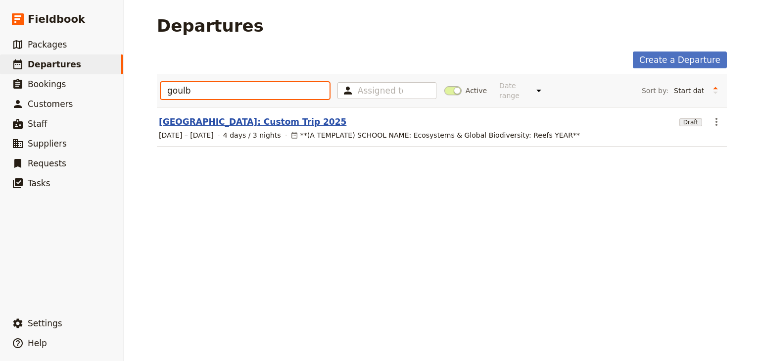
type input "goulb"
click at [256, 116] on link "[GEOGRAPHIC_DATA]: Custom Trip 2025" at bounding box center [252, 122] width 187 height 12
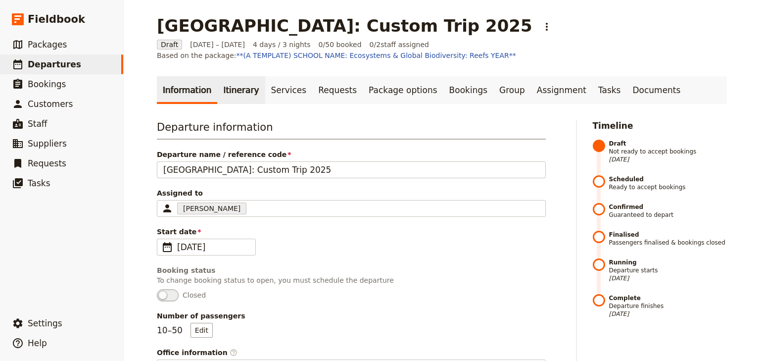
click at [228, 89] on link "Itinerary" at bounding box center [240, 90] width 47 height 28
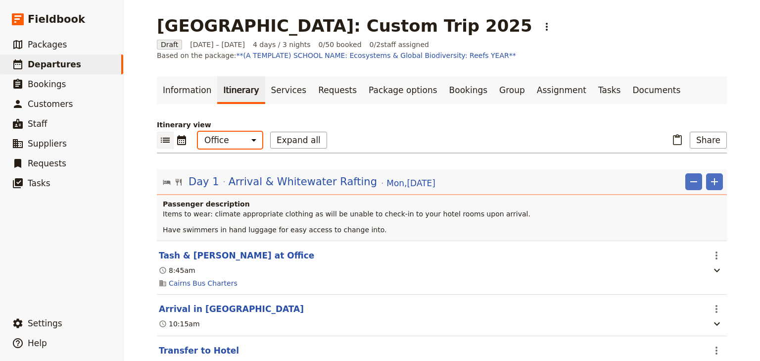
drag, startPoint x: 223, startPoint y: 141, endPoint x: 224, endPoint y: 148, distance: 7.0
click at [223, 141] on select "Office Guide Passenger Sales" at bounding box center [230, 140] width 64 height 17
select select "PASSENGER"
click at [198, 132] on select "Office Guide Passenger Sales" at bounding box center [230, 140] width 64 height 17
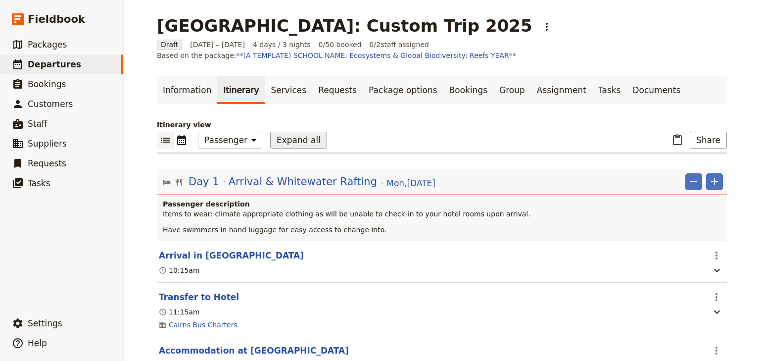
click at [282, 138] on button "Expand all" at bounding box center [298, 140] width 57 height 17
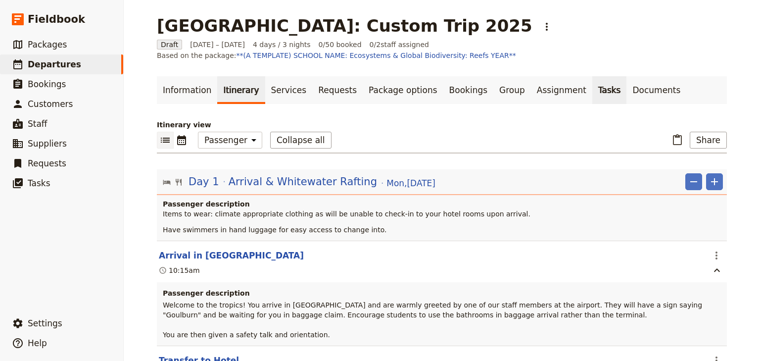
drag, startPoint x: 604, startPoint y: 92, endPoint x: 552, endPoint y: 92, distance: 51.9
click at [626, 92] on link "Documents" at bounding box center [656, 90] width 60 height 28
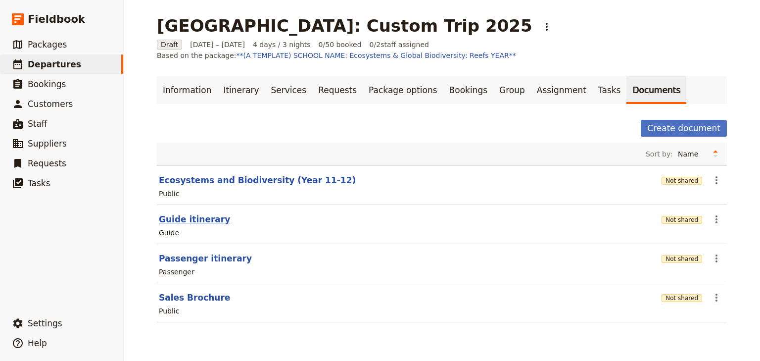
click at [198, 215] on button "Guide itinerary" at bounding box center [194, 219] width 71 height 12
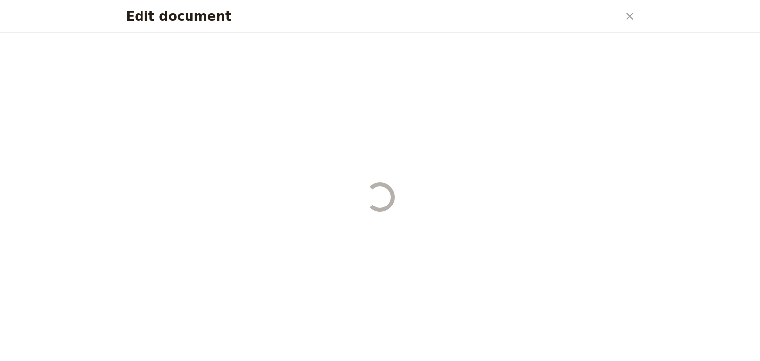
select select "STAFF"
select select "RUN_SHEET"
select select "DEFAULT"
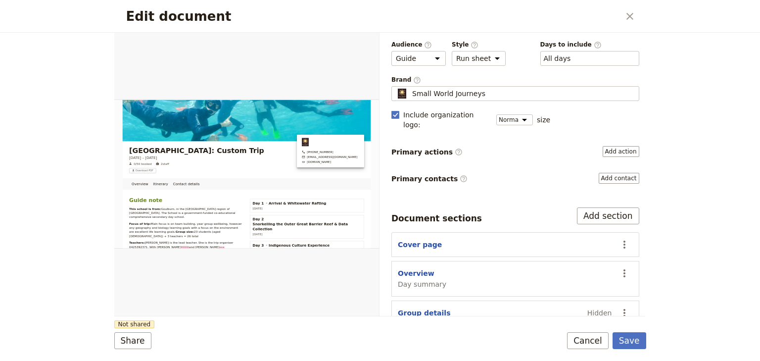
scroll to position [119, 0]
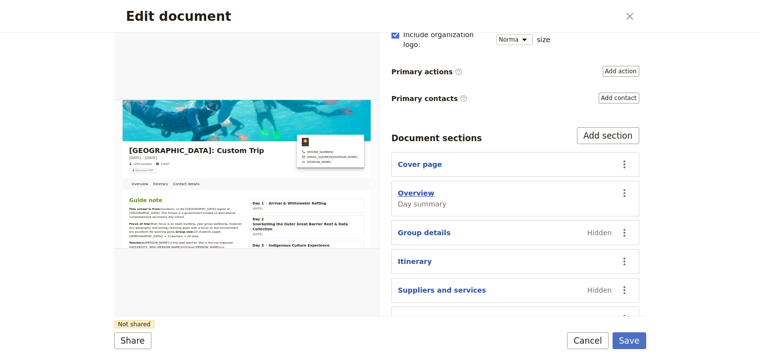
click at [417, 188] on button "Overview" at bounding box center [416, 193] width 37 height 10
select select "DAY_SUMMARY"
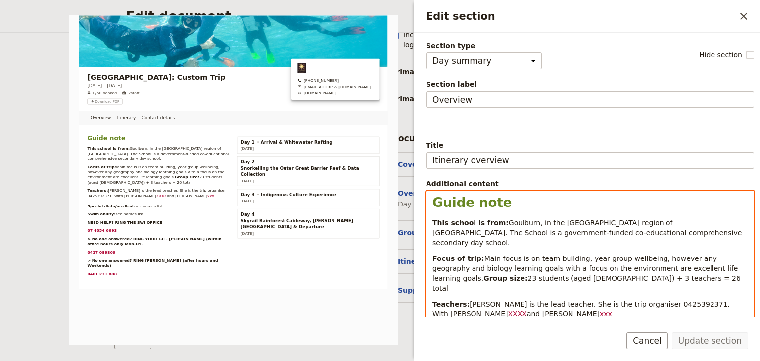
click at [696, 221] on span "Goulburn, in the [GEOGRAPHIC_DATA] region of [GEOGRAPHIC_DATA]. The School is a…" at bounding box center [588, 233] width 312 height 28
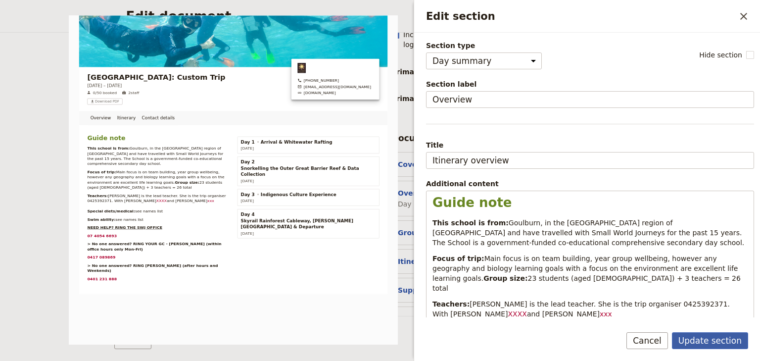
click at [692, 343] on button "Update section" at bounding box center [710, 340] width 76 height 17
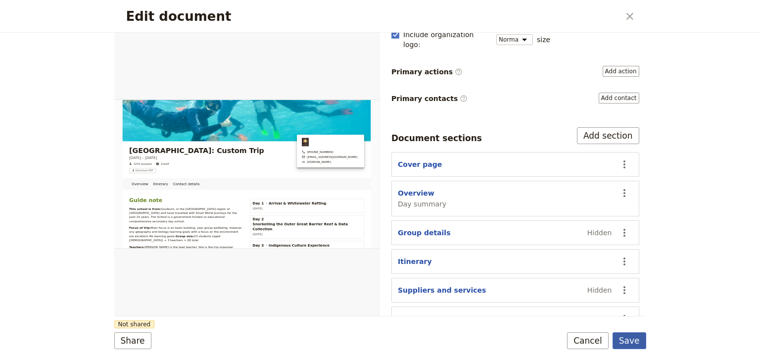
click at [627, 340] on button "Save" at bounding box center [629, 340] width 34 height 17
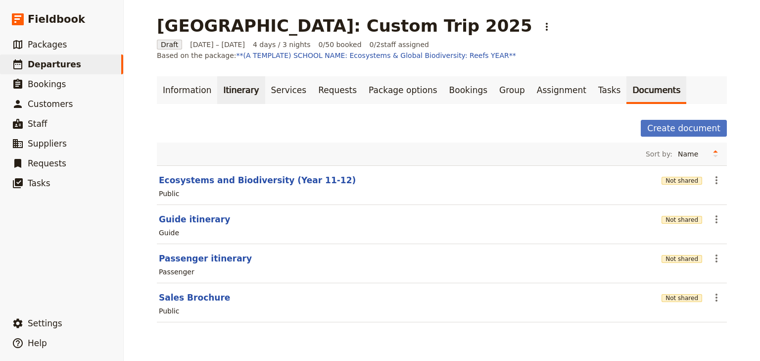
click at [232, 91] on link "Itinerary" at bounding box center [240, 90] width 47 height 28
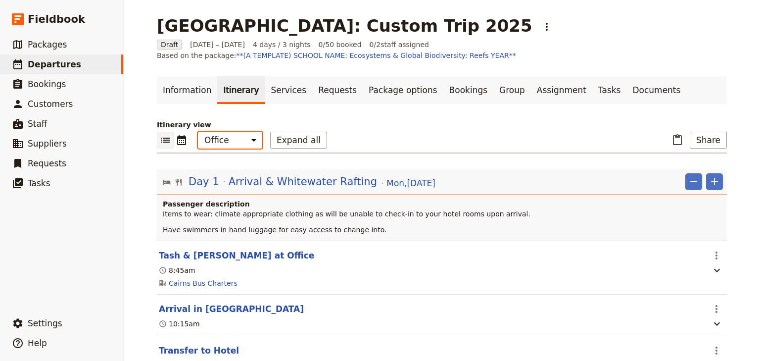
click at [220, 135] on select "Office Guide Passenger Sales" at bounding box center [230, 140] width 64 height 17
select select "STAFF"
click at [198, 132] on select "Office Guide Passenger Sales" at bounding box center [230, 140] width 64 height 17
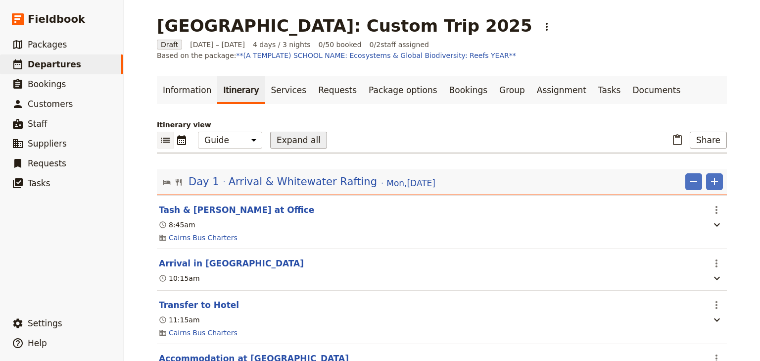
click at [287, 140] on button "Expand all" at bounding box center [298, 140] width 57 height 17
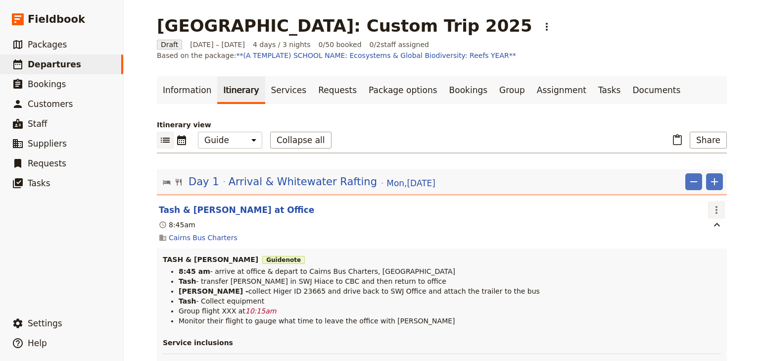
click at [716, 204] on icon "Actions" at bounding box center [716, 210] width 12 height 12
click at [696, 228] on span "Edit this itinerary item" at bounding box center [667, 231] width 78 height 10
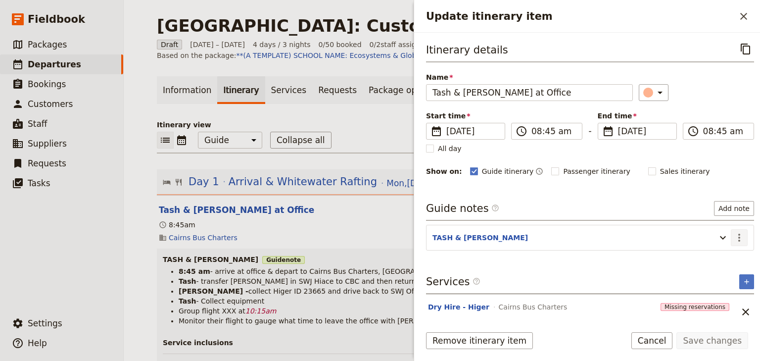
click at [738, 239] on icon "Actions" at bounding box center [739, 237] width 2 height 8
click at [718, 256] on span "Edit note" at bounding box center [704, 257] width 31 height 10
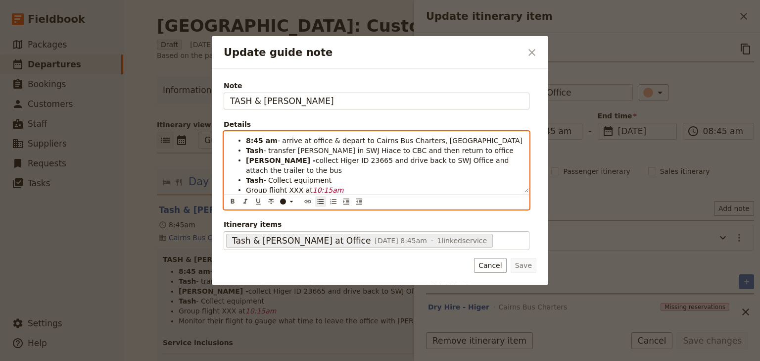
drag, startPoint x: 329, startPoint y: 178, endPoint x: 244, endPoint y: 178, distance: 85.6
click at [244, 178] on ul "8:45 am - arrive at office & depart to Cairns Bus Charters, Portsmith Tash - tr…" at bounding box center [376, 170] width 293 height 69
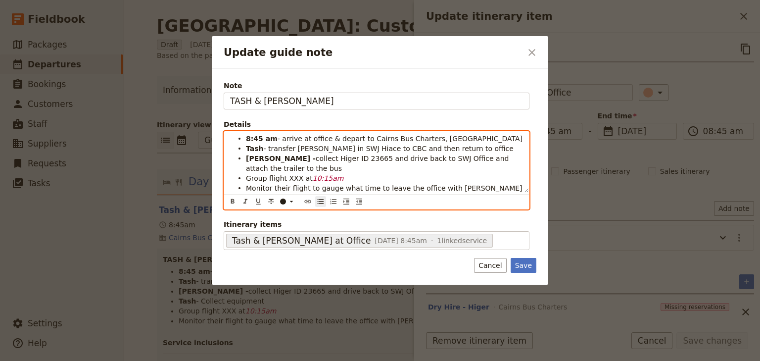
scroll to position [2, 0]
drag, startPoint x: 468, startPoint y: 186, endPoint x: 426, endPoint y: 186, distance: 42.0
click at [426, 186] on li "Monitor their flight to gauge what time to leave the office with Andrew" at bounding box center [384, 188] width 277 height 10
click at [245, 185] on ul "8:45 am - arrive at office & depart to Cairns Bus Charters, Portsmith Tash - tr…" at bounding box center [376, 163] width 293 height 59
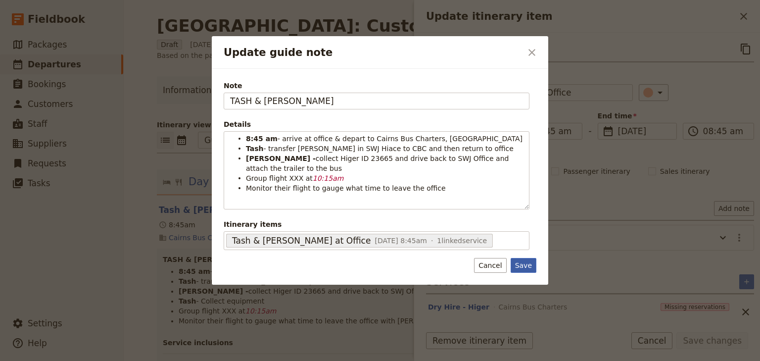
click at [518, 260] on button "Save" at bounding box center [523, 265] width 26 height 15
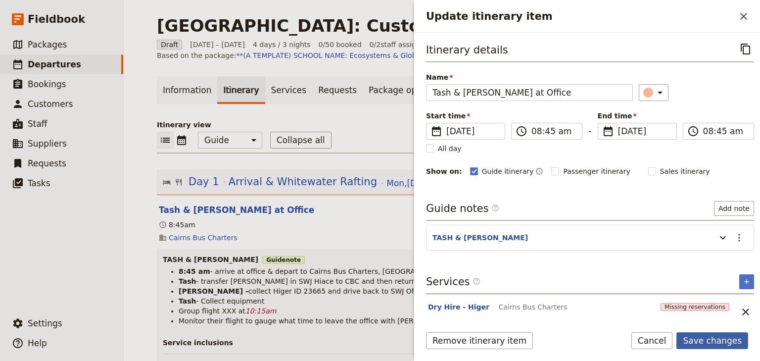
click at [720, 340] on button "Save changes" at bounding box center [712, 340] width 72 height 17
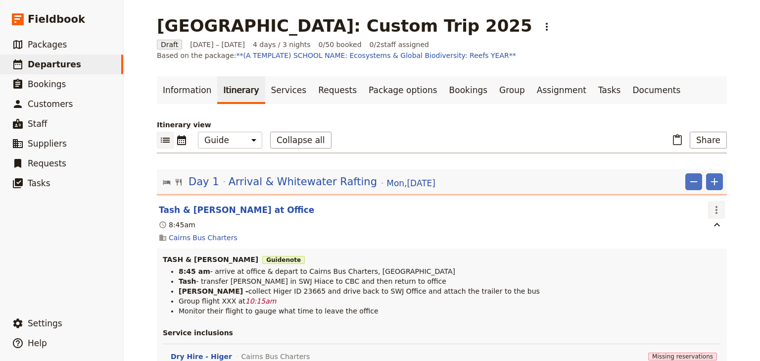
click at [712, 210] on icon "Actions" at bounding box center [716, 210] width 12 height 12
click at [708, 231] on span "Edit this itinerary item" at bounding box center [671, 231] width 87 height 10
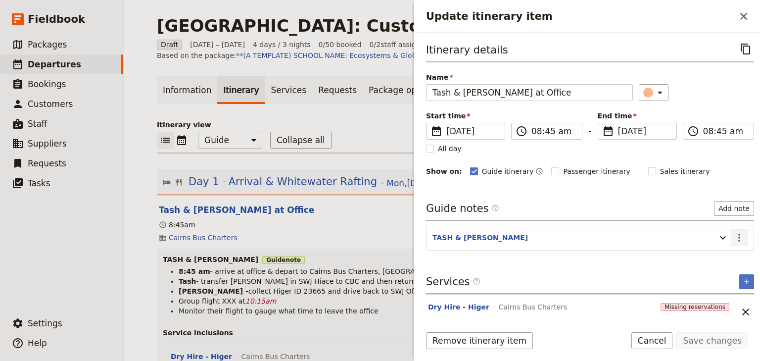
click at [734, 235] on icon "Actions" at bounding box center [739, 237] width 12 height 12
click at [720, 256] on span "Edit note" at bounding box center [704, 257] width 31 height 10
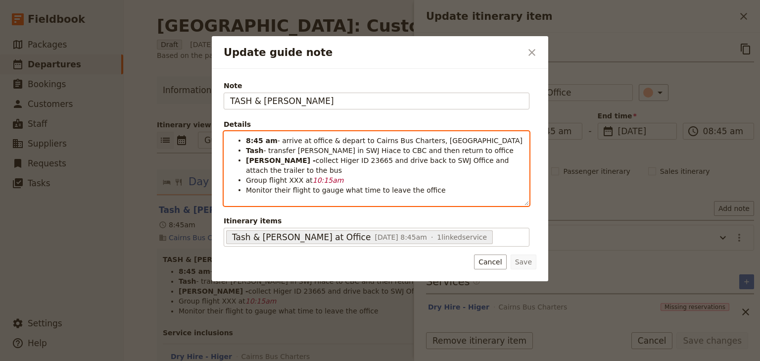
click at [245, 189] on div "8:45 am - arrive at office & depart to Cairns Bus Charters, Portsmith Tash - tr…" at bounding box center [377, 168] width 306 height 75
click at [294, 168] on li "Andrew - collect Higer ID 23665 and drive back to SWJ Office and attach the tra…" at bounding box center [384, 165] width 277 height 20
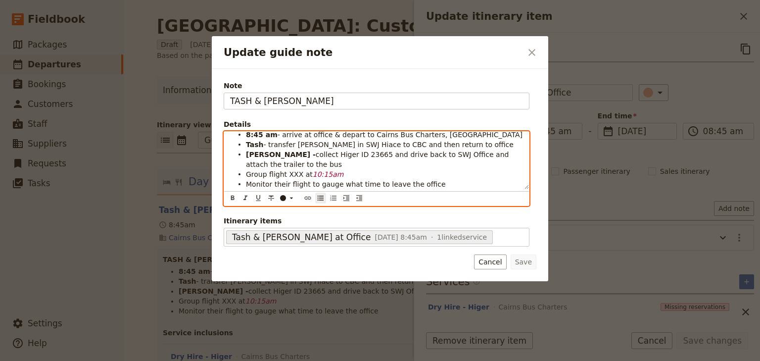
click at [246, 182] on span "Monitor their flight to gauge what time to leave the office" at bounding box center [346, 184] width 200 height 8
click at [441, 184] on span "Tash - Monitor their flight to gauge what time to leave the office" at bounding box center [357, 184] width 222 height 8
drag, startPoint x: 259, startPoint y: 184, endPoint x: 244, endPoint y: 182, distance: 14.9
click at [245, 182] on ul "8:45 am - arrive at office & depart to Cairns Bus Charters, Portsmith Tash - tr…" at bounding box center [376, 164] width 293 height 69
click at [229, 197] on icon "Format bold" at bounding box center [233, 198] width 8 height 8
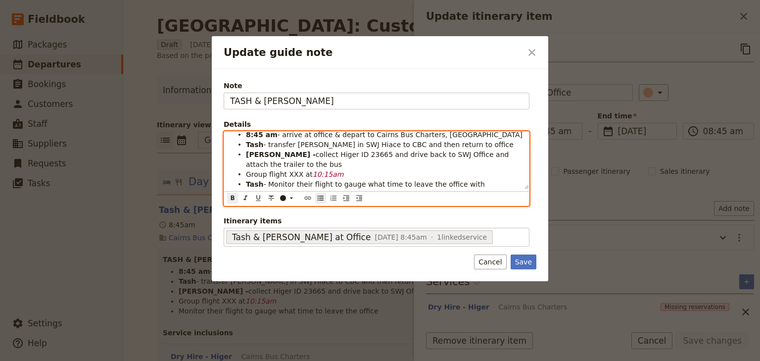
click at [364, 171] on li "Group flight XXX at 10:15am" at bounding box center [384, 174] width 277 height 10
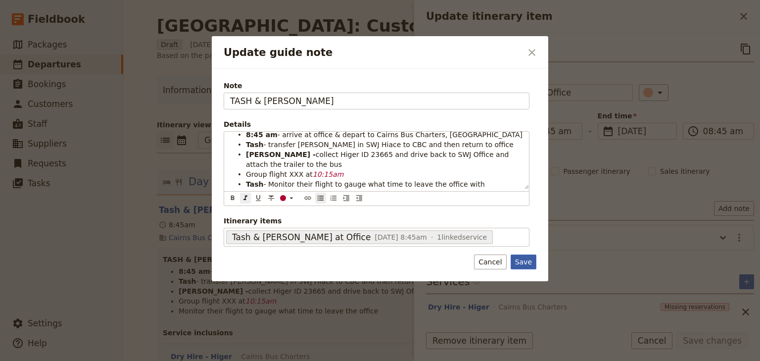
click at [525, 260] on button "Save" at bounding box center [523, 261] width 26 height 15
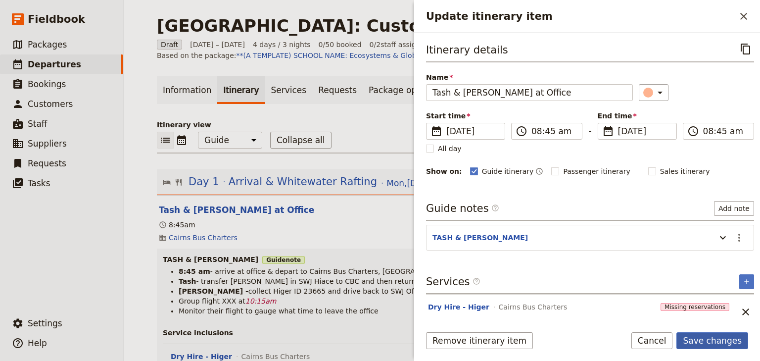
click at [705, 344] on button "Save changes" at bounding box center [712, 340] width 72 height 17
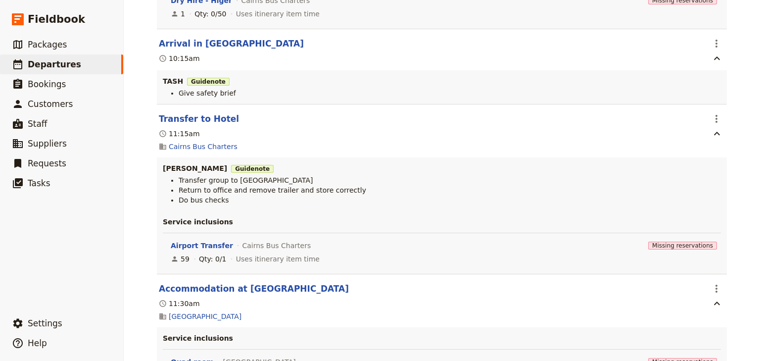
scroll to position [356, 0]
drag, startPoint x: 715, startPoint y: 116, endPoint x: 715, endPoint y: 123, distance: 6.9
click at [715, 116] on icon "Actions" at bounding box center [716, 118] width 12 height 12
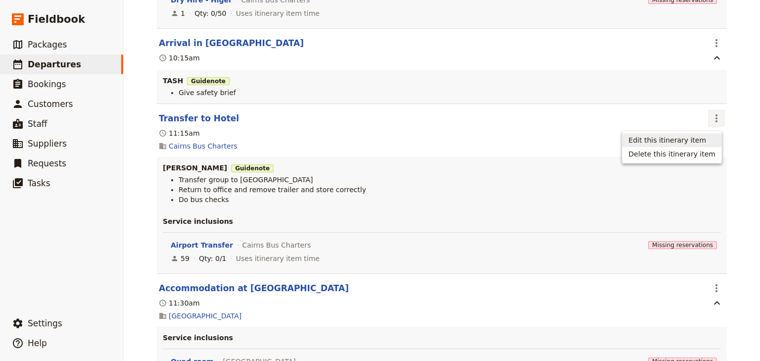
click at [700, 138] on span "Edit this itinerary item" at bounding box center [667, 140] width 78 height 10
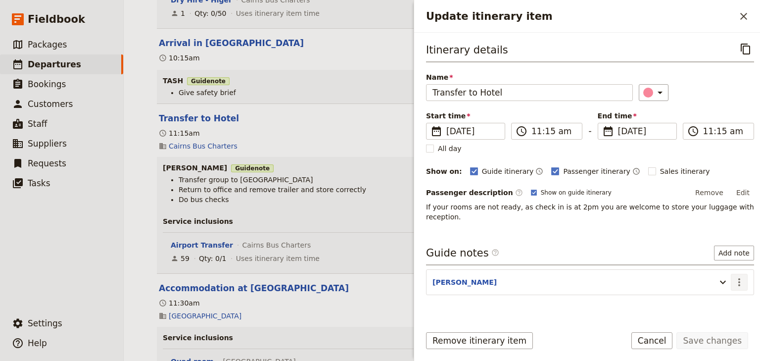
click at [733, 276] on icon "Actions" at bounding box center [739, 282] width 12 height 12
click at [696, 290] on span "Edit note" at bounding box center [704, 291] width 31 height 10
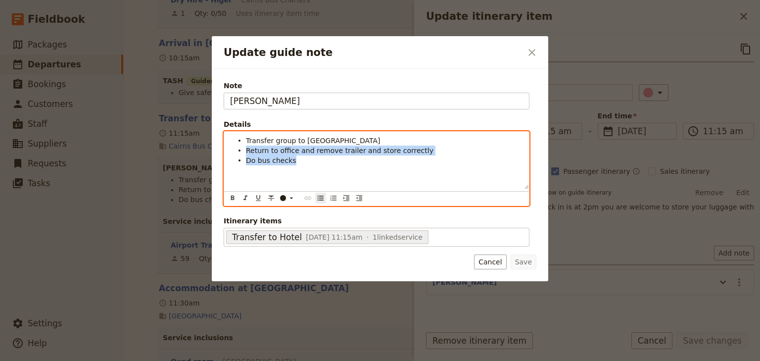
drag, startPoint x: 285, startPoint y: 161, endPoint x: 247, endPoint y: 150, distance: 39.6
click at [247, 150] on ul "Transfer group to Hides Hotel Return to office and remove trailer and store cor…" at bounding box center [376, 151] width 293 height 30
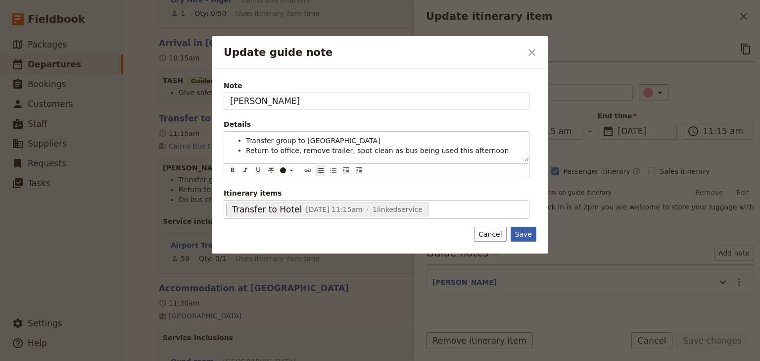
click at [527, 233] on button "Save" at bounding box center [523, 234] width 26 height 15
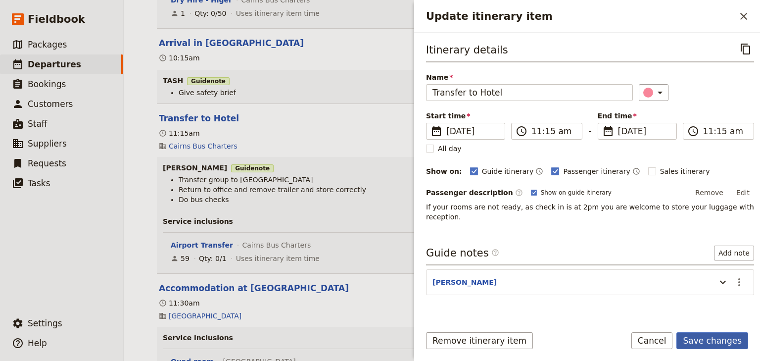
click at [713, 341] on button "Save changes" at bounding box center [712, 340] width 72 height 17
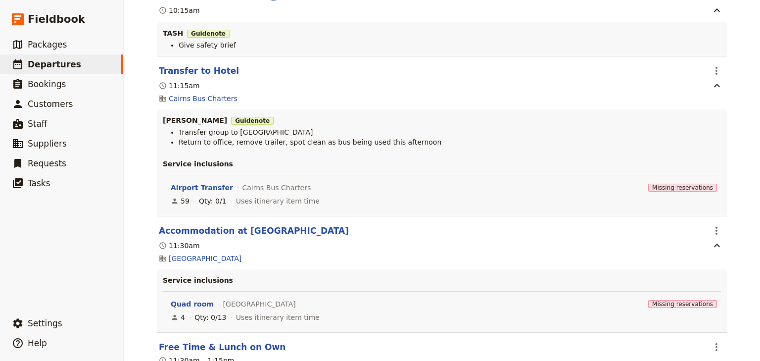
scroll to position [475, 0]
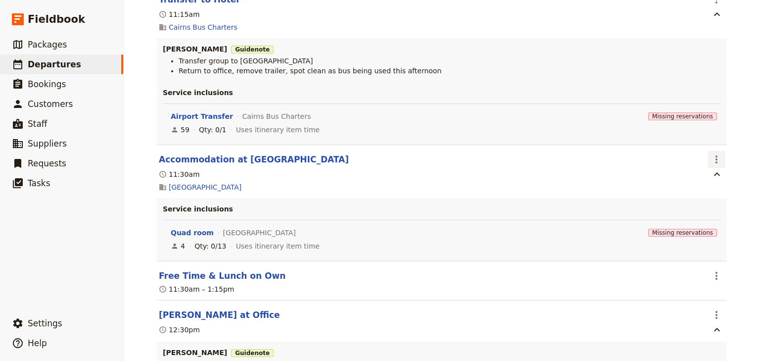
click at [717, 160] on icon "Actions" at bounding box center [716, 159] width 12 height 12
click at [692, 180] on span "Edit this itinerary item" at bounding box center [667, 182] width 78 height 10
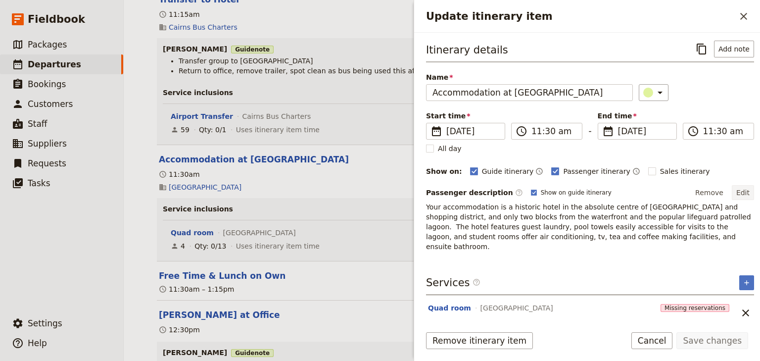
click at [739, 191] on button "Edit" at bounding box center [743, 192] width 22 height 15
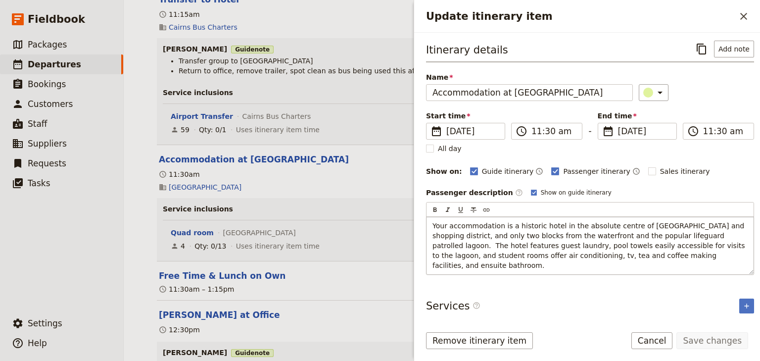
click at [718, 234] on span "Your accommodation is a historic hotel in the absolute centre of Cairns restaur…" at bounding box center [589, 245] width 315 height 47
click at [711, 343] on button "Save changes" at bounding box center [712, 340] width 72 height 17
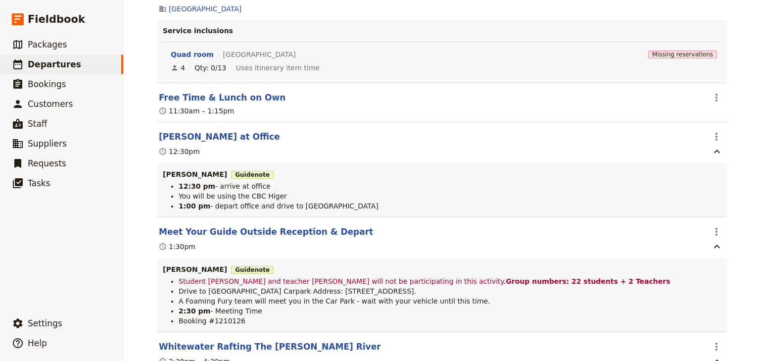
scroll to position [673, 0]
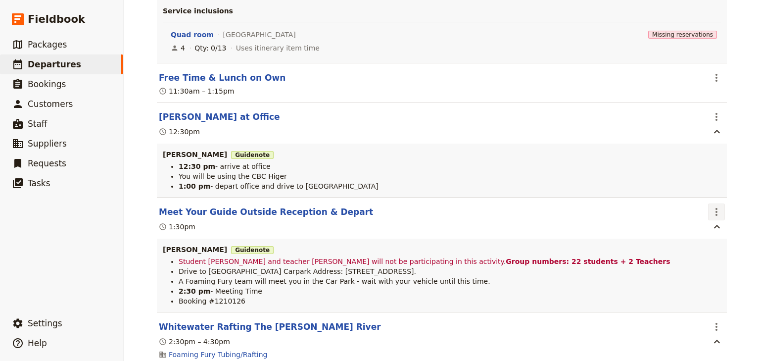
click at [715, 213] on icon "Actions" at bounding box center [716, 212] width 2 height 8
click at [701, 231] on span "Edit this itinerary item" at bounding box center [667, 235] width 78 height 10
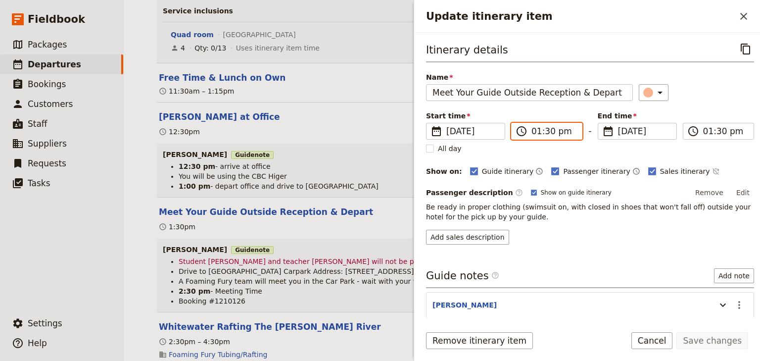
click at [546, 129] on input "01:30 pm" at bounding box center [553, 131] width 45 height 12
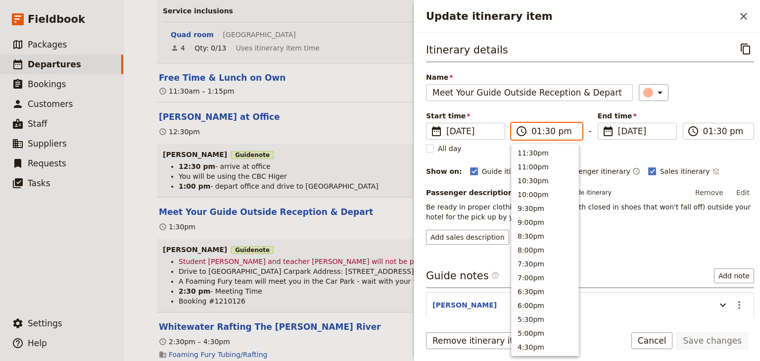
scroll to position [279, 0]
click at [546, 129] on input "01:30 pm" at bounding box center [553, 131] width 45 height 12
click at [545, 132] on input "01:30 pm" at bounding box center [553, 131] width 45 height 12
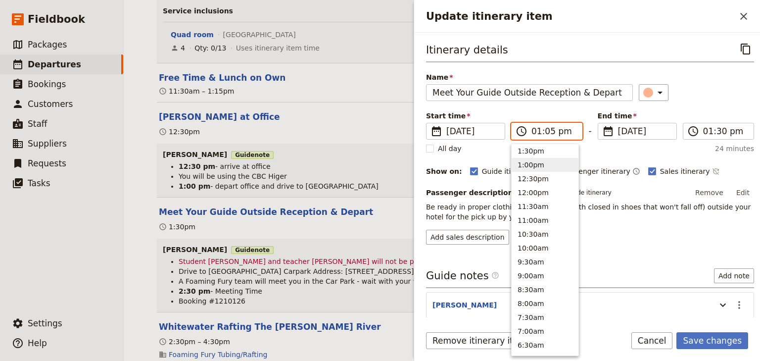
type input "01:50 pm"
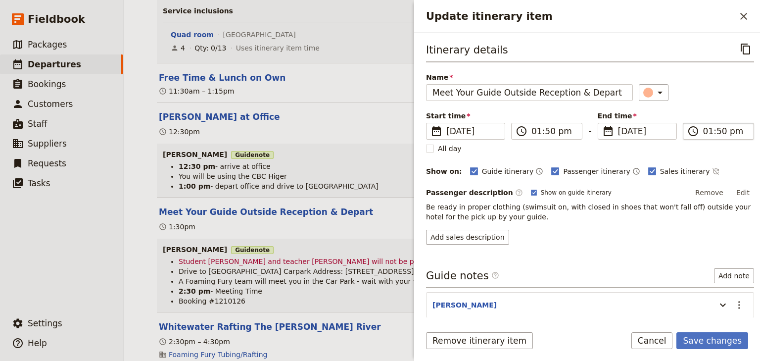
click at [723, 134] on input "01:50 pm" at bounding box center [725, 131] width 45 height 12
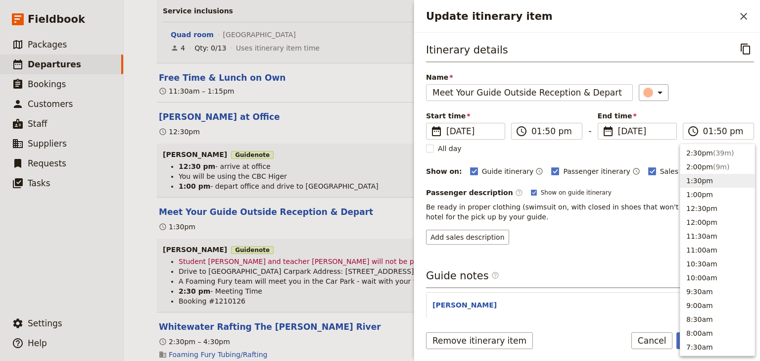
click at [716, 108] on div "Itinerary details ​ Name Meet Your Guide Outside Reception & Depart ​ Start tim…" at bounding box center [590, 143] width 328 height 204
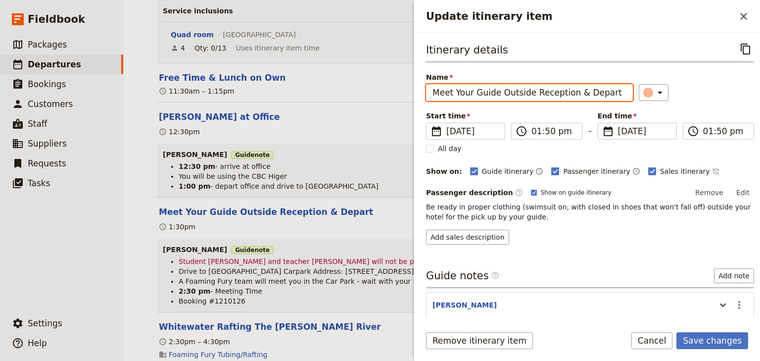
click at [574, 92] on input "Meet Your Guide Outside Reception & Depart" at bounding box center [529, 92] width 207 height 17
drag, startPoint x: 605, startPoint y: 92, endPoint x: 498, endPoint y: 93, distance: 107.8
click at [498, 93] on input "Meet Your Guide Outside Reception & Depart" at bounding box center [529, 92] width 207 height 17
type input "Meet Your Guide"
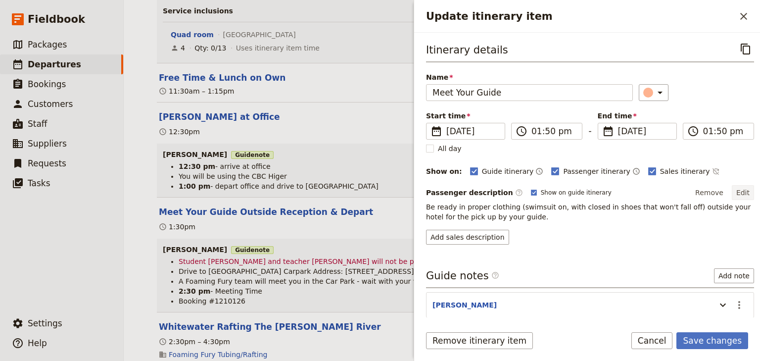
click at [735, 190] on button "Edit" at bounding box center [743, 192] width 22 height 15
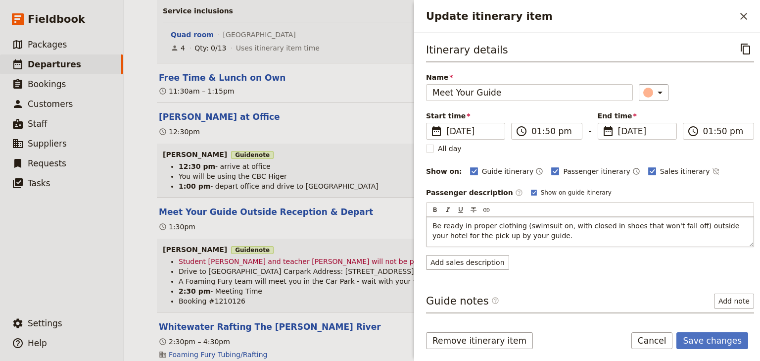
click at [677, 222] on span "Be ready in proper clothing (swimsuit on, with closed in shoes that won't fall …" at bounding box center [586, 231] width 309 height 18
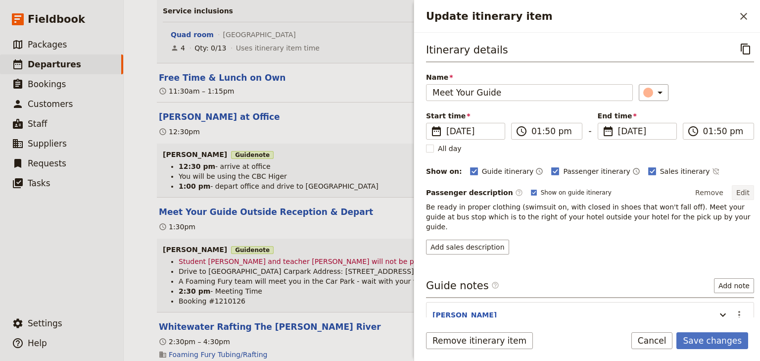
click at [742, 191] on button "Edit" at bounding box center [743, 192] width 22 height 15
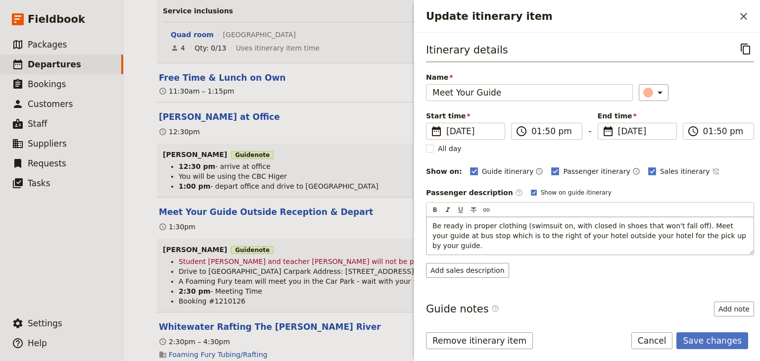
click at [677, 227] on span "Be ready in proper clothing (swimsuit on, with closed in shoes that won't fall …" at bounding box center [590, 236] width 316 height 28
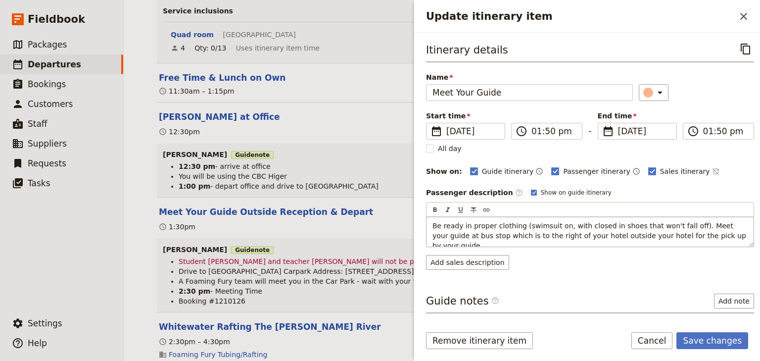
click at [678, 225] on span "Be ready in proper clothing (swimsuit on, with closed in shoes that won't fall …" at bounding box center [590, 236] width 316 height 28
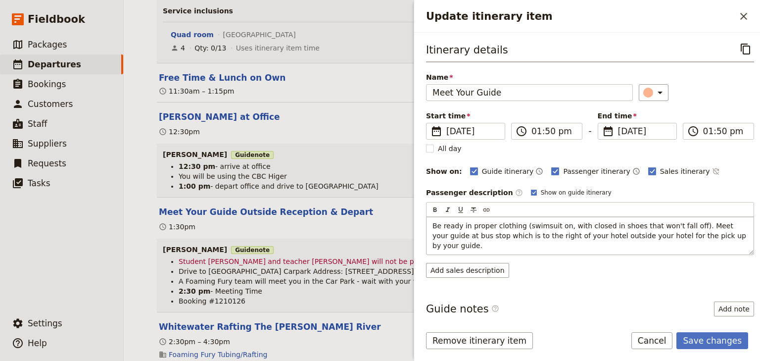
click at [681, 224] on span "Be ready in proper clothing (swimsuit on, with closed in shoes that won't fall …" at bounding box center [590, 236] width 316 height 28
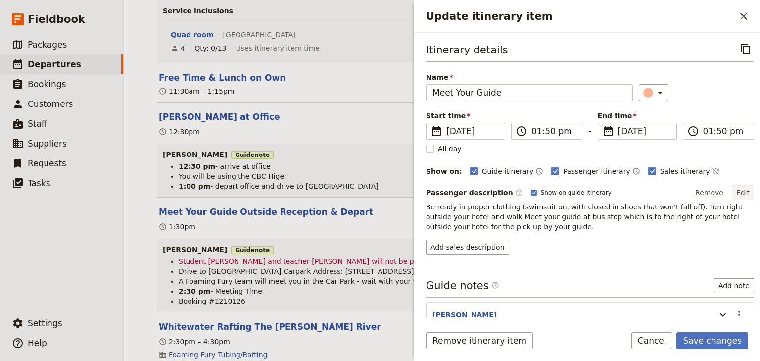
click at [738, 193] on button "Edit" at bounding box center [743, 192] width 22 height 15
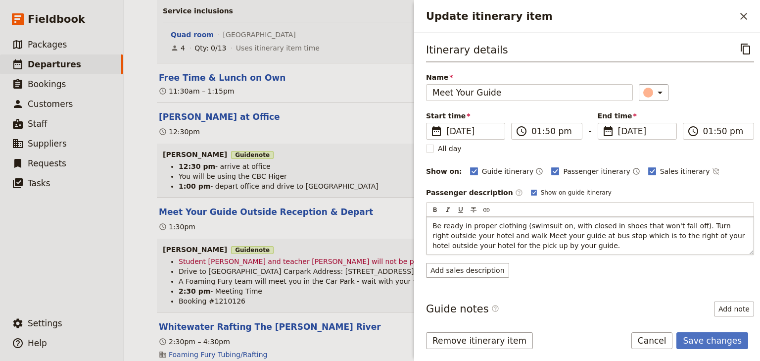
click at [493, 234] on span "Be ready in proper clothing (swimsuit on, with closed in shoes that won't fall …" at bounding box center [589, 236] width 315 height 28
drag, startPoint x: 689, startPoint y: 233, endPoint x: 673, endPoint y: 232, distance: 16.4
click at [673, 232] on span "Be ready in proper clothing (swimsuit on, with closed in shoes that won't fall …" at bounding box center [590, 241] width 317 height 38
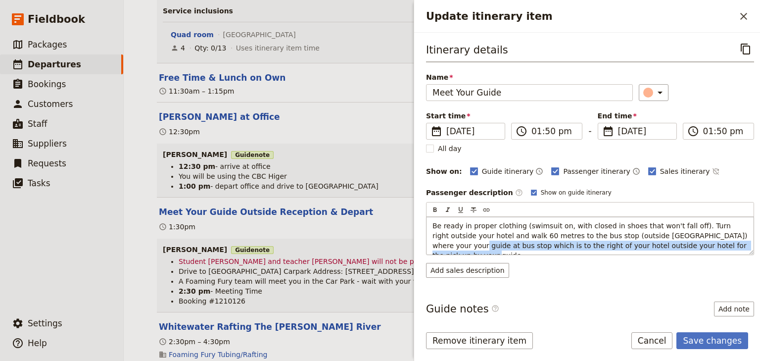
drag, startPoint x: 706, startPoint y: 233, endPoint x: 708, endPoint y: 243, distance: 9.6
click at [708, 243] on p "Be ready in proper clothing (swimsuit on, with closed in shoes that won't fall …" at bounding box center [589, 241] width 315 height 40
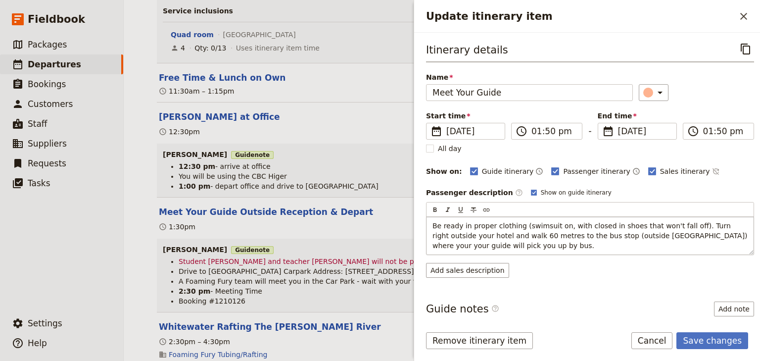
click at [629, 235] on span "Be ready in proper clothing (swimsuit on, with closed in shoes that won't fall …" at bounding box center [590, 236] width 317 height 28
click at [526, 244] on p "Be ready in proper clothing (swimsuit on, with closed in shoes that won't fall …" at bounding box center [589, 236] width 315 height 30
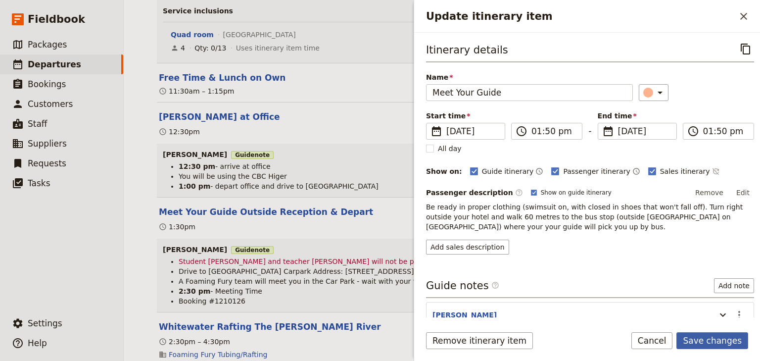
click at [714, 342] on button "Save changes" at bounding box center [712, 340] width 72 height 17
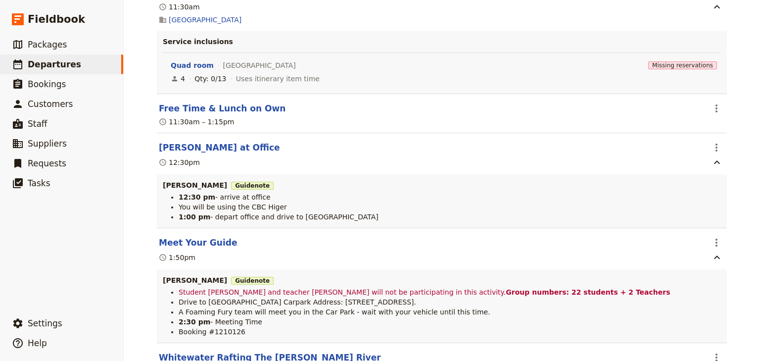
scroll to position [673, 0]
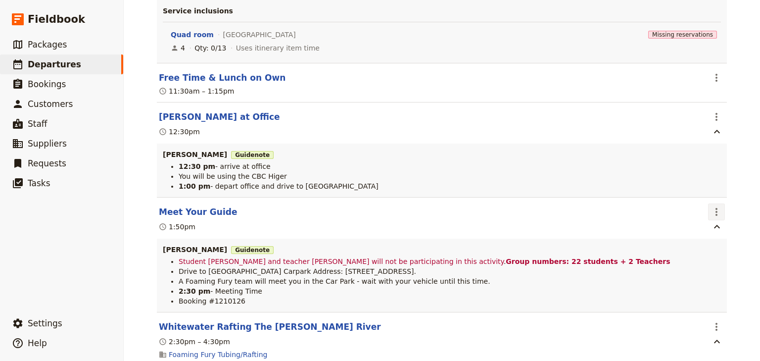
click at [712, 216] on icon "Actions" at bounding box center [716, 212] width 12 height 12
click at [706, 233] on span "Edit this itinerary item" at bounding box center [667, 235] width 78 height 10
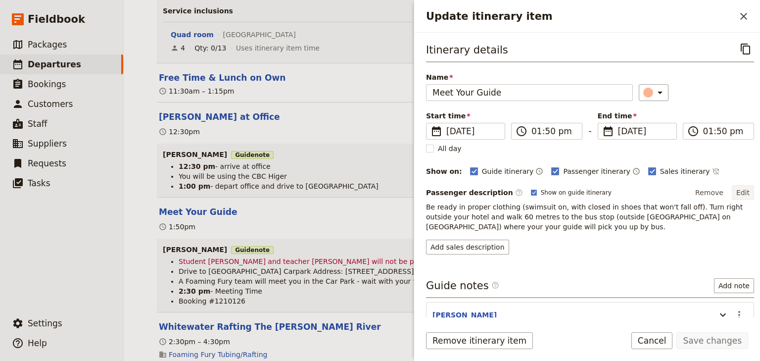
click at [736, 192] on button "Edit" at bounding box center [743, 192] width 22 height 15
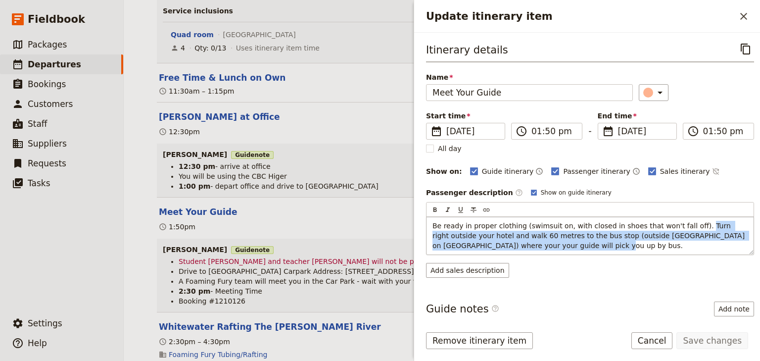
drag, startPoint x: 680, startPoint y: 223, endPoint x: 693, endPoint y: 241, distance: 23.3
click at [693, 241] on p "Be ready in proper clothing (swimsuit on, with closed in shoes that won't fall …" at bounding box center [589, 236] width 315 height 30
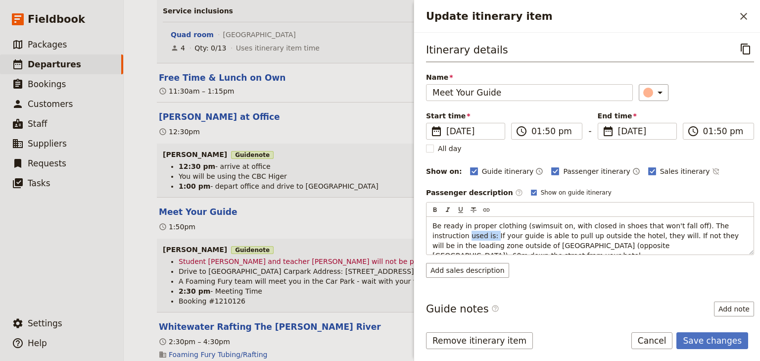
drag, startPoint x: 456, startPoint y: 233, endPoint x: 417, endPoint y: 233, distance: 38.1
click at [417, 233] on div "Itinerary details ​ Name Meet Your Guide ​ Start time ​ 15 Dec 2025 15/12/2025 …" at bounding box center [587, 175] width 346 height 284
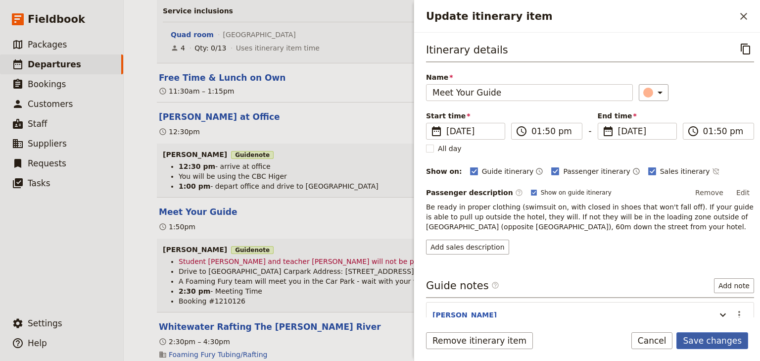
click at [705, 339] on button "Save changes" at bounding box center [712, 340] width 72 height 17
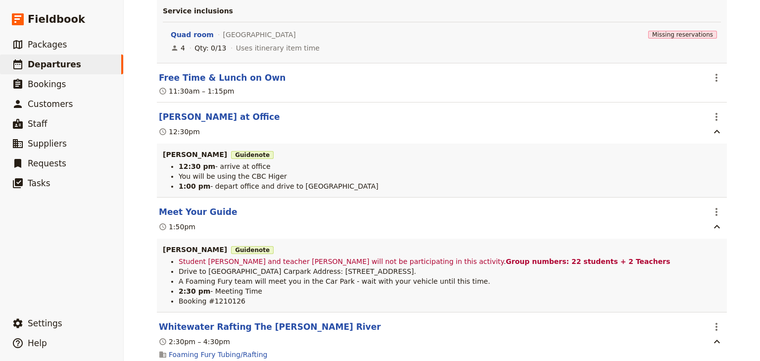
click at [739, 159] on div "Goulburn High School: Custom Trip 2025 ​ Draft 15 – 18 Dec 2025 4 days / 3 nigh…" at bounding box center [442, 180] width 636 height 361
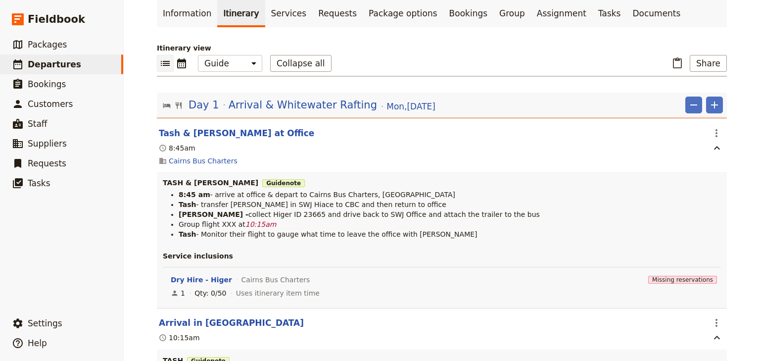
scroll to position [0, 0]
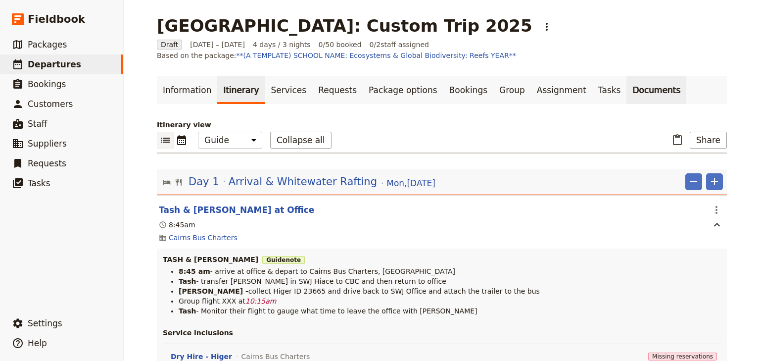
click at [626, 89] on link "Documents" at bounding box center [656, 90] width 60 height 28
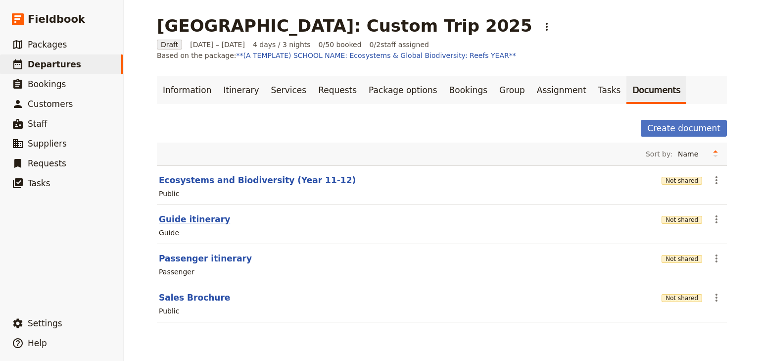
click at [191, 218] on button "Guide itinerary" at bounding box center [194, 219] width 71 height 12
select select "STAFF"
select select "RUN_SHEET"
select select "DEFAULT"
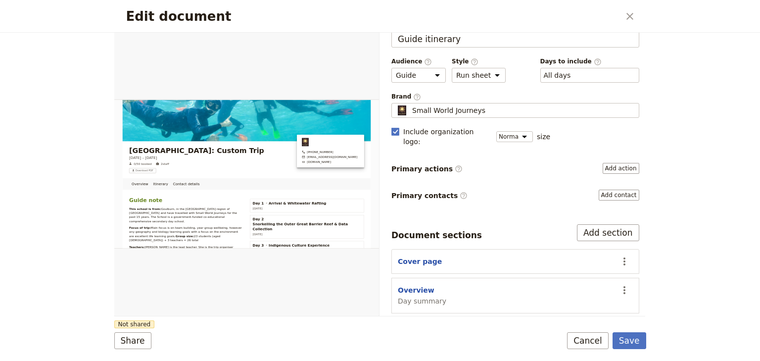
scroll to position [79, 0]
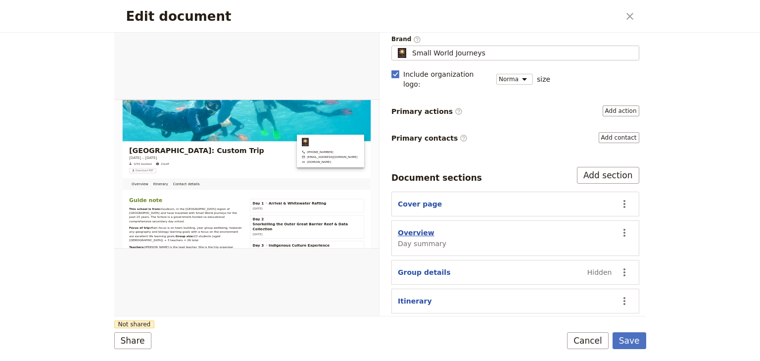
click at [410, 228] on button "Overview" at bounding box center [416, 233] width 37 height 10
select select "DAY_SUMMARY"
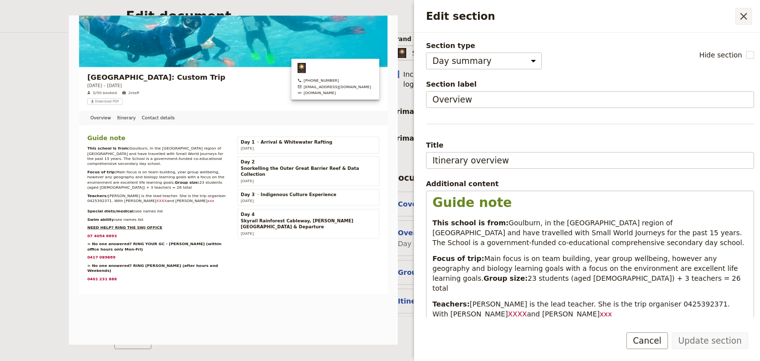
click at [742, 15] on icon "Close drawer" at bounding box center [744, 16] width 12 height 12
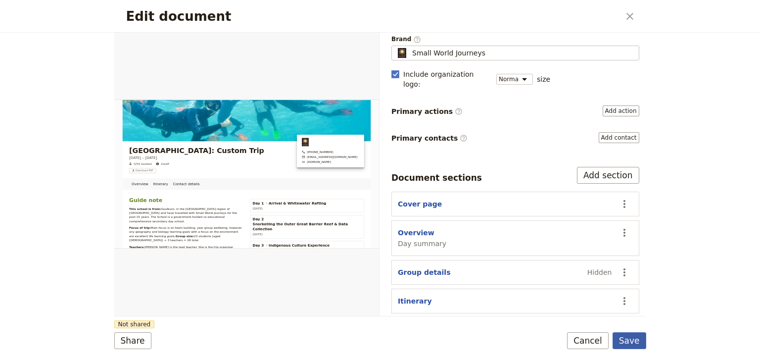
click at [629, 335] on button "Save" at bounding box center [629, 340] width 34 height 17
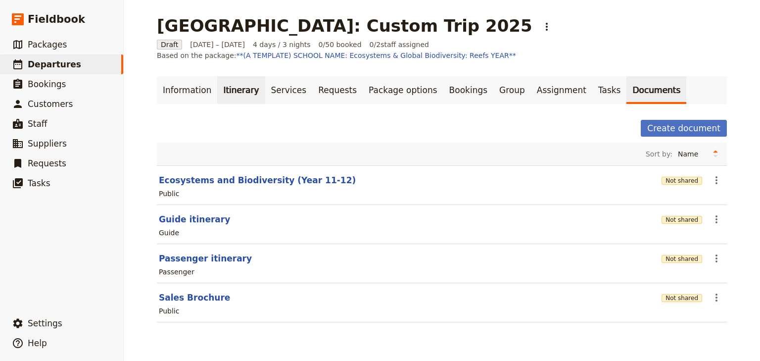
click at [236, 85] on link "Itinerary" at bounding box center [240, 90] width 47 height 28
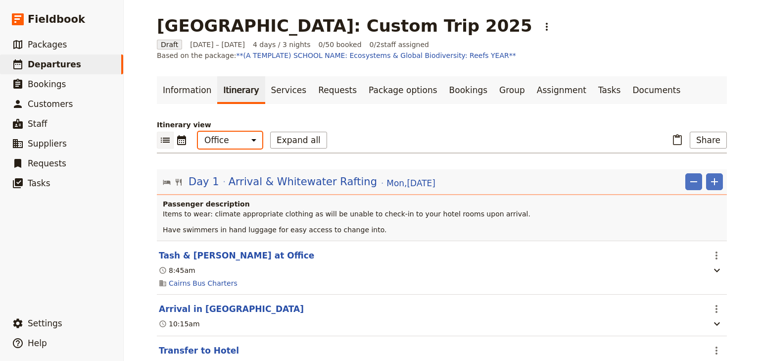
click at [236, 142] on select "Office Guide Passenger Sales" at bounding box center [230, 140] width 64 height 17
select select "STAFF"
click at [198, 132] on select "Office Guide Passenger Sales" at bounding box center [230, 140] width 64 height 17
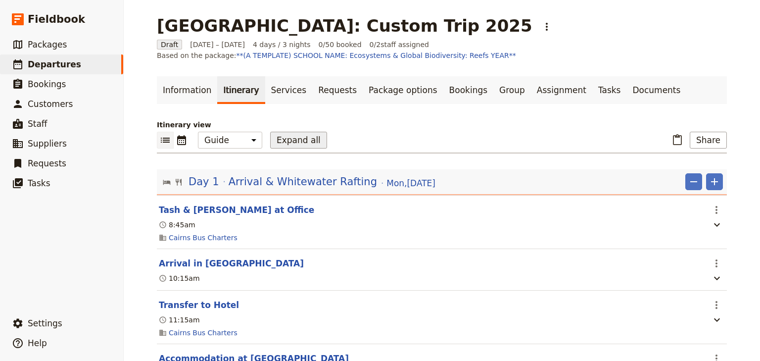
click at [277, 138] on button "Expand all" at bounding box center [298, 140] width 57 height 17
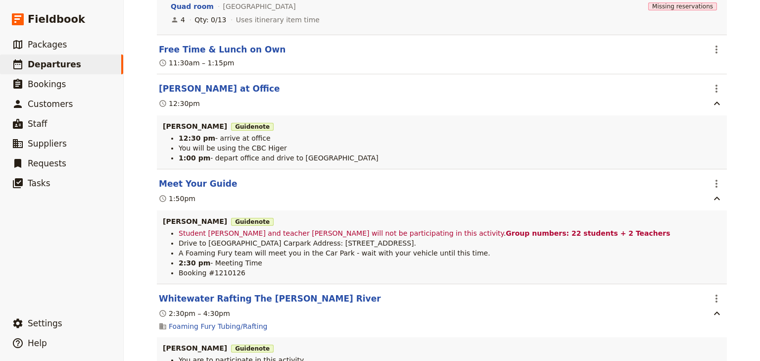
scroll to position [752, 0]
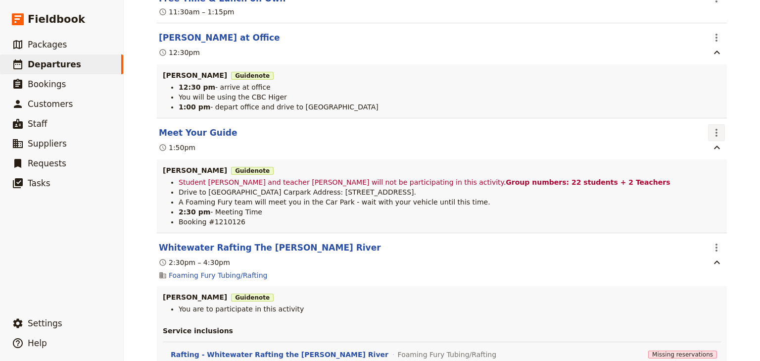
click at [712, 132] on icon "Actions" at bounding box center [716, 133] width 12 height 12
click at [693, 154] on span "Edit this itinerary item" at bounding box center [667, 156] width 78 height 10
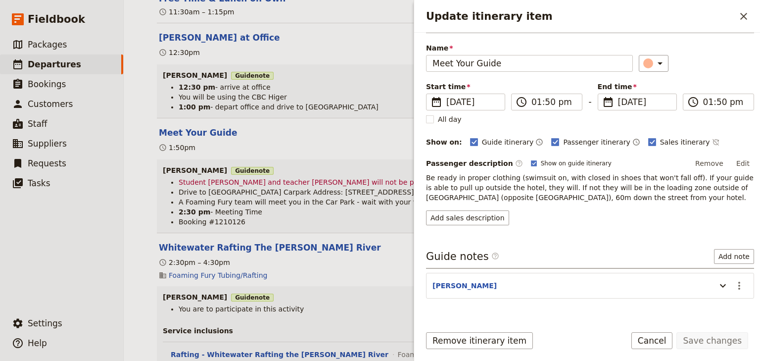
scroll to position [51, 0]
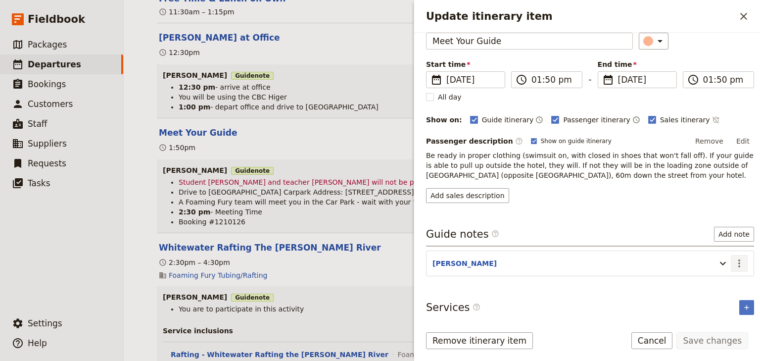
click at [733, 263] on icon "Actions" at bounding box center [739, 263] width 12 height 12
click at [710, 278] on span "Edit note" at bounding box center [704, 282] width 31 height 10
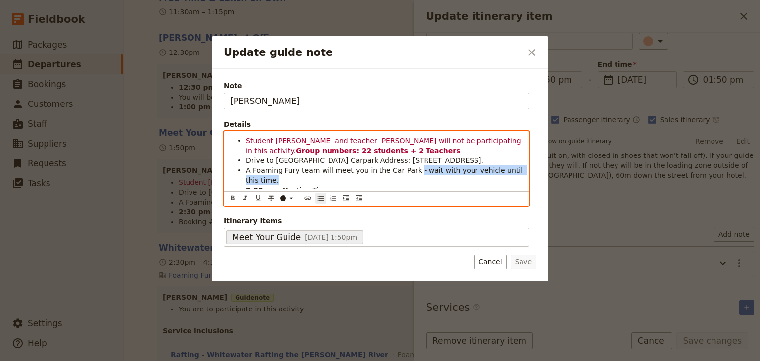
drag, startPoint x: 402, startPoint y: 170, endPoint x: 408, endPoint y: 176, distance: 8.1
click at [408, 176] on li "A Foaming Fury team will meet you in the Car Park - wait with your vehicle unti…" at bounding box center [384, 175] width 277 height 20
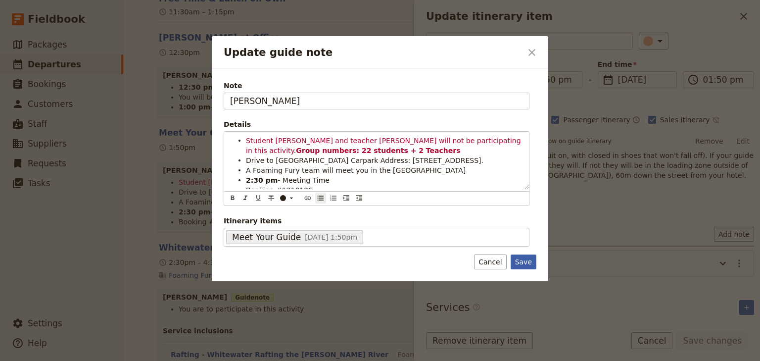
click at [521, 259] on button "Save" at bounding box center [523, 261] width 26 height 15
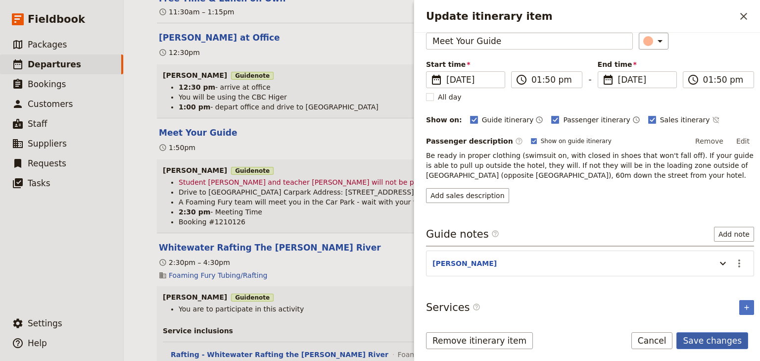
click at [727, 339] on button "Save changes" at bounding box center [712, 340] width 72 height 17
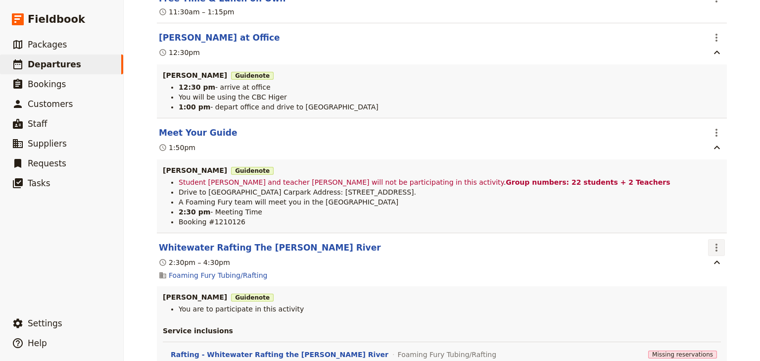
click at [716, 250] on icon "Actions" at bounding box center [716, 247] width 12 height 12
click at [706, 269] on span "Edit this itinerary item" at bounding box center [667, 272] width 78 height 10
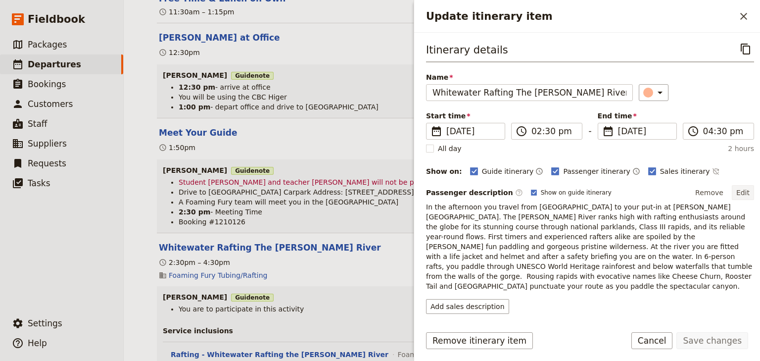
click at [738, 191] on button "Edit" at bounding box center [743, 192] width 22 height 15
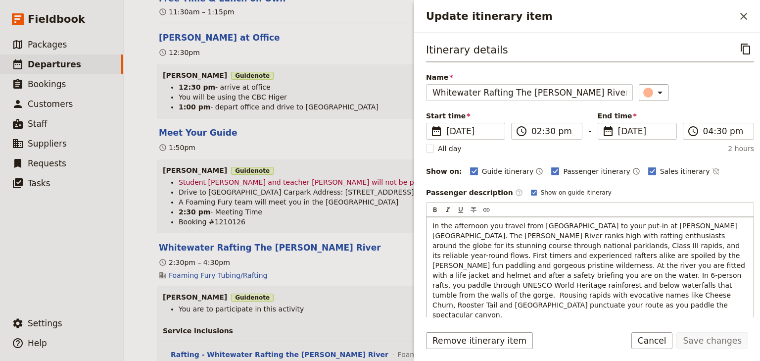
click at [543, 241] on span "In the afternoon you travel from Cairns to your put-in at Barron Gorge National…" at bounding box center [589, 270] width 315 height 97
click at [569, 231] on span "In the afternoon you travel from Cairns to your put-in at Barron Gorge National…" at bounding box center [589, 270] width 315 height 97
click at [498, 229] on span "In the afternoon you travel from Cairns to your put-in at Barron Gorge National…" at bounding box center [589, 270] width 315 height 97
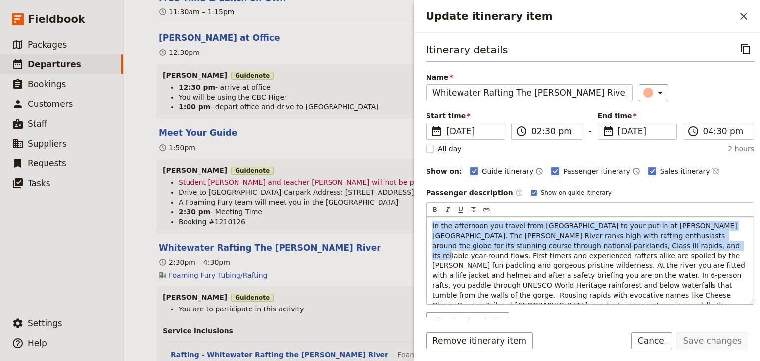
drag, startPoint x: 609, startPoint y: 245, endPoint x: 432, endPoint y: 223, distance: 178.5
click at [432, 223] on span "In the afternoon you travel from Cairns to your put-in at Barron Gorge National…" at bounding box center [589, 270] width 315 height 97
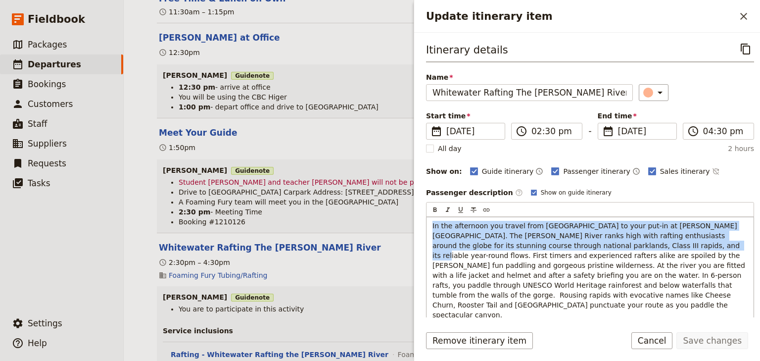
copy span "In the afternoon you travel from Cairns to your put-in at Barron Gorge National…"
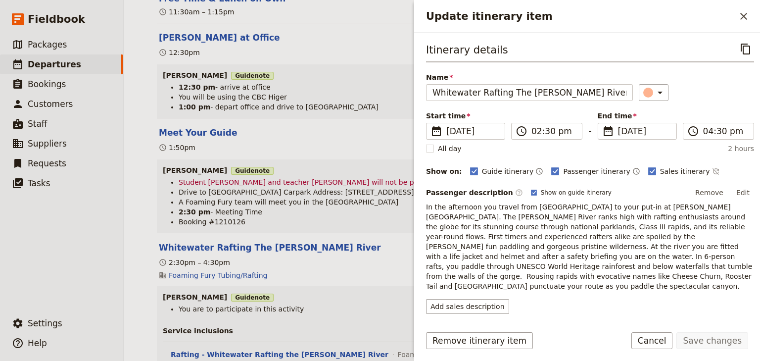
drag, startPoint x: 736, startPoint y: 190, endPoint x: 723, endPoint y: 194, distance: 13.5
click at [736, 190] on button "Edit" at bounding box center [743, 192] width 22 height 15
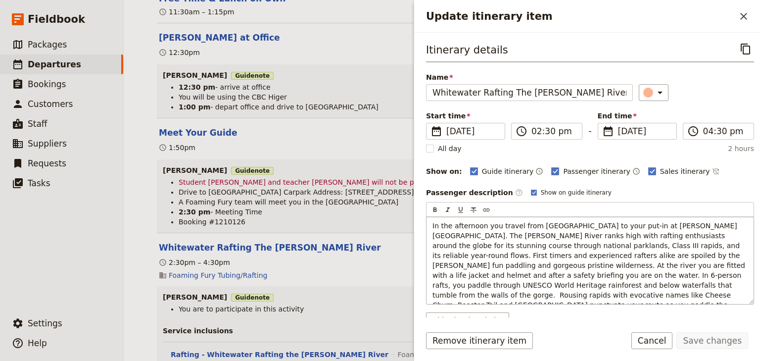
click at [430, 223] on div "In the afternoon you travel from Cairns to your put-in at Barron Gorge National…" at bounding box center [589, 260] width 327 height 87
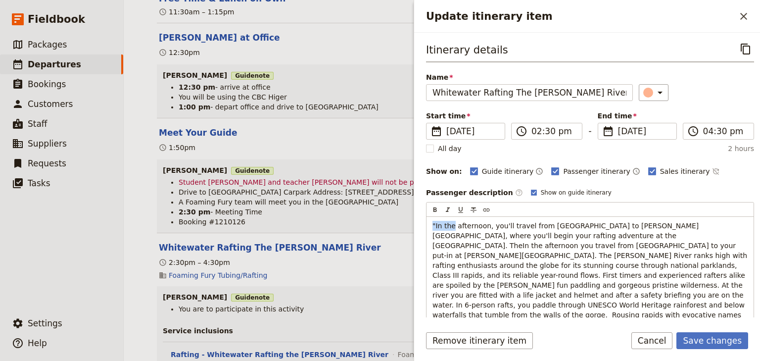
drag, startPoint x: 451, startPoint y: 223, endPoint x: 417, endPoint y: 222, distance: 33.7
click at [421, 223] on div "Itinerary details ​ Name Whitewater Rafting The Barron River ​ Start time ​ 15 …" at bounding box center [587, 175] width 346 height 284
drag, startPoint x: 667, startPoint y: 224, endPoint x: 497, endPoint y: 225, distance: 170.2
click at [497, 225] on span "This afternoon, you'll travel from Cairns to Barron Gorge National Park, where …" at bounding box center [590, 280] width 317 height 117
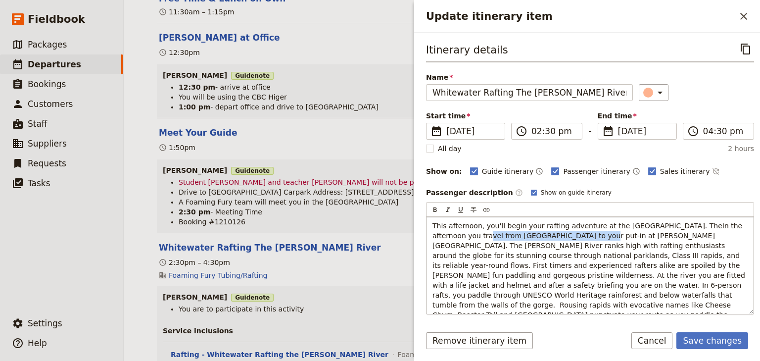
drag, startPoint x: 530, startPoint y: 233, endPoint x: 428, endPoint y: 233, distance: 102.4
click at [428, 233] on div "This afternoon, you'll begin your rafting adventure at the river 'put-in' point…" at bounding box center [589, 265] width 327 height 97
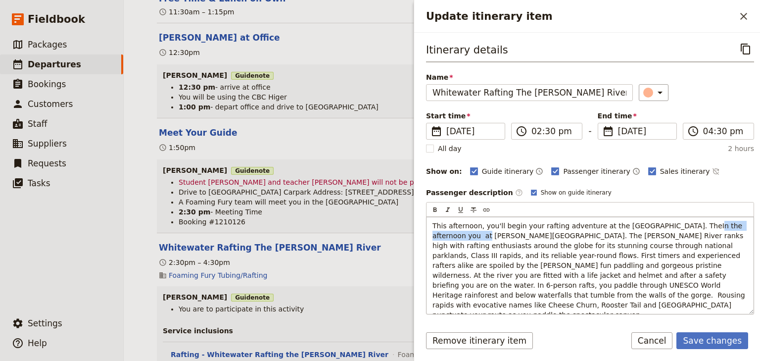
drag, startPoint x: 742, startPoint y: 224, endPoint x: 669, endPoint y: 224, distance: 72.7
click at [669, 224] on span "This afternoon, you'll begin your rafting adventure at the river 'put-in' point…" at bounding box center [589, 270] width 315 height 97
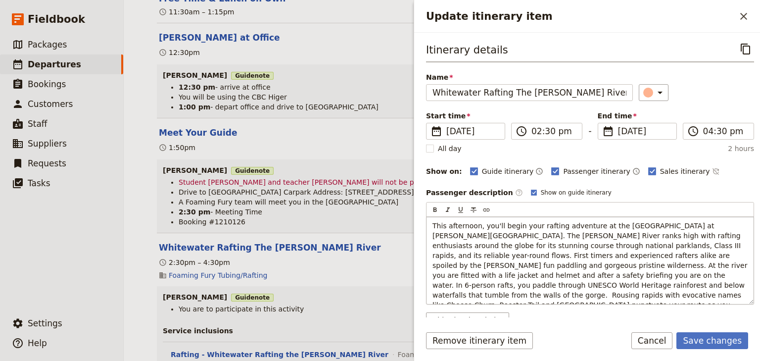
click at [673, 224] on span "This afternoon, you'll begin your rafting adventure at the river 'put-in' point…" at bounding box center [590, 270] width 317 height 97
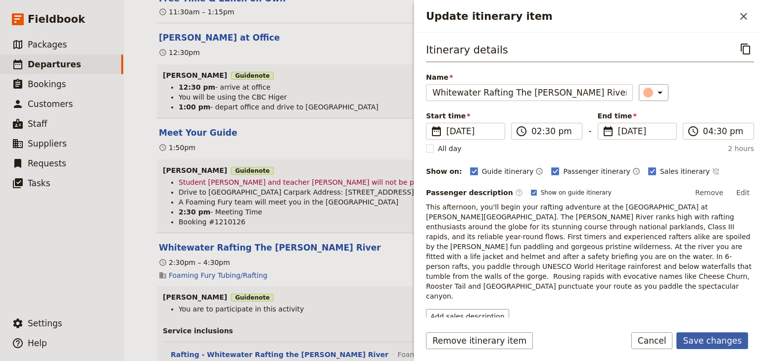
click at [726, 343] on button "Save changes" at bounding box center [712, 340] width 72 height 17
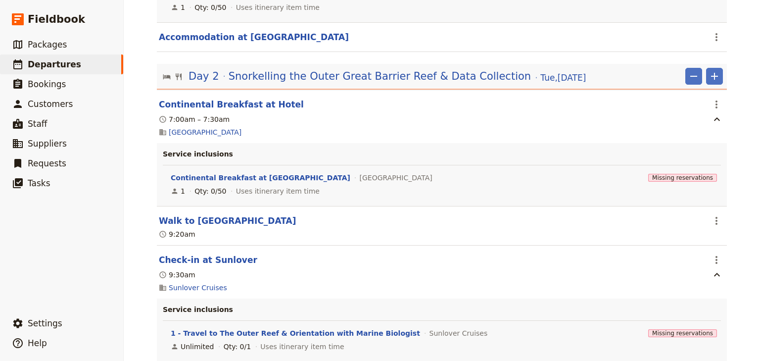
scroll to position [1385, 0]
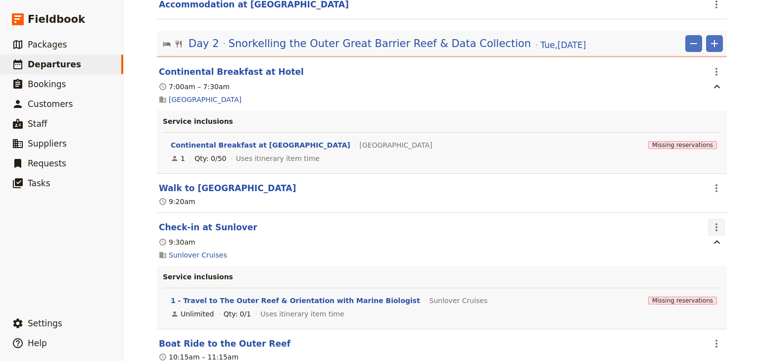
click at [713, 229] on icon "Actions" at bounding box center [716, 227] width 12 height 12
click at [698, 252] on span "Edit this itinerary item" at bounding box center [667, 252] width 78 height 10
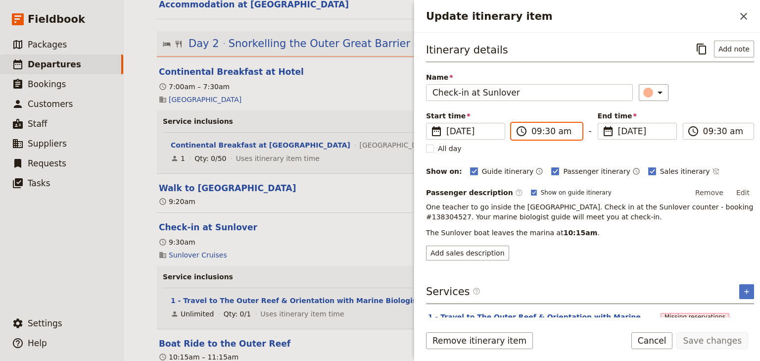
click at [548, 133] on input "09:30 am" at bounding box center [553, 131] width 45 height 12
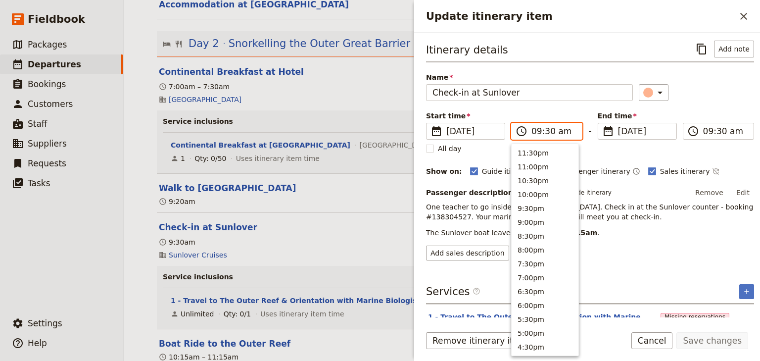
scroll to position [390, 0]
click at [546, 131] on input "09:30 am" at bounding box center [553, 131] width 45 height 12
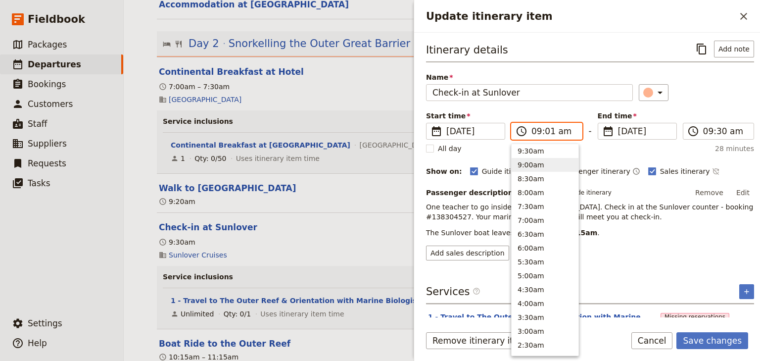
type input "09:15 am"
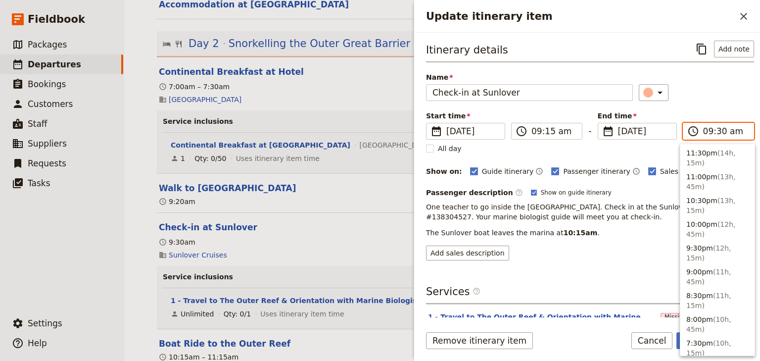
click at [717, 129] on input "09:30 am" at bounding box center [725, 131] width 45 height 12
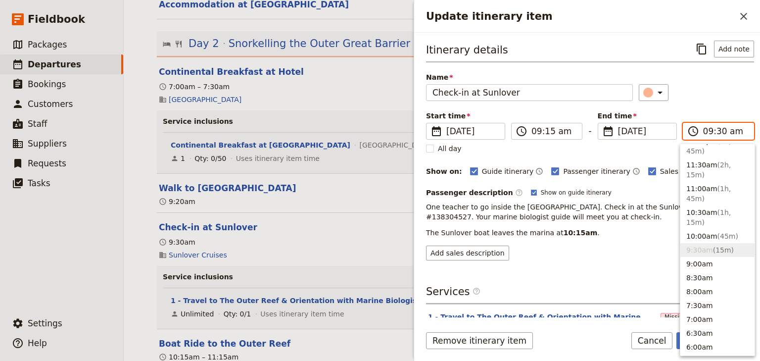
click at [716, 131] on input "09:30 am" at bounding box center [725, 131] width 45 height 12
type input "09:15 am"
click at [703, 117] on div "Start time ​ 16 Dec 2025 16/12/2025 2025-12-16 09:15 ​ 09:15 am - End time ​ 16…" at bounding box center [590, 125] width 328 height 29
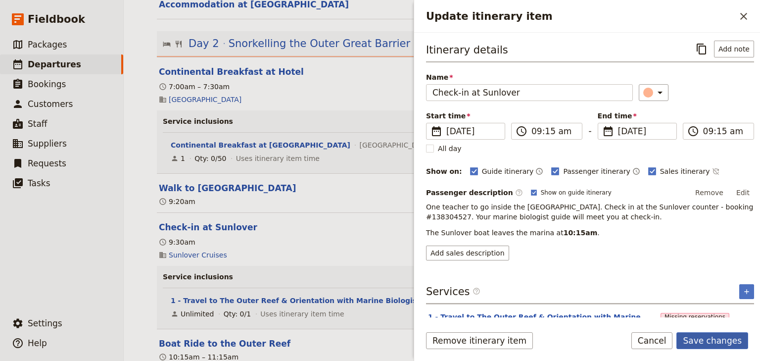
click at [715, 339] on button "Save changes" at bounding box center [712, 340] width 72 height 17
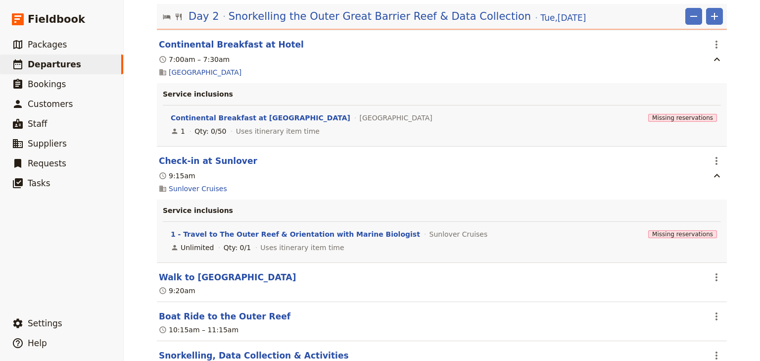
scroll to position [1425, 0]
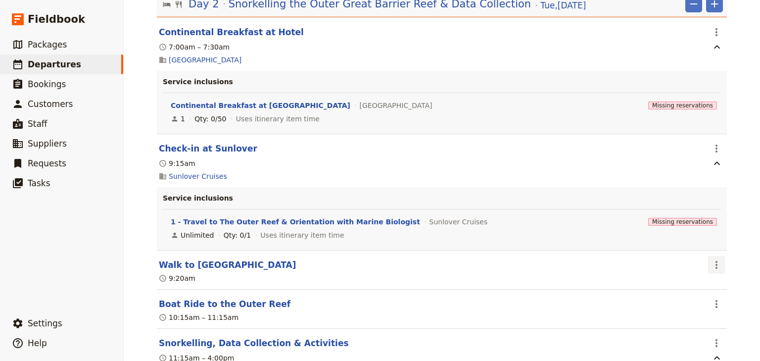
click at [714, 270] on icon "Actions" at bounding box center [716, 265] width 12 height 12
click at [698, 289] on span "Edit this itinerary item" at bounding box center [667, 290] width 78 height 10
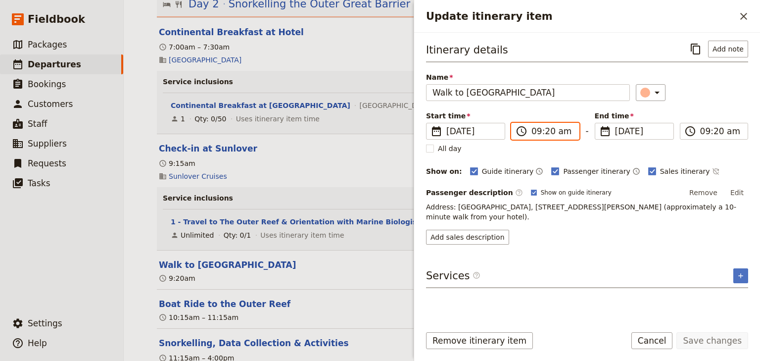
click at [534, 131] on input "09:20 am" at bounding box center [552, 131] width 42 height 12
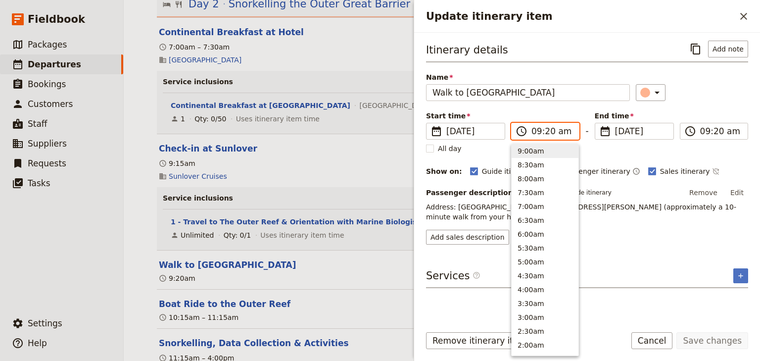
click at [547, 131] on input "09:20 am" at bounding box center [552, 131] width 42 height 12
type input "09:00 am"
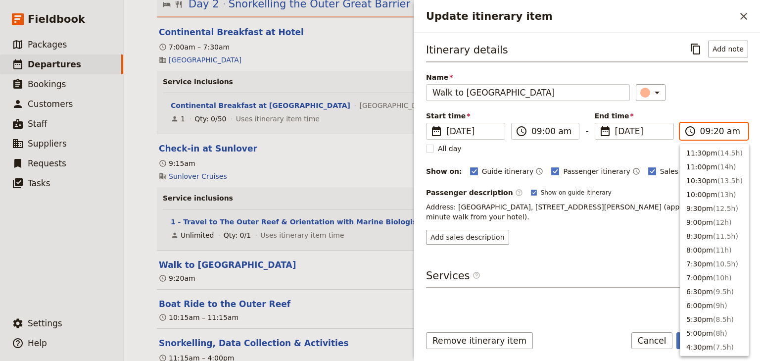
click at [706, 131] on input "09:20 am" at bounding box center [721, 131] width 42 height 12
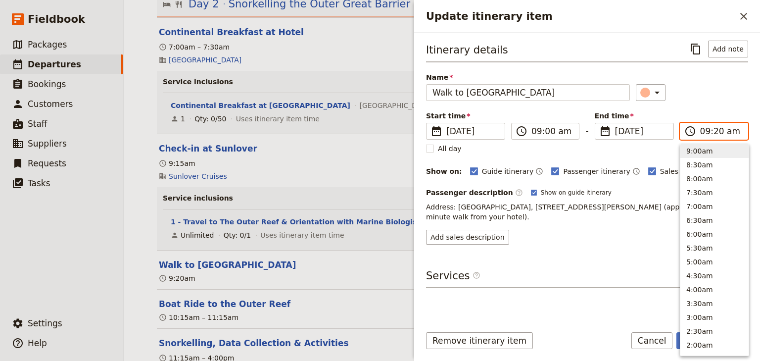
click at [716, 131] on input "09:20 am" at bounding box center [721, 131] width 42 height 12
type input "09:00 am"
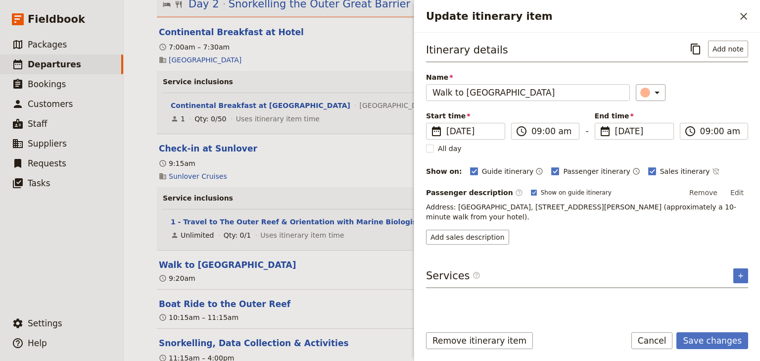
click at [712, 96] on div "​" at bounding box center [692, 92] width 112 height 17
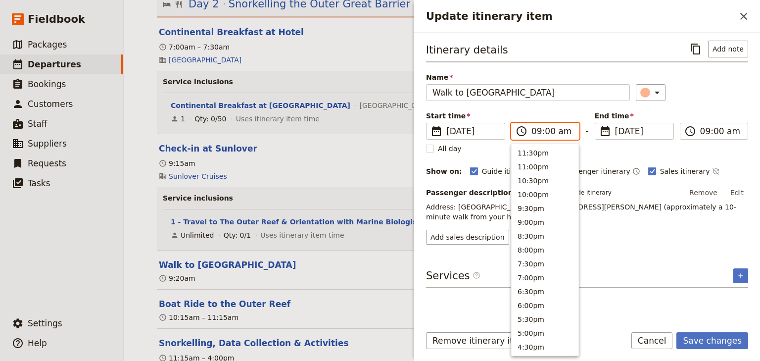
click at [546, 129] on input "09:00 am" at bounding box center [552, 131] width 42 height 12
click at [696, 107] on div "Itinerary details ​ Add note Name Walk to Reef Fleet Terminal ​ Start time ​ 16…" at bounding box center [587, 143] width 322 height 204
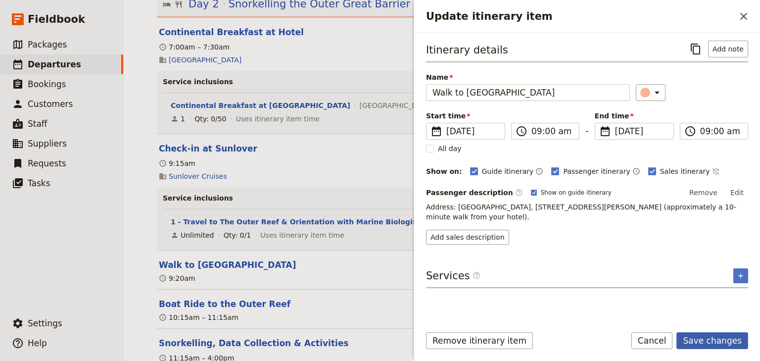
click at [714, 340] on button "Save changes" at bounding box center [712, 340] width 72 height 17
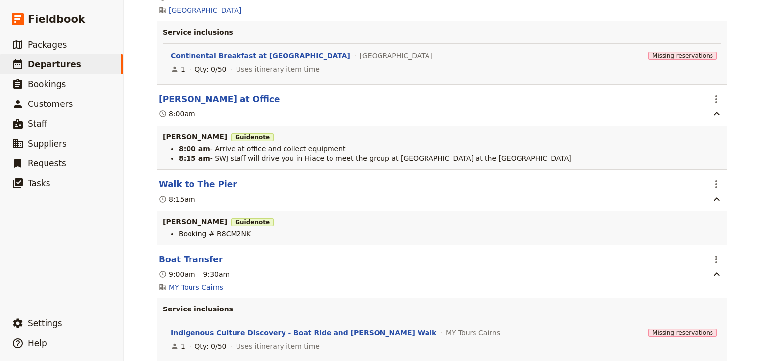
scroll to position [2137, 0]
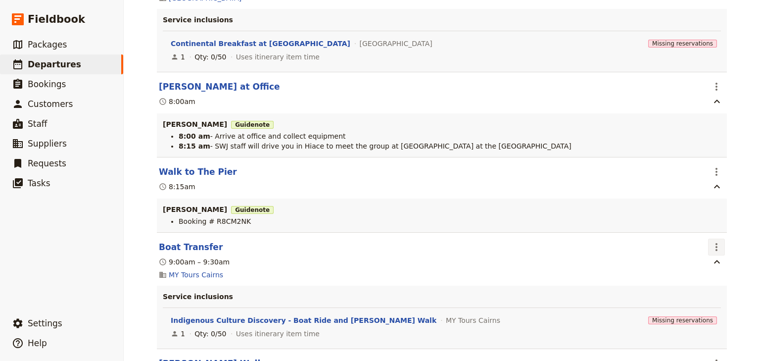
click at [710, 246] on icon "Actions" at bounding box center [716, 247] width 12 height 12
click at [702, 268] on span "Edit this itinerary item" at bounding box center [667, 273] width 78 height 10
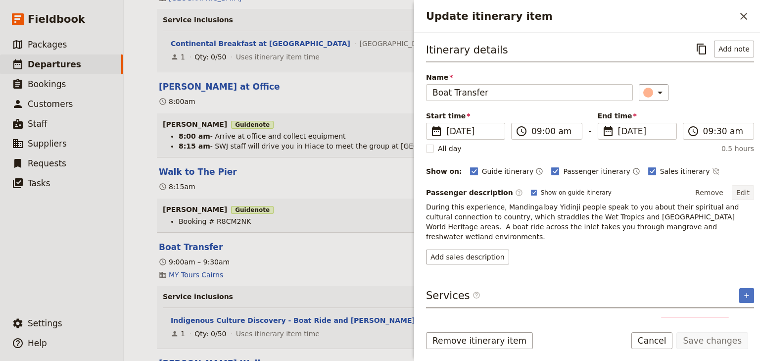
click at [734, 190] on button "Edit" at bounding box center [743, 192] width 22 height 15
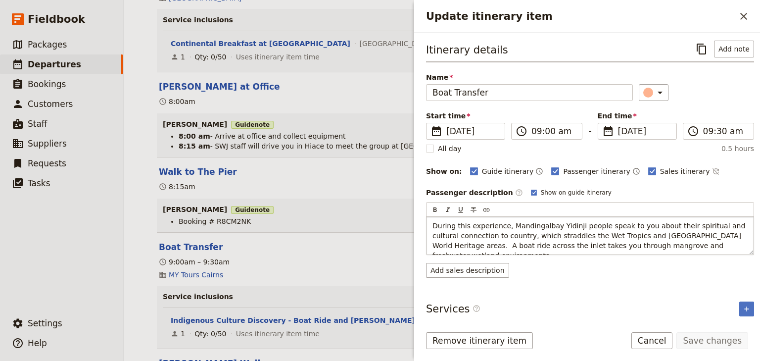
click at [431, 244] on div "During this experience, Mandingalbay Yidinji people speak to you about their sp…" at bounding box center [589, 236] width 327 height 38
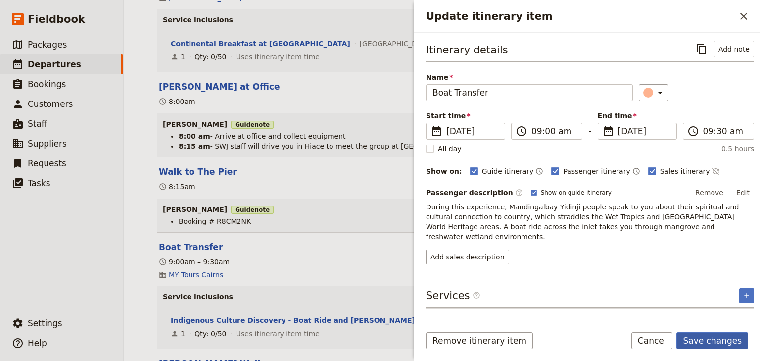
click at [715, 342] on button "Save changes" at bounding box center [712, 340] width 72 height 17
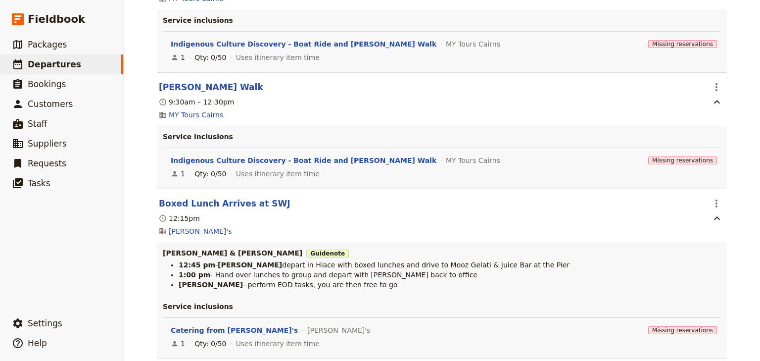
scroll to position [2414, 0]
click at [710, 208] on icon "Actions" at bounding box center [716, 202] width 12 height 12
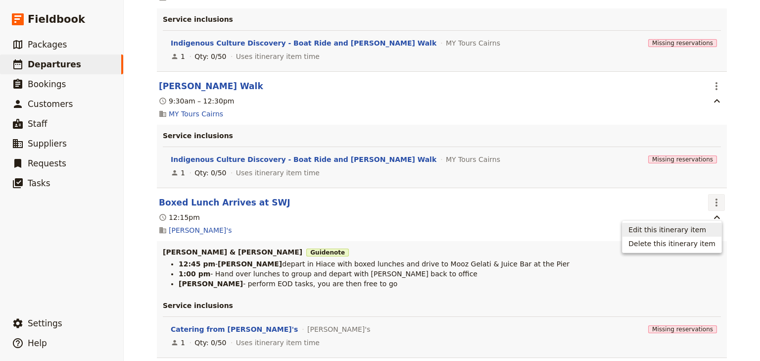
click at [702, 226] on span "Edit this itinerary item" at bounding box center [667, 230] width 78 height 10
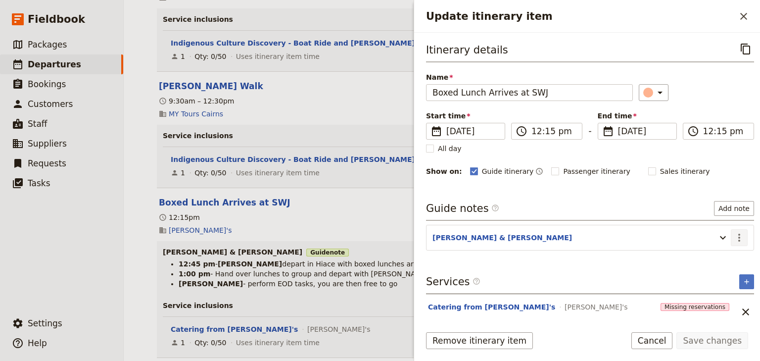
click at [733, 234] on icon "Actions" at bounding box center [739, 237] width 12 height 12
click at [717, 253] on span "Edit note" at bounding box center [704, 257] width 31 height 10
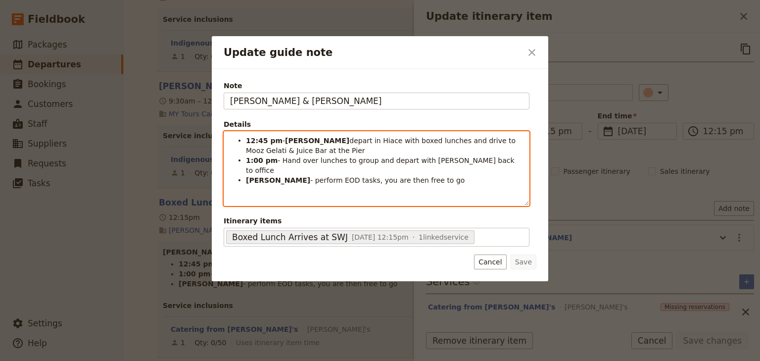
click at [277, 159] on span "- Hand over lunches to group and depart with Steven back to office" at bounding box center [381, 165] width 271 height 18
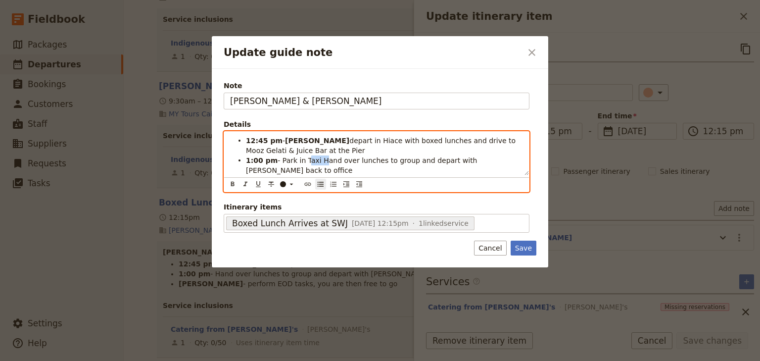
drag, startPoint x: 314, startPoint y: 160, endPoint x: 301, endPoint y: 162, distance: 12.9
click at [301, 162] on span "- Park in Taxi Hand over lunches to group and depart with Steven back to office" at bounding box center [362, 165] width 233 height 18
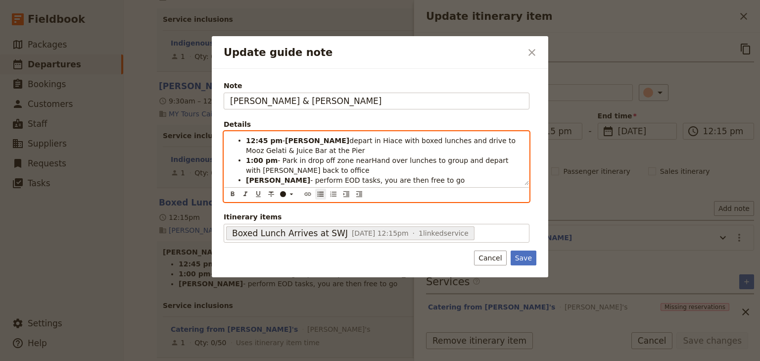
click at [343, 157] on span "- Park in drop off zone nearHand over lunches to group and depart with Steven b…" at bounding box center [378, 165] width 265 height 18
click at [394, 160] on span "- Park in drop off zone on the Bvd nearHand over lunches to group and depart wi…" at bounding box center [378, 165] width 264 height 18
drag, startPoint x: 460, startPoint y: 140, endPoint x: 493, endPoint y: 144, distance: 33.9
click at [493, 144] on li "12:45 pm - Andrew depart in Hiace with boxed lunches and drive to Mooz Gelati &…" at bounding box center [384, 145] width 277 height 20
copy span "Mooz Gelati & Juice Bar at the Pier"
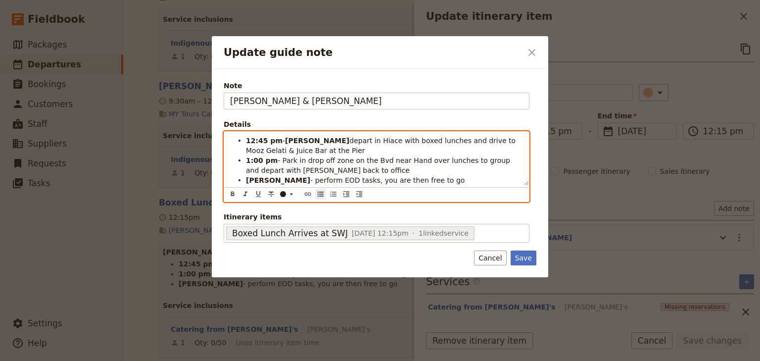
click at [394, 159] on span "- Park in drop off zone on the Bvd near Hand over lunches to group and depart w…" at bounding box center [379, 165] width 266 height 18
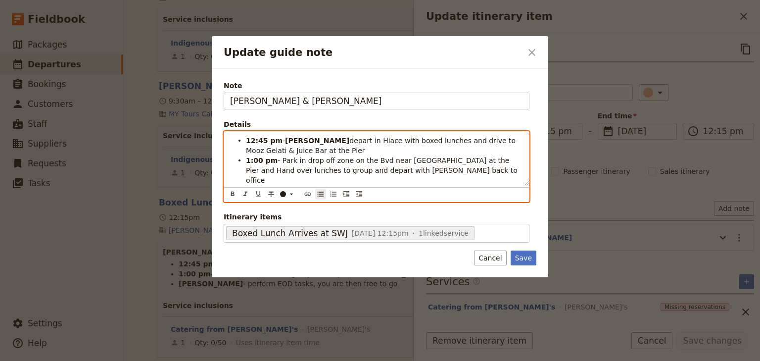
click at [249, 169] on span "- Park in drop off zone on the Bvd near Mooz Gelati & Juice Bar at the Pier and…" at bounding box center [383, 170] width 274 height 28
click at [515, 160] on span "- Park in drop off zone on the Bvd near Mooz Gelati & Juice Bar at the Pier and…" at bounding box center [382, 170] width 273 height 28
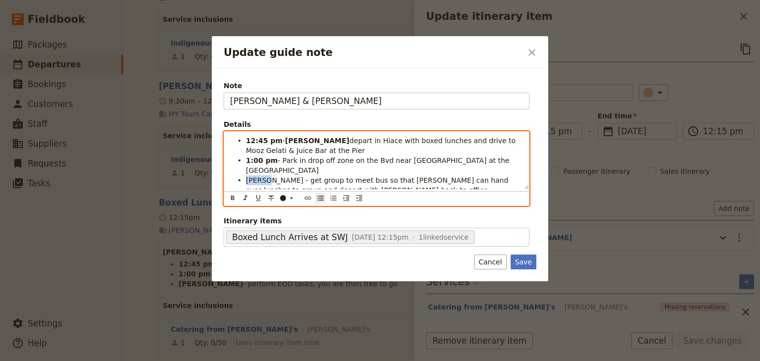
drag, startPoint x: 265, startPoint y: 170, endPoint x: 240, endPoint y: 170, distance: 25.2
click at [246, 175] on li "Steven - get group to meet bus so that Andrew can hand over lunches to group an…" at bounding box center [384, 185] width 277 height 20
click at [230, 194] on icon "Format bold" at bounding box center [233, 198] width 8 height 8
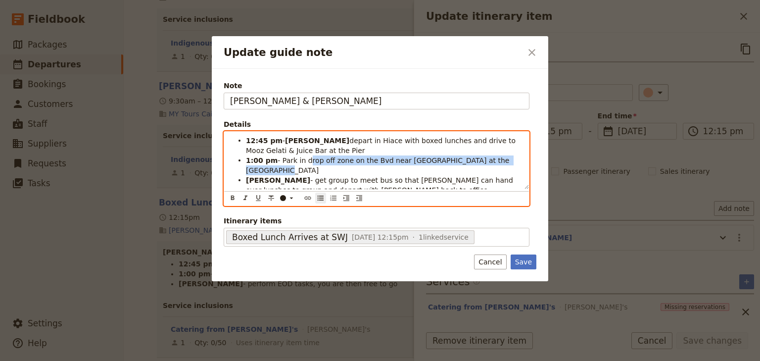
drag, startPoint x: 303, startPoint y: 159, endPoint x: 504, endPoint y: 160, distance: 200.8
click at [504, 160] on li "1:00 pm - Park in drop off zone on the Bvd near Mooz Gelati & Juice Bar at the …" at bounding box center [384, 165] width 277 height 20
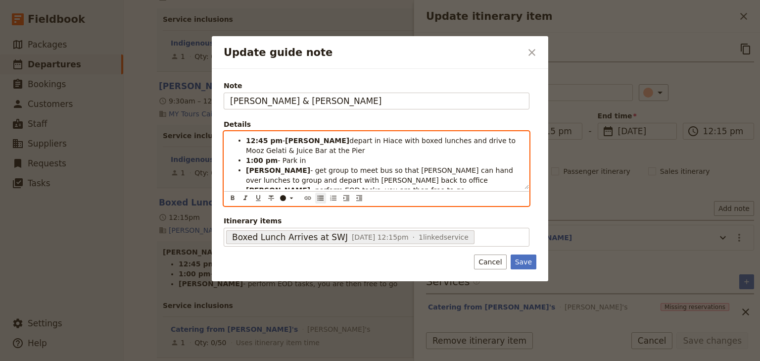
drag, startPoint x: 449, startPoint y: 139, endPoint x: 467, endPoint y: 146, distance: 19.1
click at [467, 146] on li "12:45 pm - Andrew depart in Hiace with boxed lunches and drive to Mooz Gelati &…" at bounding box center [384, 145] width 277 height 20
drag, startPoint x: 446, startPoint y: 140, endPoint x: 453, endPoint y: 143, distance: 7.4
click at [449, 141] on span "depart in Hiace with boxed lunches and drive drop off zone on the Bvd near Mooz…" at bounding box center [384, 146] width 276 height 18
click at [245, 170] on ul "12:45 pm - Andrew depart in Hiace with boxed lunches and drive to drop off zone…" at bounding box center [376, 165] width 293 height 59
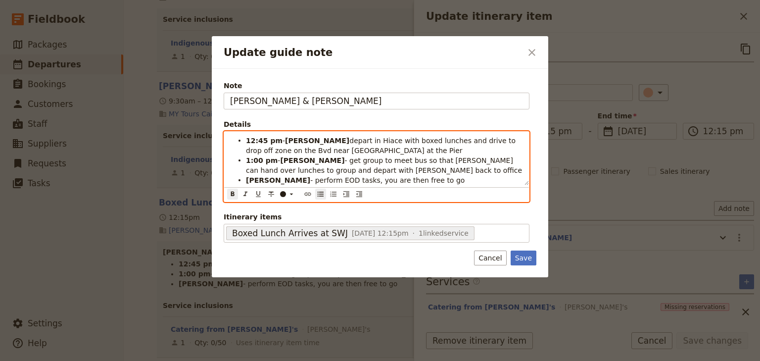
drag, startPoint x: 377, startPoint y: 160, endPoint x: 393, endPoint y: 170, distance: 18.9
click at [378, 160] on span "- get group to meet bus so that Andrew can hand over lunches to group and depar…" at bounding box center [384, 165] width 276 height 18
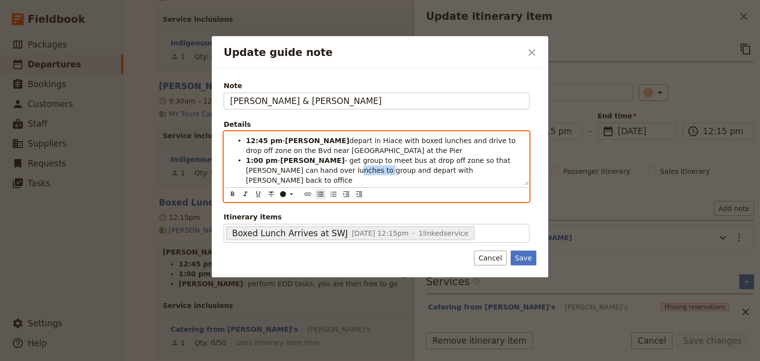
drag, startPoint x: 299, startPoint y: 169, endPoint x: 271, endPoint y: 169, distance: 27.7
click at [271, 169] on span "- get group to meet bus at drop off zone so that Andrew can hand over lunches t…" at bounding box center [379, 170] width 267 height 28
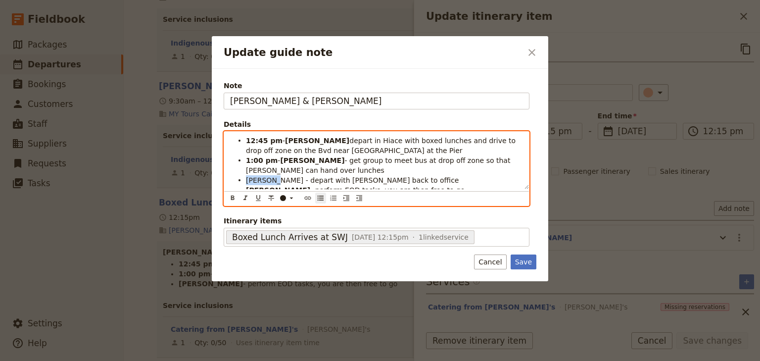
drag, startPoint x: 273, startPoint y: 177, endPoint x: 245, endPoint y: 177, distance: 27.7
click at [245, 177] on ul "12:45 pm - Andrew depart in Hiace with boxed lunches and drive to drop off zone…" at bounding box center [376, 165] width 293 height 59
click at [231, 196] on icon "Format bold" at bounding box center [233, 198] width 8 height 8
click at [320, 169] on li "1:00 pm - Steven - get group to meet bus at drop off zone so that Andrew can ha…" at bounding box center [384, 165] width 277 height 20
click at [450, 175] on li "Andrew - depart with Steven back to office" at bounding box center [384, 180] width 277 height 10
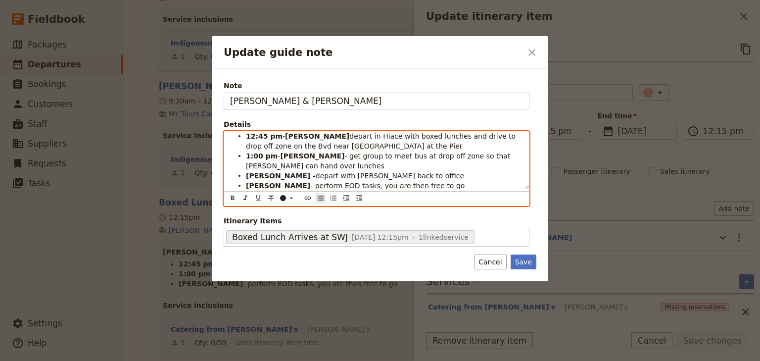
scroll to position [6, 0]
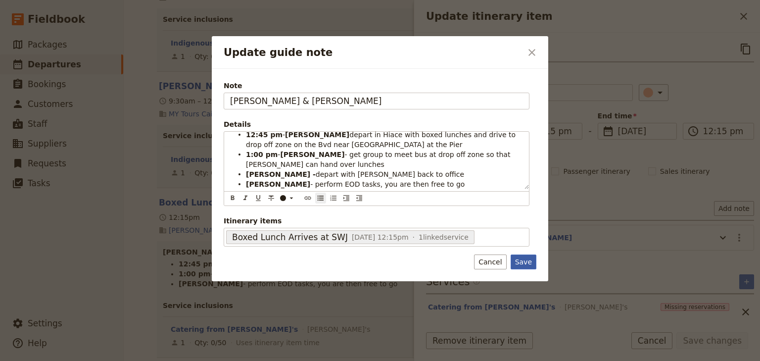
click at [522, 261] on button "Save" at bounding box center [523, 261] width 26 height 15
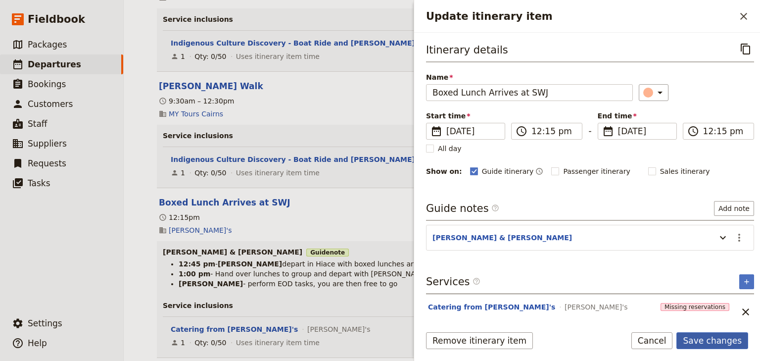
click at [710, 342] on button "Save changes" at bounding box center [712, 340] width 72 height 17
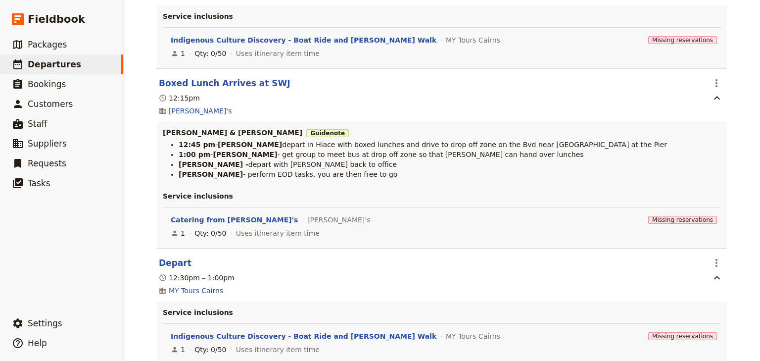
scroll to position [2612, 0]
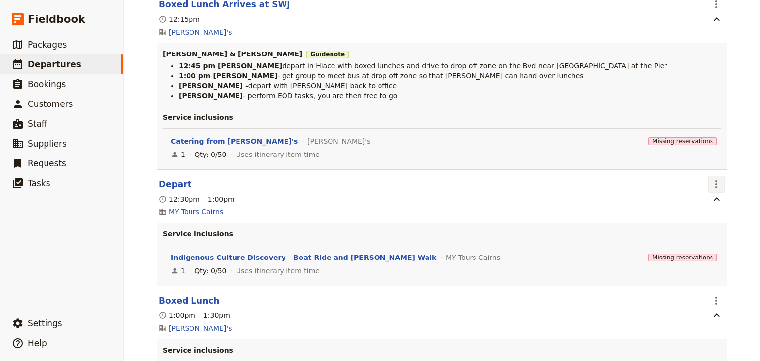
click at [715, 190] on icon "Actions" at bounding box center [716, 184] width 12 height 12
click at [706, 212] on span "Edit this itinerary item" at bounding box center [667, 212] width 78 height 10
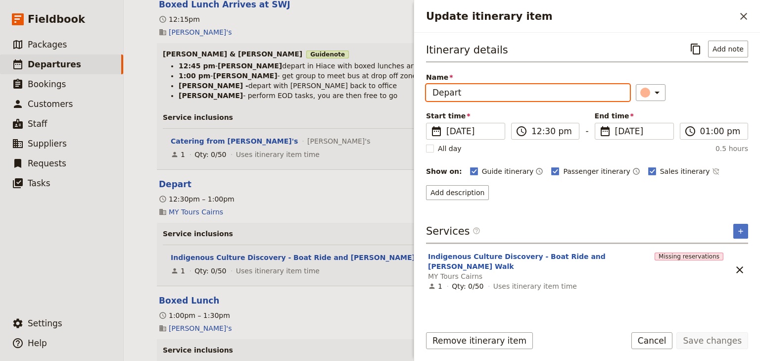
click at [479, 94] on input "Depart" at bounding box center [528, 92] width 204 height 17
type input "Depart by Boat"
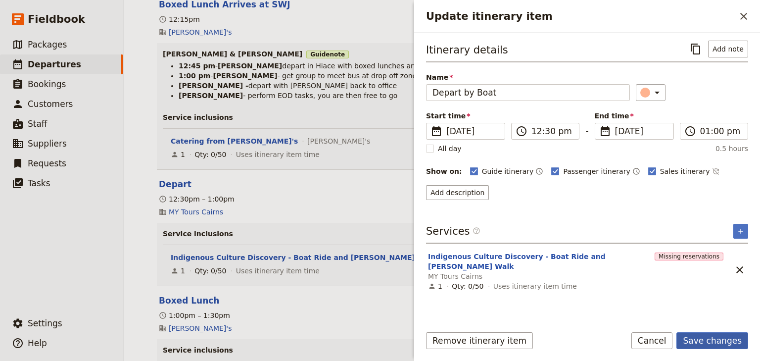
click at [722, 343] on button "Save changes" at bounding box center [712, 340] width 72 height 17
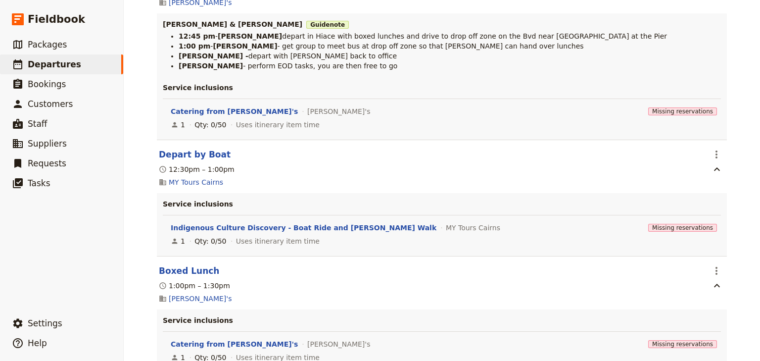
scroll to position [2651, 0]
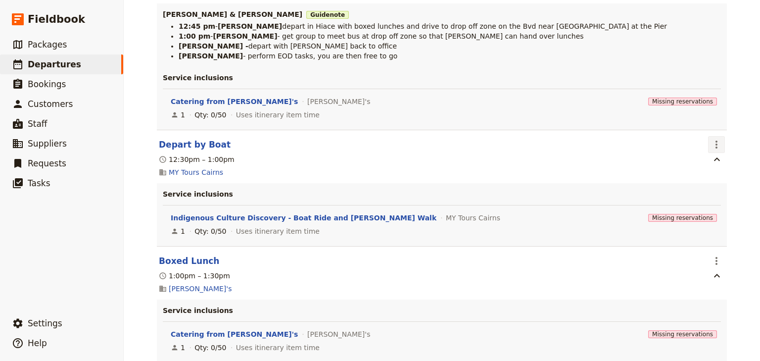
click at [715, 150] on icon "Actions" at bounding box center [716, 144] width 12 height 12
click at [700, 170] on span "Edit this itinerary item" at bounding box center [667, 172] width 78 height 10
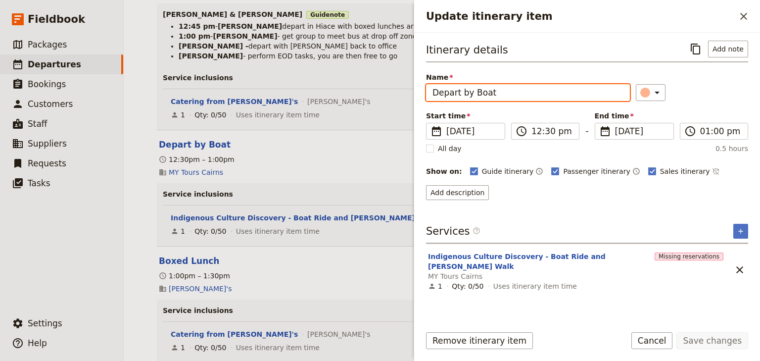
drag, startPoint x: 507, startPoint y: 94, endPoint x: 430, endPoint y: 91, distance: 76.7
click at [430, 91] on input "Depart by Boat" at bounding box center [528, 92] width 204 height 17
type input "Boat Transfer"
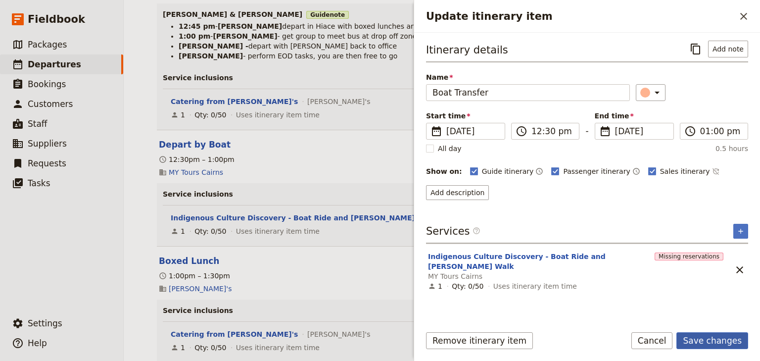
click at [722, 340] on button "Save changes" at bounding box center [712, 340] width 72 height 17
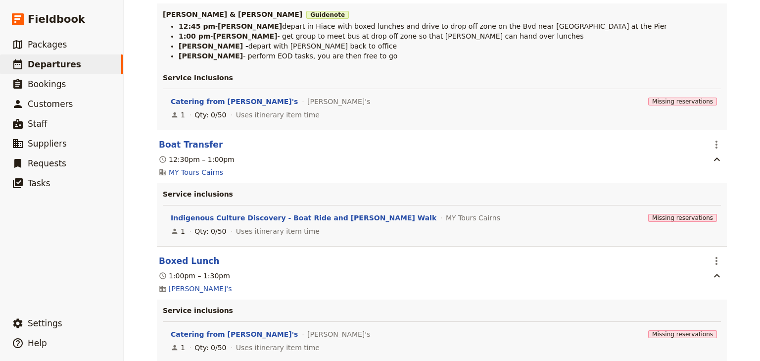
click at [736, 226] on div "Goulburn High School: Custom Trip 2025 ​ Draft 15 – 18 Dec 2025 4 days / 3 nigh…" at bounding box center [442, 180] width 636 height 361
click at [745, 226] on div "Goulburn High School: Custom Trip 2025 ​ Draft 15 – 18 Dec 2025 4 days / 3 nigh…" at bounding box center [442, 180] width 636 height 361
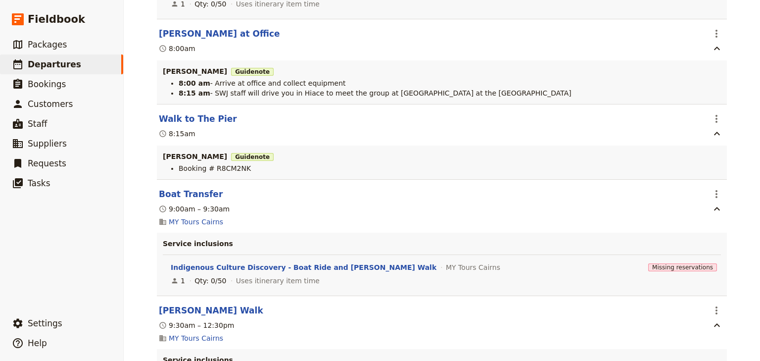
scroll to position [2256, 0]
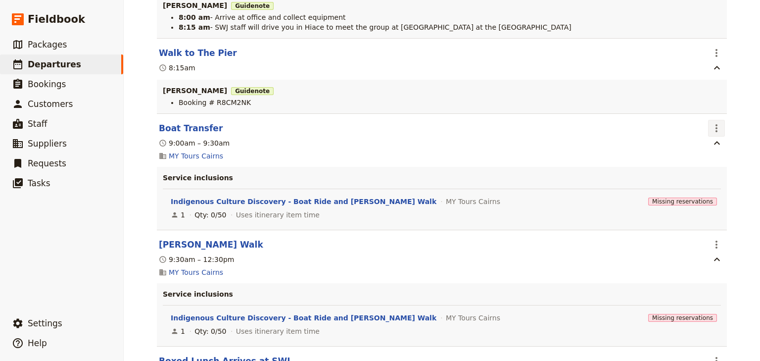
click at [712, 134] on icon "Actions" at bounding box center [716, 128] width 12 height 12
click at [709, 150] on span "Edit this itinerary item" at bounding box center [671, 154] width 87 height 10
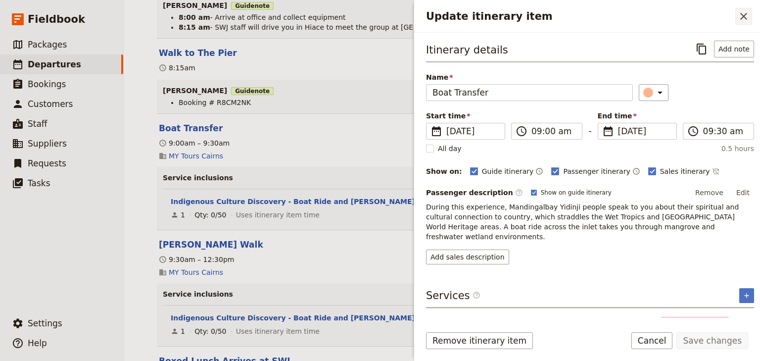
click at [741, 18] on icon "Close drawer" at bounding box center [743, 16] width 7 height 7
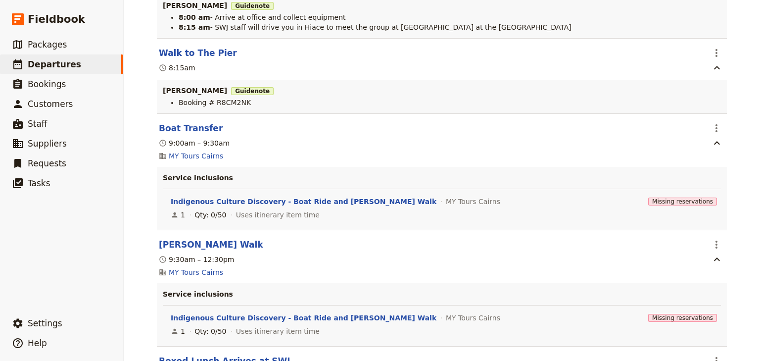
click at [738, 244] on div "Goulburn High School: Custom Trip 2025 ​ Draft 15 – 18 Dec 2025 4 days / 3 nigh…" at bounding box center [442, 180] width 636 height 361
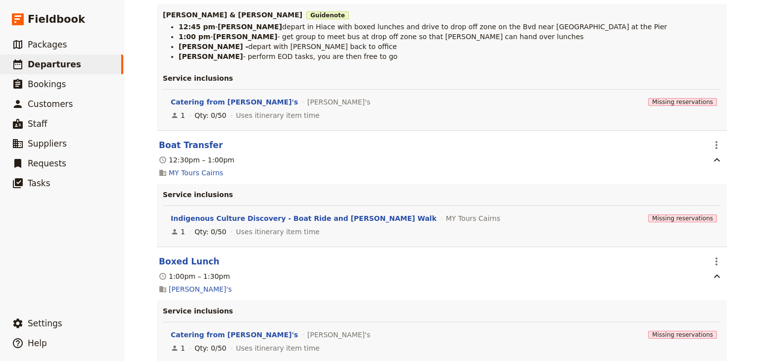
scroll to position [2651, 0]
click at [741, 199] on div "Goulburn High School: Custom Trip 2025 ​ Draft 15 – 18 Dec 2025 4 days / 3 nigh…" at bounding box center [442, 180] width 636 height 361
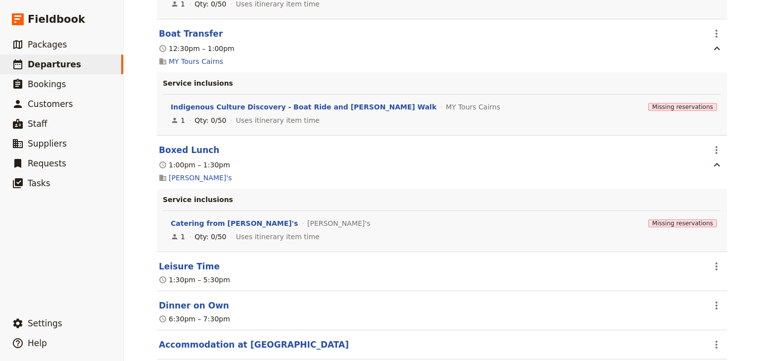
scroll to position [2770, 0]
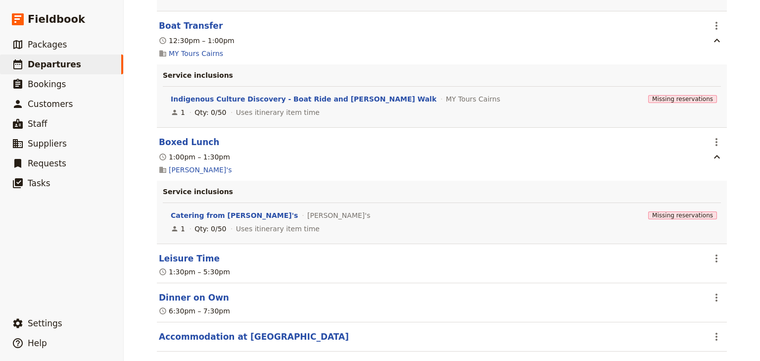
click at [718, 146] on icon "Actions" at bounding box center [716, 142] width 12 height 12
click at [696, 168] on span "Edit this itinerary item" at bounding box center [667, 170] width 78 height 10
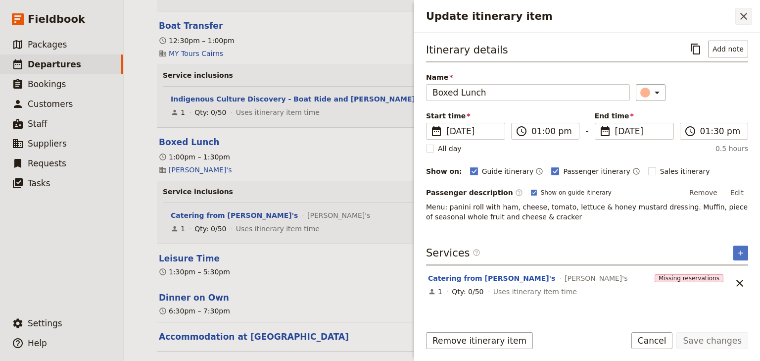
click at [743, 18] on icon "Close drawer" at bounding box center [744, 16] width 12 height 12
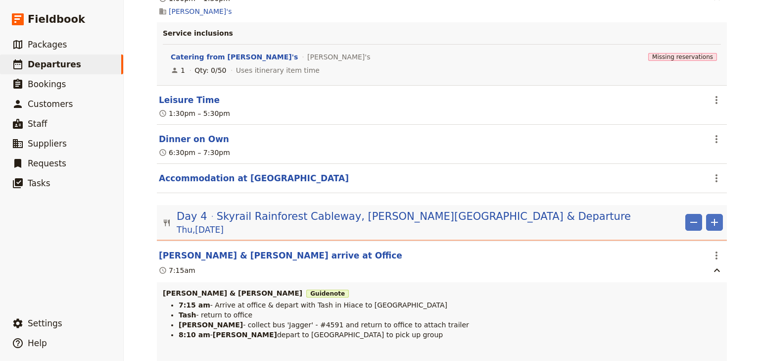
scroll to position [3087, 0]
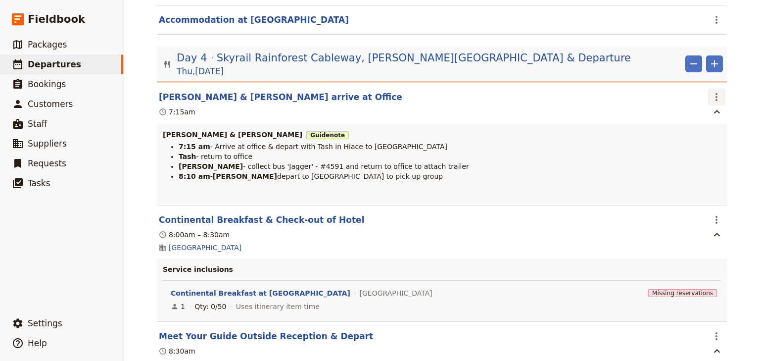
click at [715, 93] on icon "Actions" at bounding box center [716, 97] width 2 height 8
click at [701, 116] on span "Edit this itinerary item" at bounding box center [667, 114] width 78 height 10
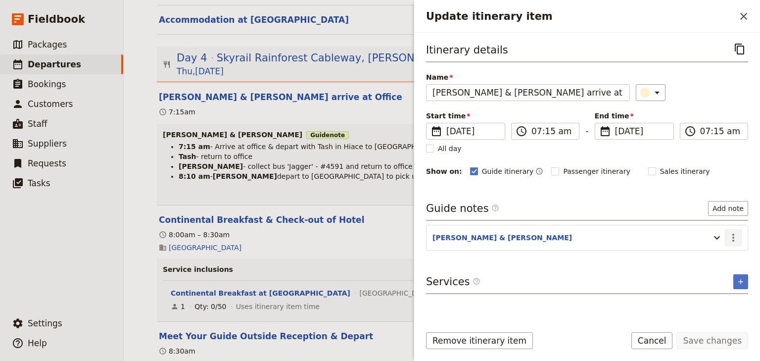
click at [734, 237] on icon "Actions" at bounding box center [733, 237] width 12 height 12
click at [709, 254] on span "Edit note" at bounding box center [704, 257] width 31 height 10
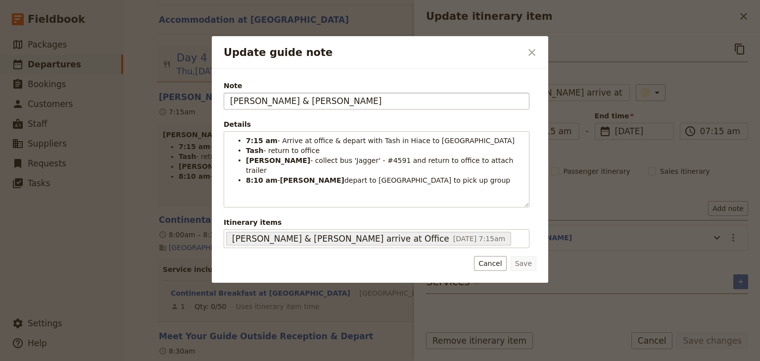
drag, startPoint x: 281, startPoint y: 99, endPoint x: 261, endPoint y: 97, distance: 19.9
click at [261, 97] on input "[PERSON_NAME] & [PERSON_NAME]" at bounding box center [377, 100] width 306 height 17
type input "[PERSON_NAME]"
click at [518, 260] on button "Save" at bounding box center [523, 263] width 26 height 15
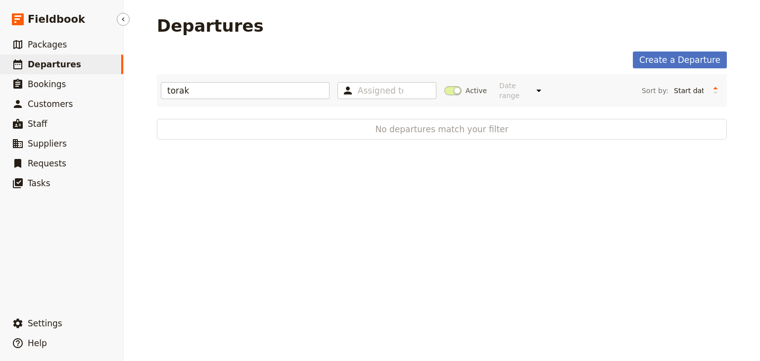
click at [68, 63] on span "Departures" at bounding box center [54, 64] width 53 height 10
click at [186, 85] on input "torak" at bounding box center [245, 90] width 169 height 17
drag, startPoint x: 188, startPoint y: 87, endPoint x: 67, endPoint y: 65, distance: 122.7
click at [63, 77] on div "Fieldbook ​ ​ Fieldbook ​ ​ Packages ​ Departures ​ Bookings ​ Customers ​ Staf…" at bounding box center [380, 180] width 760 height 361
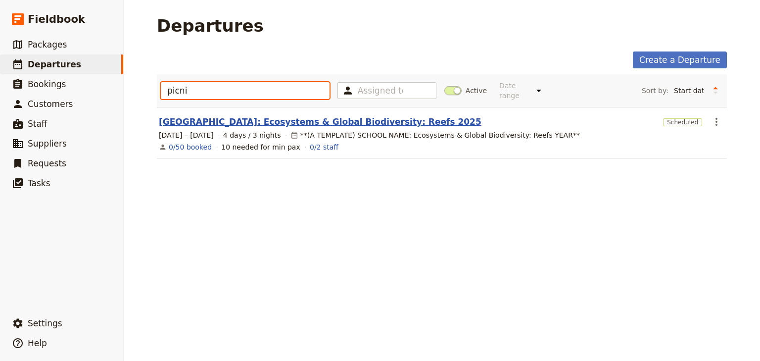
type input "picni"
drag, startPoint x: 278, startPoint y: 112, endPoint x: 273, endPoint y: 112, distance: 5.9
click at [278, 116] on link "[GEOGRAPHIC_DATA]: Ecosystems & Global Biodiversity: Reefs 2025" at bounding box center [320, 122] width 323 height 12
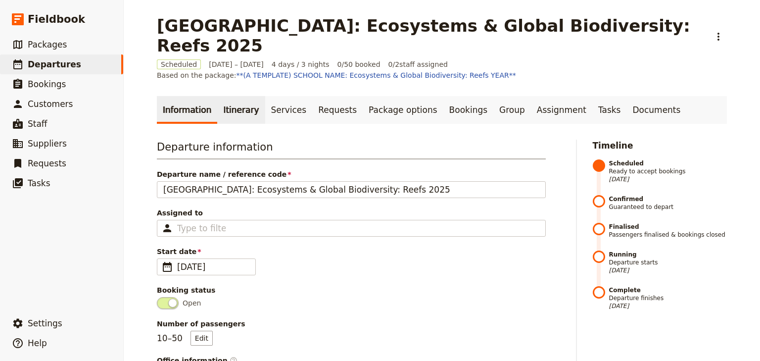
click at [230, 96] on link "Itinerary" at bounding box center [240, 110] width 47 height 28
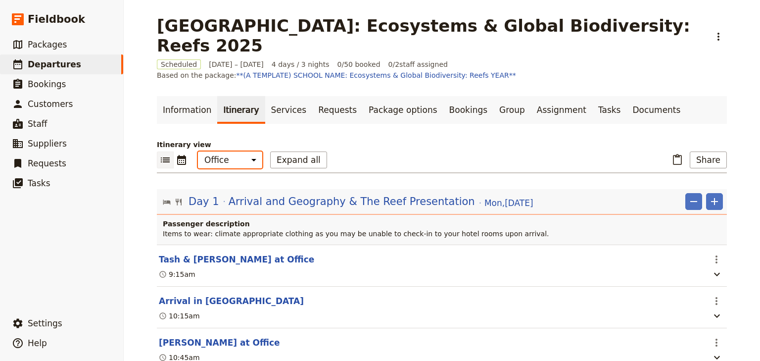
click at [227, 151] on select "Office Guide Passenger Sales" at bounding box center [230, 159] width 64 height 17
select select "STAFF"
click at [198, 151] on select "Office Guide Passenger Sales" at bounding box center [230, 159] width 64 height 17
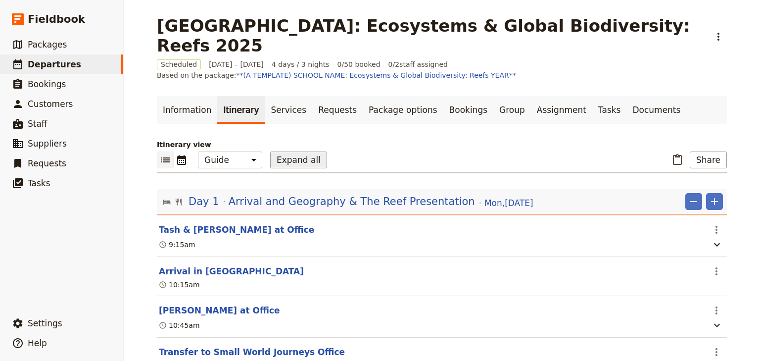
click at [281, 151] on button "Expand all" at bounding box center [298, 159] width 57 height 17
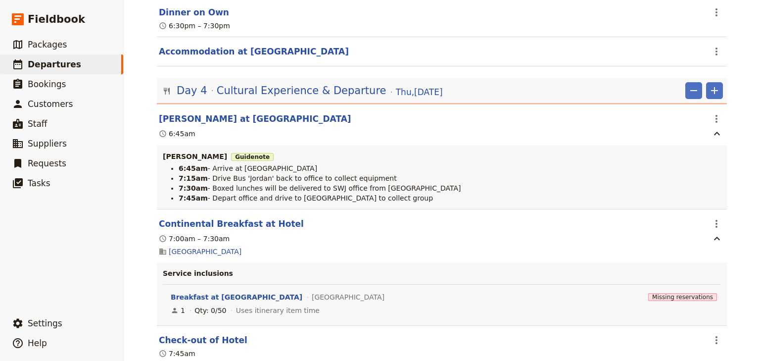
scroll to position [3126, 0]
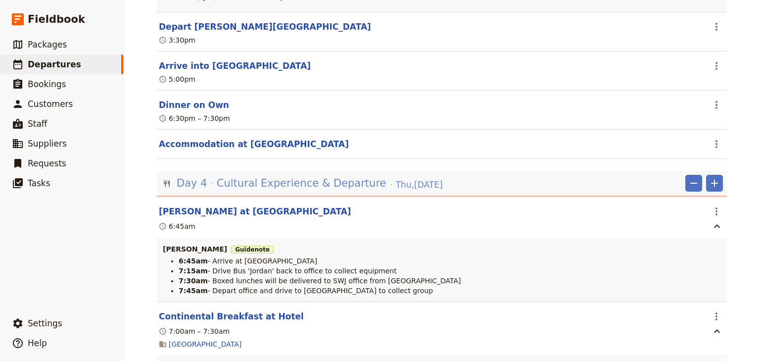
click at [269, 176] on span "Cultural Experience & Departure" at bounding box center [302, 183] width 170 height 15
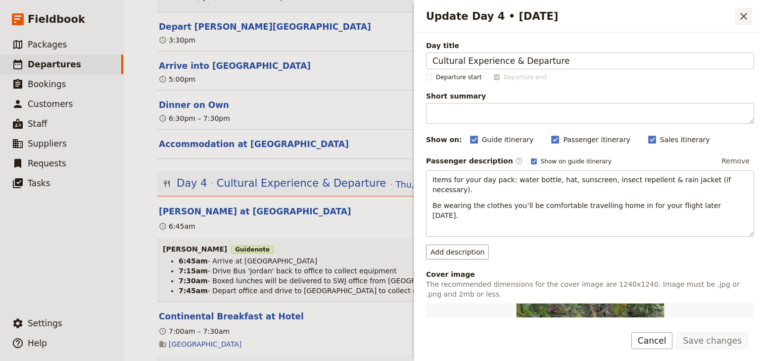
click at [738, 20] on icon "Close drawer" at bounding box center [744, 16] width 12 height 12
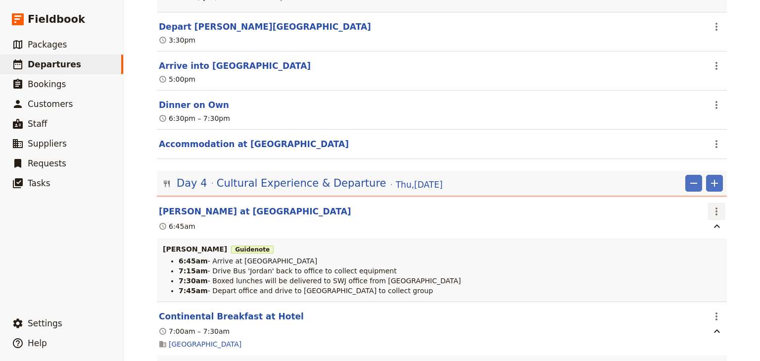
click at [710, 205] on icon "Actions" at bounding box center [716, 211] width 12 height 12
click at [696, 216] on span "Edit this itinerary item" at bounding box center [667, 219] width 78 height 10
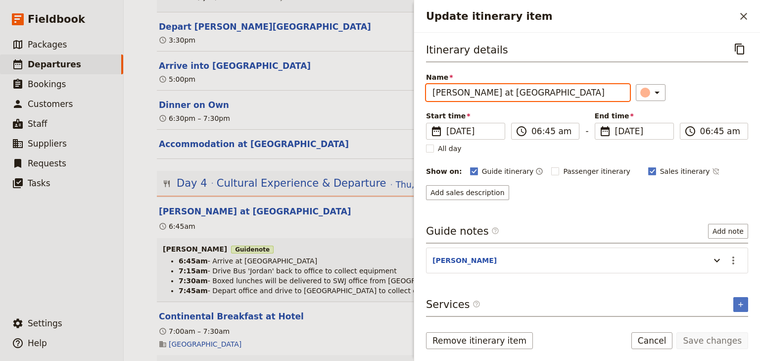
click at [495, 87] on input "[PERSON_NAME] at [GEOGRAPHIC_DATA]" at bounding box center [528, 92] width 204 height 17
drag, startPoint x: 527, startPoint y: 91, endPoint x: 492, endPoint y: 92, distance: 35.1
click at [492, 92] on input "[PERSON_NAME] at [GEOGRAPHIC_DATA]" at bounding box center [528, 92] width 204 height 17
type input "[PERSON_NAME] at Office"
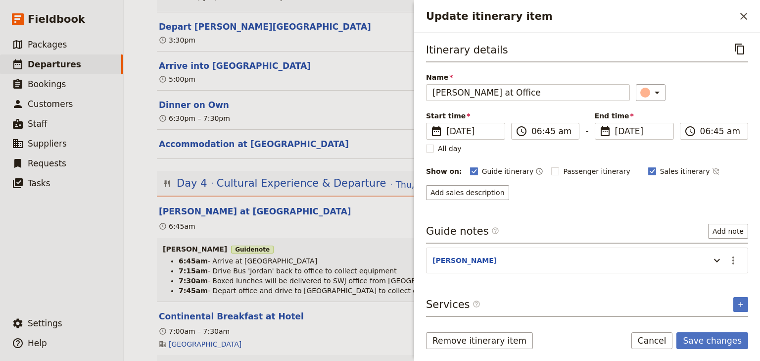
click at [698, 90] on div "​" at bounding box center [692, 92] width 112 height 17
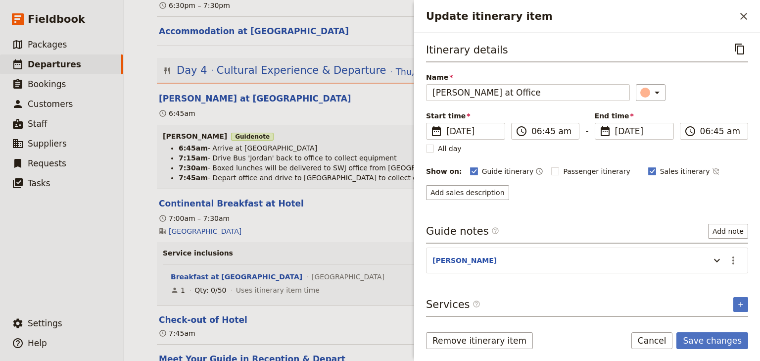
scroll to position [3284, 0]
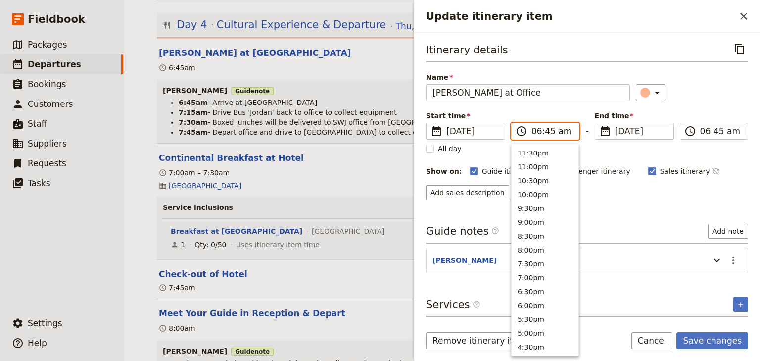
click at [534, 134] on input "06:45 am" at bounding box center [552, 131] width 42 height 12
click at [546, 131] on input "07:45 am" at bounding box center [552, 131] width 42 height 12
type input "07:15 am"
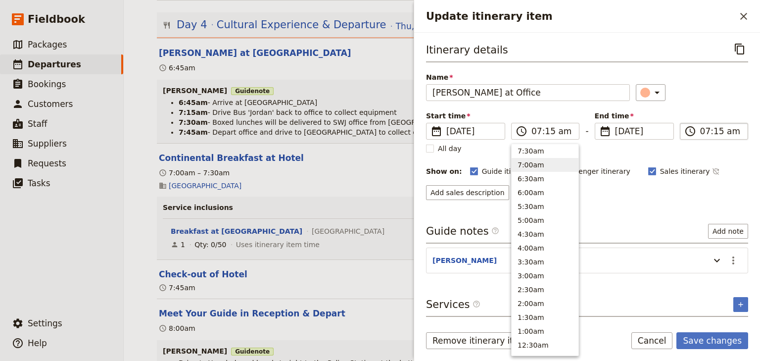
click at [701, 131] on input "07:15 am" at bounding box center [721, 131] width 42 height 12
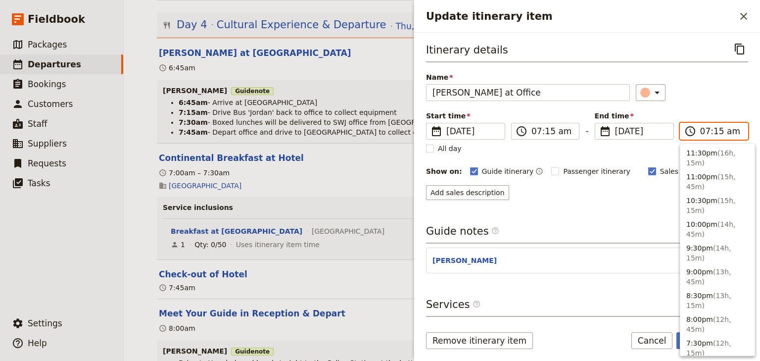
scroll to position [497, 0]
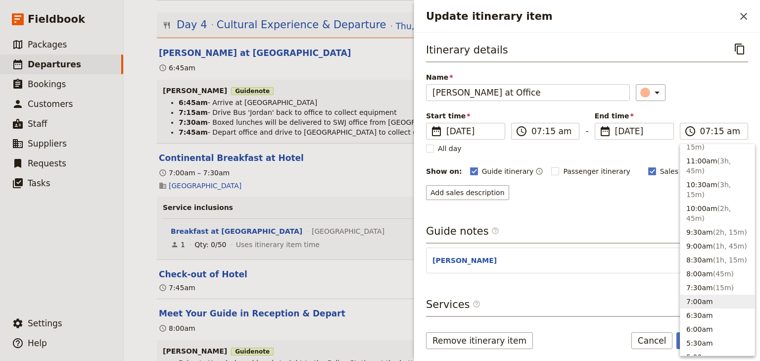
click at [702, 103] on div "Itinerary details ​ Name [PERSON_NAME] at Office ​ Start time ​ [DATE] [DATE] […" at bounding box center [587, 120] width 322 height 159
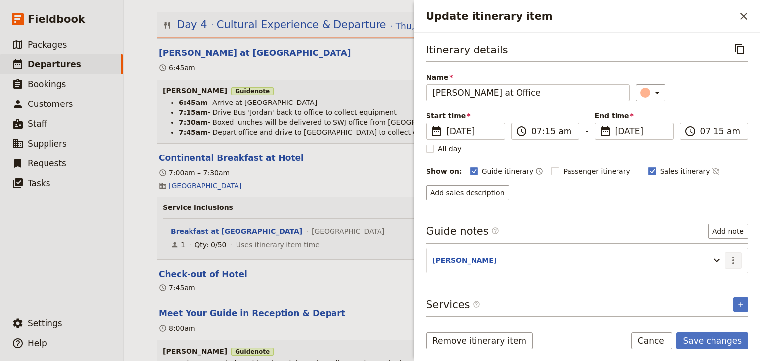
click at [736, 260] on icon "Actions" at bounding box center [733, 260] width 12 height 12
click at [713, 277] on span "Edit note" at bounding box center [704, 280] width 31 height 10
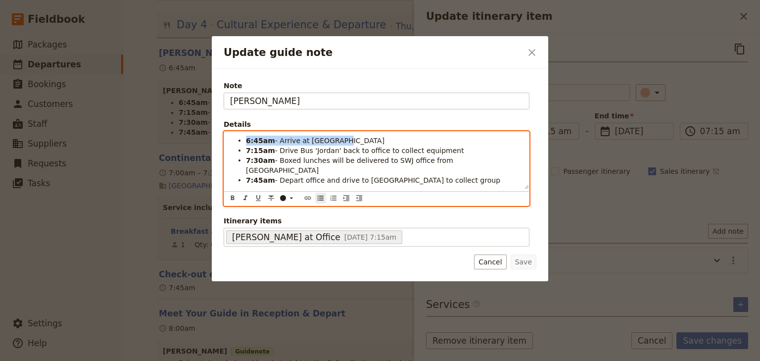
drag, startPoint x: 334, startPoint y: 140, endPoint x: 240, endPoint y: 140, distance: 93.5
click at [246, 140] on li "6:45am - Arrive at [GEOGRAPHIC_DATA]" at bounding box center [384, 140] width 277 height 10
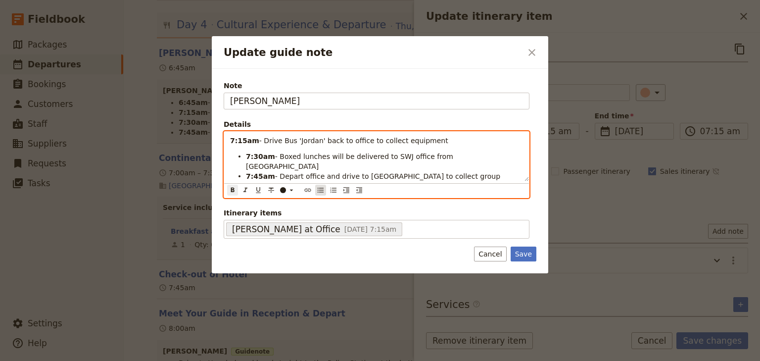
click at [317, 186] on icon "Bulleted list" at bounding box center [321, 190] width 8 height 8
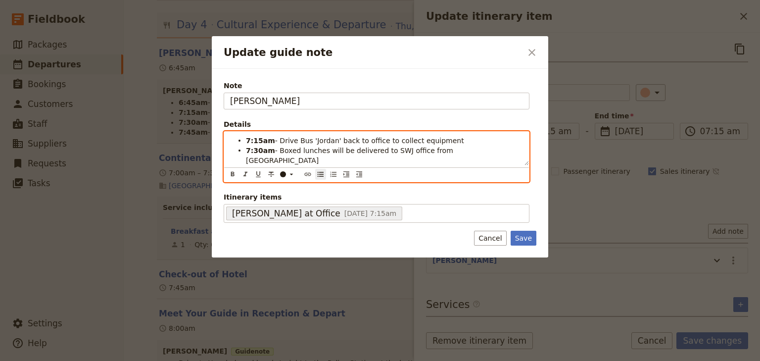
drag, startPoint x: 439, startPoint y: 140, endPoint x: 277, endPoint y: 141, distance: 162.7
click at [277, 141] on li "7:15am - Drive Bus 'Jordan' back to office to collect equipment" at bounding box center [384, 140] width 277 height 10
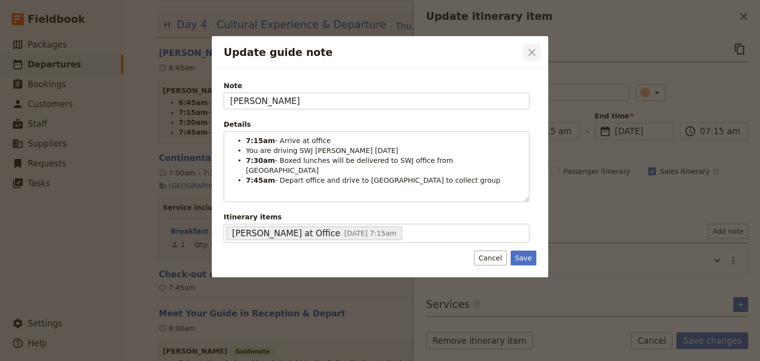
click at [528, 52] on icon "Close dialog" at bounding box center [532, 52] width 12 height 12
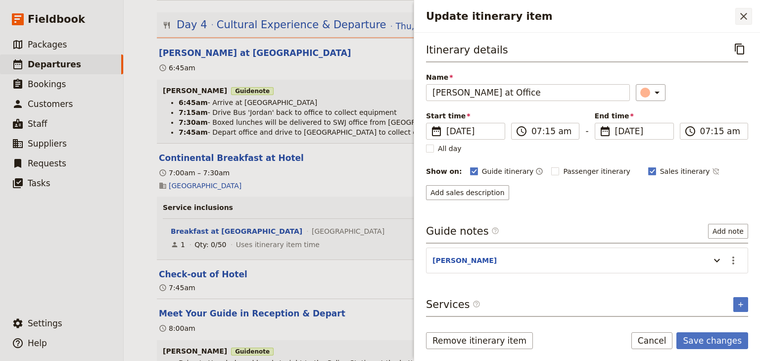
click at [744, 21] on icon "Close drawer" at bounding box center [744, 16] width 12 height 12
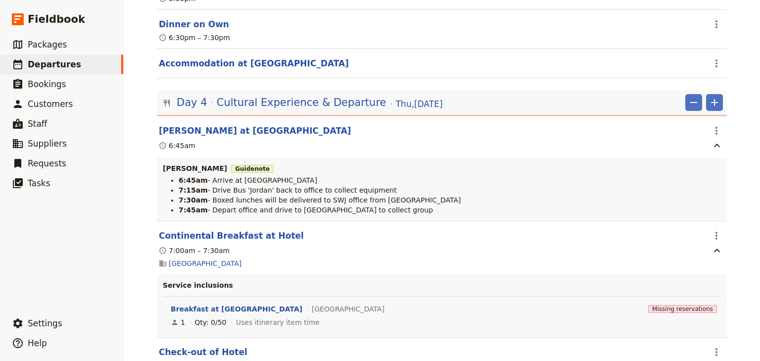
scroll to position [3088, 0]
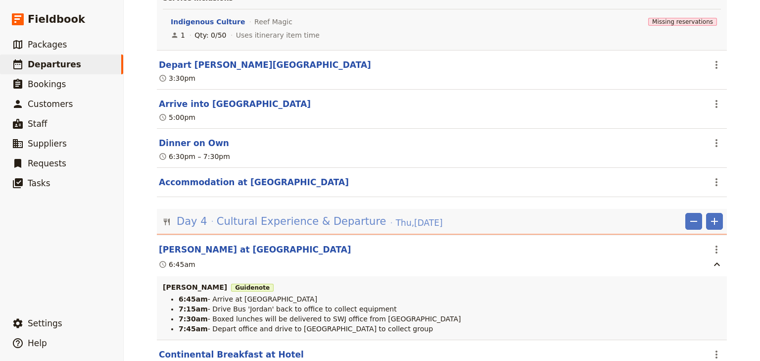
click at [230, 214] on span "Cultural Experience & Departure" at bounding box center [302, 221] width 170 height 15
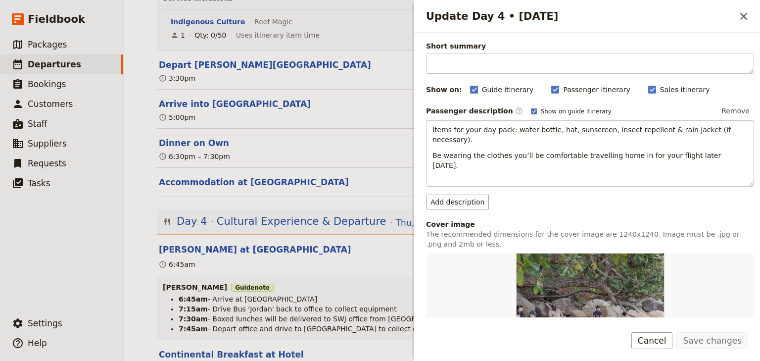
scroll to position [79, 0]
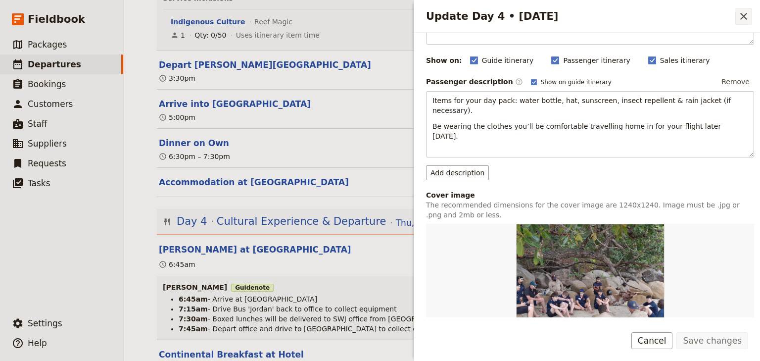
click at [740, 15] on icon "Close drawer" at bounding box center [744, 16] width 12 height 12
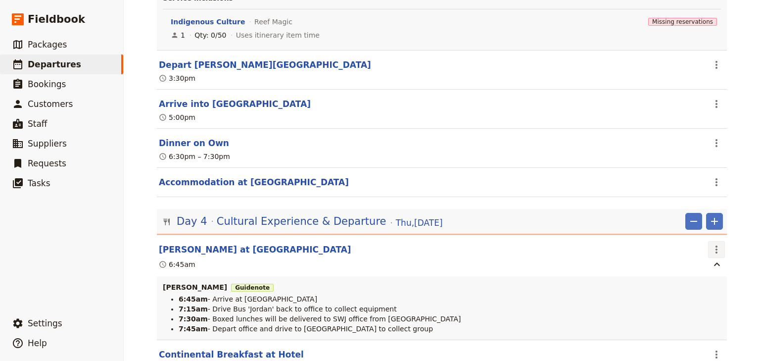
click at [712, 243] on icon "Actions" at bounding box center [716, 249] width 12 height 12
click at [698, 253] on span "Edit this itinerary item" at bounding box center [667, 257] width 78 height 10
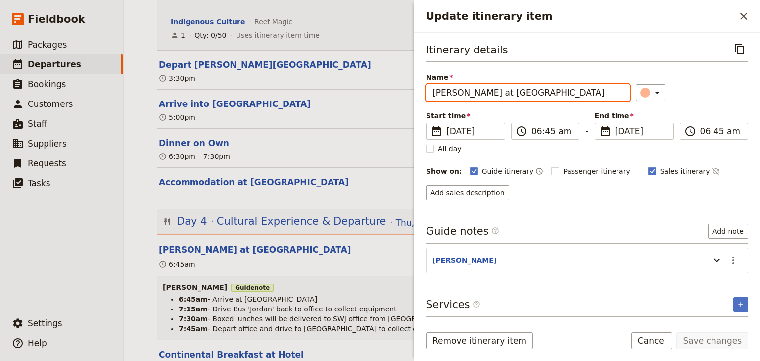
drag, startPoint x: 512, startPoint y: 96, endPoint x: 494, endPoint y: 95, distance: 18.8
click at [494, 95] on input "[PERSON_NAME] at [GEOGRAPHIC_DATA]" at bounding box center [528, 92] width 204 height 17
type input "[PERSON_NAME] at Office"
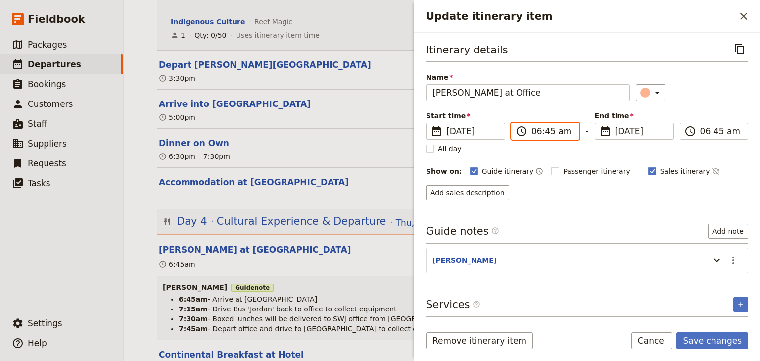
click at [538, 130] on input "06:45 am" at bounding box center [552, 131] width 42 height 12
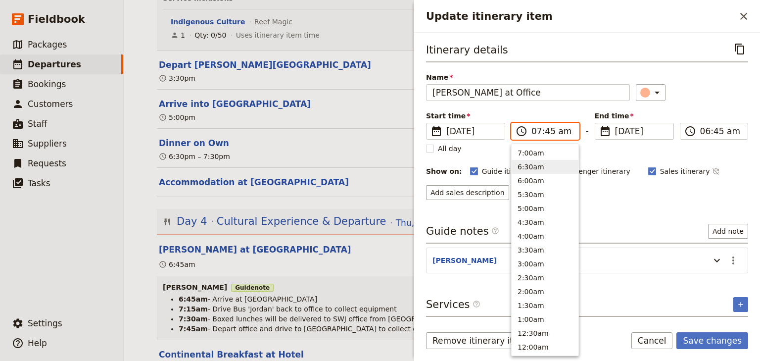
scroll to position [445, 0]
click at [544, 130] on input "07:45 am" at bounding box center [552, 131] width 42 height 12
type input "07:15 am"
click at [705, 131] on input "07:15 am" at bounding box center [721, 131] width 42 height 12
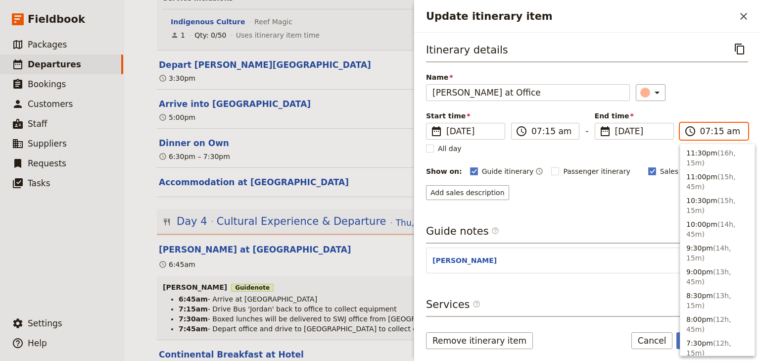
scroll to position [497, 0]
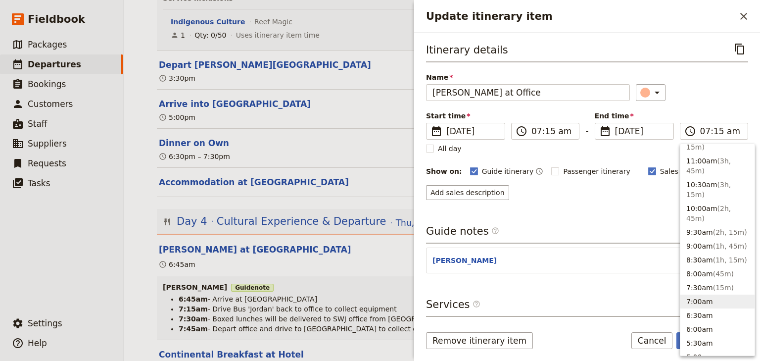
click at [710, 107] on div "Itinerary details ​ Name [PERSON_NAME] at Office ​ Start time ​ [DATE] [DATE] […" at bounding box center [587, 120] width 322 height 159
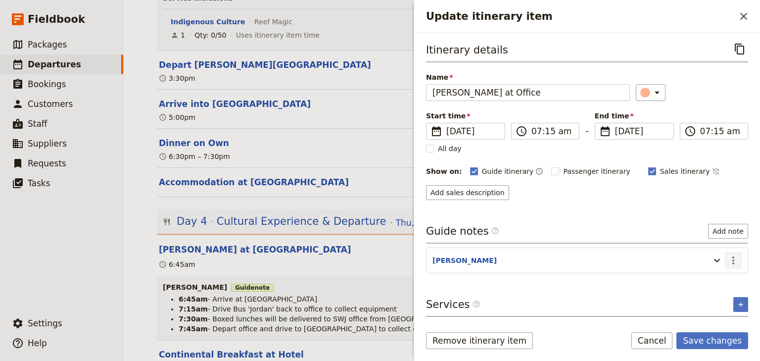
click at [733, 256] on icon "Actions" at bounding box center [733, 260] width 2 height 8
click at [710, 280] on span "Edit note" at bounding box center [704, 280] width 31 height 10
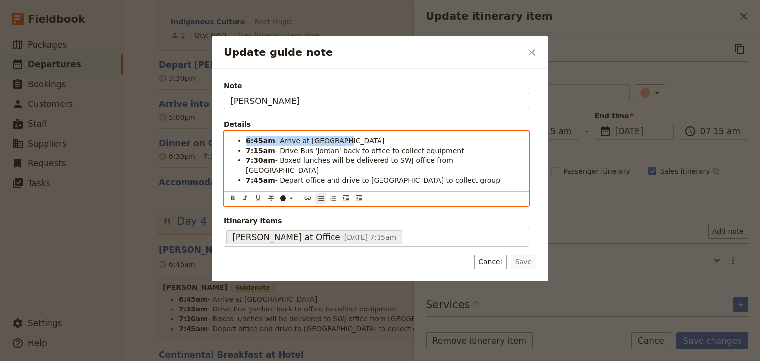
drag, startPoint x: 331, startPoint y: 138, endPoint x: 245, endPoint y: 138, distance: 86.1
click at [245, 138] on ul "6:45am - Arrive at [GEOGRAPHIC_DATA] 7:15am - Drive Bus 'Jordan' back to office…" at bounding box center [376, 160] width 293 height 49
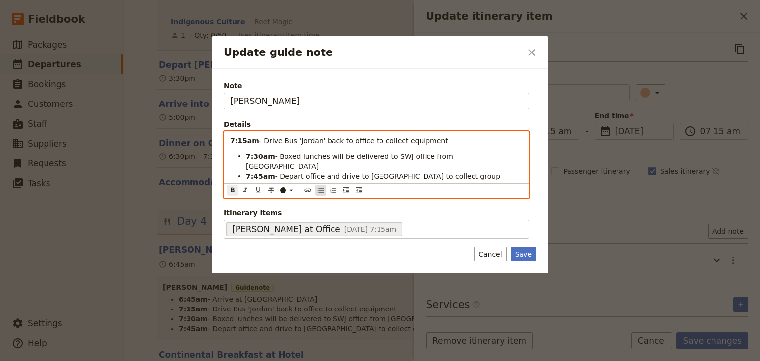
click at [319, 187] on icon "Bulleted list" at bounding box center [321, 189] width 6 height 5
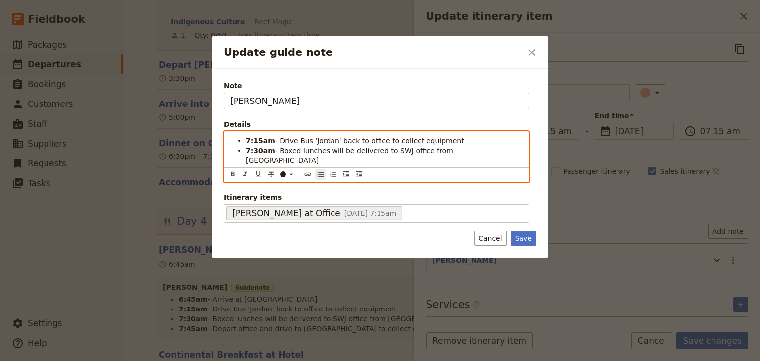
drag, startPoint x: 441, startPoint y: 139, endPoint x: 276, endPoint y: 139, distance: 164.7
click at [276, 139] on li "7:15am - Drive Bus 'Jordan' back to office to collect equipment" at bounding box center [384, 140] width 277 height 10
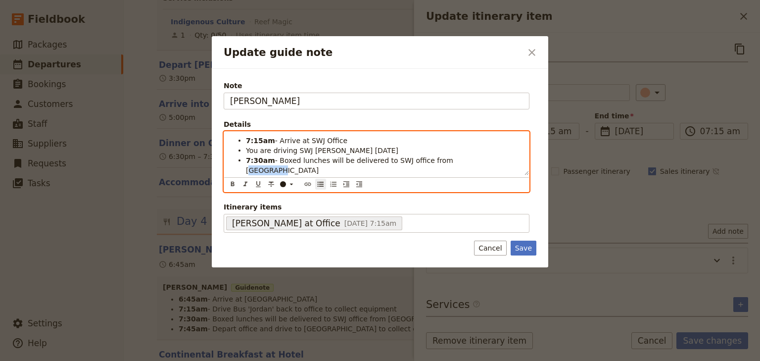
drag, startPoint x: 457, startPoint y: 160, endPoint x: 432, endPoint y: 158, distance: 25.3
click at [432, 158] on li "7:30am - Boxed lunches will be delivered to SWJ office from [GEOGRAPHIC_DATA]" at bounding box center [384, 165] width 277 height 20
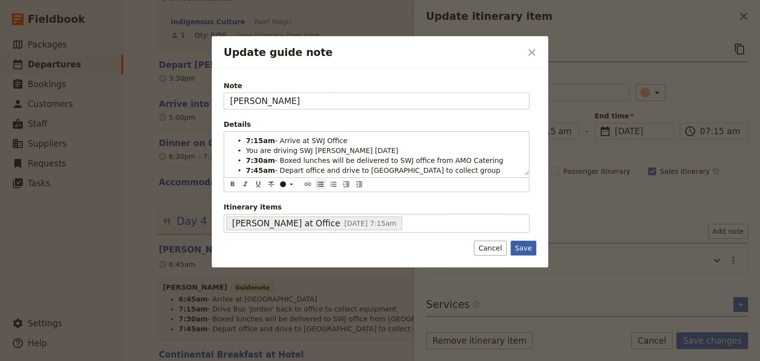
click at [524, 245] on button "Save" at bounding box center [523, 247] width 26 height 15
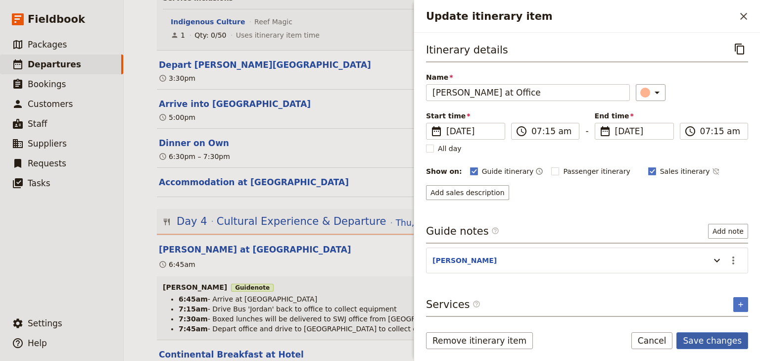
click at [701, 337] on button "Save changes" at bounding box center [712, 340] width 72 height 17
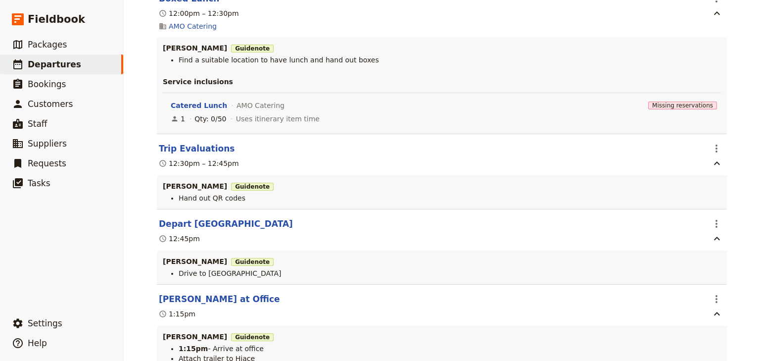
scroll to position [3840, 0]
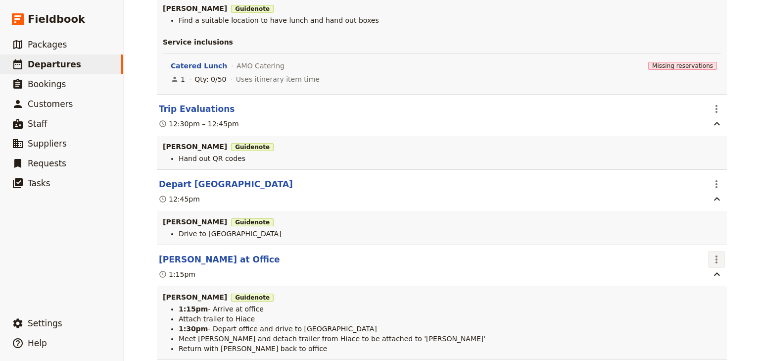
click at [714, 253] on icon "Actions" at bounding box center [716, 259] width 12 height 12
click at [740, 223] on div "[GEOGRAPHIC_DATA]: Ecosystems & Global Biodiversity: Reefs 2025 ​ Scheduled [DA…" at bounding box center [442, 180] width 636 height 361
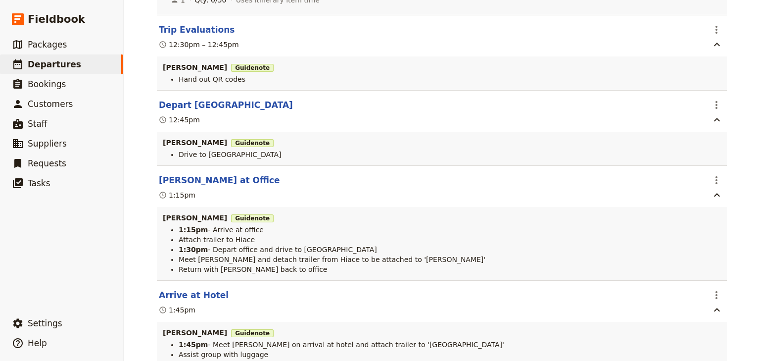
scroll to position [3959, 0]
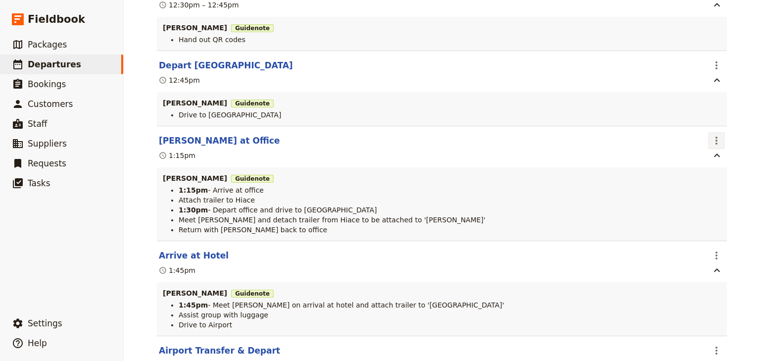
click at [715, 135] on icon "Actions" at bounding box center [716, 141] width 12 height 12
click at [708, 153] on span "Edit this itinerary item" at bounding box center [671, 152] width 87 height 10
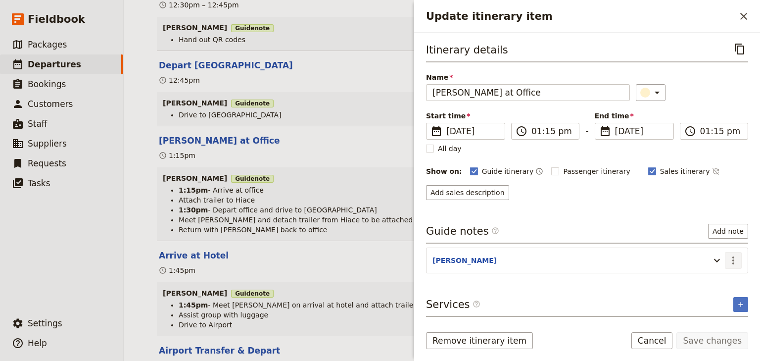
click at [732, 263] on icon "Actions" at bounding box center [733, 260] width 12 height 12
click at [716, 281] on span "Edit note" at bounding box center [704, 280] width 31 height 10
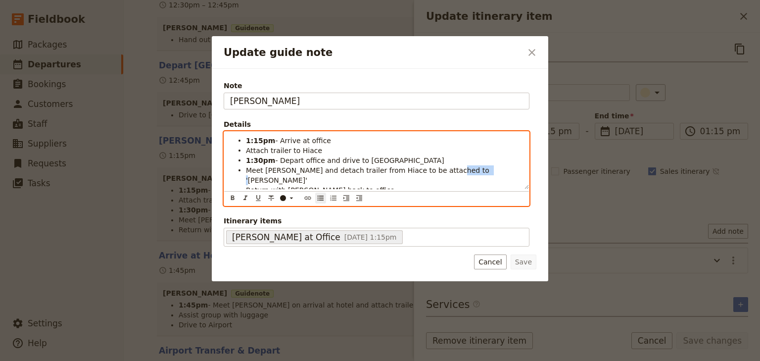
drag, startPoint x: 456, startPoint y: 168, endPoint x: 430, endPoint y: 169, distance: 25.2
click at [430, 169] on li "Meet [PERSON_NAME] and detach trailer from Hiace to be attached to '[PERSON_NAM…" at bounding box center [384, 175] width 277 height 20
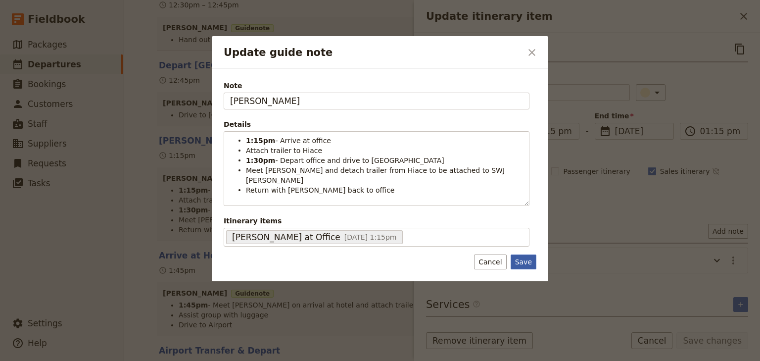
click at [526, 257] on button "Save" at bounding box center [523, 261] width 26 height 15
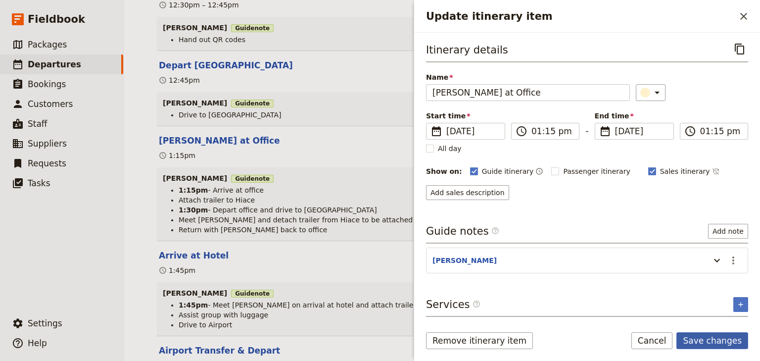
click at [712, 341] on button "Save changes" at bounding box center [712, 340] width 72 height 17
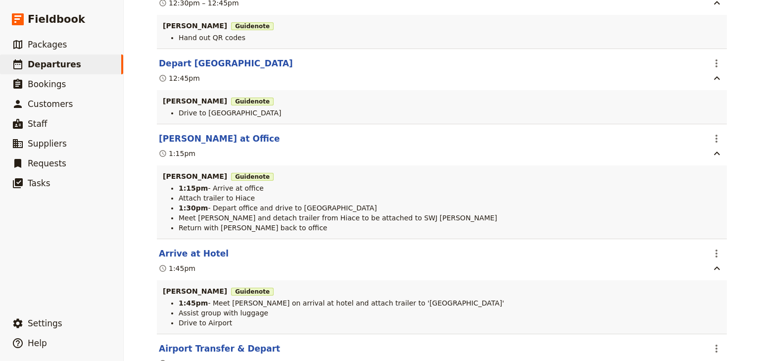
scroll to position [3978, 0]
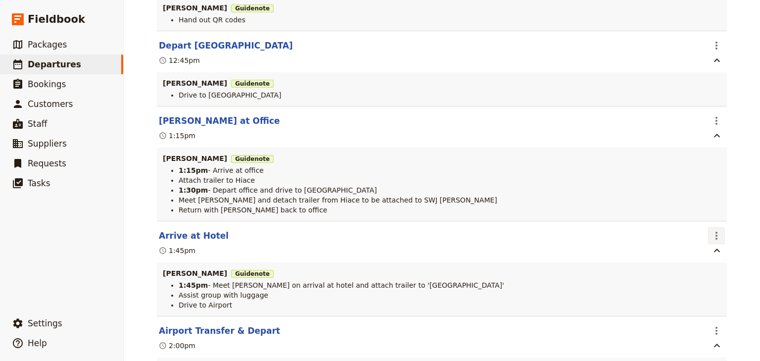
click at [712, 230] on icon "Actions" at bounding box center [716, 236] width 12 height 12
click at [698, 251] on span "Edit this itinerary item" at bounding box center [667, 247] width 78 height 10
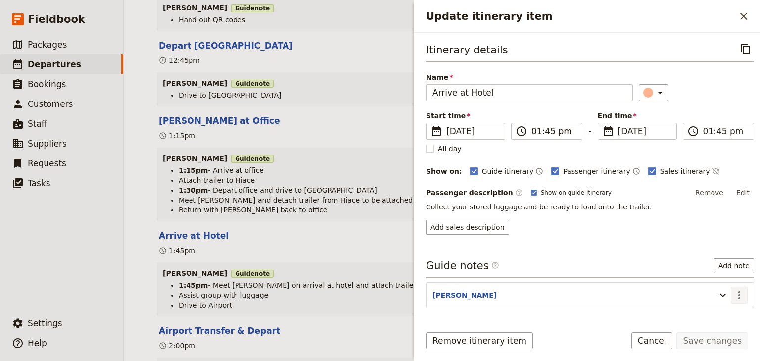
drag, startPoint x: 732, startPoint y: 291, endPoint x: 722, endPoint y: 304, distance: 16.9
click at [733, 291] on icon "Actions" at bounding box center [739, 295] width 12 height 12
click at [718, 309] on span "Edit note" at bounding box center [704, 314] width 31 height 10
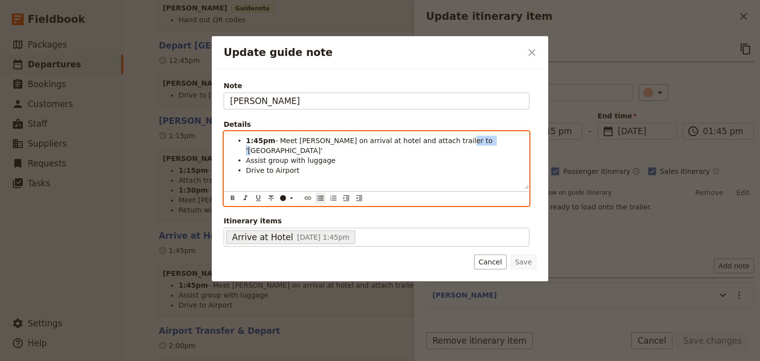
drag, startPoint x: 462, startPoint y: 139, endPoint x: 437, endPoint y: 139, distance: 24.7
click at [437, 139] on li "1:45pm - Meet Andrew on arrival at hotel and attach trailer to 'Jordan'" at bounding box center [384, 145] width 277 height 20
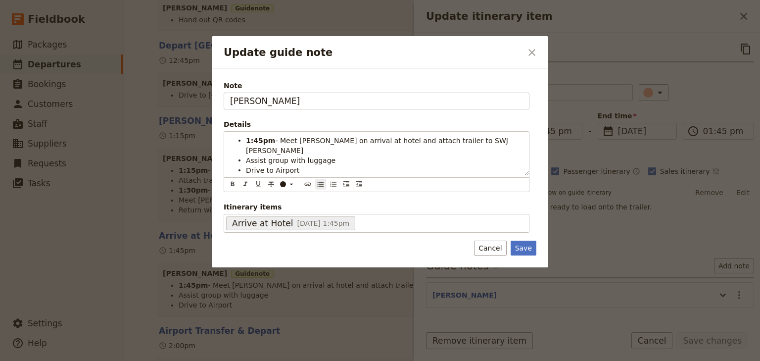
drag, startPoint x: 520, startPoint y: 234, endPoint x: 595, endPoint y: 263, distance: 79.5
click at [521, 240] on button "Save" at bounding box center [523, 247] width 26 height 15
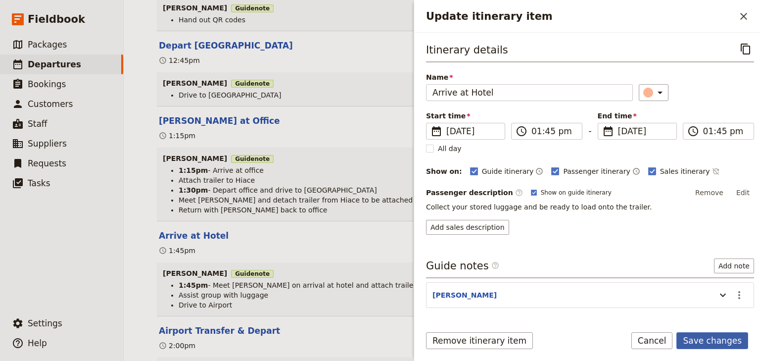
click at [714, 342] on button "Save changes" at bounding box center [712, 340] width 72 height 17
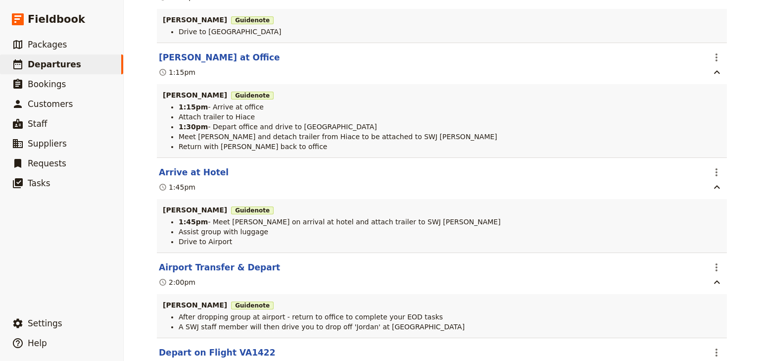
scroll to position [4057, 0]
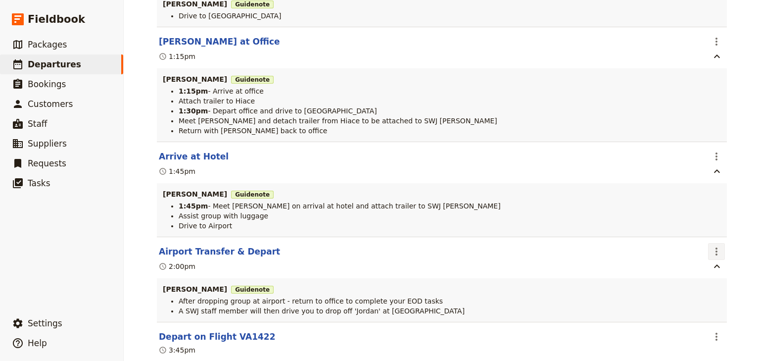
click at [717, 245] on icon "Actions" at bounding box center [716, 251] width 12 height 12
click at [699, 259] on span "Edit this itinerary item" at bounding box center [667, 264] width 78 height 10
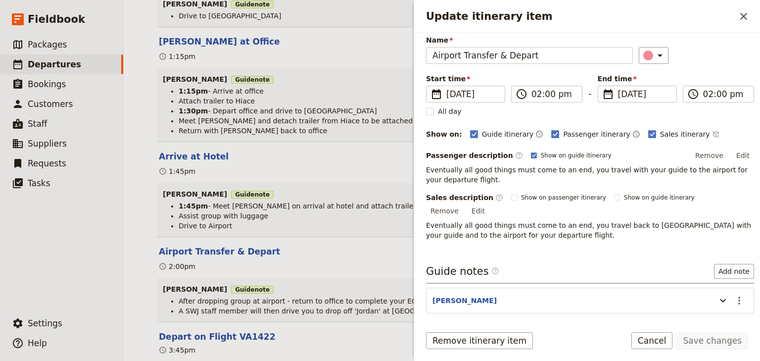
scroll to position [63, 0]
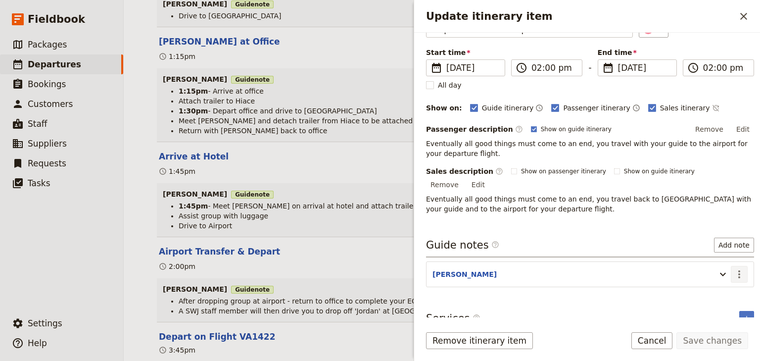
click at [738, 270] on icon "Actions" at bounding box center [739, 274] width 2 height 8
click at [713, 279] on span "Edit note" at bounding box center [704, 282] width 31 height 10
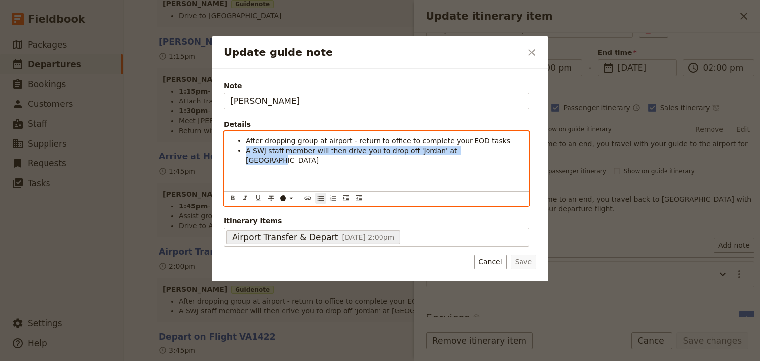
drag, startPoint x: 470, startPoint y: 151, endPoint x: 238, endPoint y: 149, distance: 232.0
click at [246, 149] on li "A SWJ staff member will then drive you to drop off 'Jordan' at Busfleet" at bounding box center [384, 155] width 277 height 20
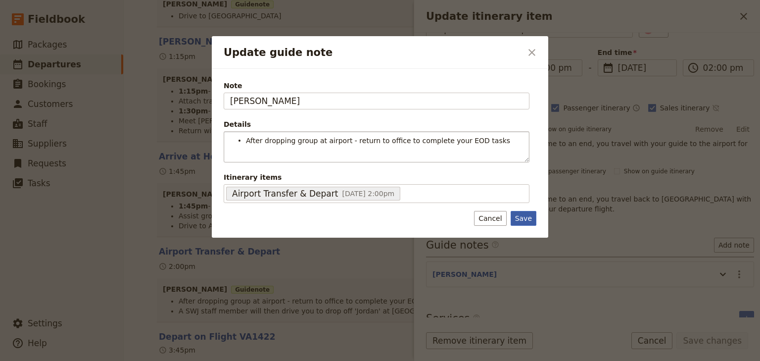
click at [522, 230] on div "Note STEVEN Details After dropping group at airport - return to office to compl…" at bounding box center [380, 153] width 336 height 169
click at [526, 216] on button "Save" at bounding box center [523, 218] width 26 height 15
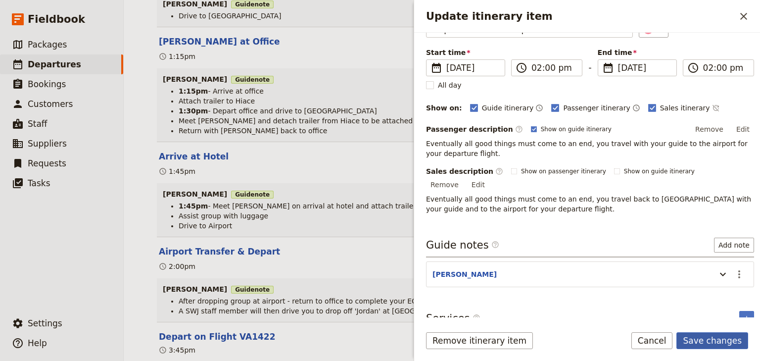
click at [722, 338] on button "Save changes" at bounding box center [712, 340] width 72 height 17
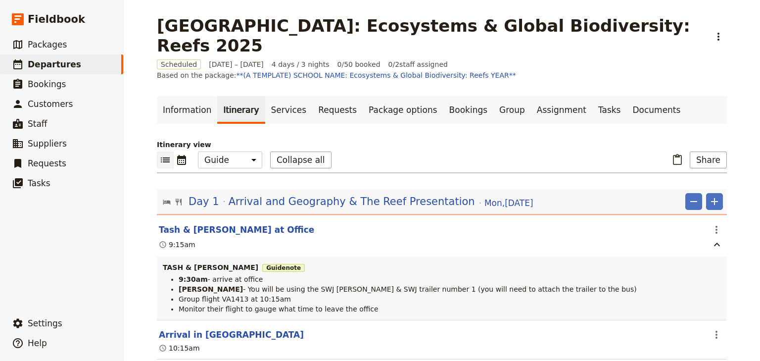
scroll to position [40, 0]
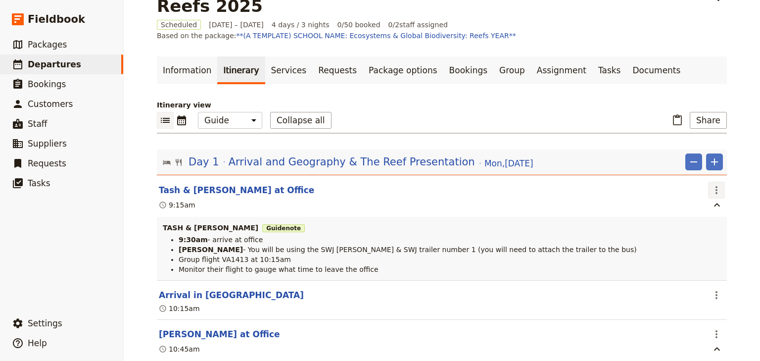
click at [710, 184] on icon "Actions" at bounding box center [716, 190] width 12 height 12
click at [704, 191] on span "Edit this itinerary item" at bounding box center [667, 191] width 78 height 10
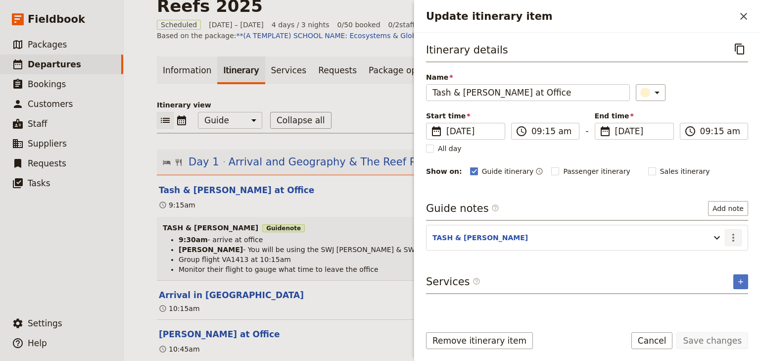
click at [737, 237] on icon "Actions" at bounding box center [733, 237] width 12 height 12
click at [720, 256] on span "Edit note" at bounding box center [704, 257] width 31 height 10
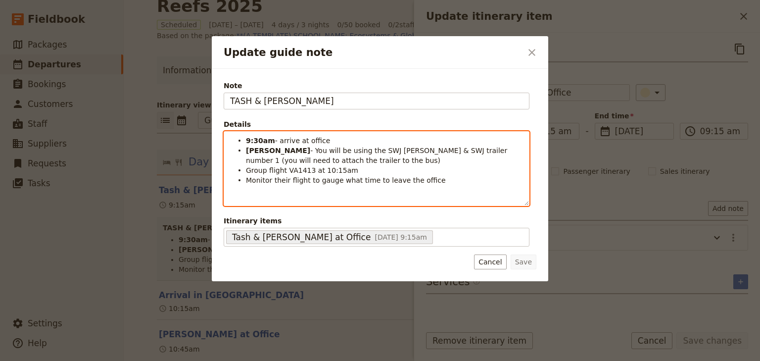
click at [246, 180] on span "Monitor their flight to gauge what time to leave the office" at bounding box center [346, 180] width 200 height 8
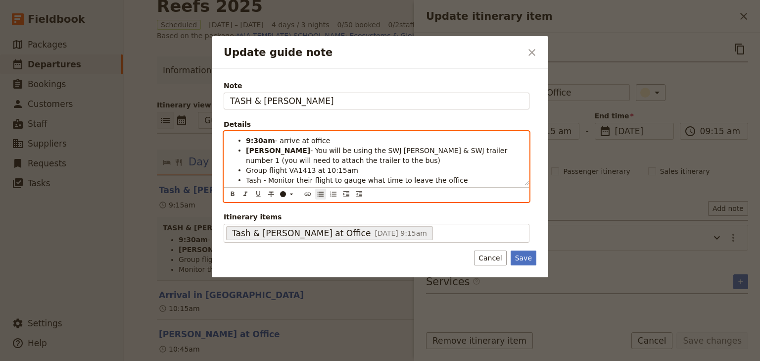
click at [442, 180] on li "Tash - Monitor their flight to gauge what time to leave the office" at bounding box center [384, 180] width 277 height 10
drag, startPoint x: 258, startPoint y: 180, endPoint x: 247, endPoint y: 180, distance: 10.9
click at [247, 180] on span "Tash - Monitor their flight to gauge what time to leave the office with Andrew" at bounding box center [366, 185] width 241 height 18
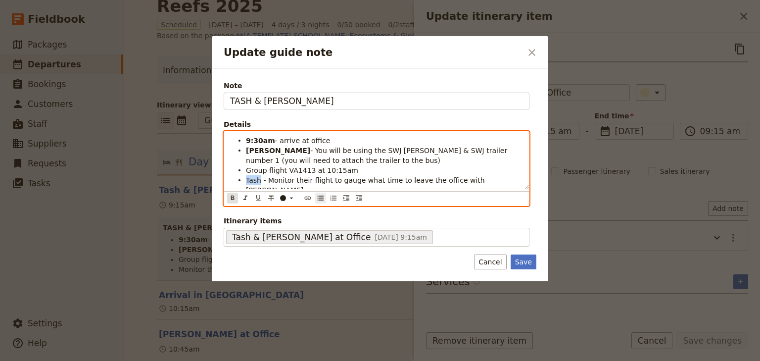
click at [231, 194] on icon "Format bold" at bounding box center [233, 198] width 8 height 8
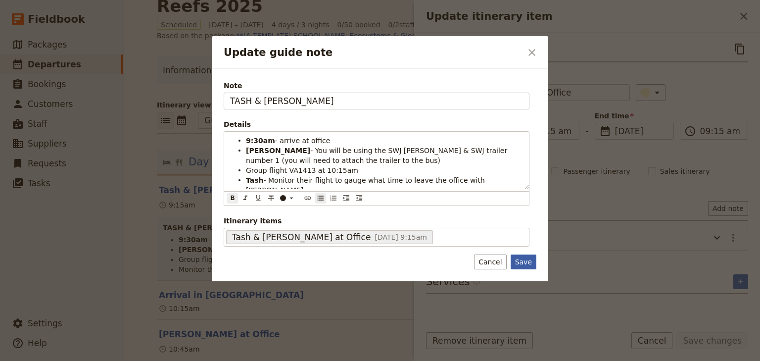
click at [529, 257] on button "Save" at bounding box center [523, 261] width 26 height 15
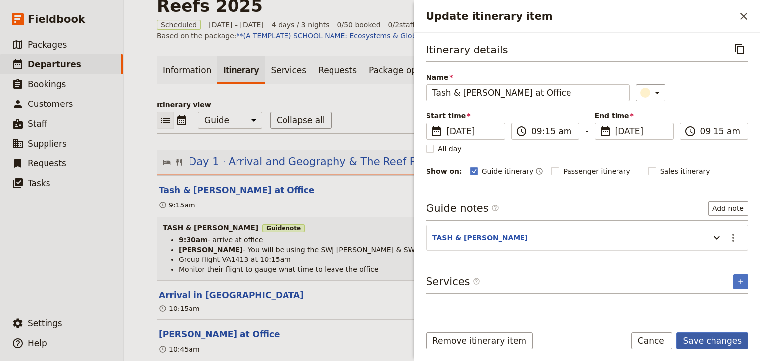
click at [720, 340] on button "Save changes" at bounding box center [712, 340] width 72 height 17
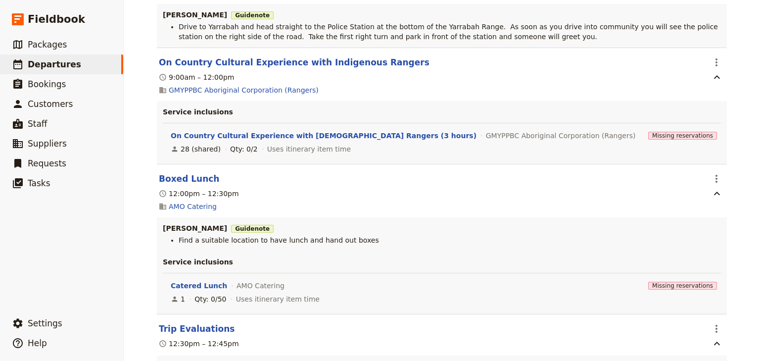
scroll to position [3641, 0]
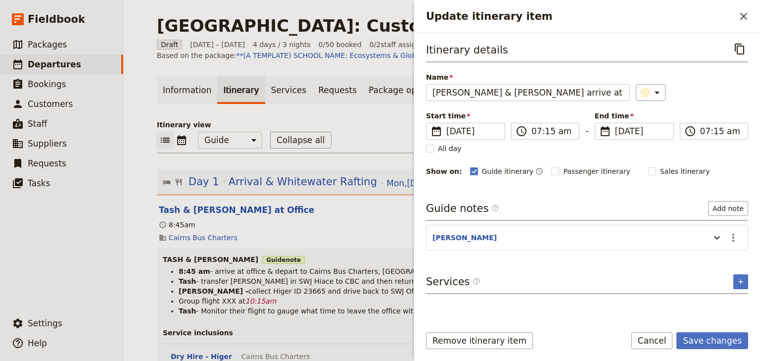
select select "STAFF"
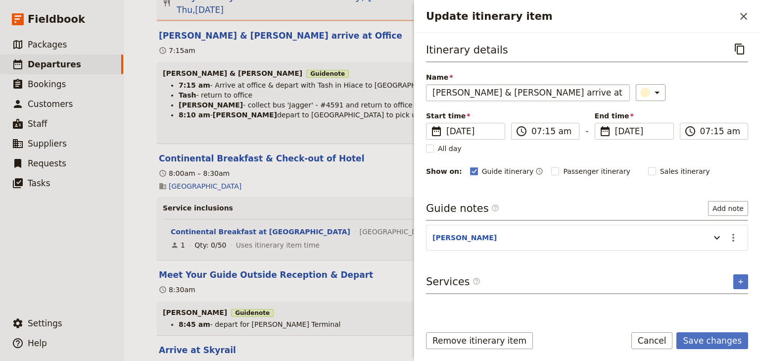
scroll to position [3087, 0]
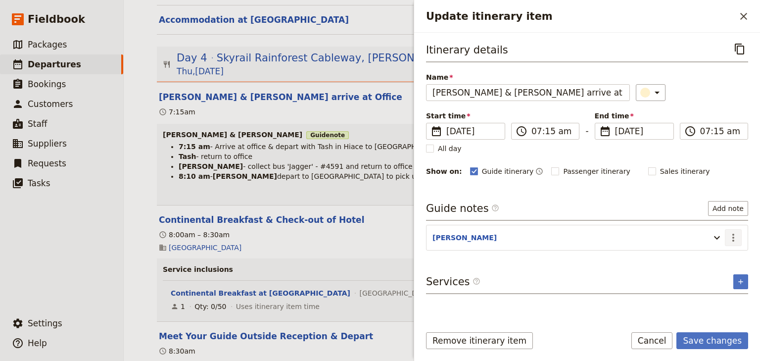
click at [734, 235] on icon "Actions" at bounding box center [733, 237] width 12 height 12
click at [716, 257] on span "Edit note" at bounding box center [704, 257] width 31 height 10
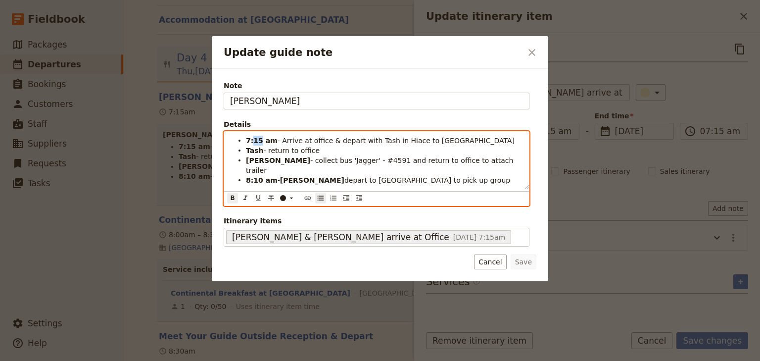
drag, startPoint x: 258, startPoint y: 138, endPoint x: 252, endPoint y: 139, distance: 6.4
click at [252, 139] on strong "7:15 am" at bounding box center [262, 141] width 32 height 8
click at [271, 141] on strong "7:15 am" at bounding box center [262, 141] width 32 height 8
drag, startPoint x: 415, startPoint y: 139, endPoint x: 307, endPoint y: 140, distance: 108.8
click at [307, 140] on span "- Arrive at office & depart with Tash in Hiace to [GEOGRAPHIC_DATA]" at bounding box center [395, 141] width 237 height 8
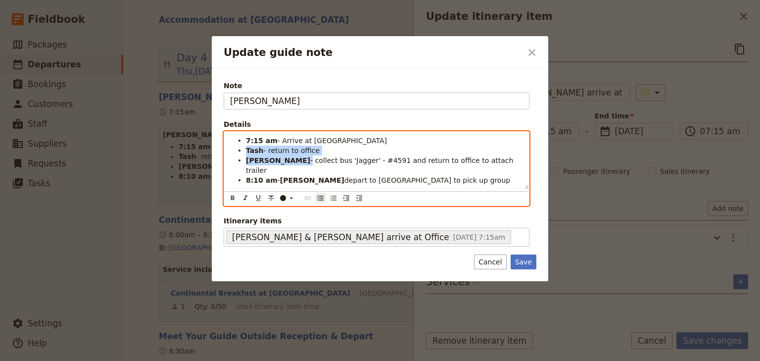
drag, startPoint x: 273, startPoint y: 160, endPoint x: 243, endPoint y: 153, distance: 30.1
click at [243, 153] on ul "7:15 am - Arrive at Busfleet Tash - return to office [PERSON_NAME] - collect bu…" at bounding box center [376, 160] width 293 height 49
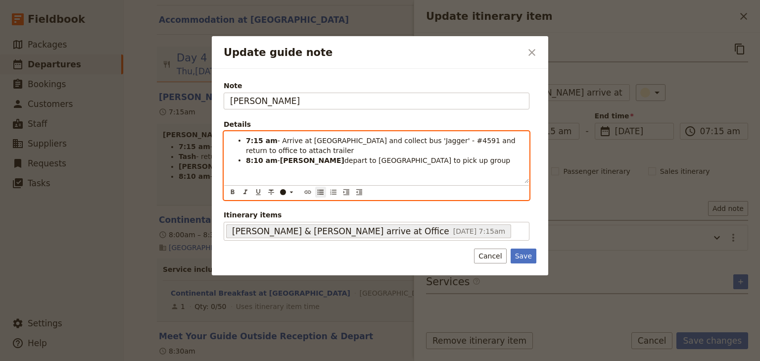
click at [445, 140] on span "- Arrive at [GEOGRAPHIC_DATA] and collect bus 'Jagger' - #4591 and return to of…" at bounding box center [382, 146] width 272 height 18
click at [255, 140] on strong "7:15 am" at bounding box center [262, 141] width 32 height 8
click at [246, 149] on span "eturn to office to attach trailer" at bounding box center [298, 150] width 105 height 8
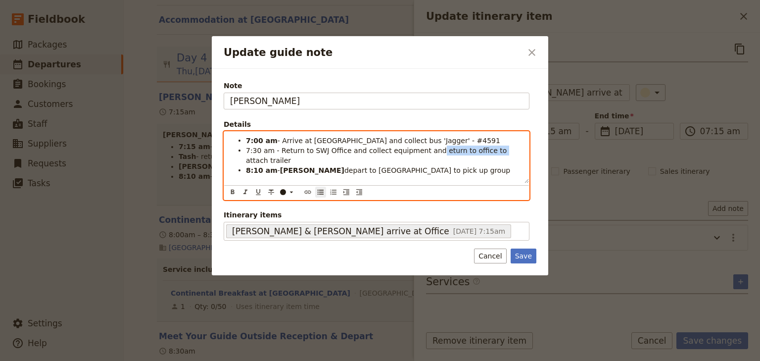
drag, startPoint x: 477, startPoint y: 149, endPoint x: 423, endPoint y: 149, distance: 54.4
click at [423, 149] on span "7:30 am - Return to SWJ Office and collect equipment and eturn to office to att…" at bounding box center [377, 155] width 263 height 18
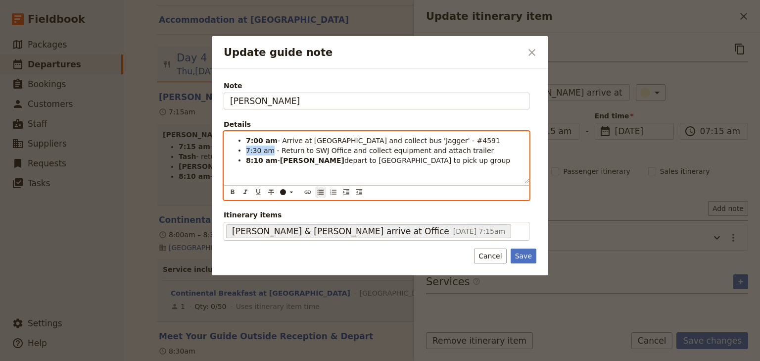
drag, startPoint x: 270, startPoint y: 150, endPoint x: 246, endPoint y: 150, distance: 23.7
click at [246, 150] on span "7:30 am - Return to SWJ Office and collect equipment and attach trailer" at bounding box center [370, 150] width 248 height 8
click at [231, 192] on icon "Format bold" at bounding box center [232, 191] width 3 height 4
click at [263, 158] on strong "8:10 am" at bounding box center [262, 160] width 32 height 8
drag, startPoint x: 301, startPoint y: 159, endPoint x: 279, endPoint y: 159, distance: 21.8
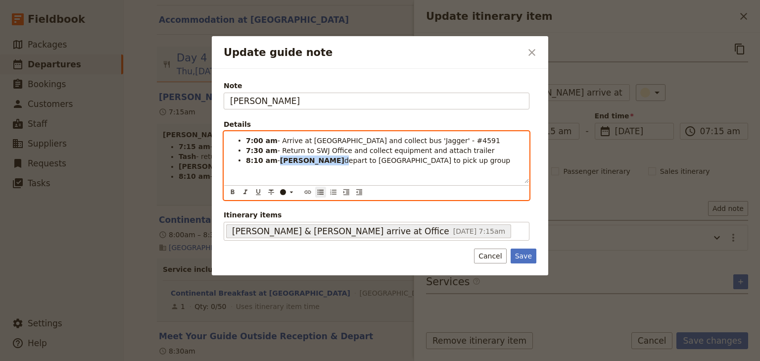
click at [279, 159] on li "8:10 am - [PERSON_NAME] to [GEOGRAPHIC_DATA] to pick up group" at bounding box center [384, 160] width 277 height 10
click at [299, 158] on span "- Depart to [GEOGRAPHIC_DATA] to pick up group" at bounding box center [363, 160] width 172 height 8
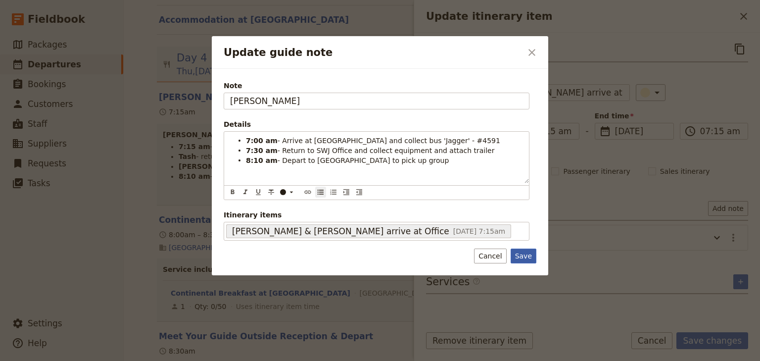
click at [523, 257] on button "Save" at bounding box center [523, 255] width 26 height 15
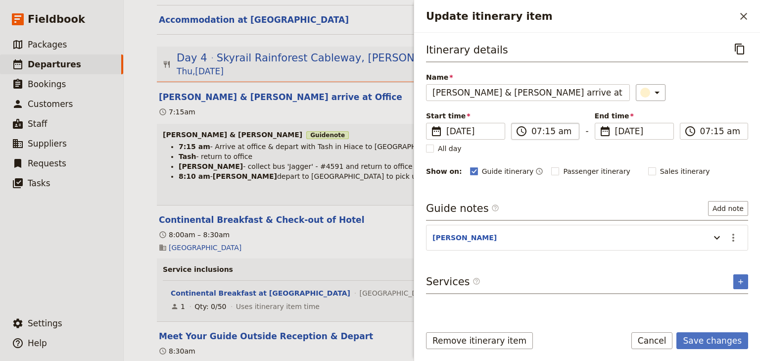
click at [549, 137] on label "​ 07:15 am" at bounding box center [545, 131] width 68 height 17
click at [549, 137] on input "07:15 am" at bounding box center [552, 131] width 42 height 12
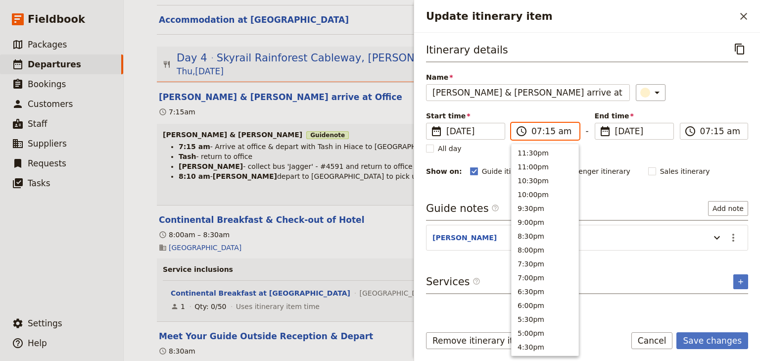
scroll to position [457, 0]
click at [549, 132] on input "07:15 am" at bounding box center [552, 131] width 42 height 12
click at [547, 132] on input "07:15 am" at bounding box center [552, 131] width 42 height 12
type input "07:00 am"
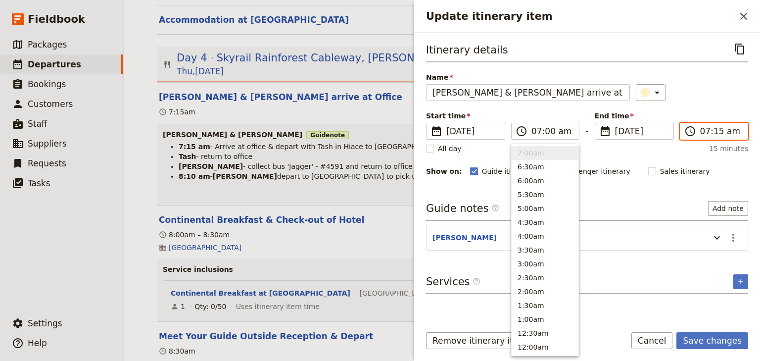
click at [700, 131] on input "07:15 am" at bounding box center [721, 131] width 42 height 12
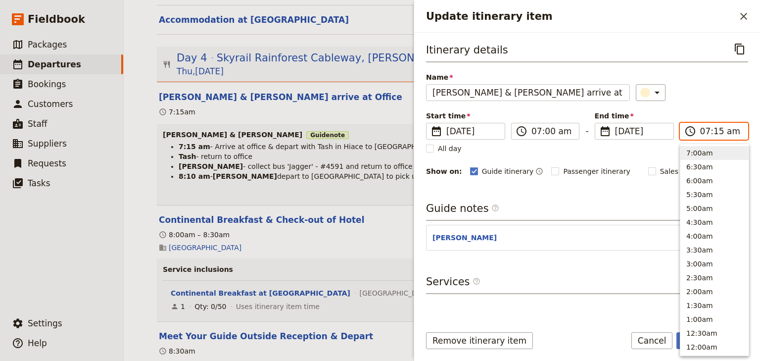
click at [713, 130] on input "07:15 am" at bounding box center [721, 131] width 42 height 12
type input "07:00 am"
click at [706, 108] on div "Itinerary details ​ Name [PERSON_NAME] & [PERSON_NAME] arrive at Office ​ Start…" at bounding box center [587, 109] width 322 height 137
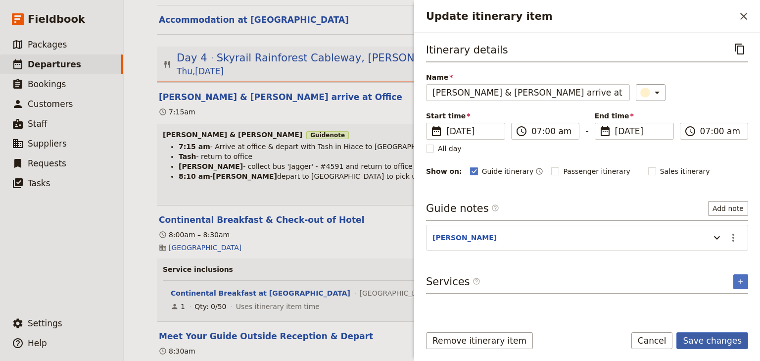
click at [696, 338] on button "Save changes" at bounding box center [712, 340] width 72 height 17
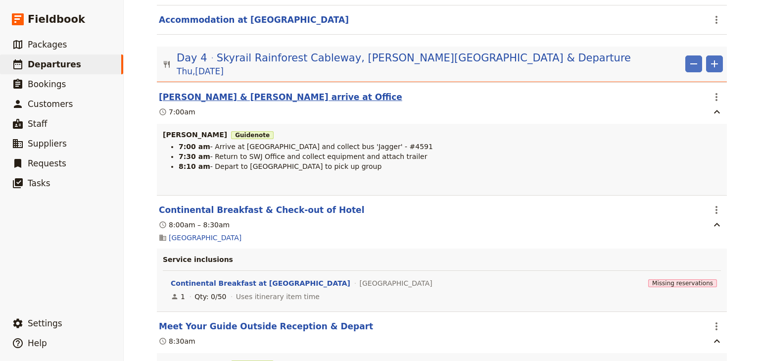
click at [212, 95] on button "[PERSON_NAME] & [PERSON_NAME] arrive at Office" at bounding box center [280, 97] width 243 height 12
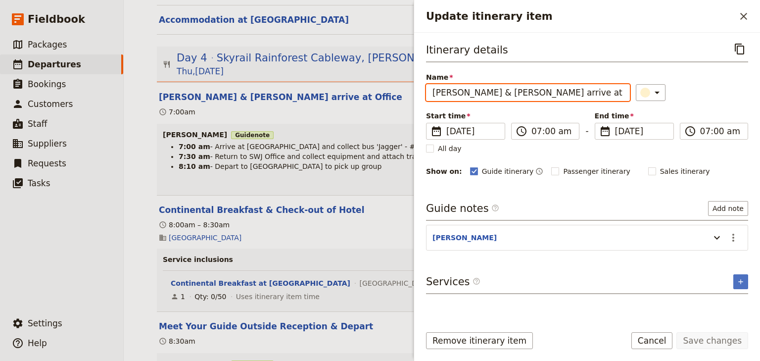
drag, startPoint x: 542, startPoint y: 91, endPoint x: 466, endPoint y: 92, distance: 76.2
click at [466, 92] on input "[PERSON_NAME] & [PERSON_NAME] arrive at Office" at bounding box center [528, 92] width 204 height 17
click at [493, 96] on input "[PERSON_NAME] & [PERSON_NAME] arrive at Office" at bounding box center [528, 92] width 204 height 17
drag, startPoint x: 485, startPoint y: 92, endPoint x: 460, endPoint y: 92, distance: 24.7
click at [460, 92] on input "[PERSON_NAME] & [PERSON_NAME] arrive at Office" at bounding box center [528, 92] width 204 height 17
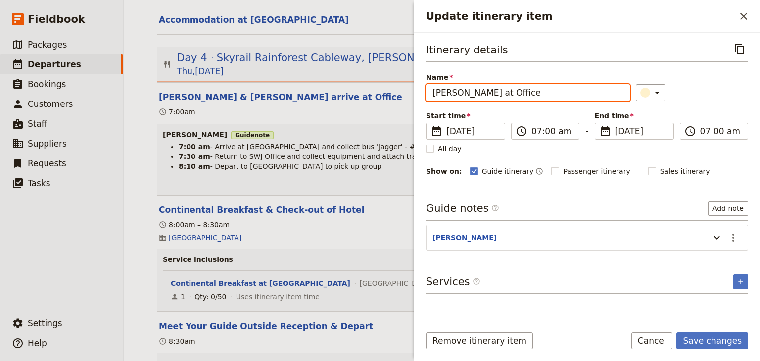
drag, startPoint x: 520, startPoint y: 92, endPoint x: 493, endPoint y: 91, distance: 27.7
click at [493, 91] on input "[PERSON_NAME] at Office" at bounding box center [528, 92] width 204 height 17
type input "[PERSON_NAME] at [GEOGRAPHIC_DATA]"
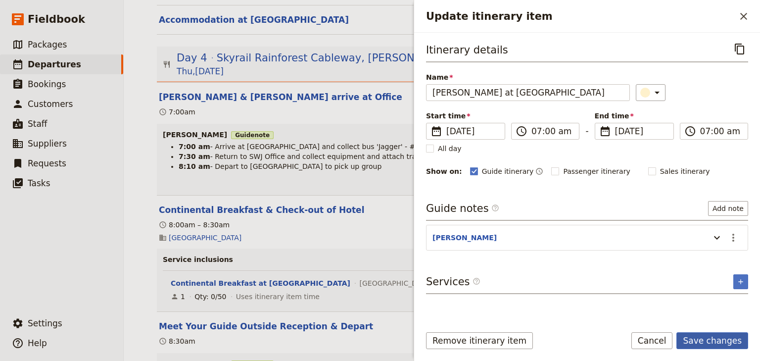
click at [720, 340] on button "Save changes" at bounding box center [712, 340] width 72 height 17
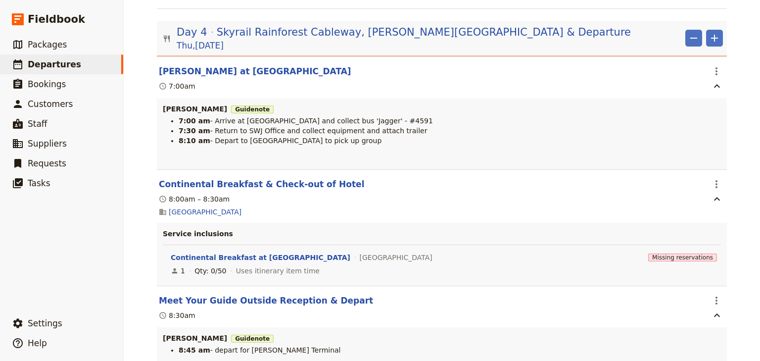
scroll to position [3126, 0]
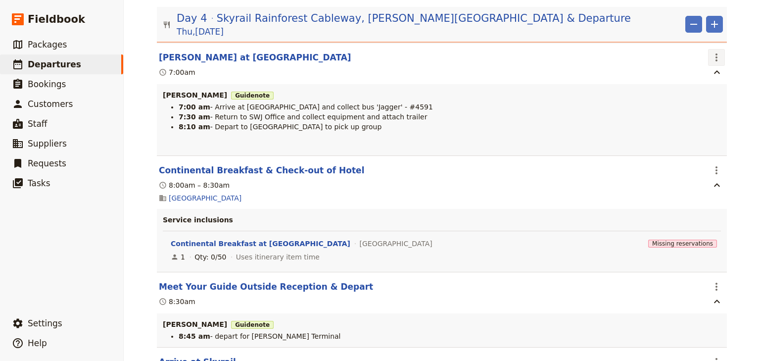
drag, startPoint x: 713, startPoint y: 53, endPoint x: 709, endPoint y: 59, distance: 7.4
click at [715, 53] on icon "Actions" at bounding box center [716, 57] width 2 height 8
click at [697, 78] on span "Edit this itinerary item" at bounding box center [667, 75] width 78 height 10
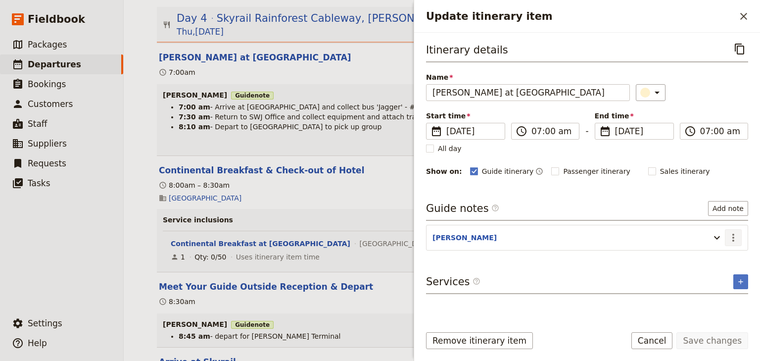
click at [735, 236] on icon "Actions" at bounding box center [733, 237] width 12 height 12
click at [711, 260] on span "Edit note" at bounding box center [704, 257] width 31 height 10
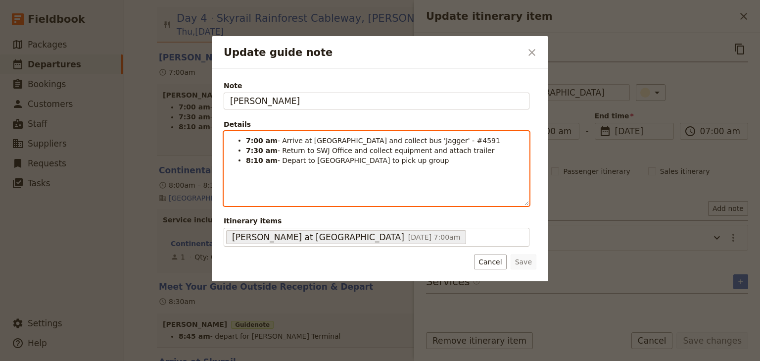
click at [410, 140] on span "- Arrive at [GEOGRAPHIC_DATA] and collect bus 'Jagger' - #4591" at bounding box center [388, 141] width 223 height 8
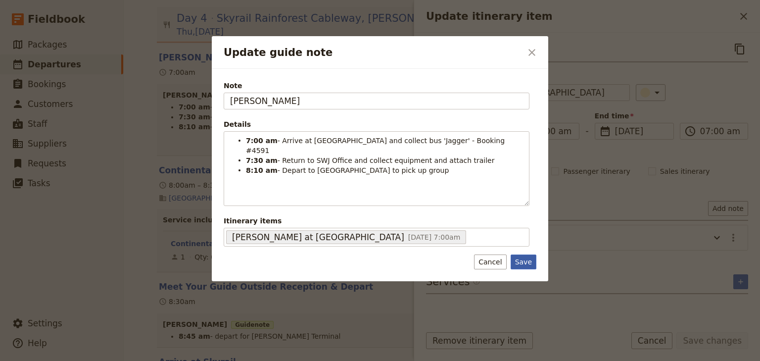
click at [524, 254] on button "Save" at bounding box center [523, 261] width 26 height 15
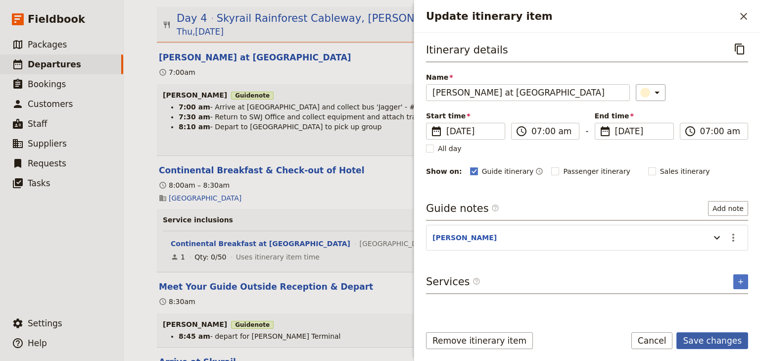
click at [717, 343] on button "Save changes" at bounding box center [712, 340] width 72 height 17
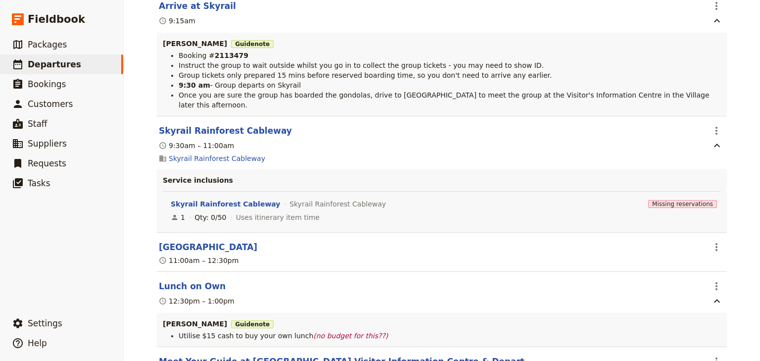
scroll to position [3482, 0]
click at [710, 240] on icon "Actions" at bounding box center [716, 246] width 12 height 12
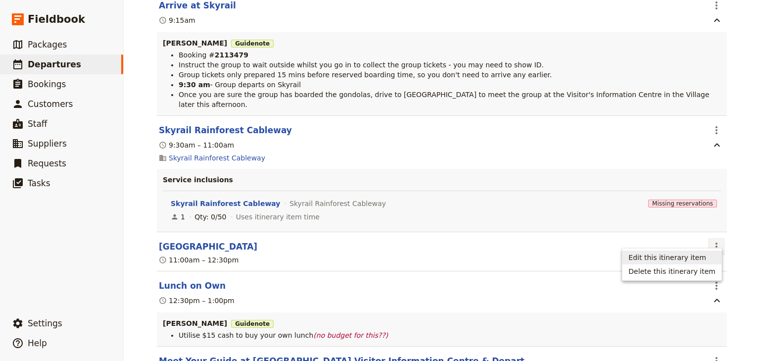
click at [701, 256] on span "Edit this itinerary item" at bounding box center [667, 257] width 78 height 10
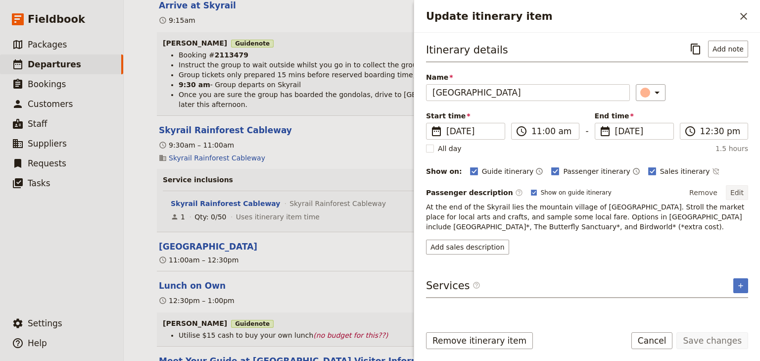
click at [741, 190] on button "Edit" at bounding box center [737, 192] width 22 height 15
